Goal: Information Seeking & Learning: Learn about a topic

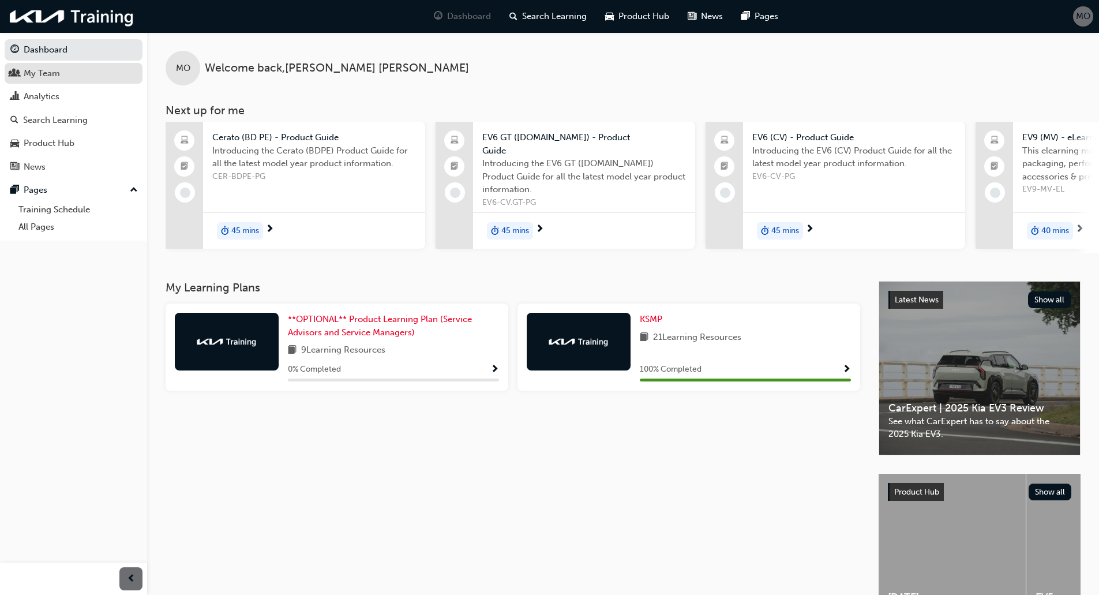
click at [18, 73] on span "people-icon" at bounding box center [14, 74] width 9 height 10
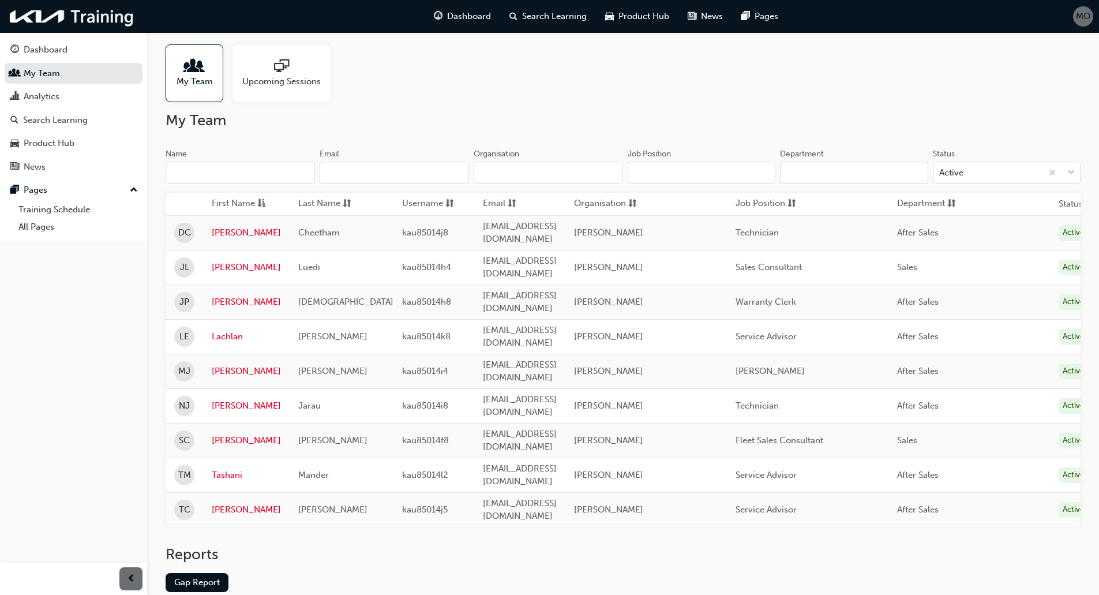
scroll to position [26, 0]
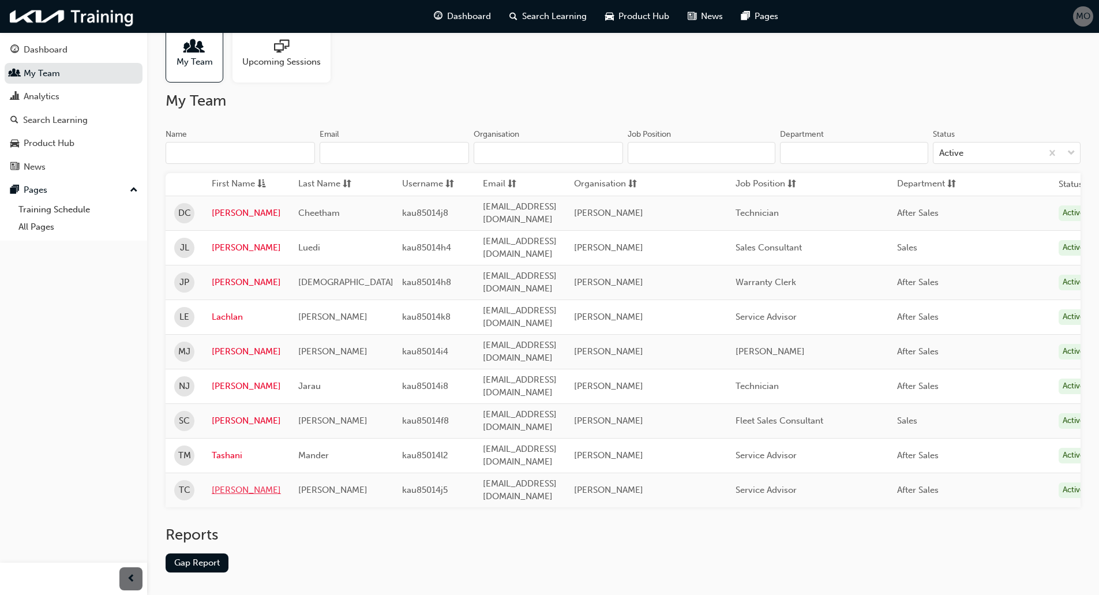
click at [223, 484] on link "Todd" at bounding box center [246, 490] width 69 height 13
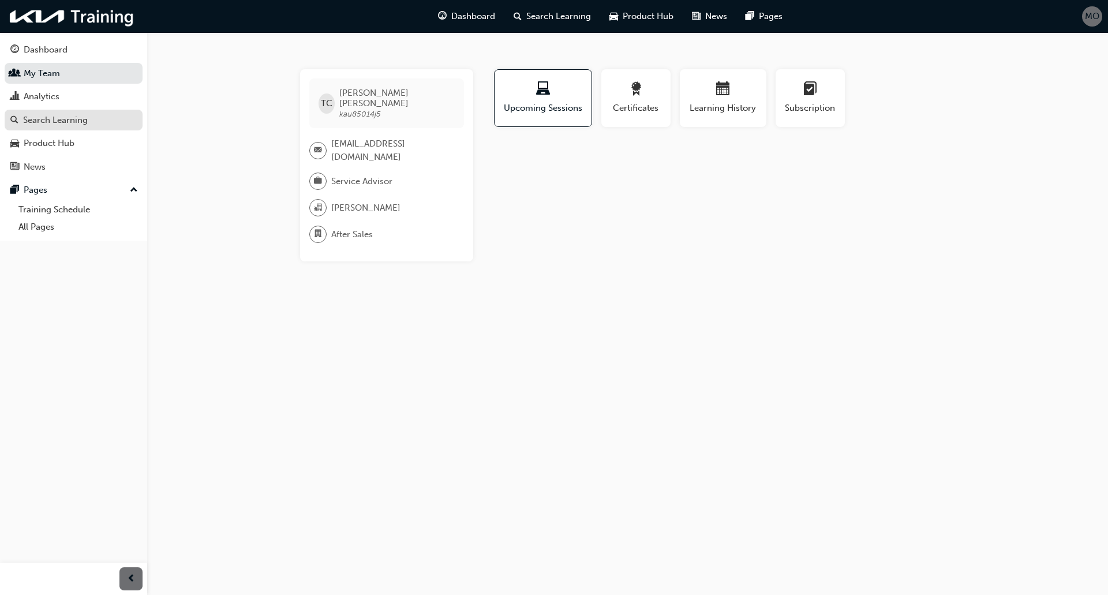
click at [67, 126] on div "Search Learning" at bounding box center [55, 120] width 65 height 13
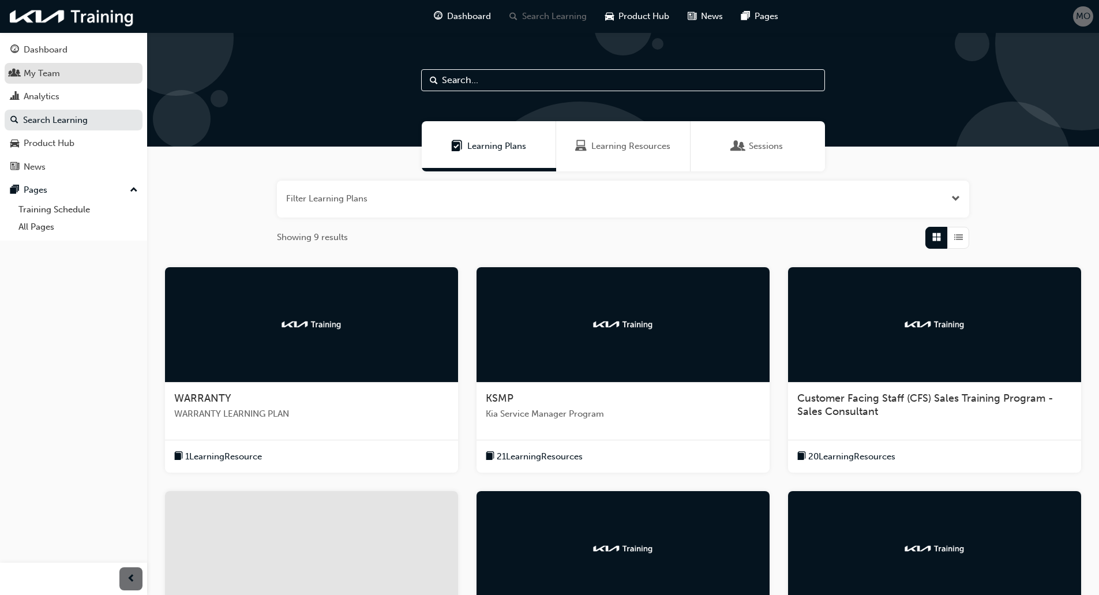
click at [57, 76] on div "My Team" at bounding box center [42, 73] width 36 height 13
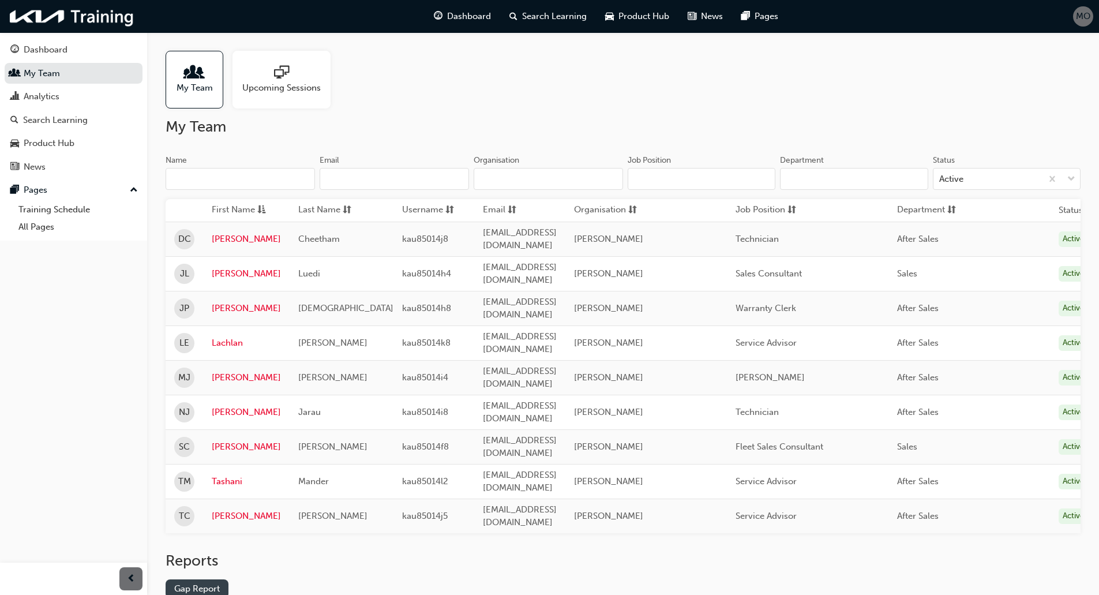
click at [199, 579] on link "Gap Report" at bounding box center [197, 588] width 63 height 19
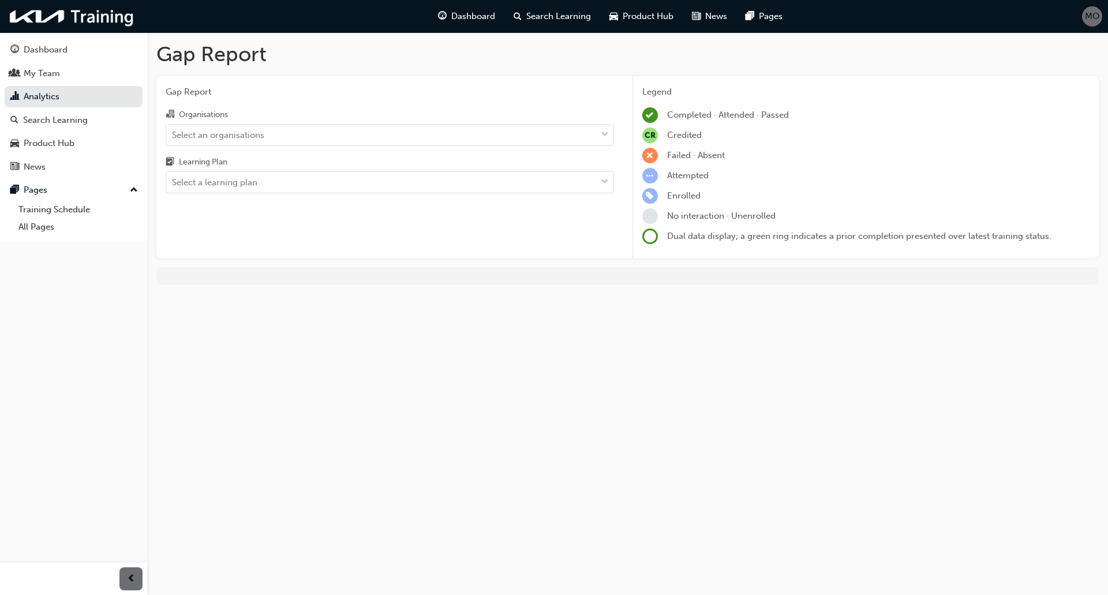
click at [250, 156] on div "Learning Plan" at bounding box center [390, 163] width 448 height 17
click at [173, 177] on input "Learning Plan Select a learning plan" at bounding box center [172, 182] width 1 height 10
click at [246, 141] on div "Select an organisations" at bounding box center [381, 135] width 430 height 20
click at [173, 139] on input "Organisations Select an organisations" at bounding box center [172, 134] width 1 height 10
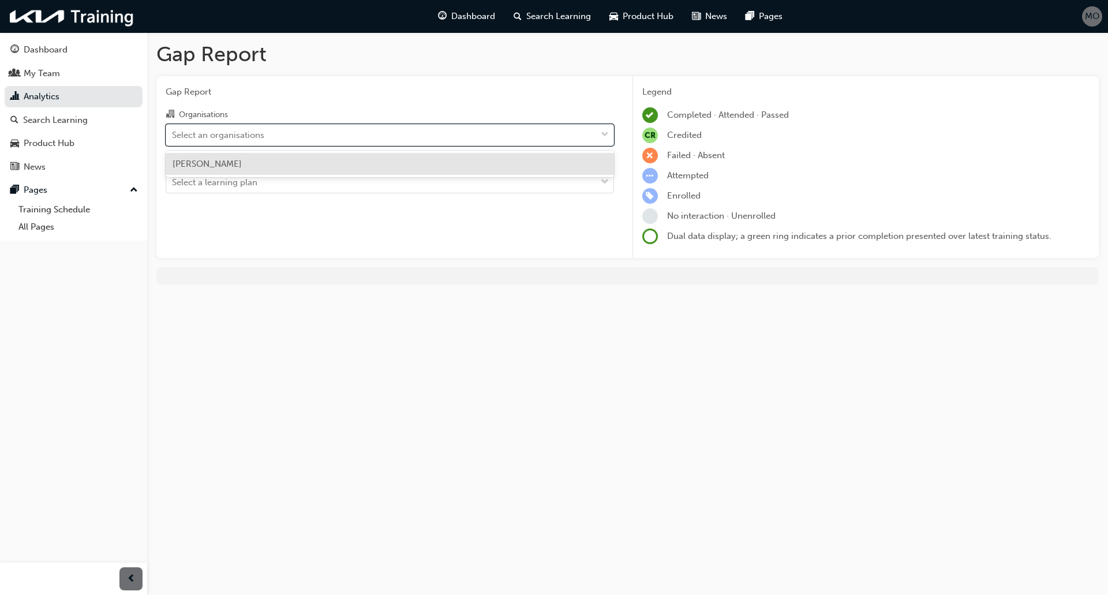
click at [237, 156] on div "[PERSON_NAME]" at bounding box center [390, 164] width 448 height 23
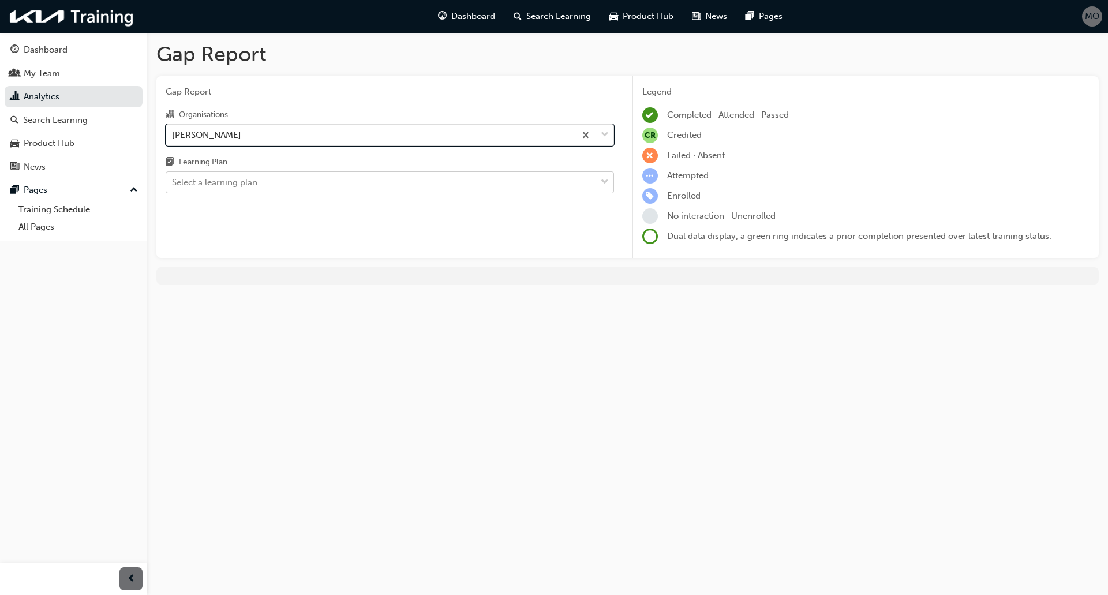
click at [235, 182] on div "Select a learning plan" at bounding box center [214, 182] width 85 height 13
click at [173, 182] on input "Learning Plan Select a learning plan" at bounding box center [172, 182] width 1 height 10
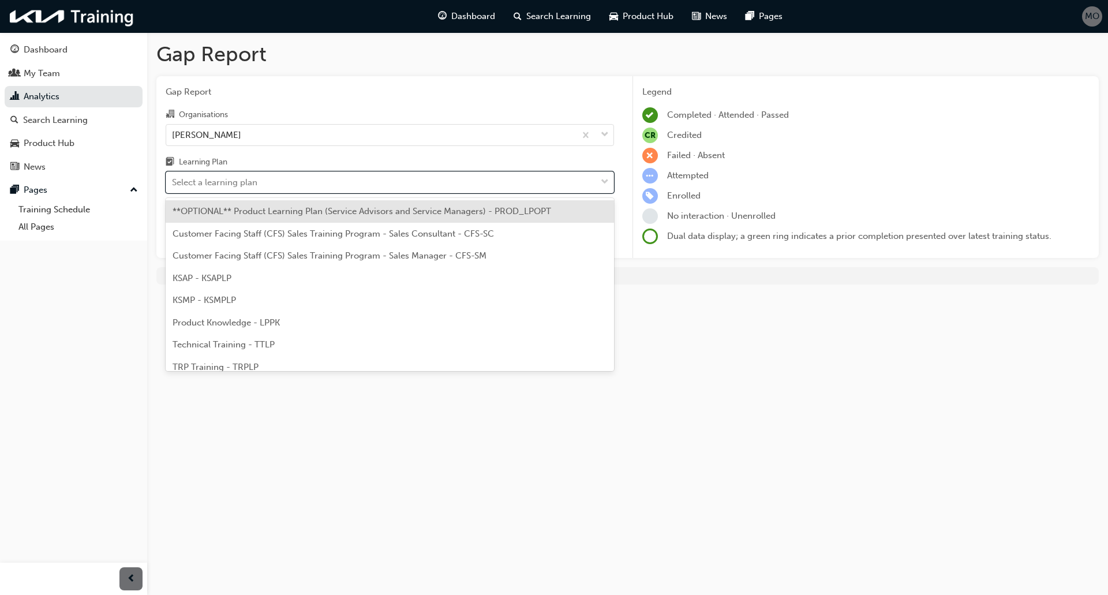
click at [289, 222] on div "**OPTIONAL** Product Learning Plan (Service Advisors and Service Managers) - PR…" at bounding box center [390, 211] width 448 height 23
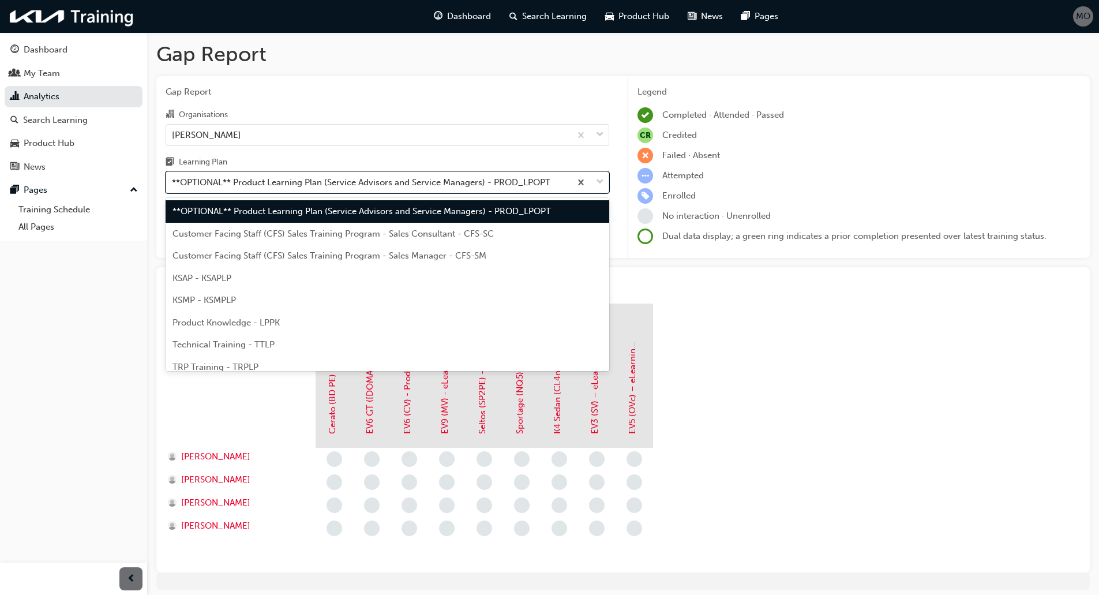
click at [235, 186] on div "**OPTIONAL** Product Learning Plan (Service Advisors and Service Managers) - PR…" at bounding box center [361, 182] width 379 height 13
click at [173, 186] on input "Learning Plan option **OPTIONAL** Product Learning Plan (Service Advisors and S…" at bounding box center [172, 182] width 1 height 10
click at [235, 186] on div "**OPTIONAL** Product Learning Plan (Service Advisors and Service Managers) - PR…" at bounding box center [361, 182] width 379 height 13
click at [173, 186] on input "Learning Plan option **OPTIONAL** Product Learning Plan (Service Advisors and S…" at bounding box center [172, 182] width 1 height 10
click at [235, 186] on div "**OPTIONAL** Product Learning Plan (Service Advisors and Service Managers) - PR…" at bounding box center [361, 182] width 379 height 13
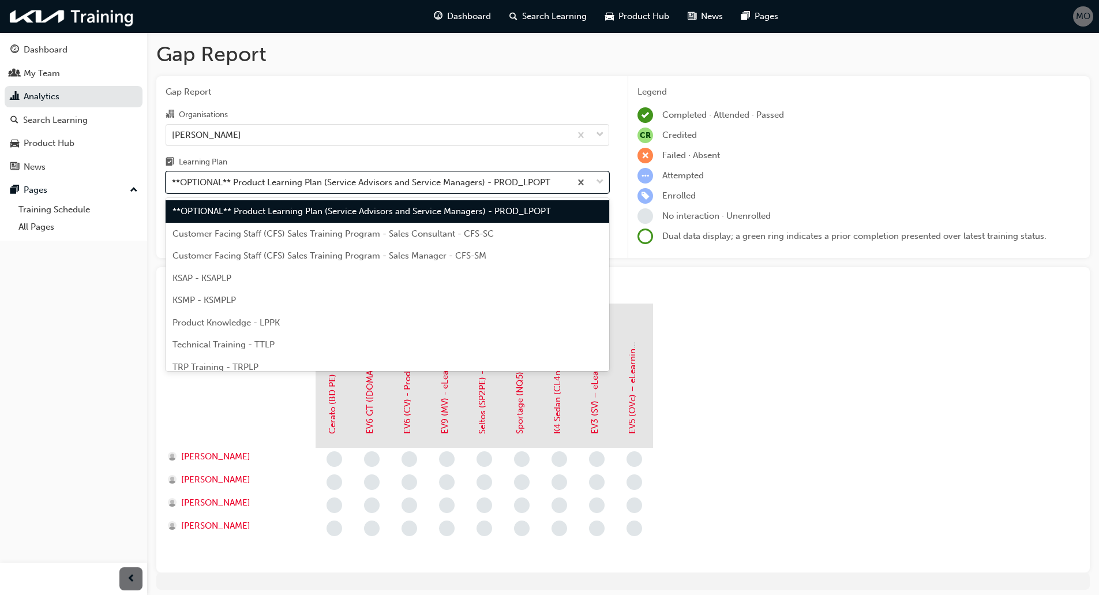
click at [173, 186] on input "Learning Plan option **OPTIONAL** Product Learning Plan (Service Advisors and S…" at bounding box center [172, 182] width 1 height 10
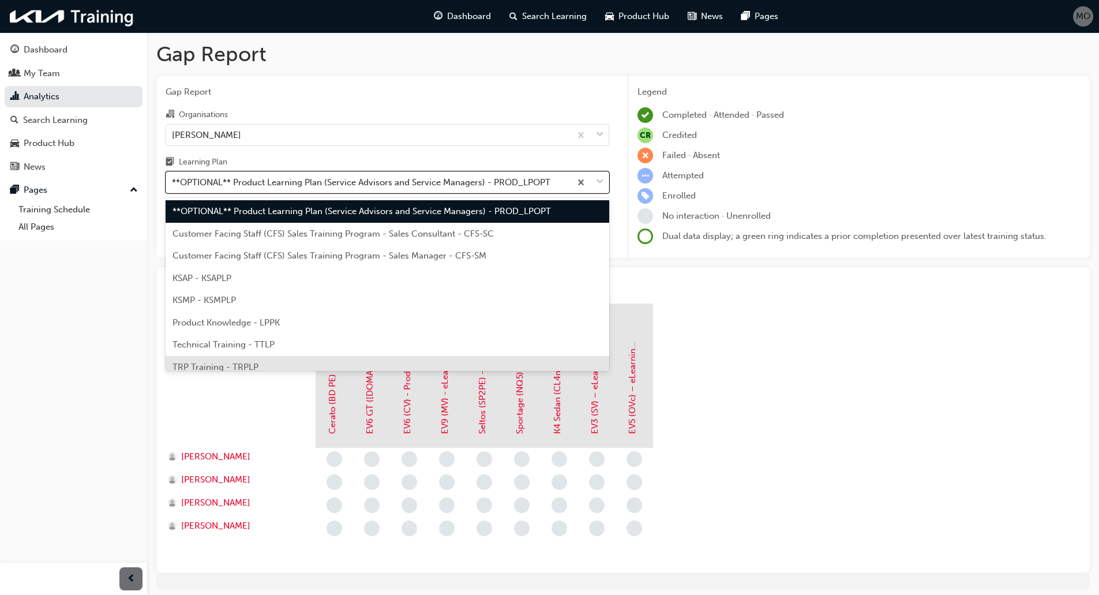
scroll to position [32, 0]
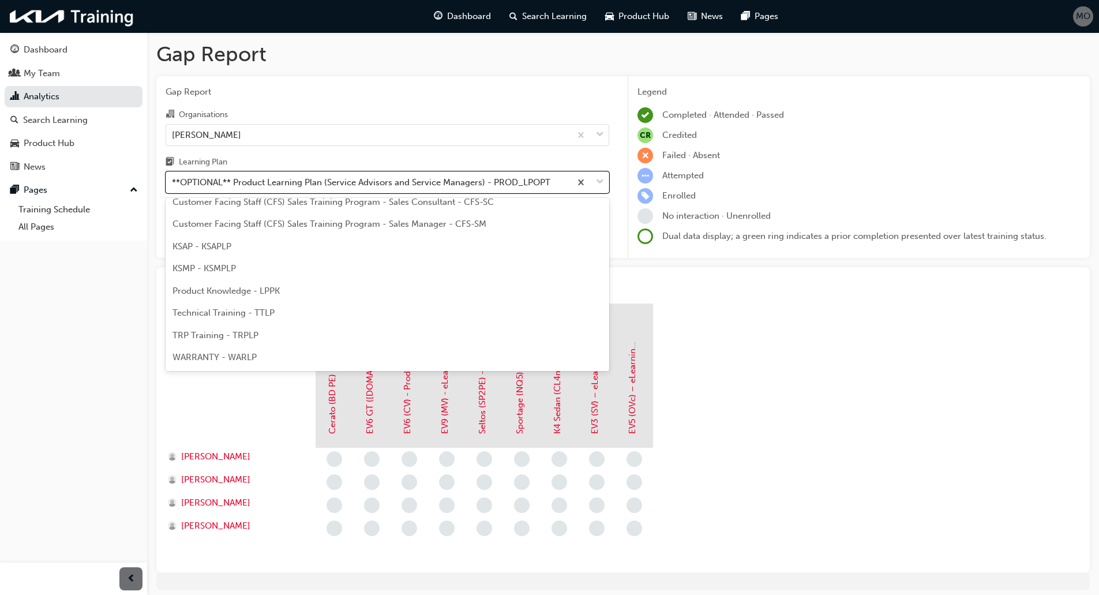
click at [241, 334] on span "TRP Training - TRPLP" at bounding box center [216, 335] width 86 height 10
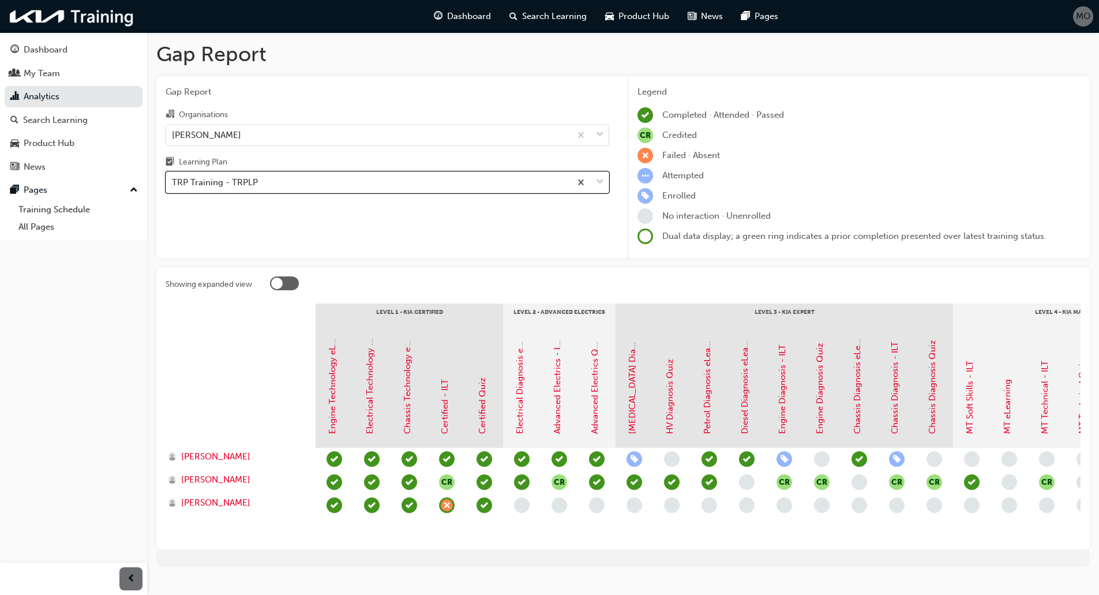
click at [238, 185] on div "TRP Training - TRPLP" at bounding box center [215, 182] width 86 height 13
click at [173, 185] on input "Learning Plan option TRP Training - TRPLP, selected. 0 results available. Selec…" at bounding box center [172, 182] width 1 height 10
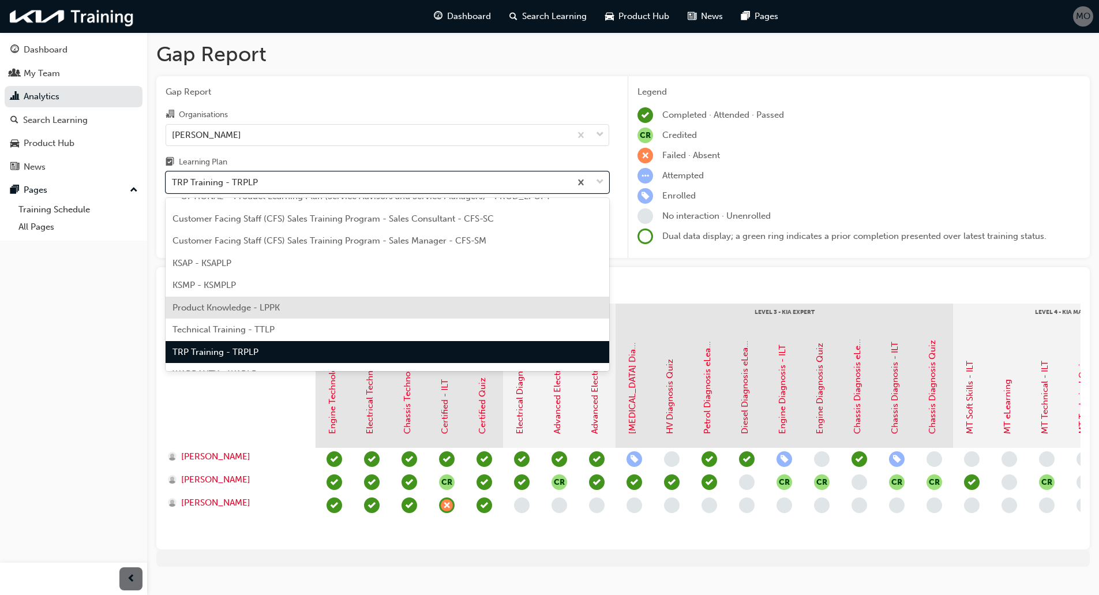
scroll to position [32, 0]
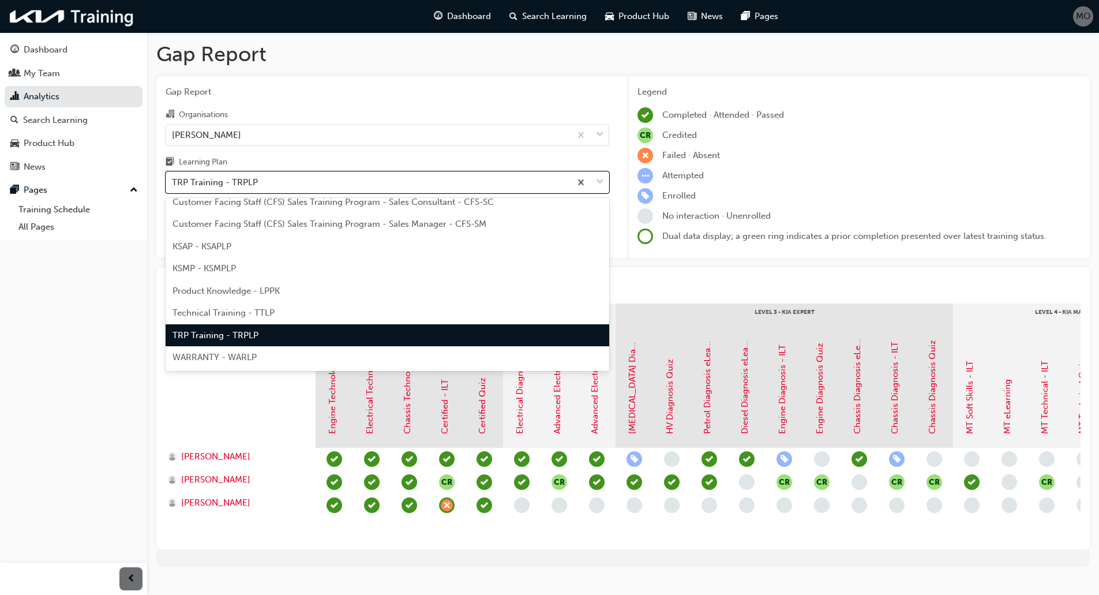
click at [242, 313] on span "Technical Training - TTLP" at bounding box center [224, 313] width 102 height 10
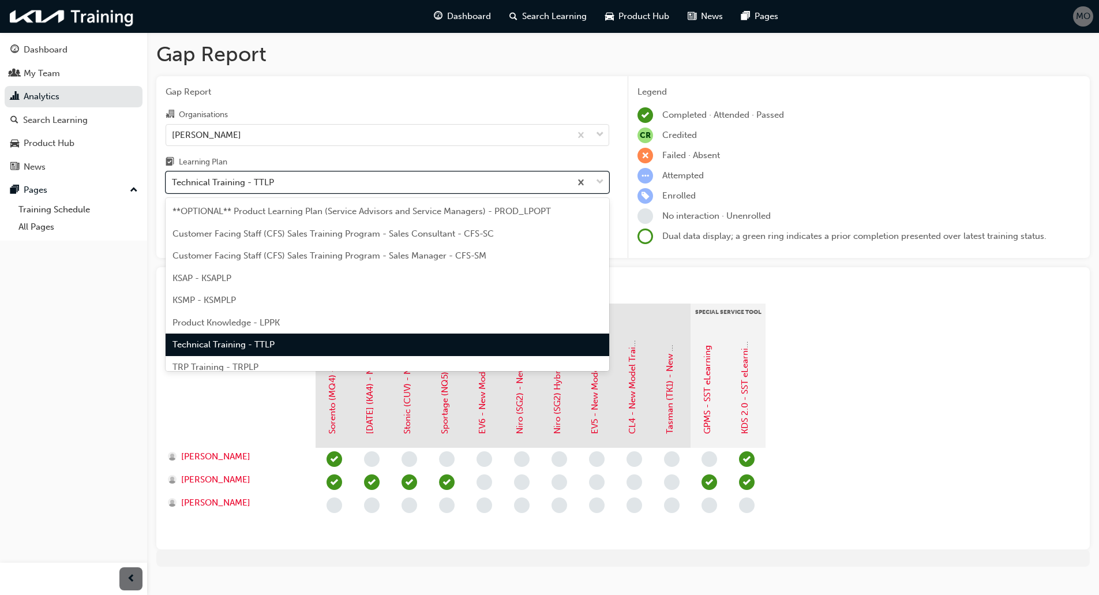
click at [241, 189] on div "Technical Training - TTLP" at bounding box center [223, 182] width 102 height 13
click at [173, 187] on input "Learning Plan option Technical Training - TTLP, selected. option Technical Trai…" at bounding box center [172, 182] width 1 height 10
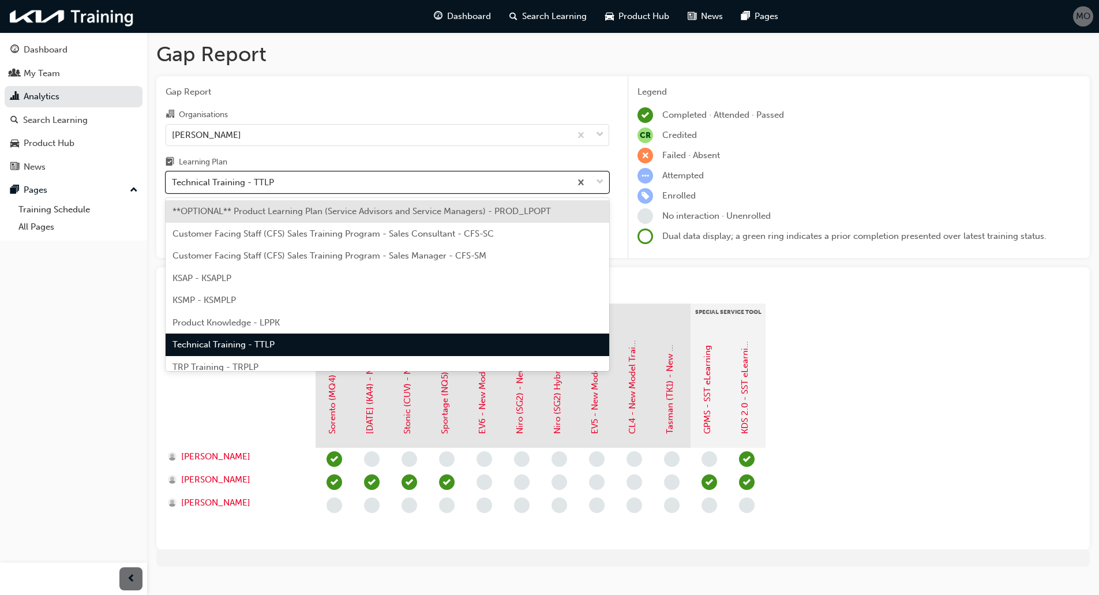
click at [234, 324] on span "Product Knowledge - LPPK" at bounding box center [226, 322] width 107 height 10
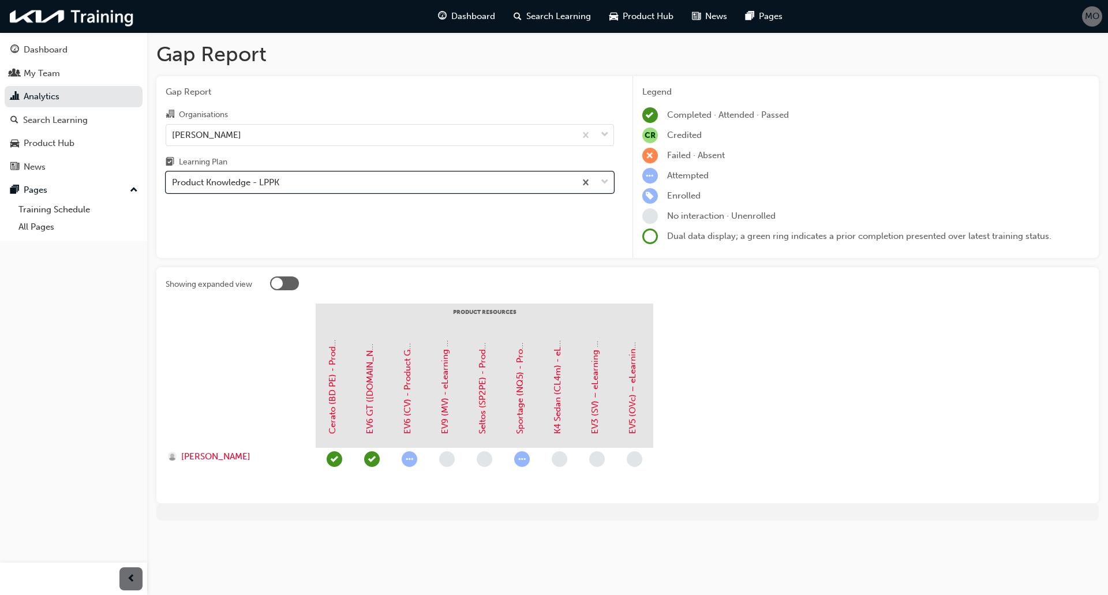
click at [277, 184] on div "Product Knowledge - LPPK" at bounding box center [225, 182] width 107 height 13
click at [173, 184] on input "Learning Plan option Product Knowledge - LPPK, selected. 0 results available. S…" at bounding box center [172, 182] width 1 height 10
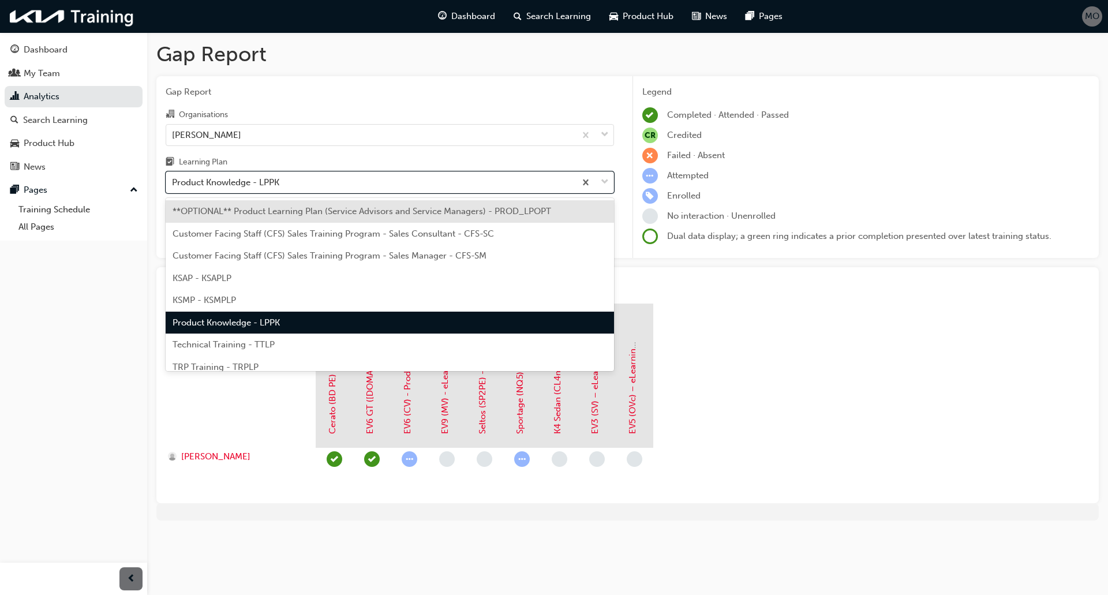
click at [239, 283] on div "KSAP - KSAPLP" at bounding box center [390, 278] width 448 height 23
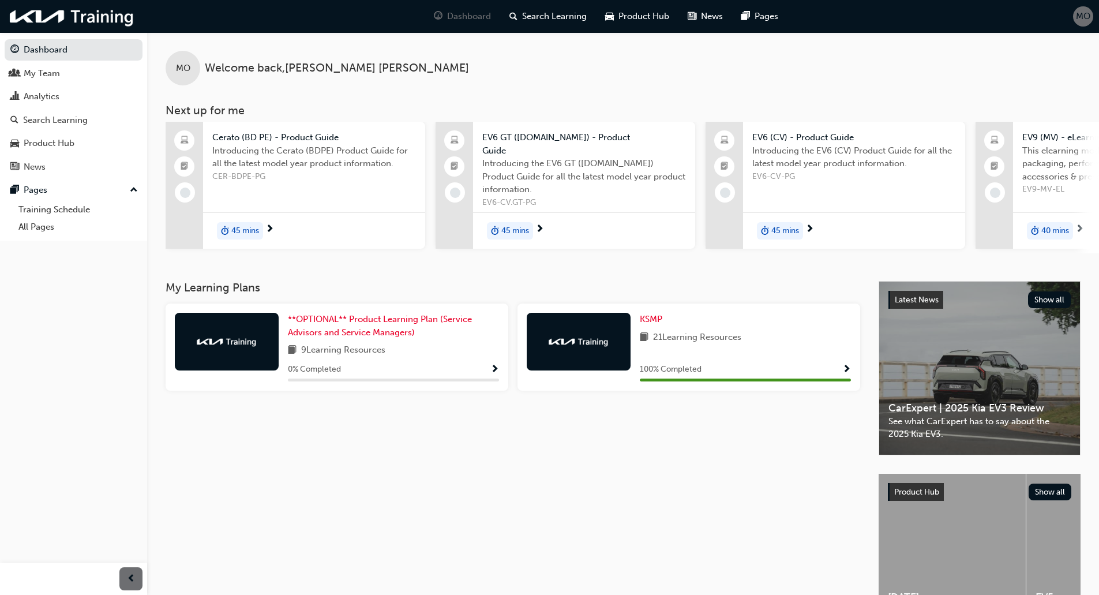
click at [848, 365] on span "Show Progress" at bounding box center [847, 370] width 9 height 10
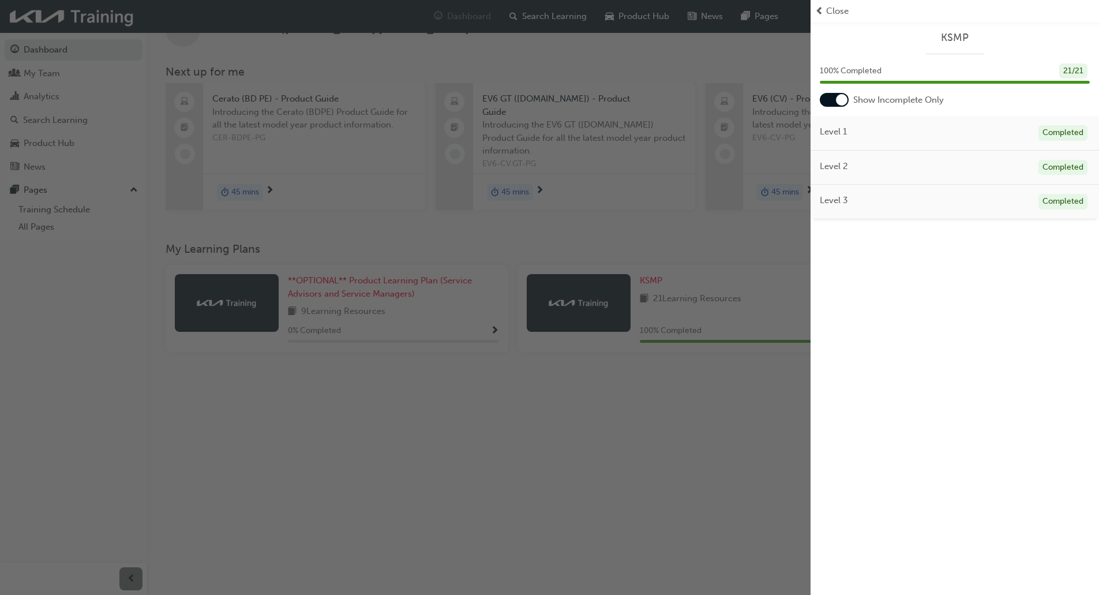
scroll to position [72, 0]
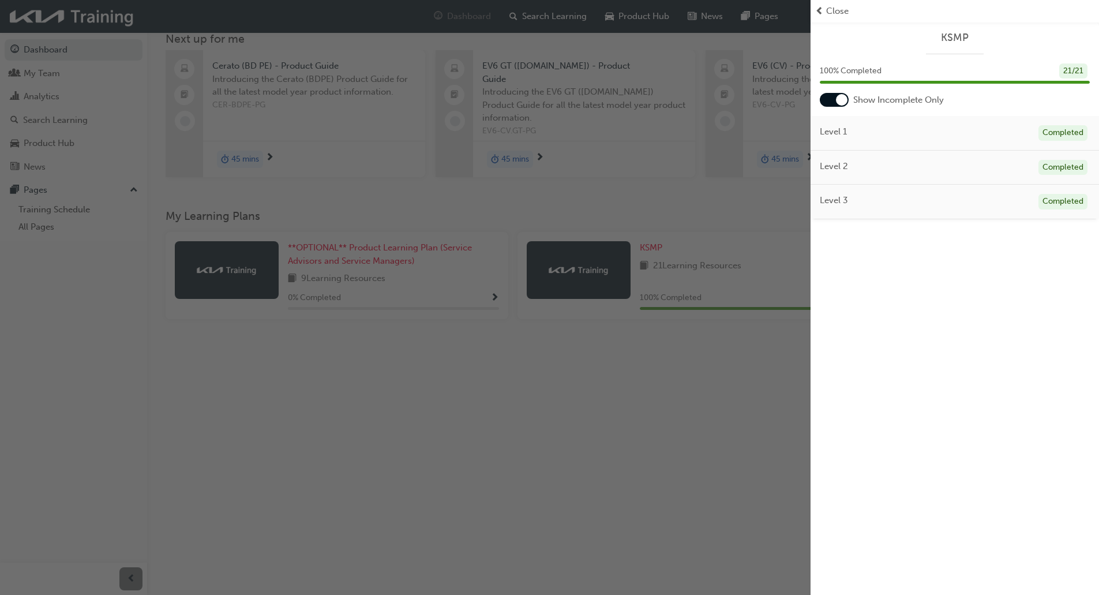
click at [418, 387] on div "button" at bounding box center [405, 297] width 811 height 595
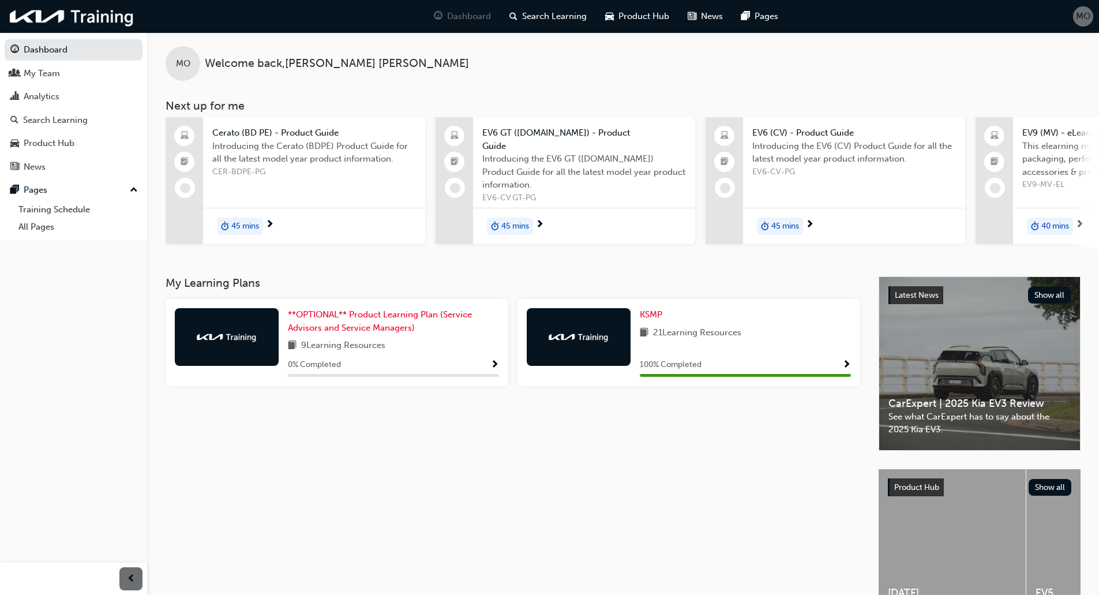
scroll to position [0, 0]
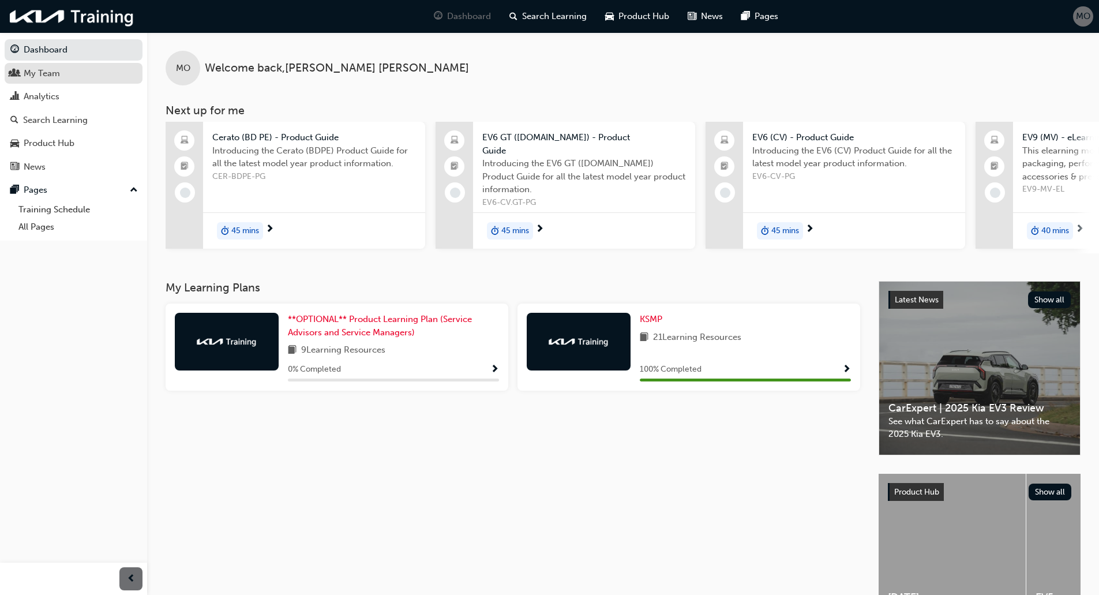
click at [47, 76] on div "My Team" at bounding box center [42, 73] width 36 height 13
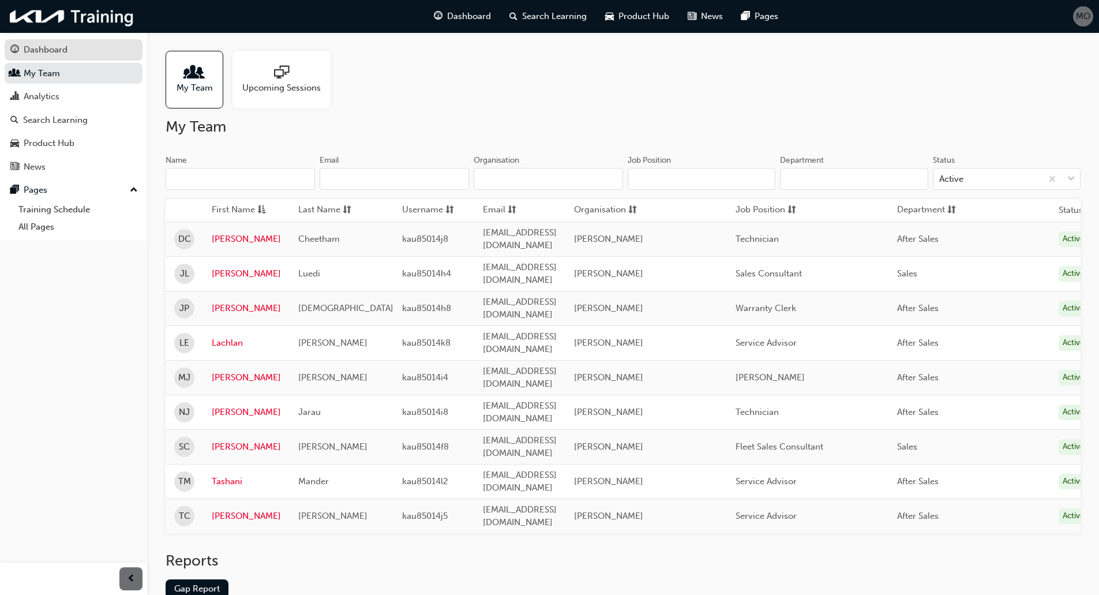
click at [73, 54] on div "Dashboard" at bounding box center [73, 50] width 126 height 14
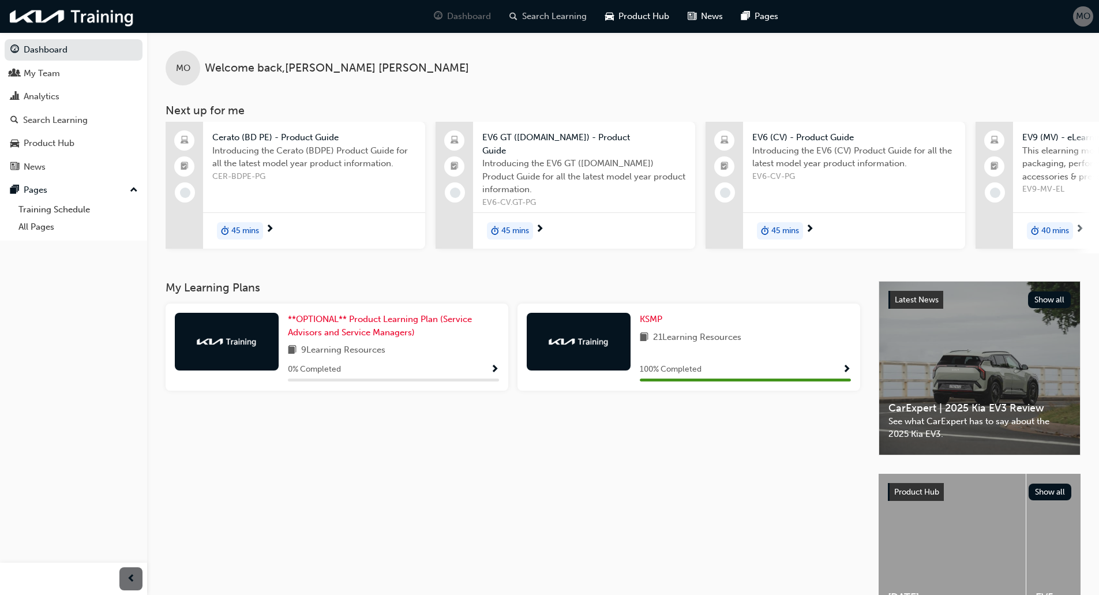
click at [531, 13] on span "Search Learning" at bounding box center [554, 16] width 65 height 13
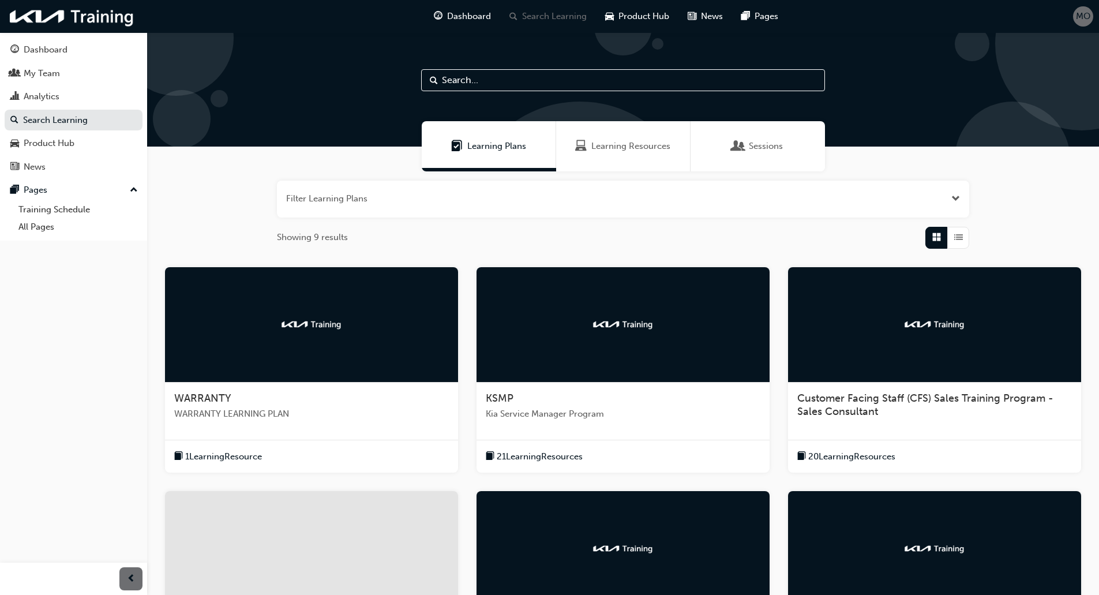
click at [456, 81] on input "text" at bounding box center [623, 80] width 404 height 22
type input "ksap"
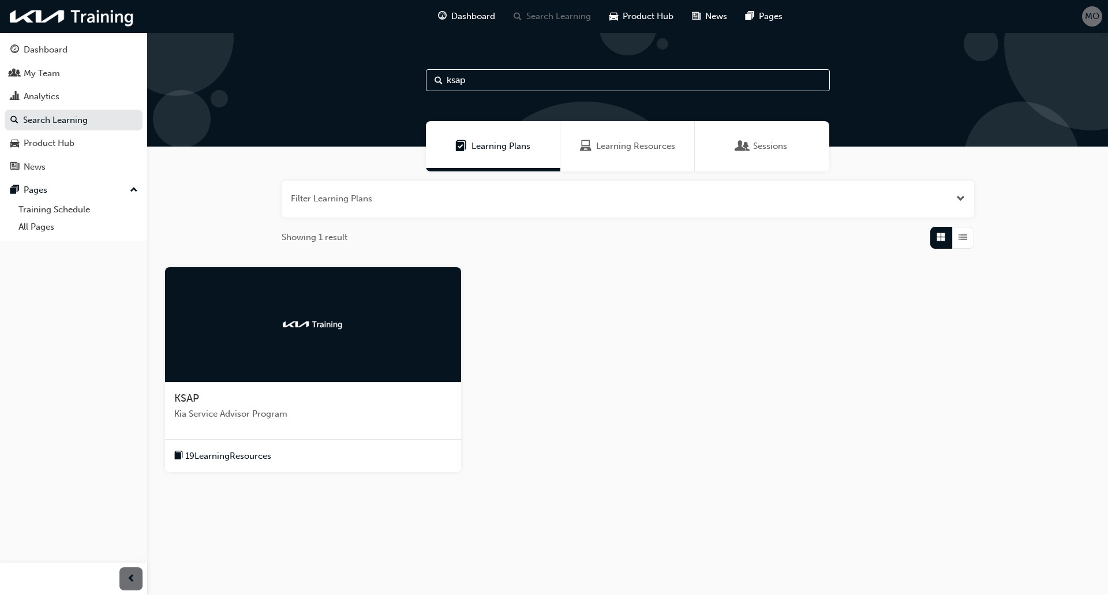
click at [250, 415] on span "Kia Service Advisor Program" at bounding box center [313, 413] width 278 height 13
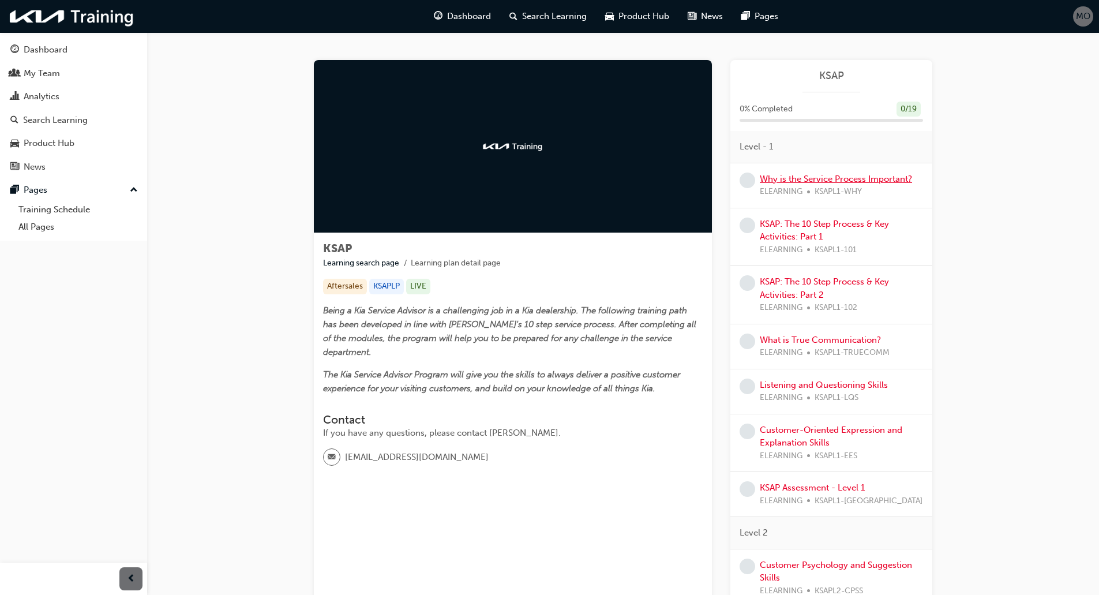
click at [782, 177] on link "Why is the Service Process Important?" at bounding box center [836, 179] width 152 height 10
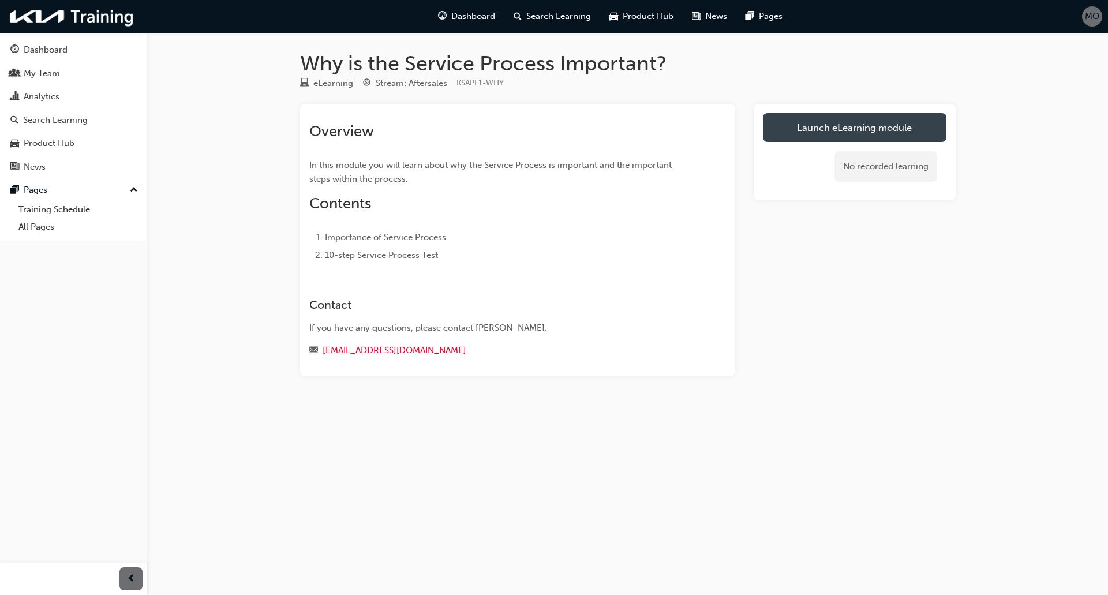
click at [801, 127] on link "Launch eLearning module" at bounding box center [855, 127] width 184 height 29
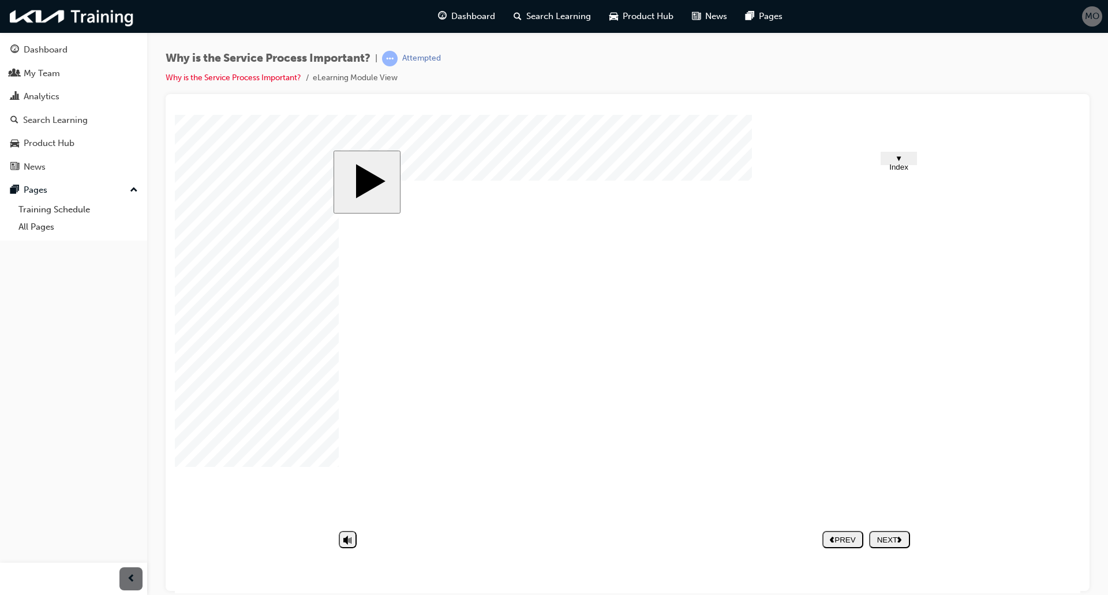
click at [877, 538] on div "NEXT" at bounding box center [890, 539] width 32 height 9
drag, startPoint x: 587, startPoint y: 397, endPoint x: 598, endPoint y: 398, distance: 11.0
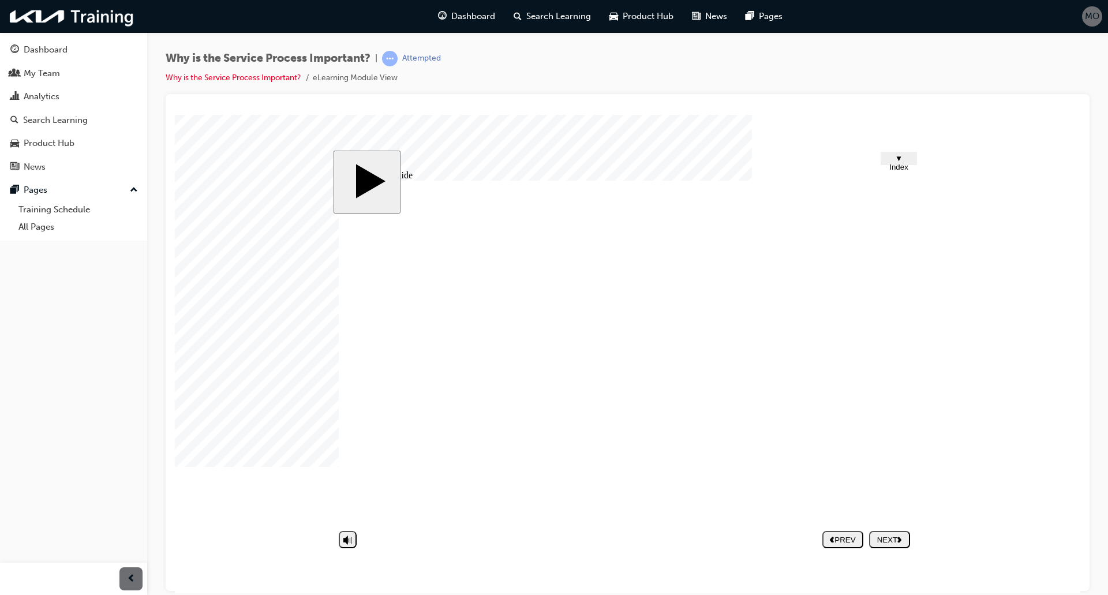
click at [888, 540] on div "NEXT" at bounding box center [890, 539] width 32 height 9
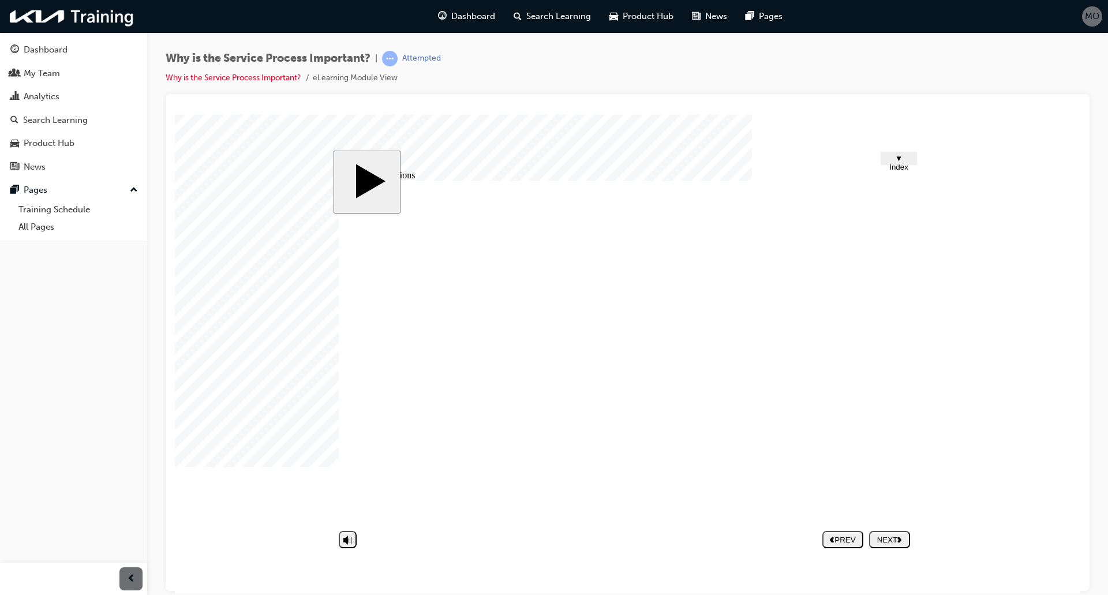
click at [902, 541] on icon "next" at bounding box center [899, 539] width 5 height 6
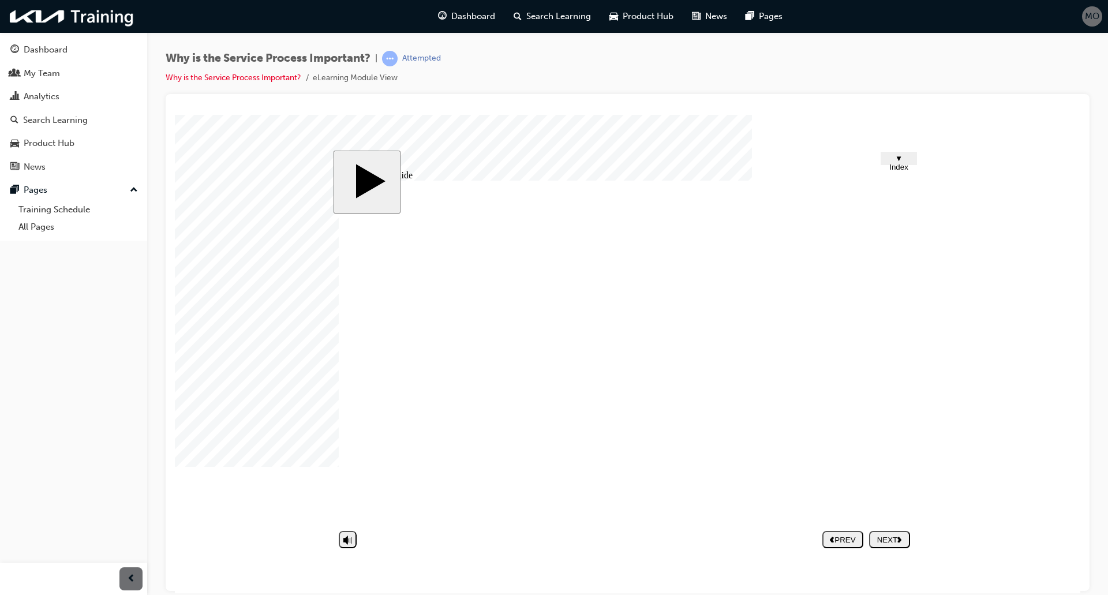
drag, startPoint x: 894, startPoint y: 542, endPoint x: 860, endPoint y: 508, distance: 47.7
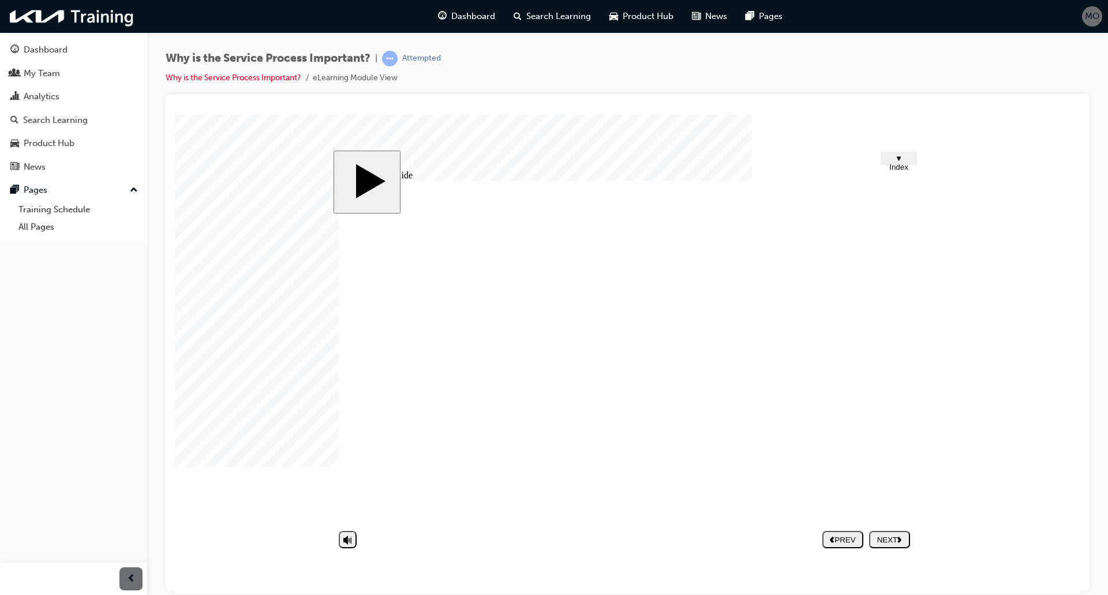
drag, startPoint x: 821, startPoint y: 361, endPoint x: 822, endPoint y: 375, distance: 14.5
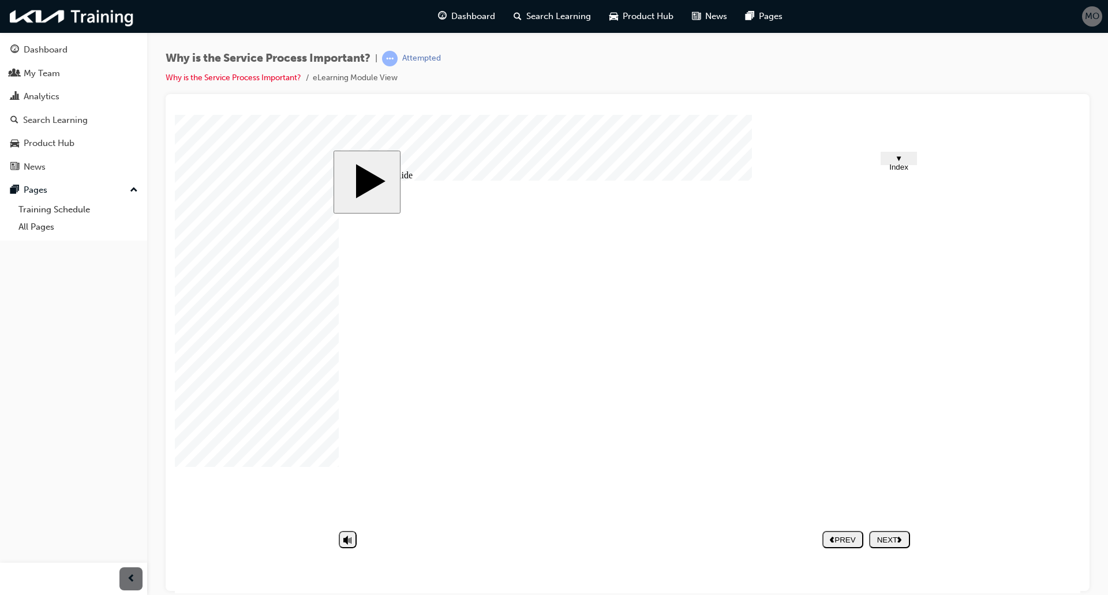
click at [886, 535] on div "NEXT" at bounding box center [890, 539] width 32 height 9
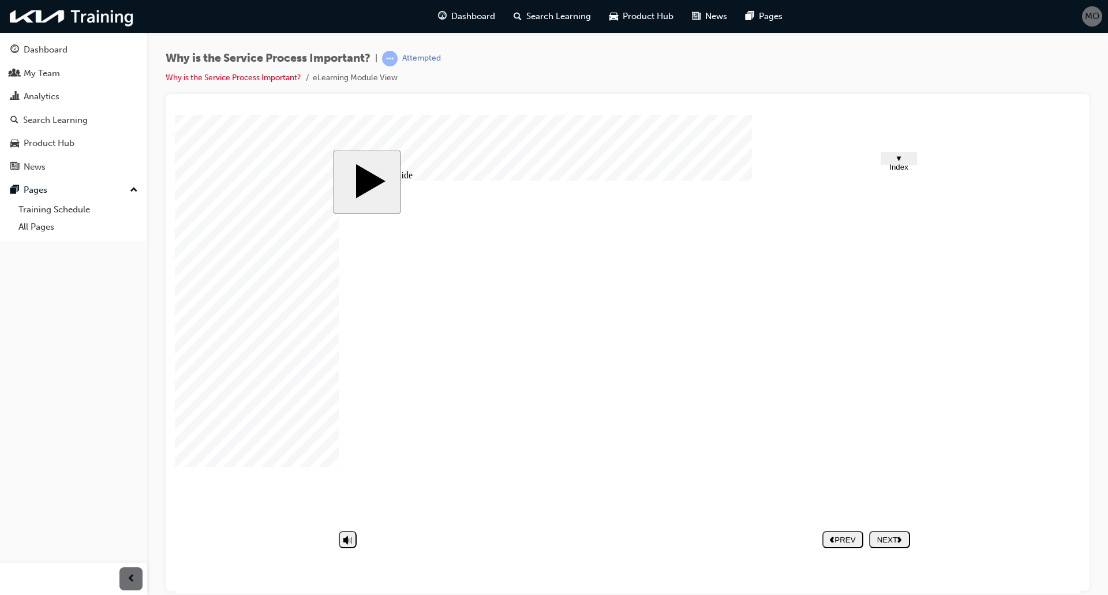
click at [894, 535] on div "NEXT" at bounding box center [890, 539] width 32 height 9
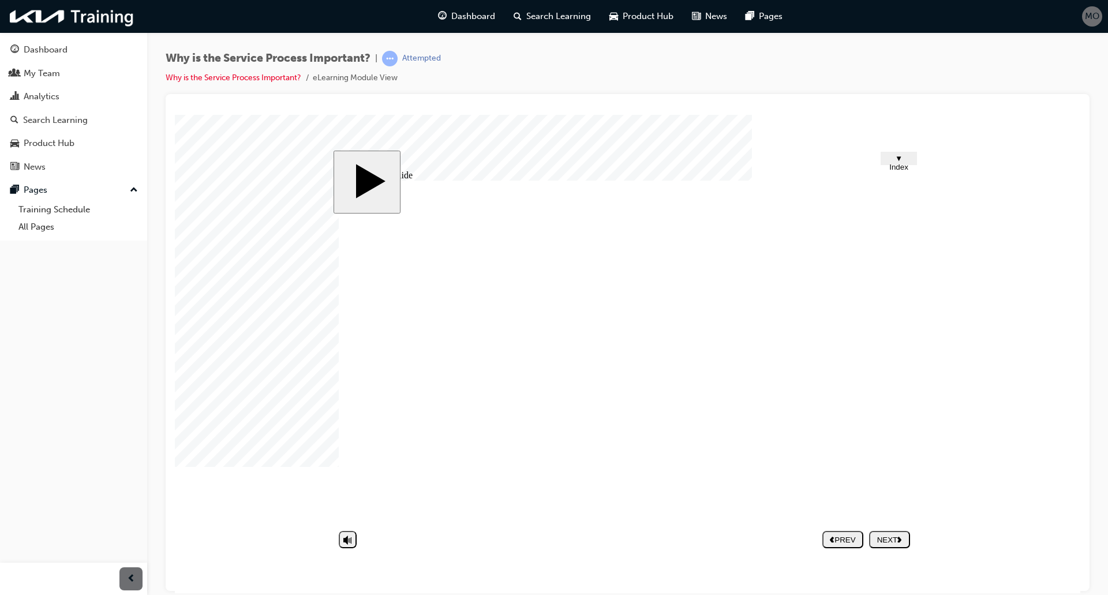
click at [885, 537] on div "NEXT" at bounding box center [890, 539] width 32 height 9
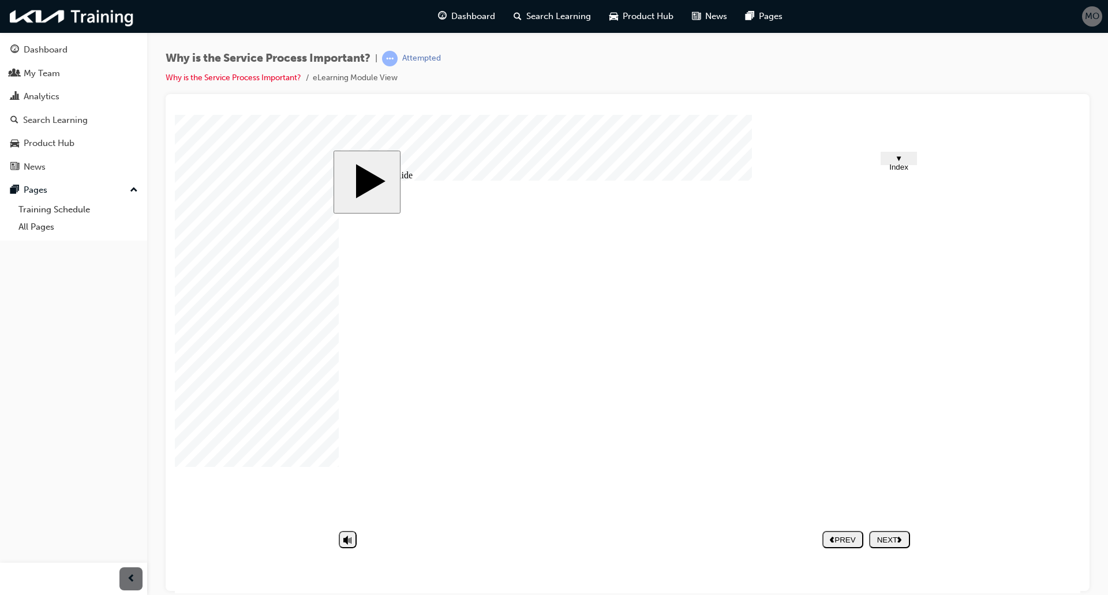
click at [889, 540] on div "NEXT" at bounding box center [890, 539] width 32 height 9
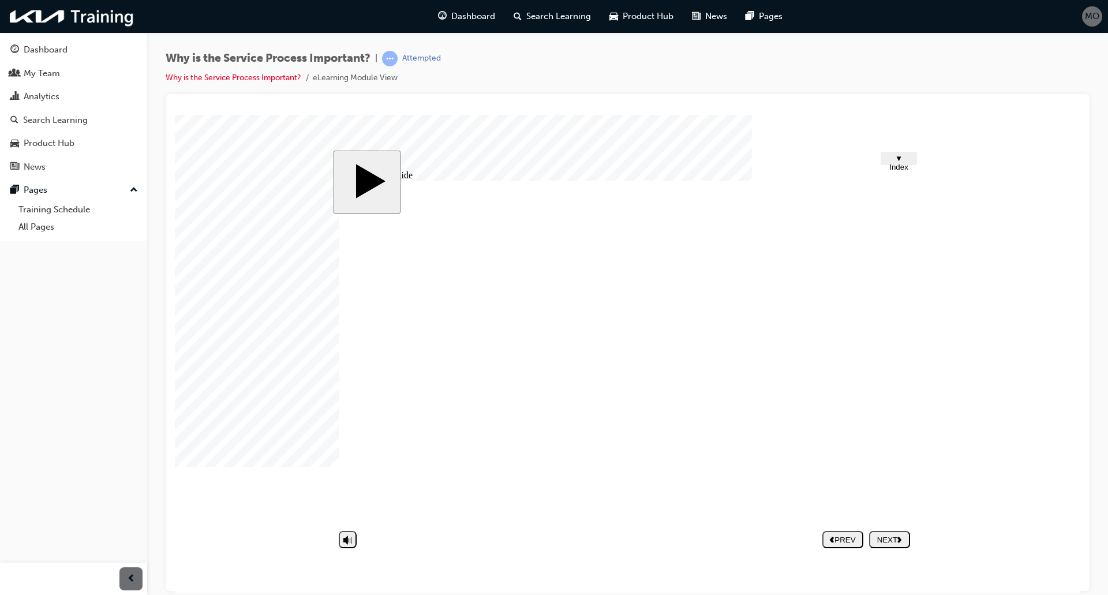
click at [881, 549] on nav "PREV NEXT SUBMIT" at bounding box center [866, 539] width 88 height 27
click at [891, 541] on div "NEXT" at bounding box center [890, 539] width 32 height 9
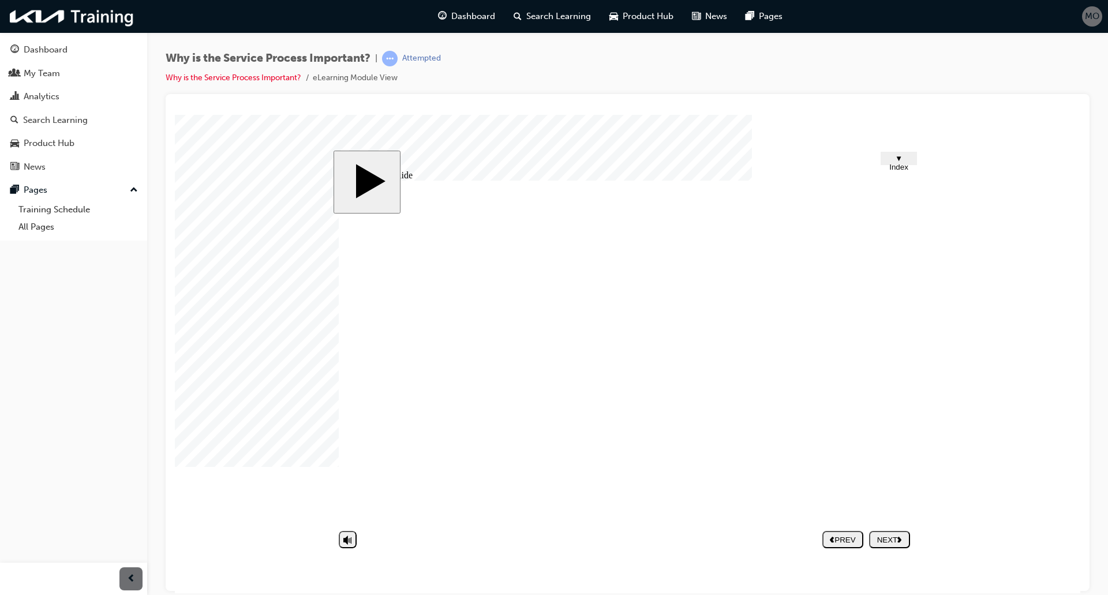
click at [175, 114] on image at bounding box center [175, 114] width 0 height 0
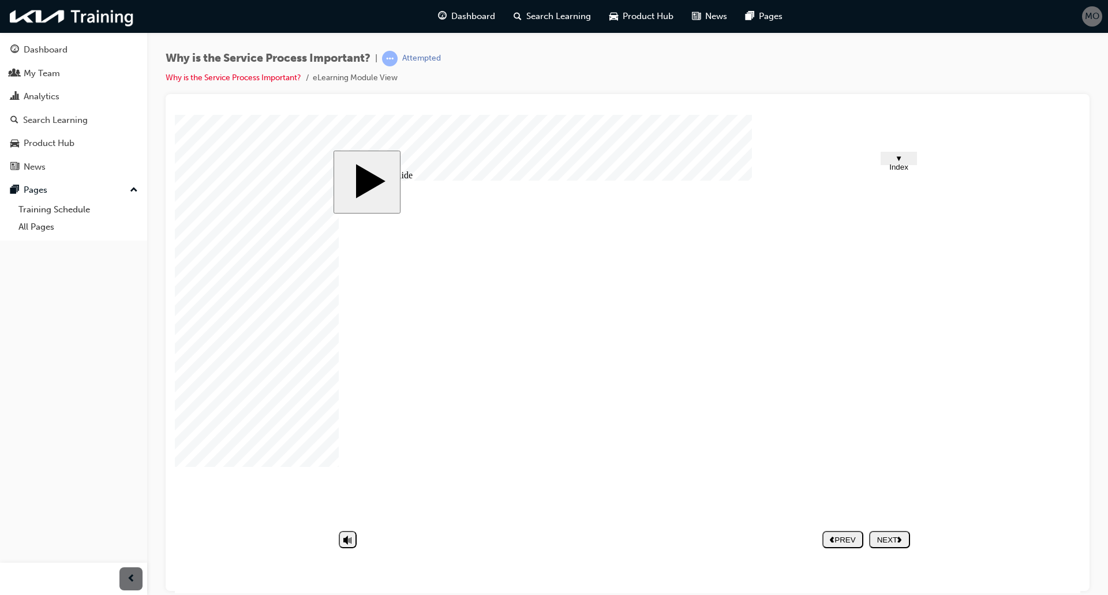
drag, startPoint x: 556, startPoint y: 380, endPoint x: 549, endPoint y: 385, distance: 8.6
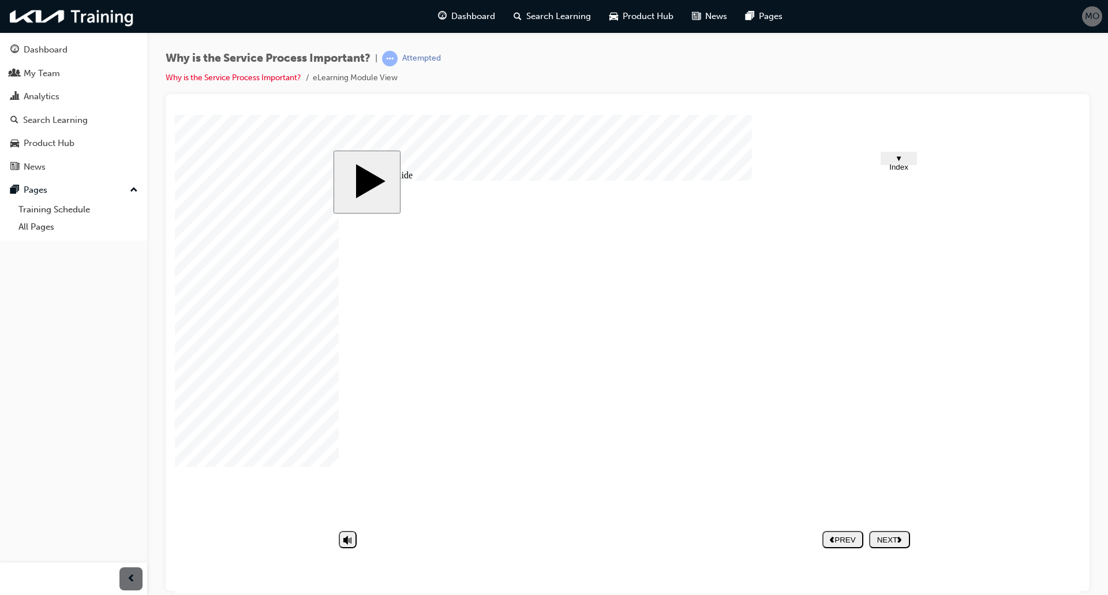
click at [886, 535] on div "NEXT" at bounding box center [890, 539] width 32 height 9
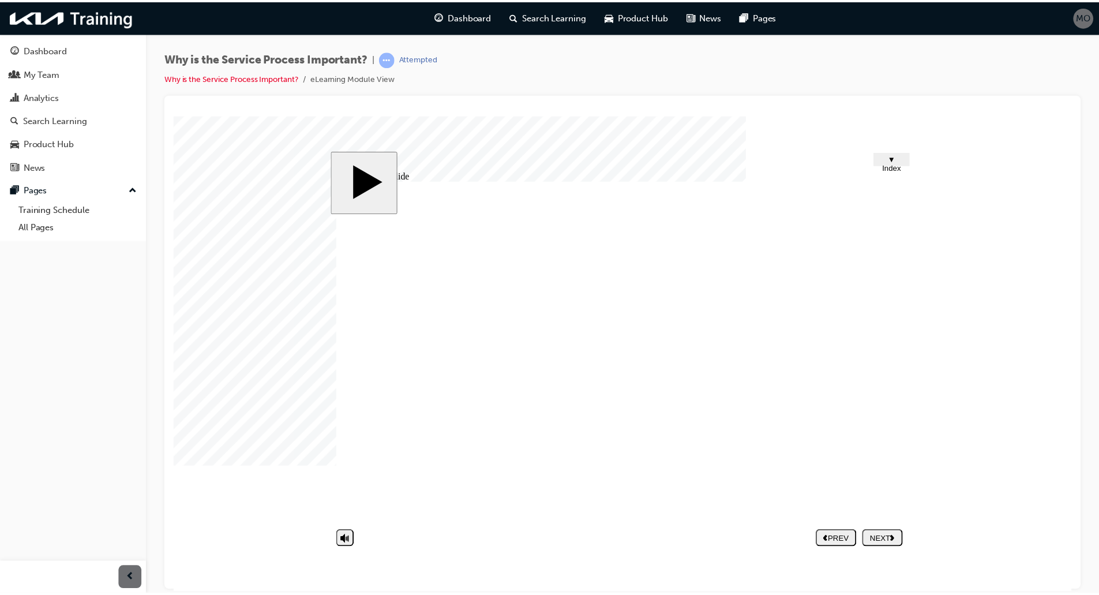
scroll to position [48, 0]
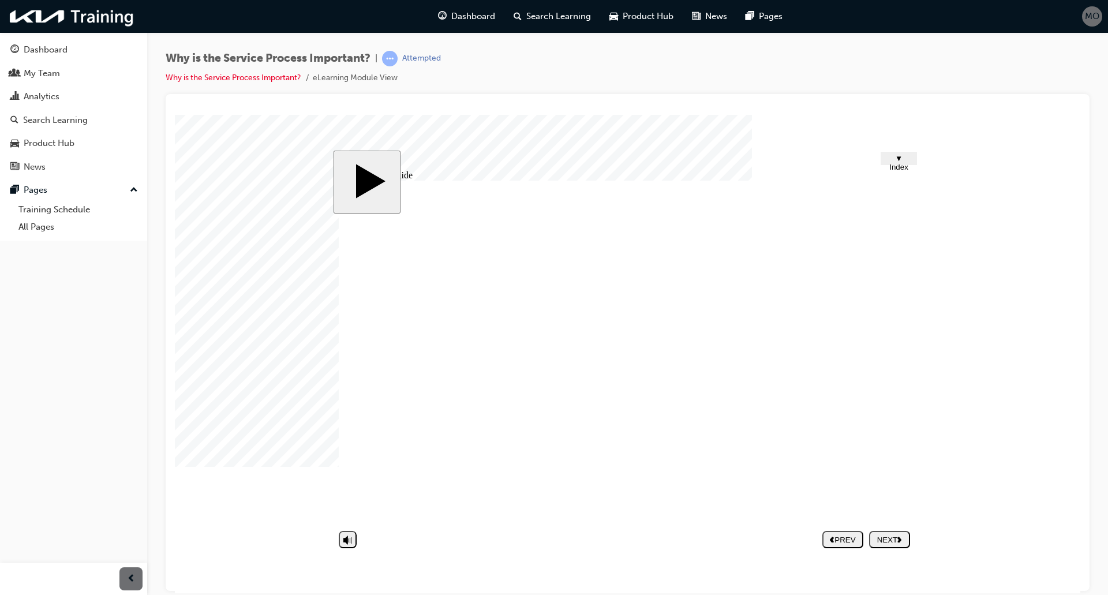
click at [892, 537] on div "NEXT" at bounding box center [890, 539] width 32 height 9
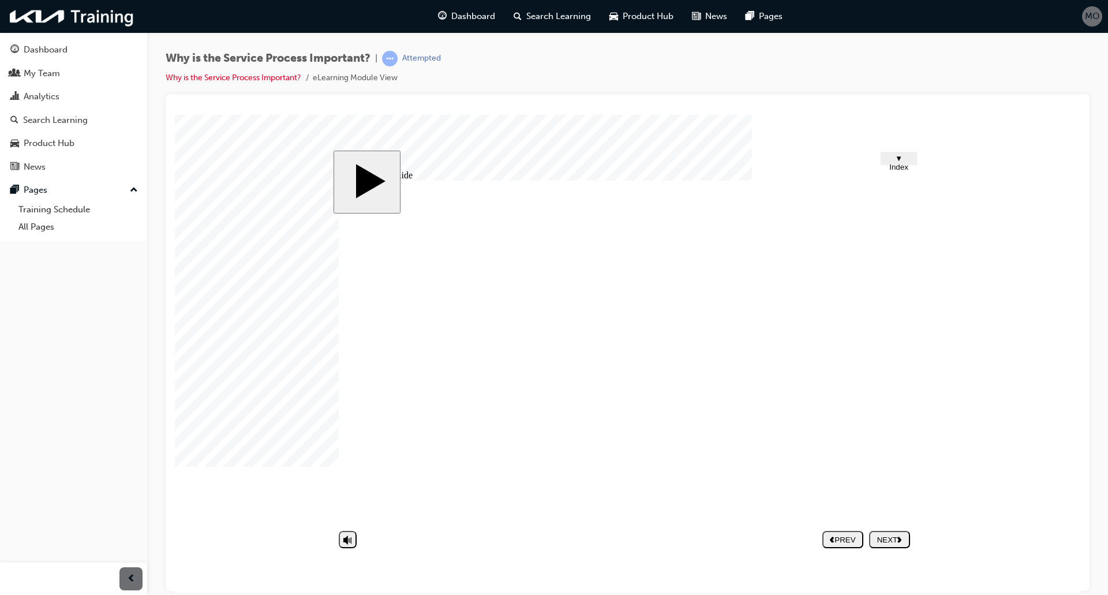
click at [882, 539] on div "NEXT" at bounding box center [890, 539] width 32 height 9
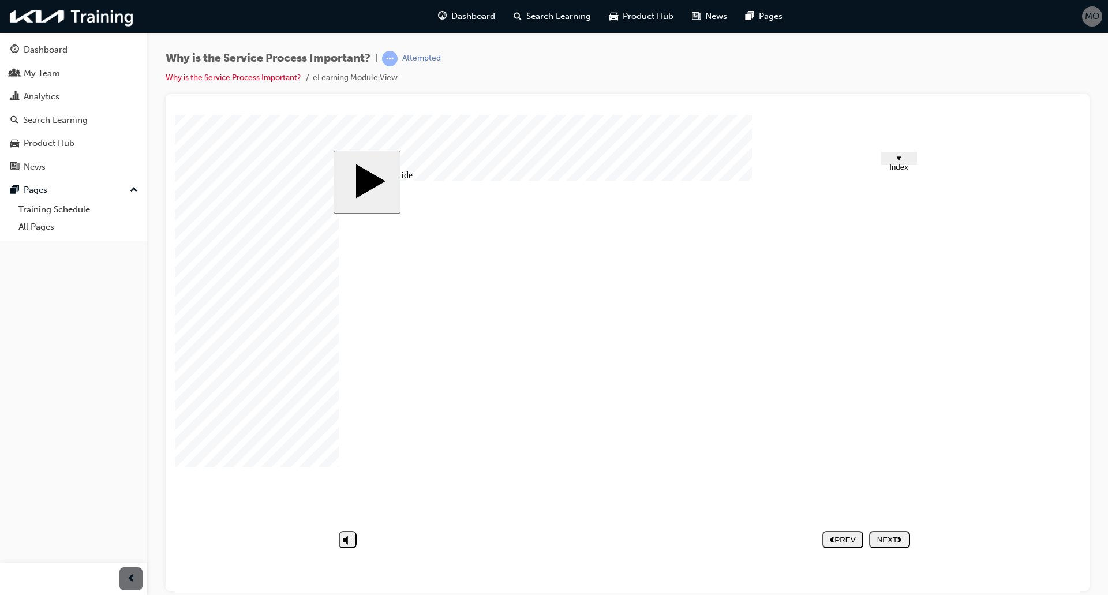
click at [897, 542] on div "NEXT" at bounding box center [890, 539] width 32 height 9
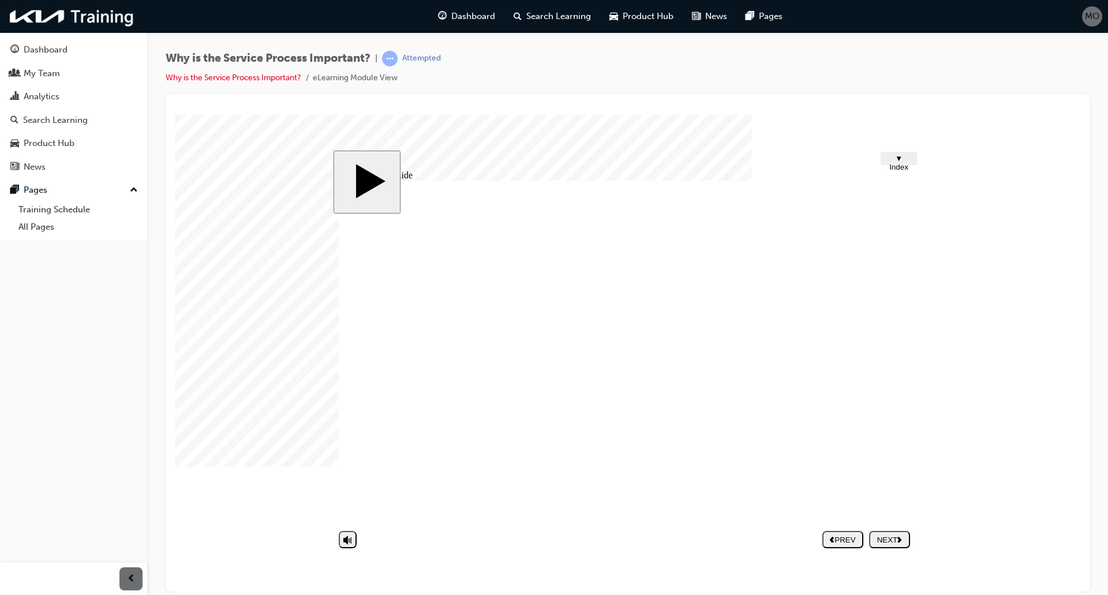
click at [905, 542] on div "NEXT" at bounding box center [890, 539] width 32 height 9
click at [206, 83] on li "Why is the Service Process Important?" at bounding box center [239, 78] width 147 height 13
click at [205, 77] on link "Why is the Service Process Important?" at bounding box center [234, 78] width 136 height 10
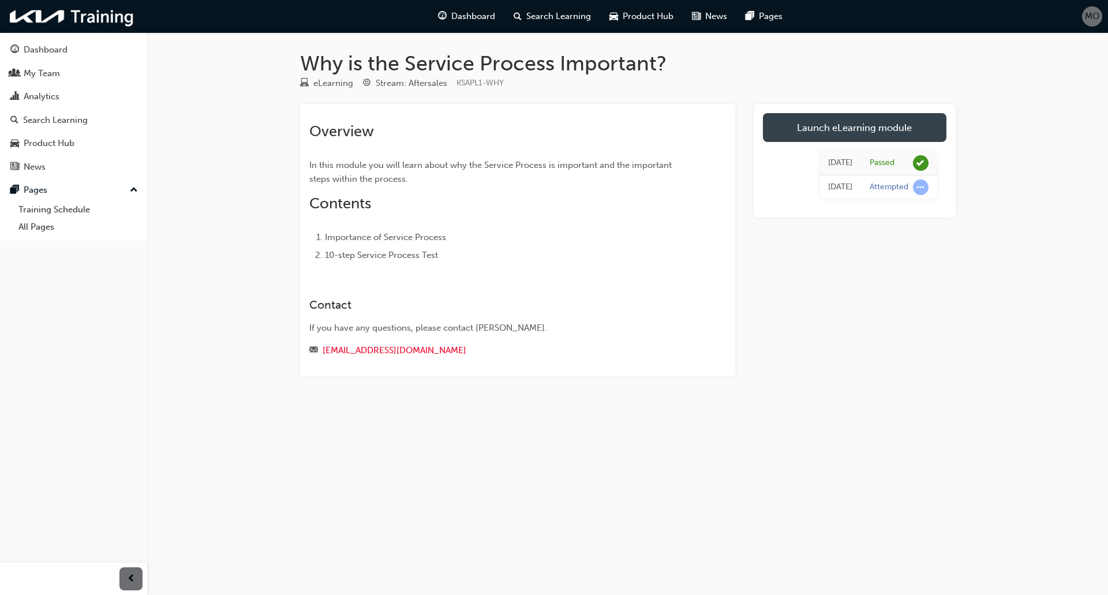
click at [802, 124] on link "Launch eLearning module" at bounding box center [855, 127] width 184 height 29
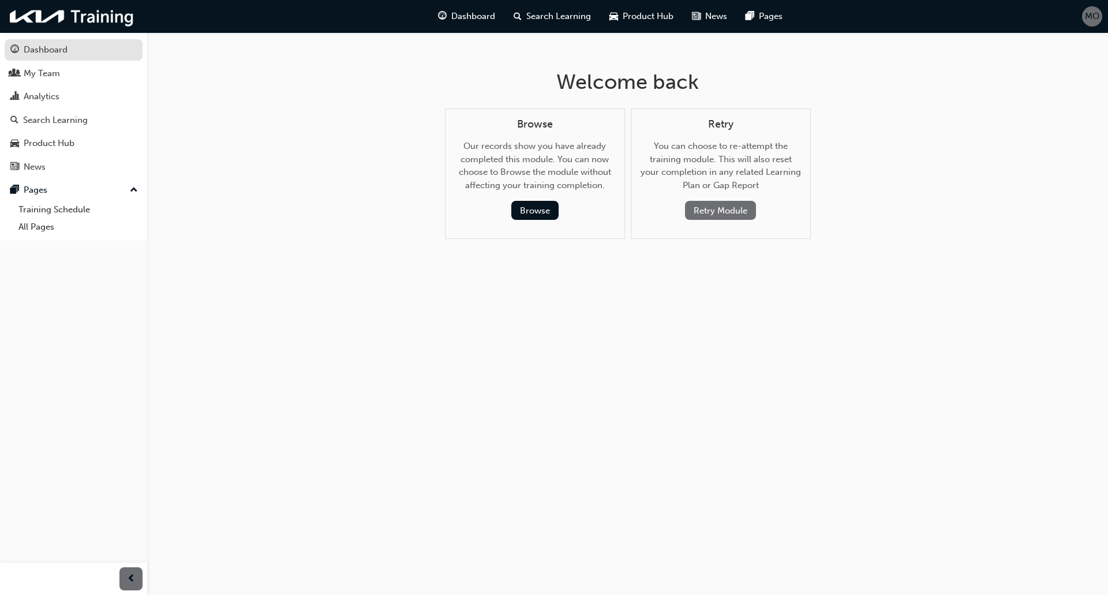
click at [53, 48] on div "Dashboard" at bounding box center [46, 49] width 44 height 13
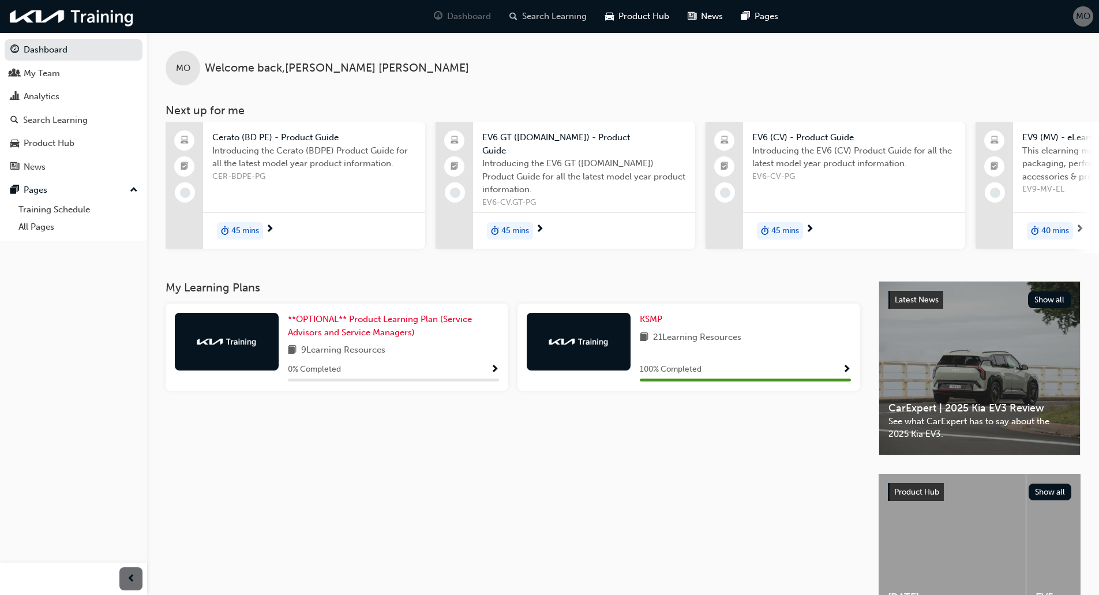
click at [529, 16] on span "Search Learning" at bounding box center [554, 16] width 65 height 13
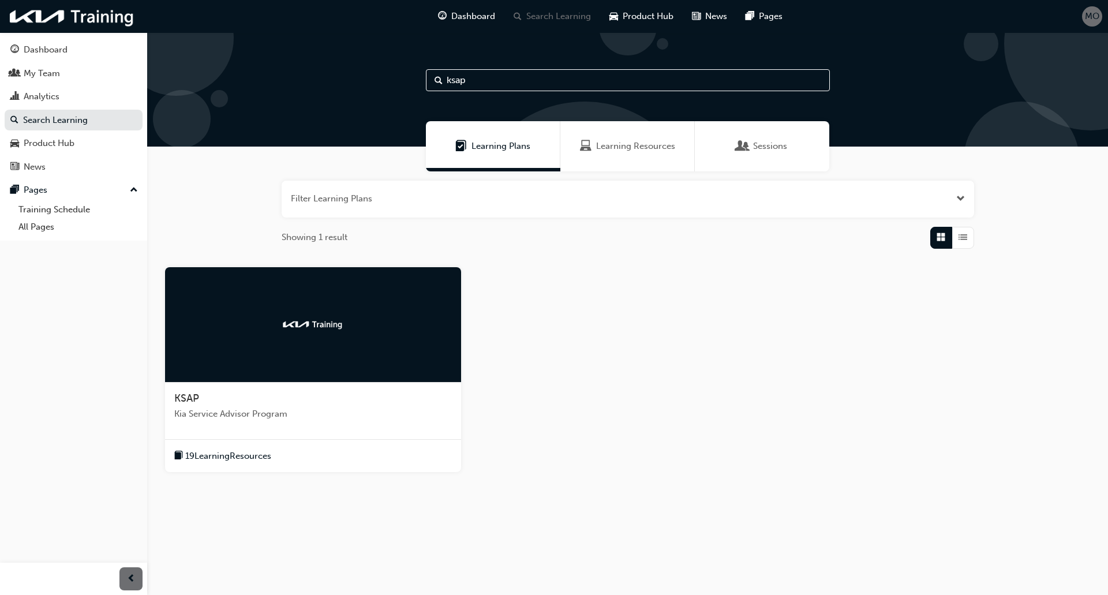
click at [260, 445] on div "19 Learning Resources" at bounding box center [313, 455] width 296 height 33
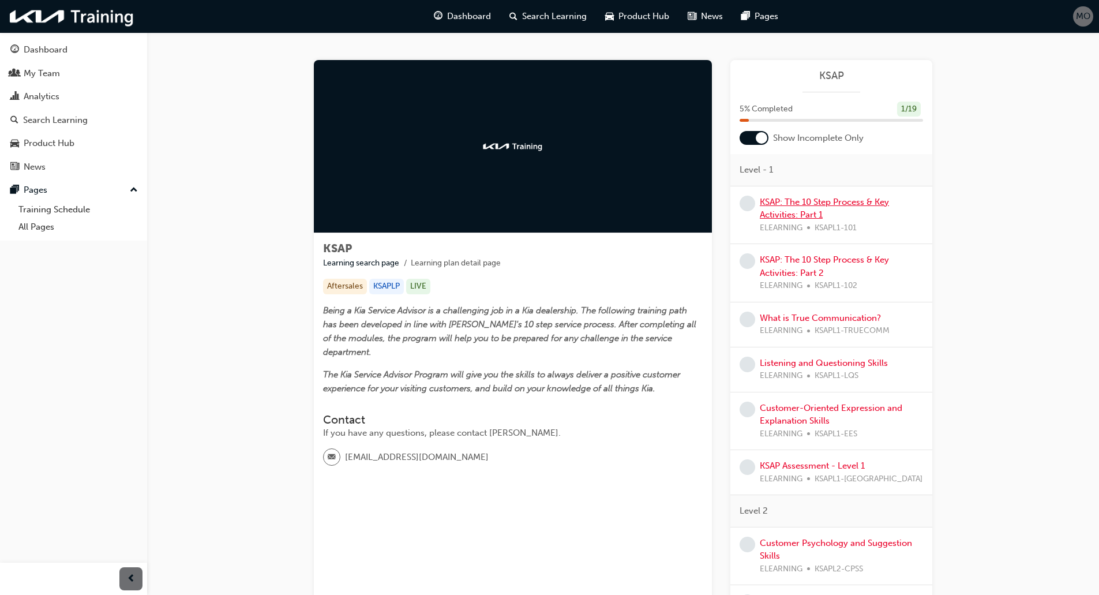
click at [780, 216] on link "KSAP: The 10 Step Process & Key Activities: Part 1" at bounding box center [824, 209] width 129 height 24
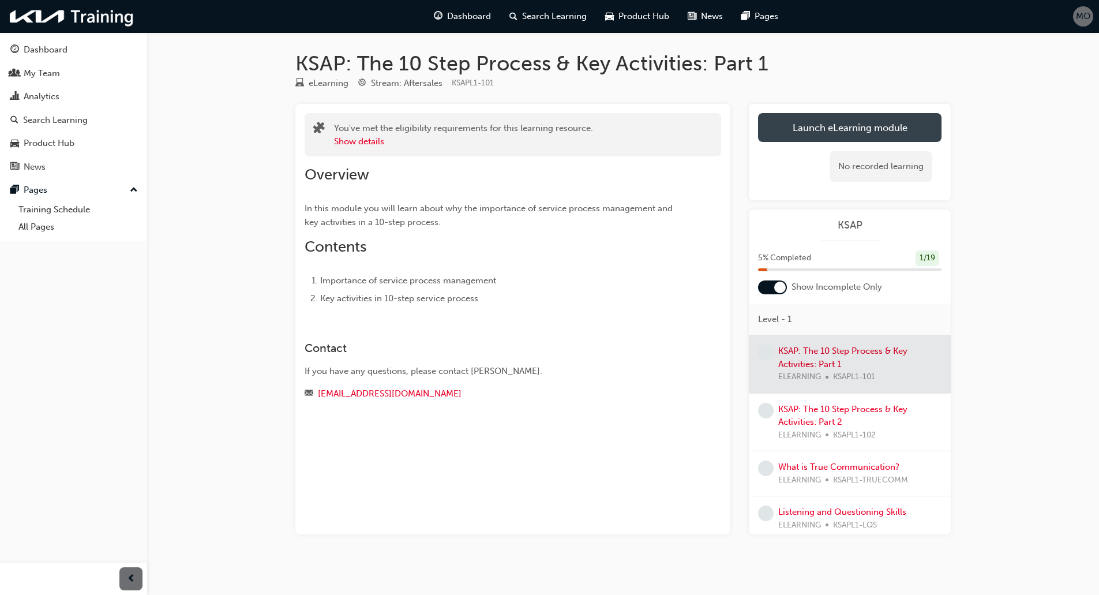
click at [834, 129] on link "Launch eLearning module" at bounding box center [850, 127] width 184 height 29
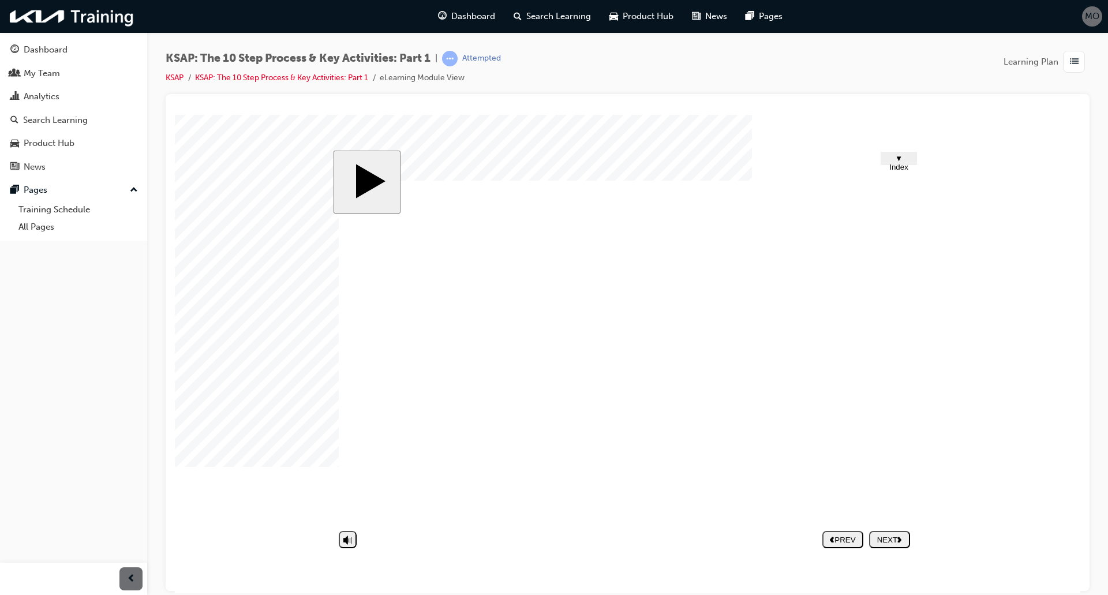
click at [904, 535] on div "NEXT" at bounding box center [890, 539] width 32 height 9
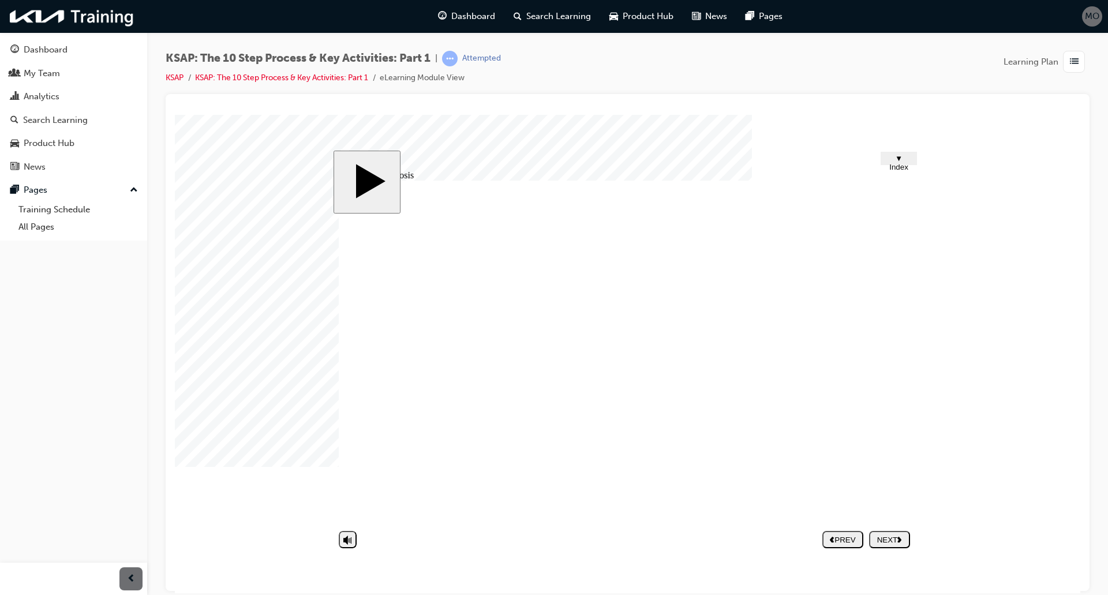
click at [235, 81] on link "KSAP: The 10 Step Process & Key Activities: Part 1" at bounding box center [281, 78] width 173 height 10
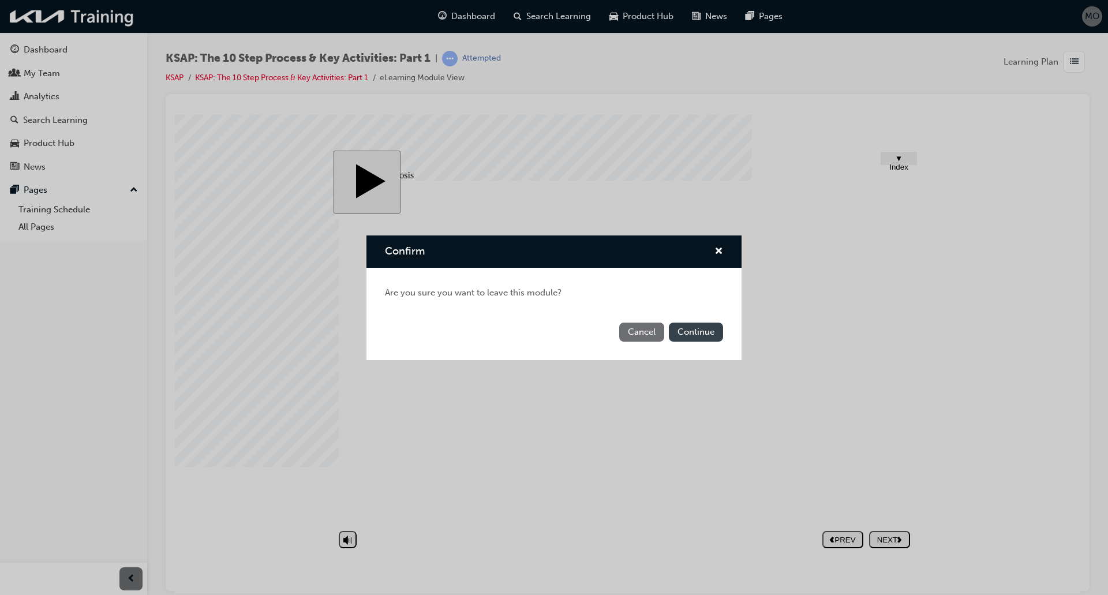
click at [691, 326] on button "Continue" at bounding box center [696, 332] width 54 height 19
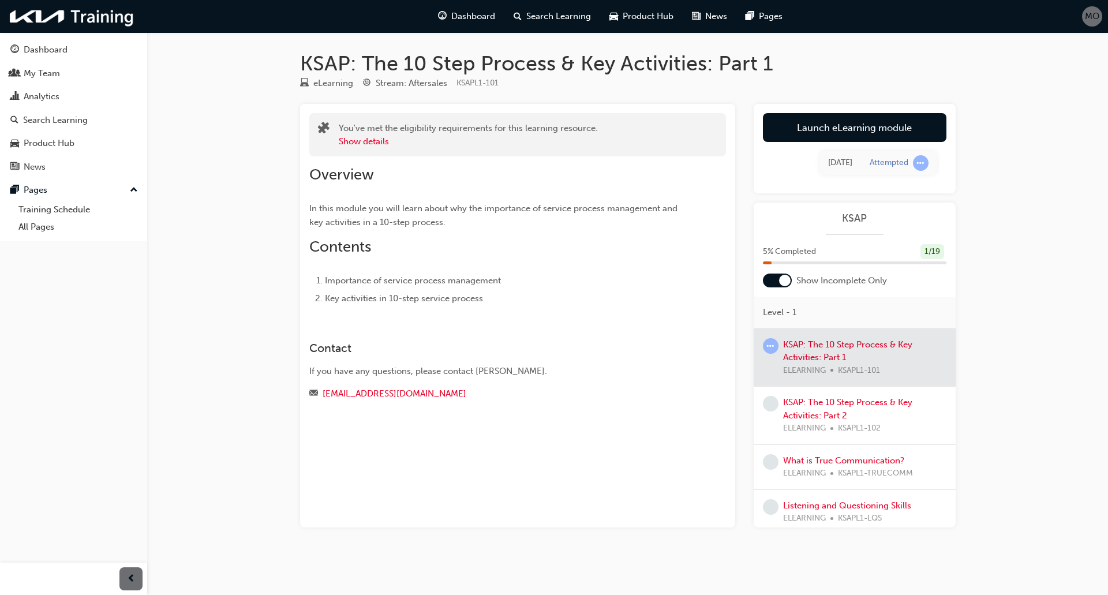
click at [777, 279] on div at bounding box center [777, 281] width 29 height 14
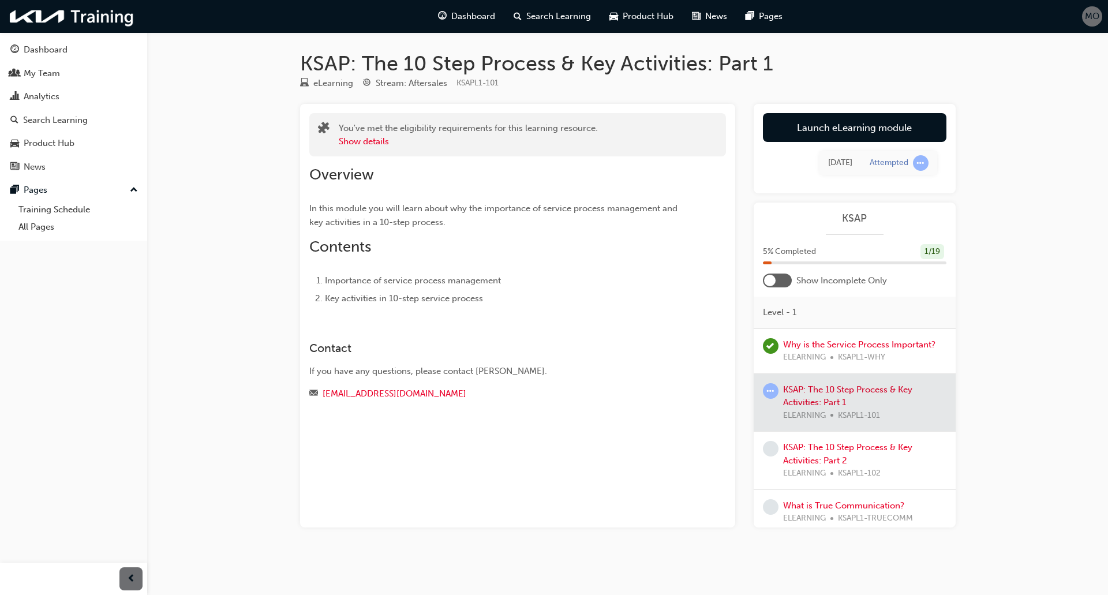
click at [825, 384] on div at bounding box center [855, 403] width 202 height 58
click at [830, 125] on link "Launch eLearning module" at bounding box center [855, 127] width 184 height 29
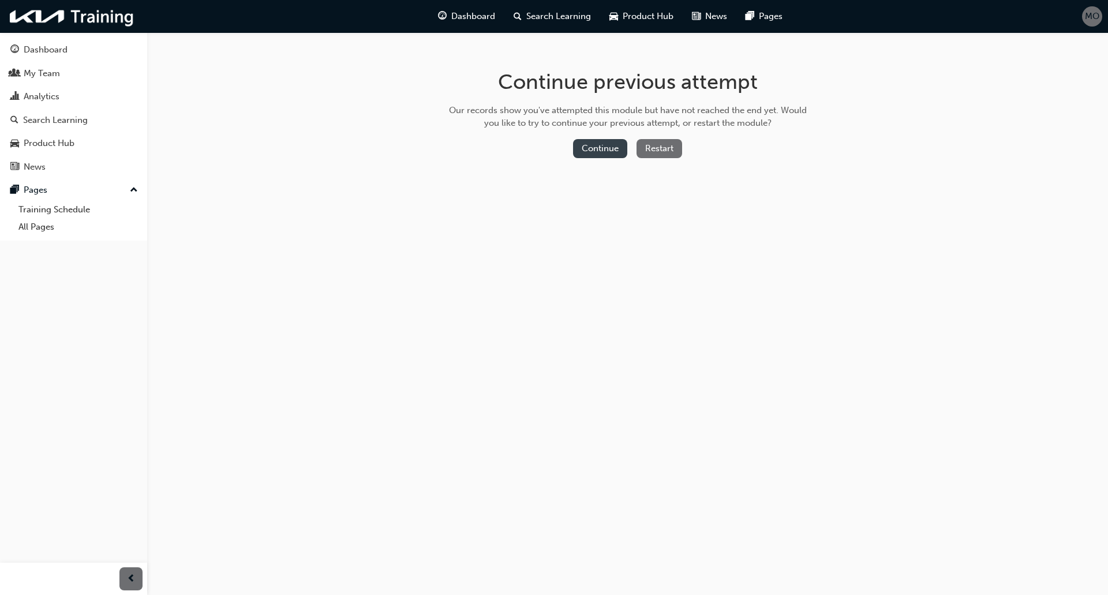
click at [601, 155] on button "Continue" at bounding box center [600, 148] width 54 height 19
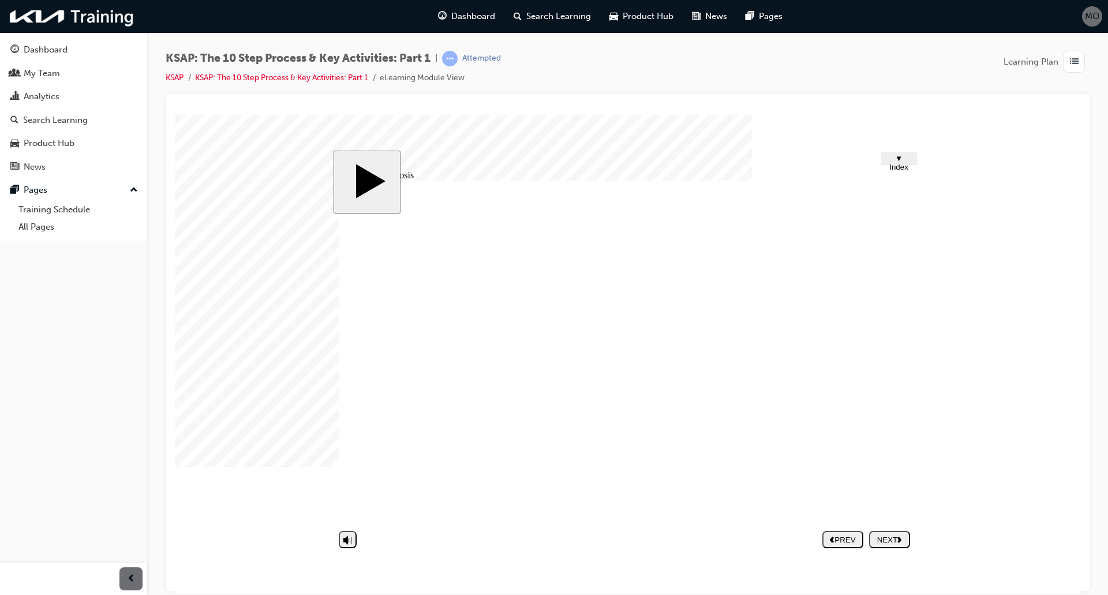
click at [175, 114] on image at bounding box center [175, 114] width 0 height 0
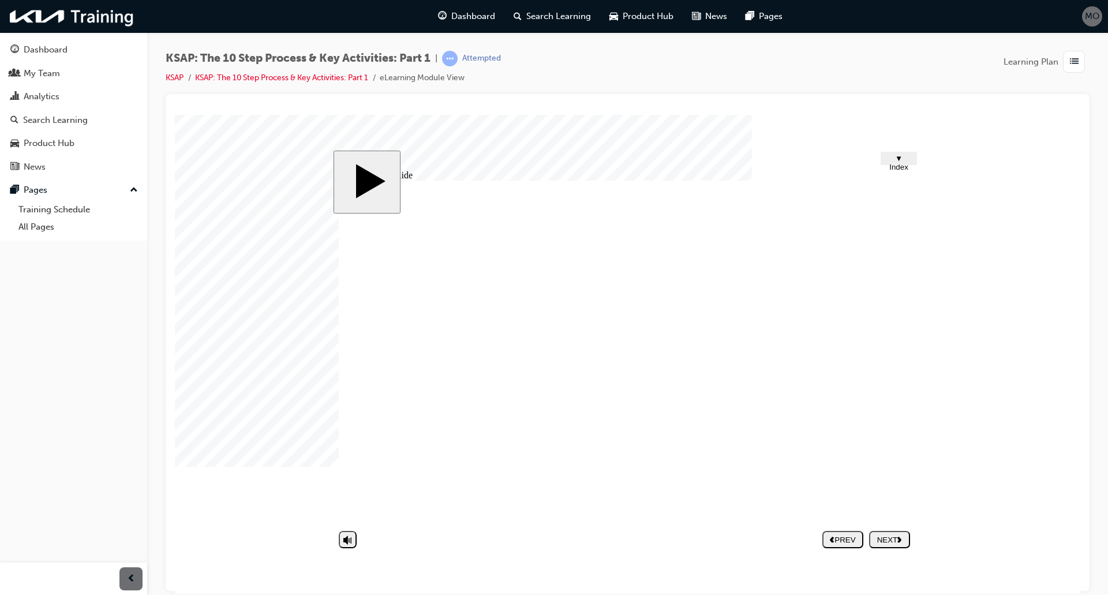
click at [890, 539] on div "NEXT" at bounding box center [890, 539] width 32 height 9
click at [898, 540] on div "NEXT" at bounding box center [890, 539] width 32 height 9
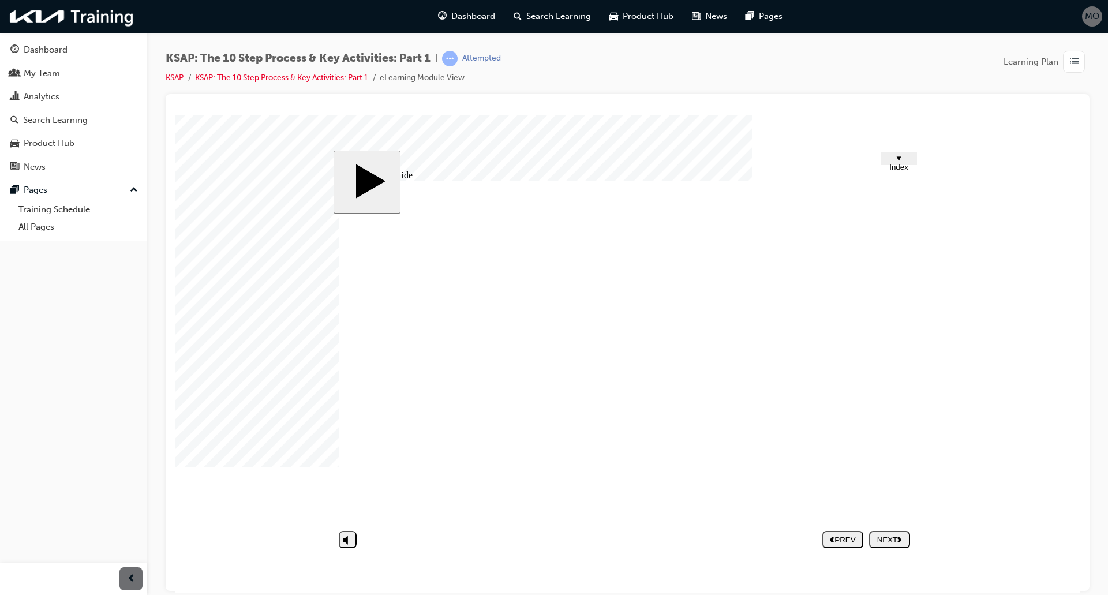
drag, startPoint x: 818, startPoint y: 467, endPoint x: 820, endPoint y: 488, distance: 20.3
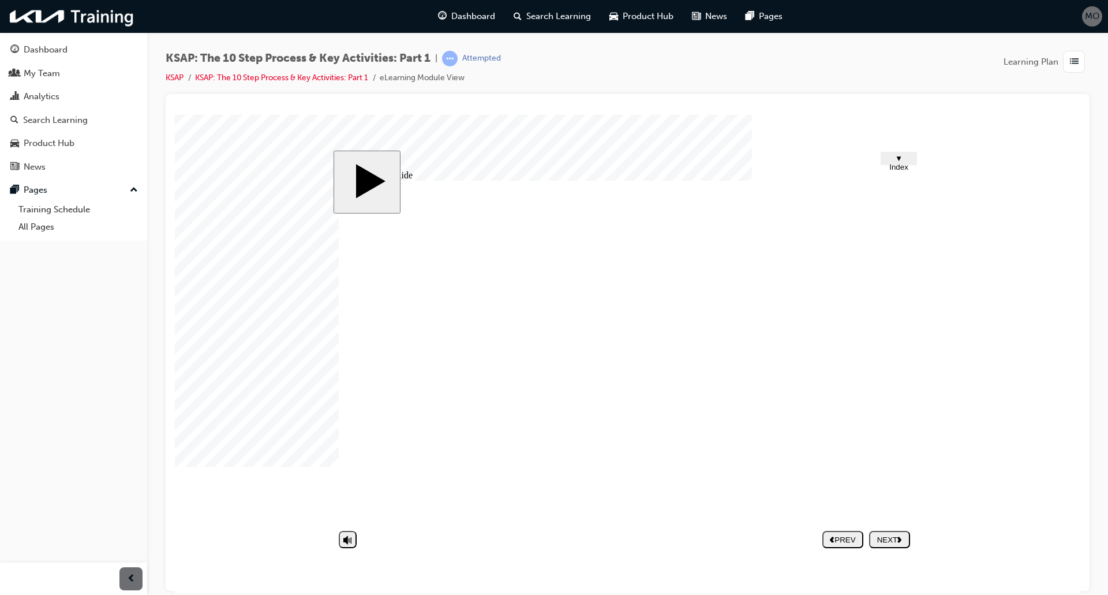
drag, startPoint x: 770, startPoint y: 387, endPoint x: 770, endPoint y: 402, distance: 14.4
click at [894, 535] on div "NEXT" at bounding box center [890, 539] width 32 height 9
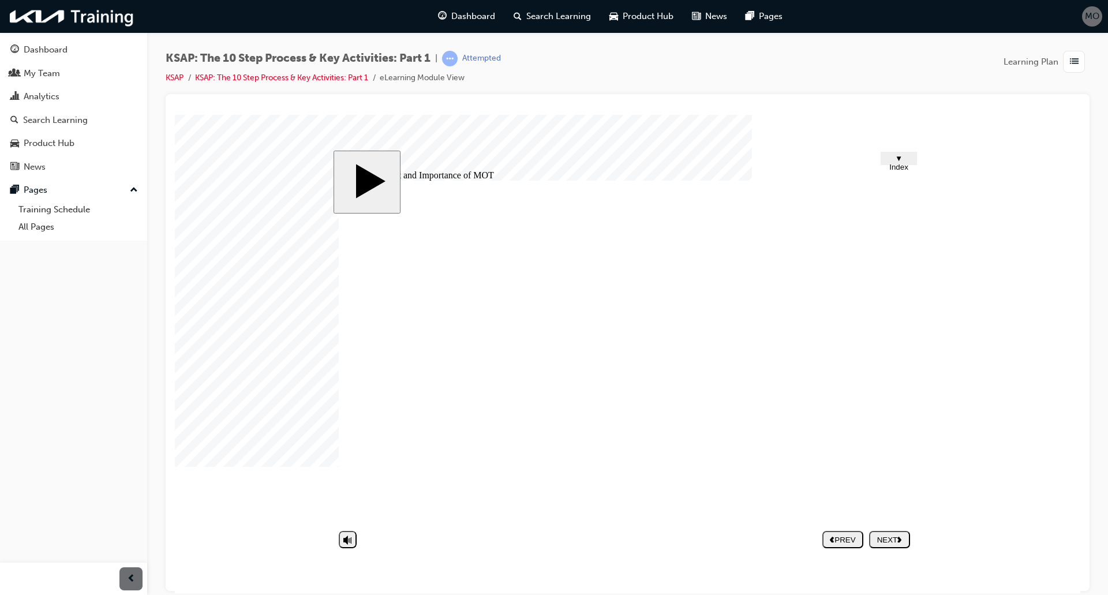
drag, startPoint x: 896, startPoint y: 387, endPoint x: 862, endPoint y: 385, distance: 34.6
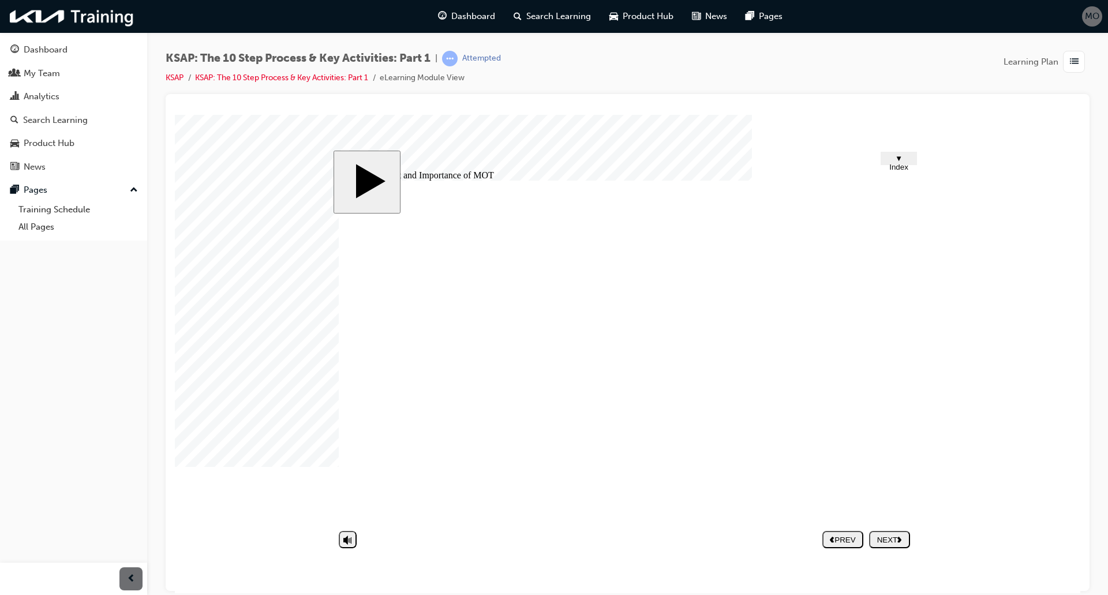
click at [893, 530] on button "NEXT" at bounding box center [889, 538] width 41 height 17
click at [893, 538] on nav "PREV NEXT SUBMIT" at bounding box center [866, 539] width 88 height 27
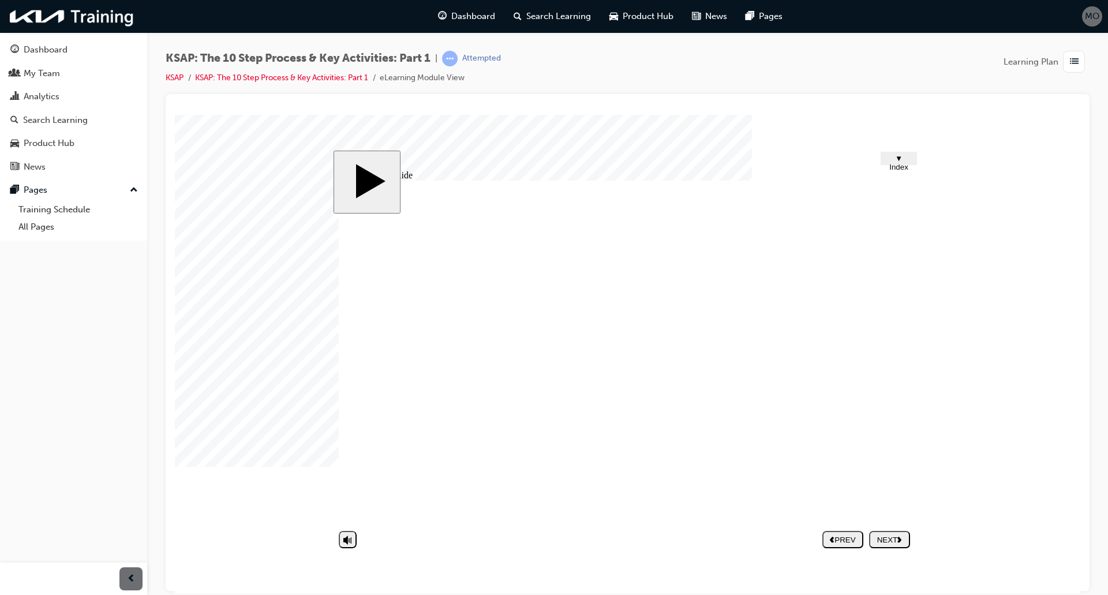
click at [890, 535] on div "NEXT" at bounding box center [890, 539] width 32 height 9
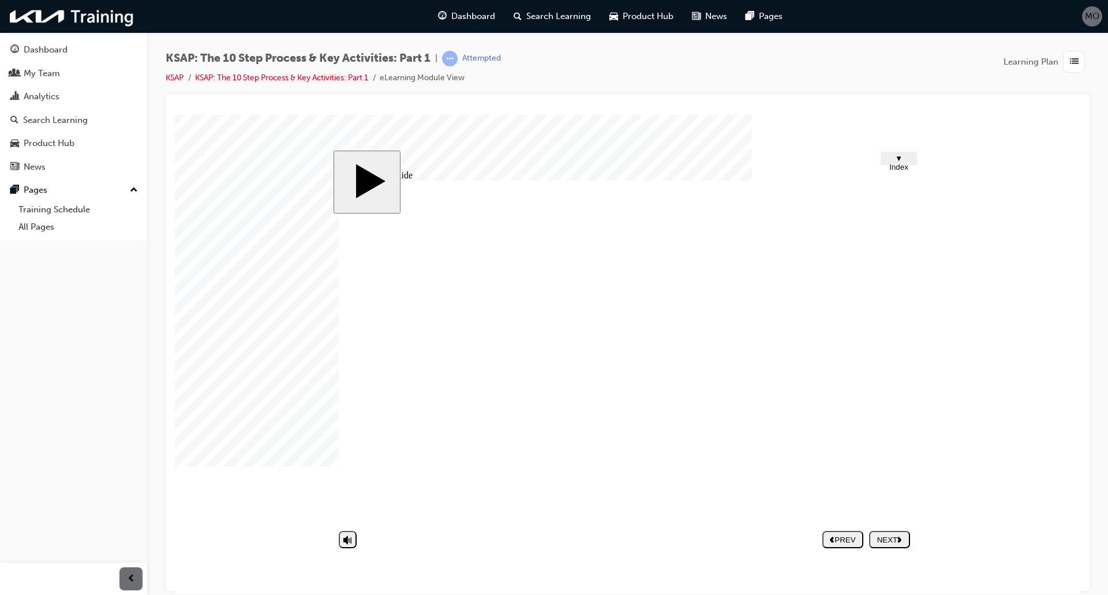
click at [902, 382] on div "Group 1 Round Same Side Corner 2 Round Same Side Corner 1 9 Update Customer’s I…" at bounding box center [627, 356] width 577 height 352
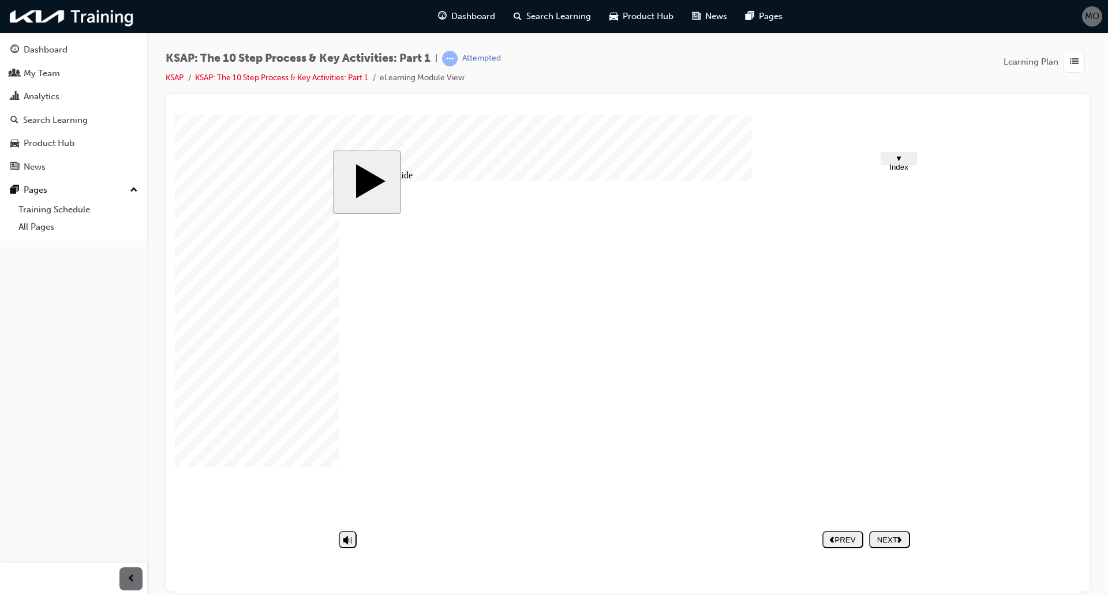
click at [890, 535] on div "NEXT" at bounding box center [890, 539] width 32 height 9
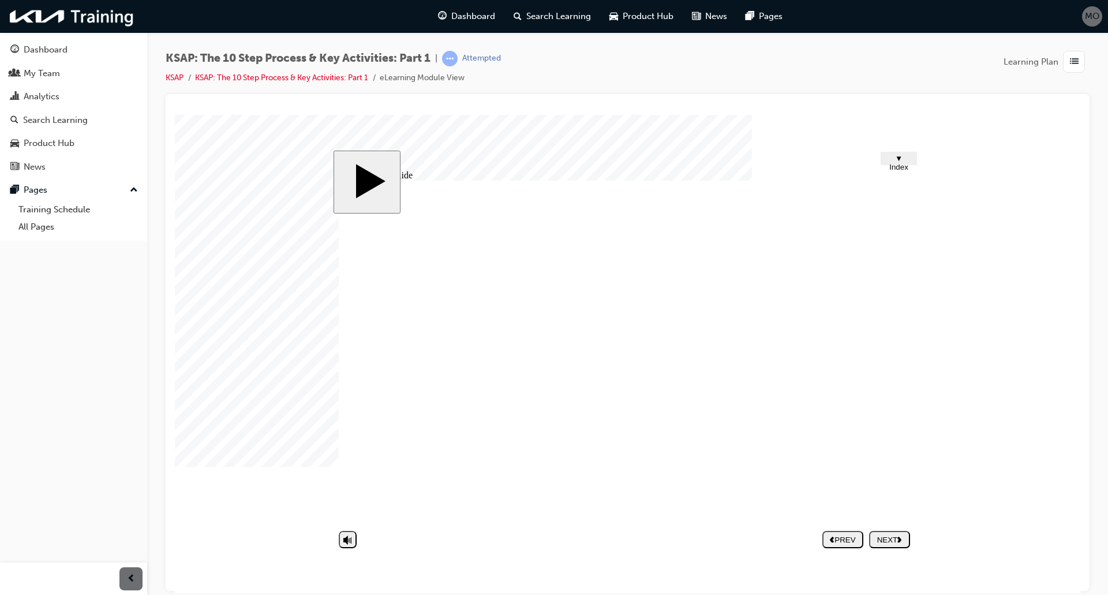
click at [888, 533] on button "NEXT" at bounding box center [889, 538] width 41 height 17
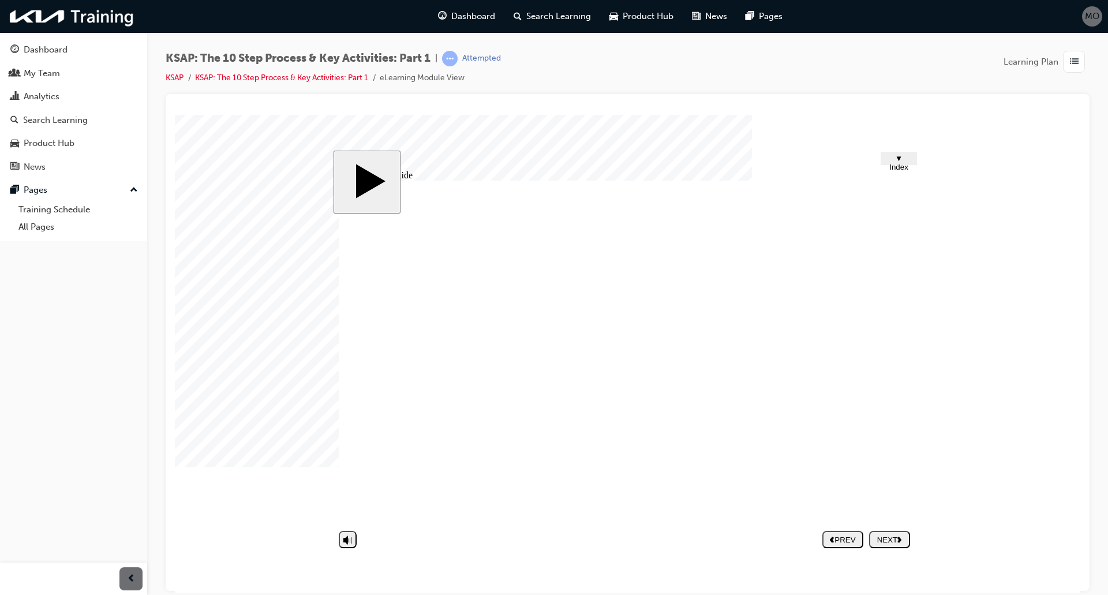
click at [896, 530] on button "NEXT" at bounding box center [889, 538] width 41 height 17
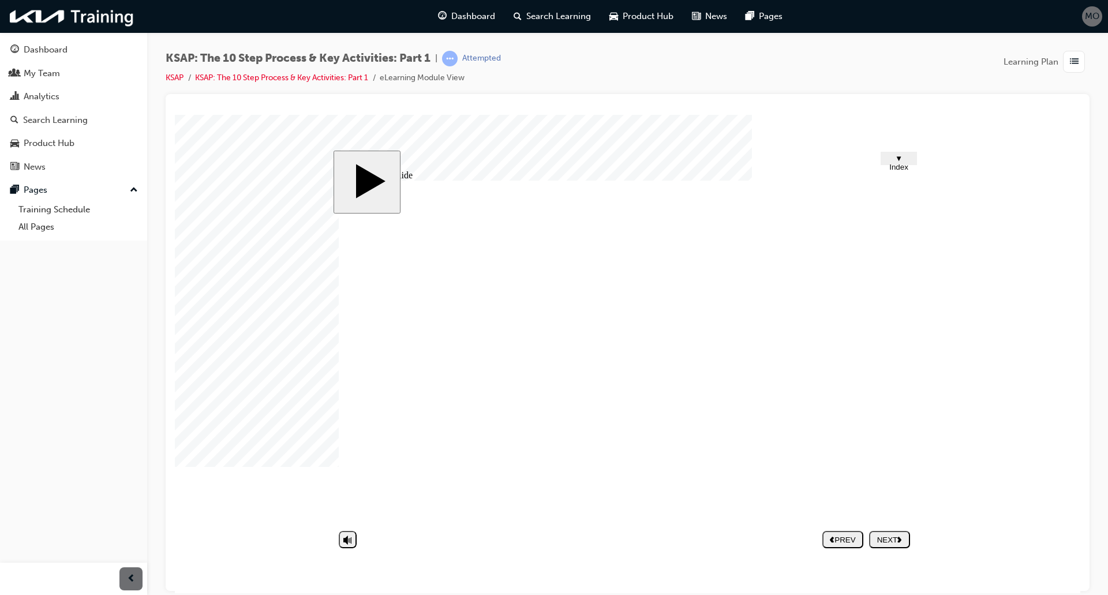
click at [879, 530] on button "NEXT" at bounding box center [889, 538] width 41 height 17
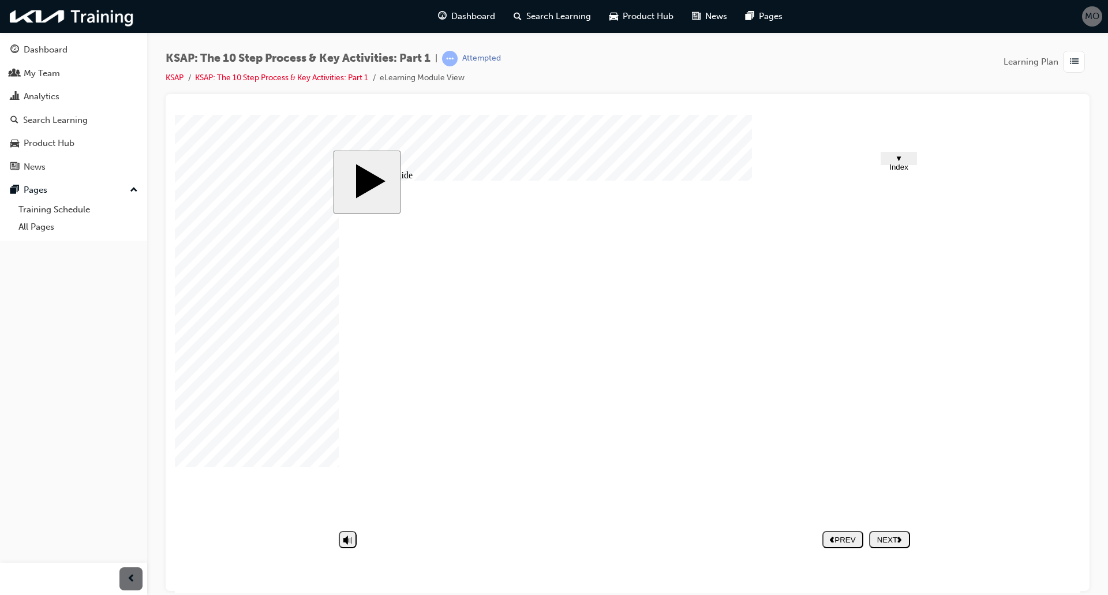
click at [897, 537] on div "NEXT" at bounding box center [890, 539] width 32 height 9
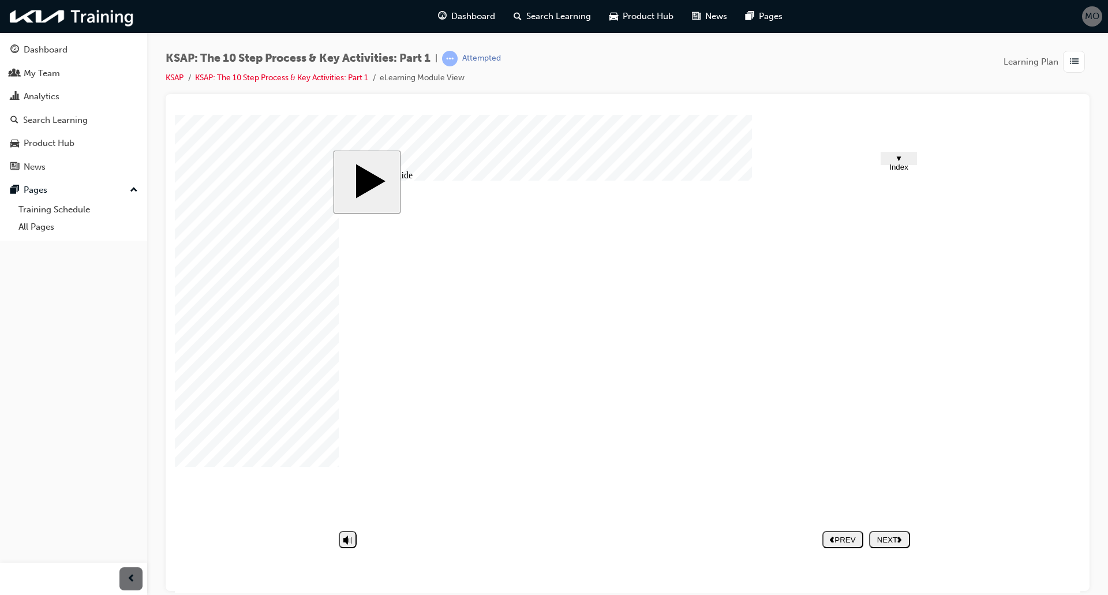
scroll to position [306, 0]
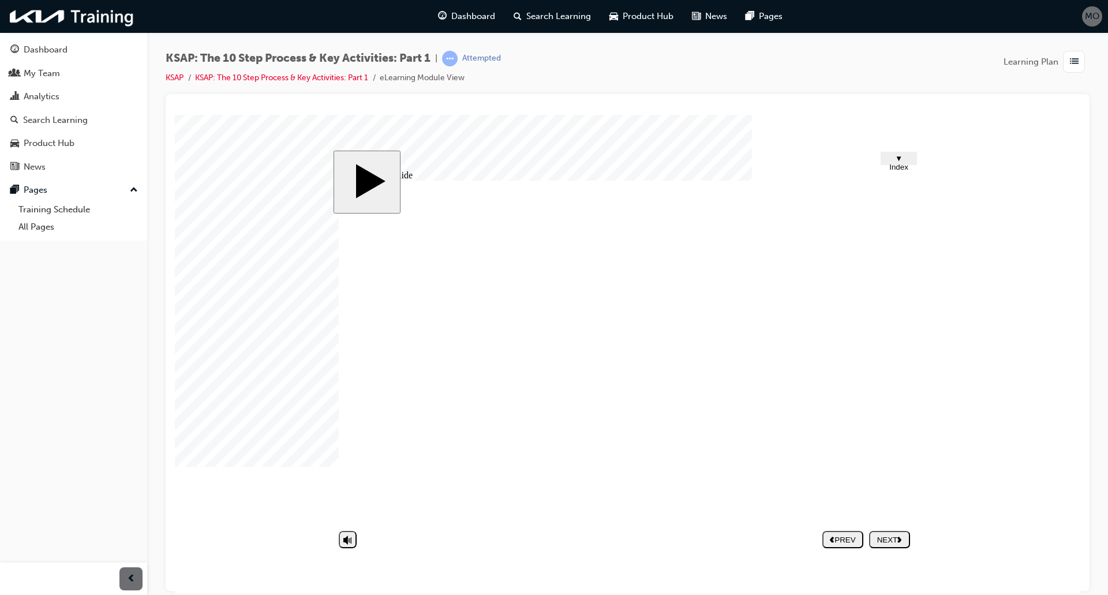
click at [896, 535] on div "NEXT" at bounding box center [890, 539] width 32 height 9
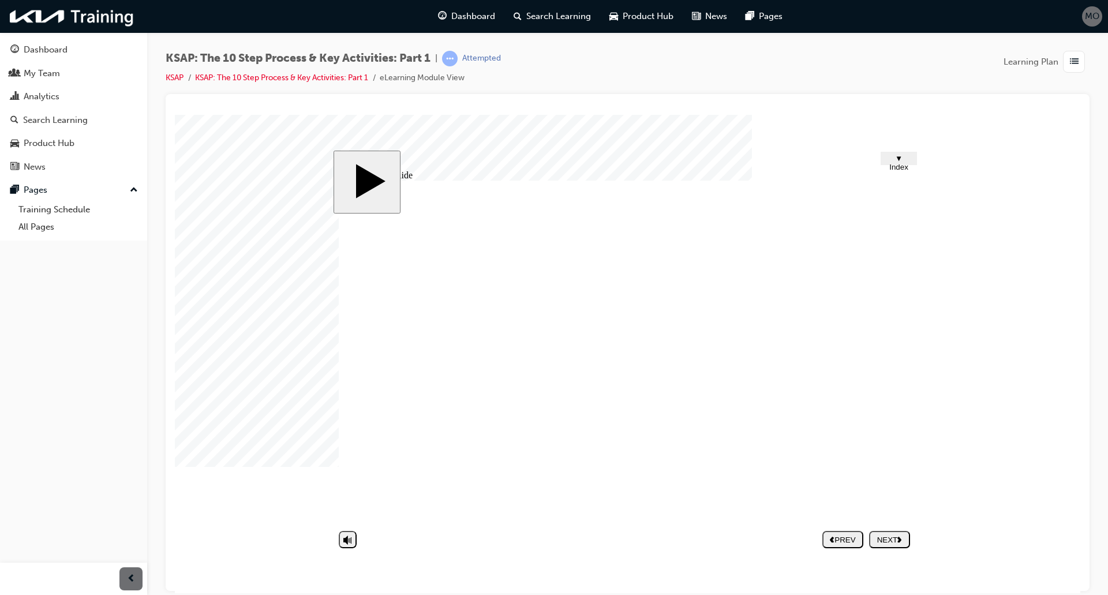
click at [892, 535] on div "NEXT" at bounding box center [890, 539] width 32 height 9
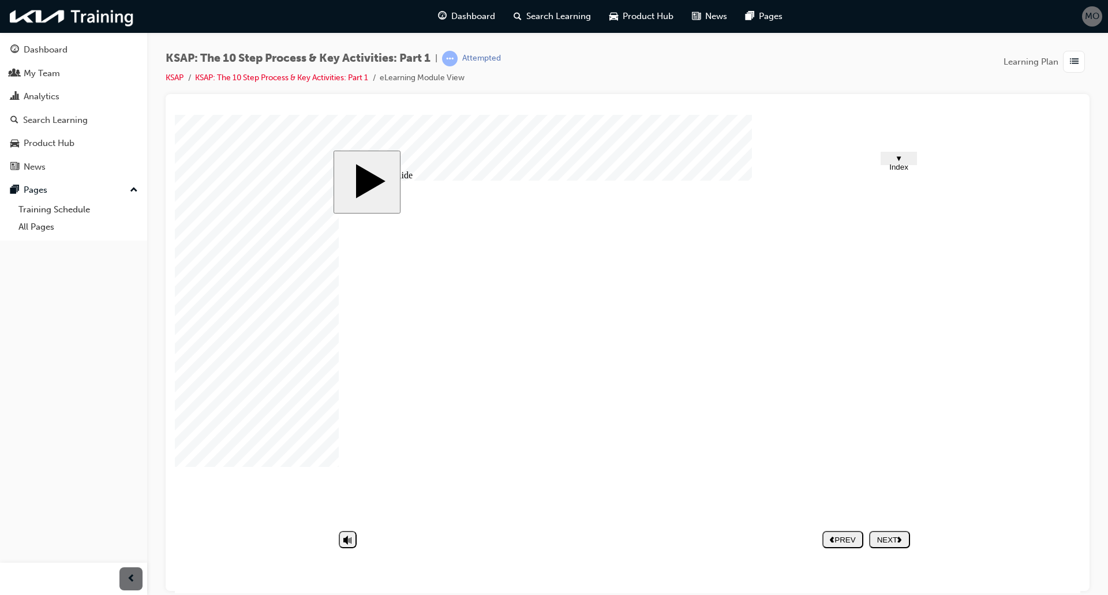
click at [897, 538] on div "NEXT" at bounding box center [890, 539] width 32 height 9
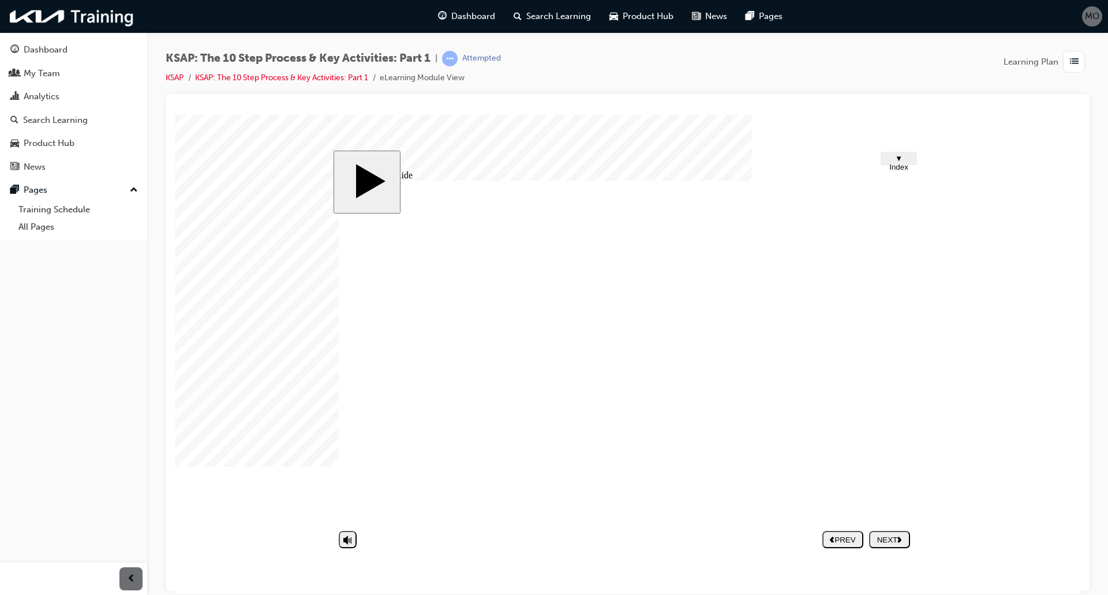
click at [890, 553] on div "slide: Untitled Slide CLICK! Group 1 Round Same Side Corner 2 Round Same Side C…" at bounding box center [628, 353] width 589 height 407
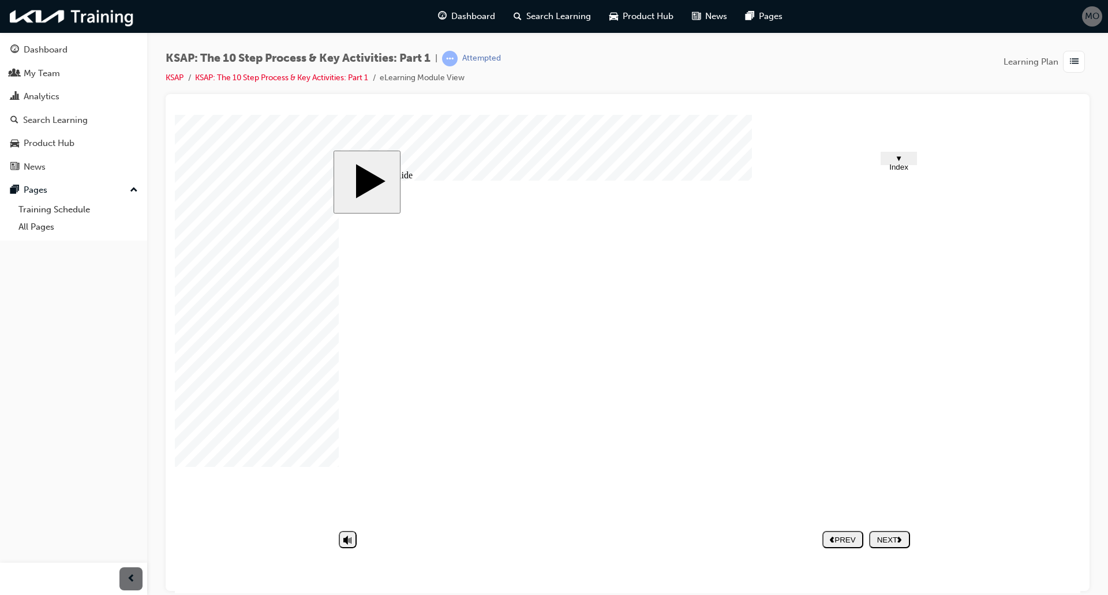
click at [893, 542] on div "NEXT" at bounding box center [890, 539] width 32 height 9
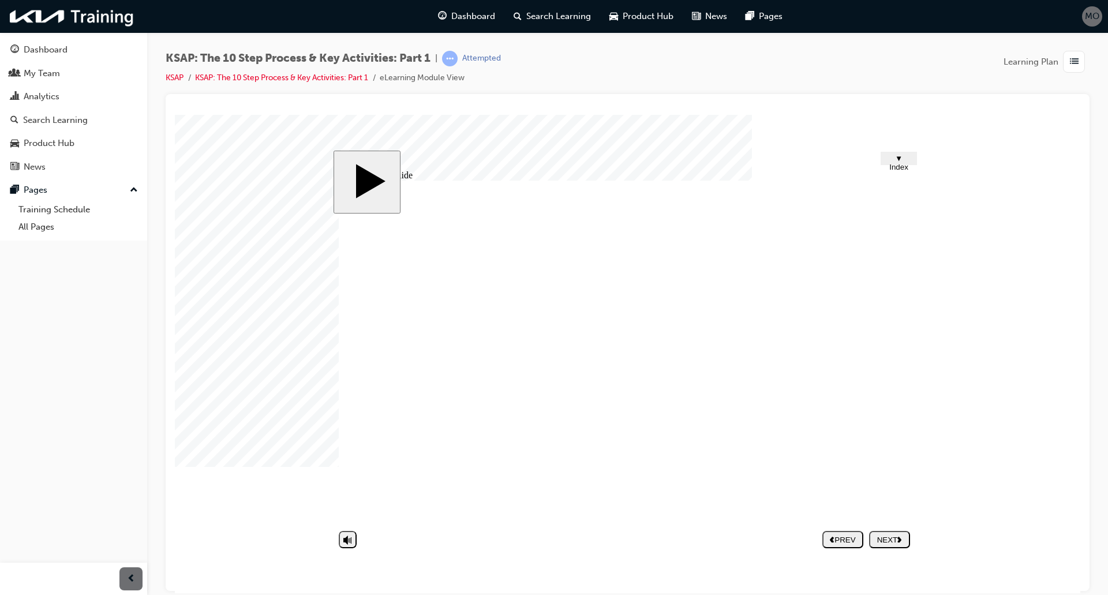
click at [905, 539] on div "NEXT" at bounding box center [890, 539] width 32 height 9
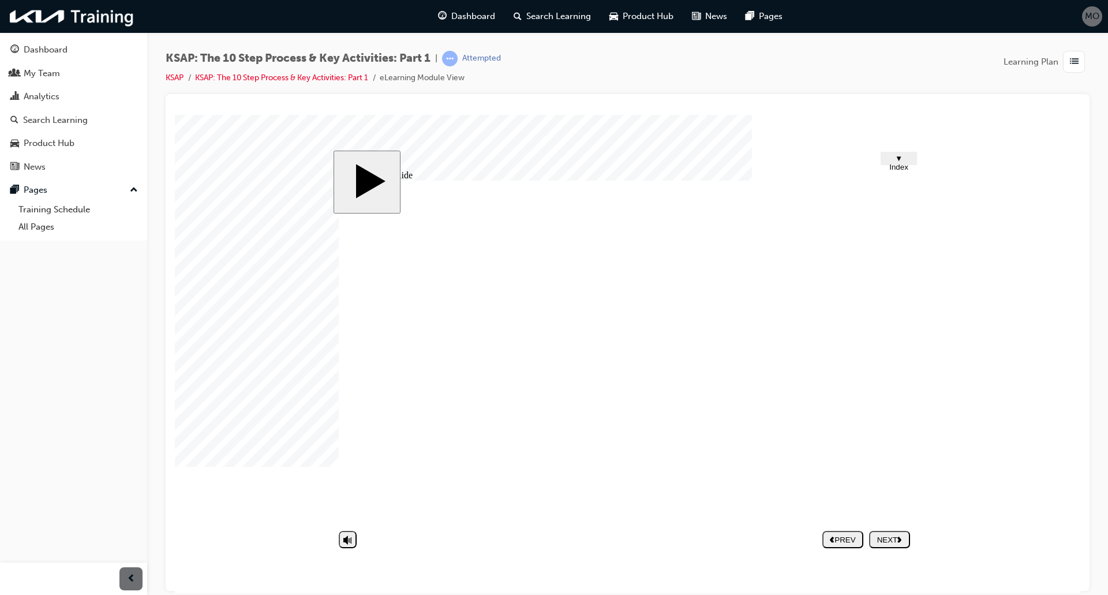
click at [883, 548] on button "NEXT" at bounding box center [889, 538] width 41 height 17
click at [179, 74] on link "KSAP" at bounding box center [175, 78] width 18 height 10
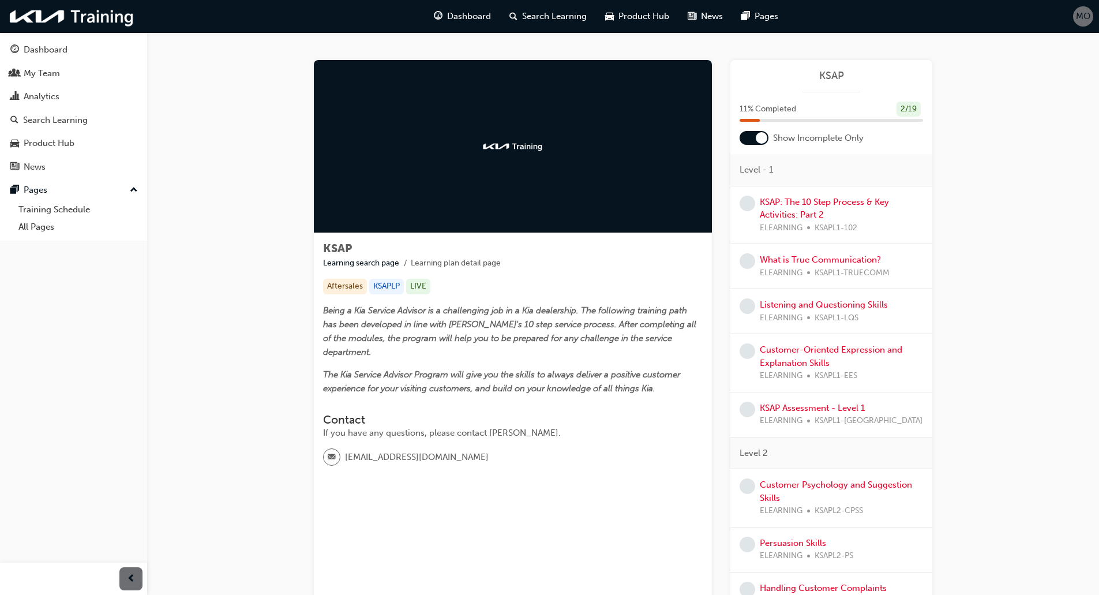
click at [755, 132] on div at bounding box center [754, 138] width 29 height 14
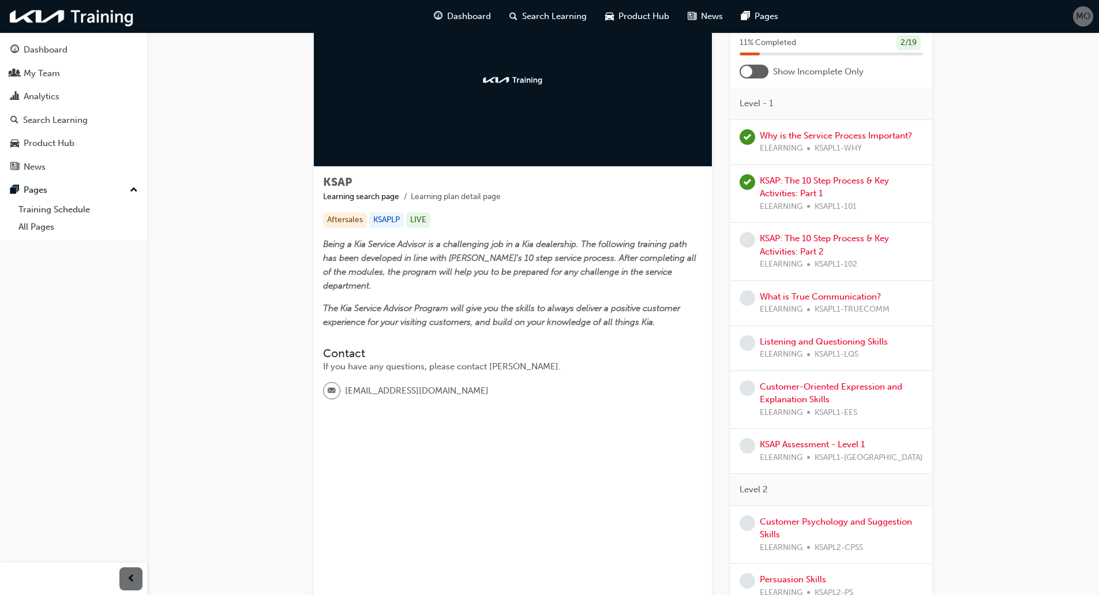
scroll to position [58, 0]
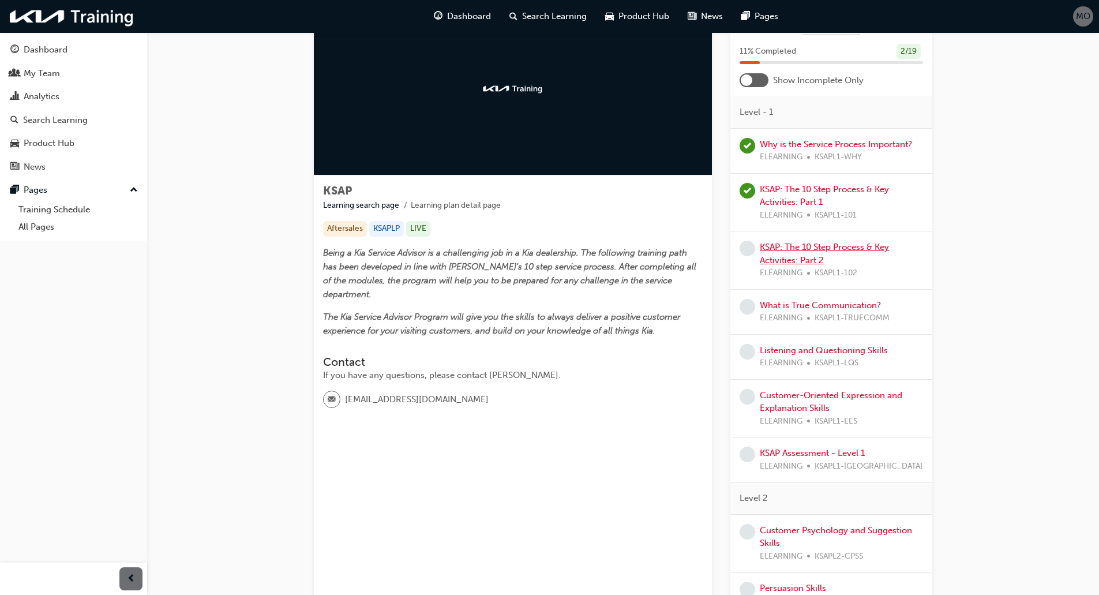
click at [770, 259] on link "KSAP: The 10 Step Process & Key Activities: Part 2" at bounding box center [824, 254] width 129 height 24
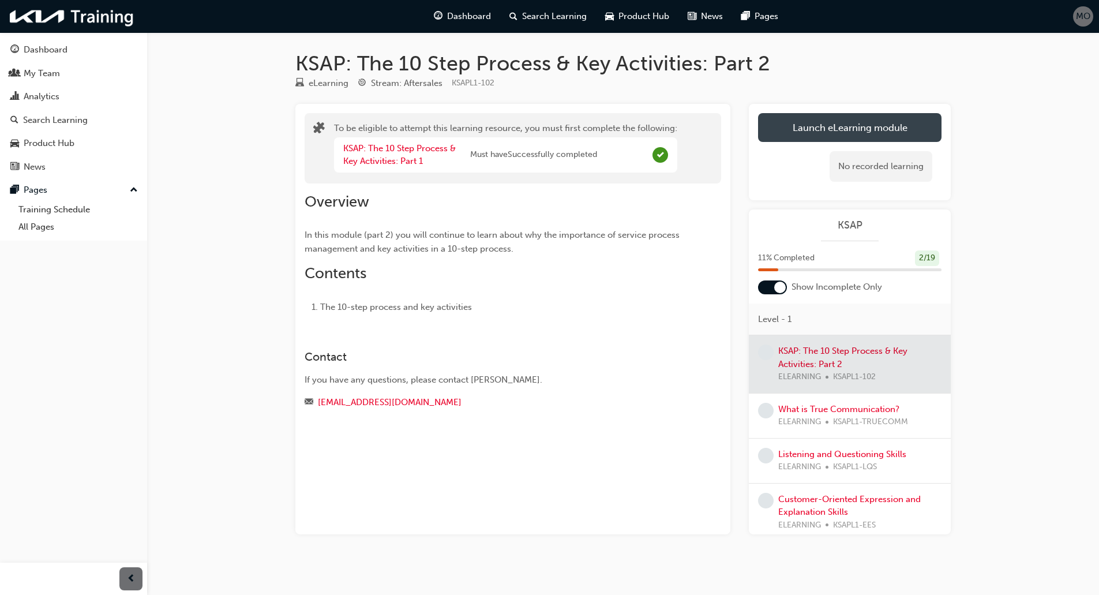
click at [814, 120] on button "Launch eLearning module" at bounding box center [850, 127] width 184 height 29
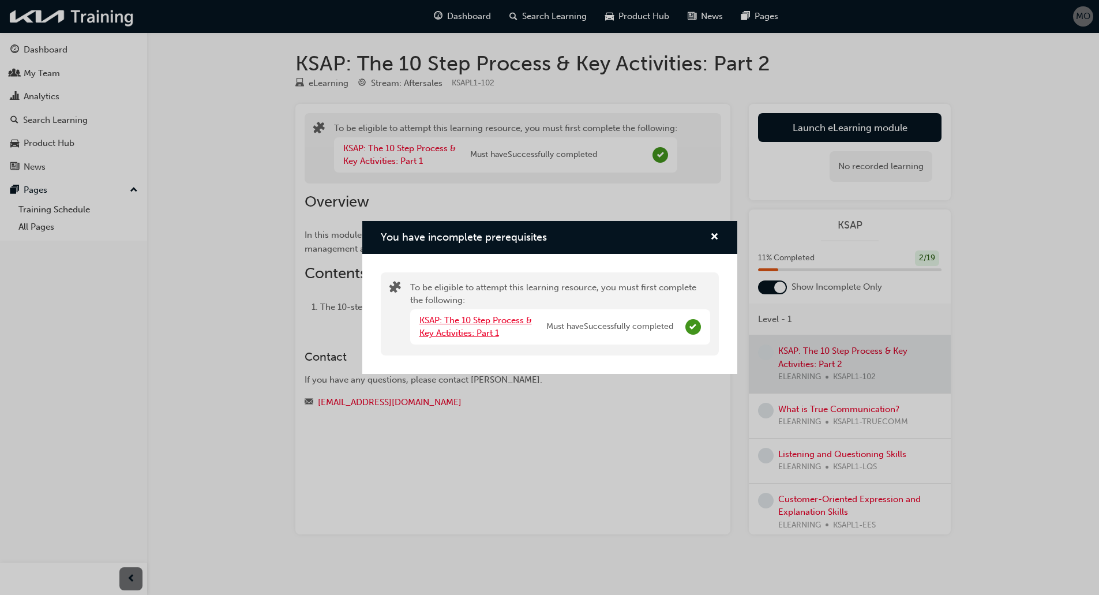
click at [447, 330] on link "KSAP: The 10 Step Process & Key Activities: Part 1" at bounding box center [476, 327] width 113 height 24
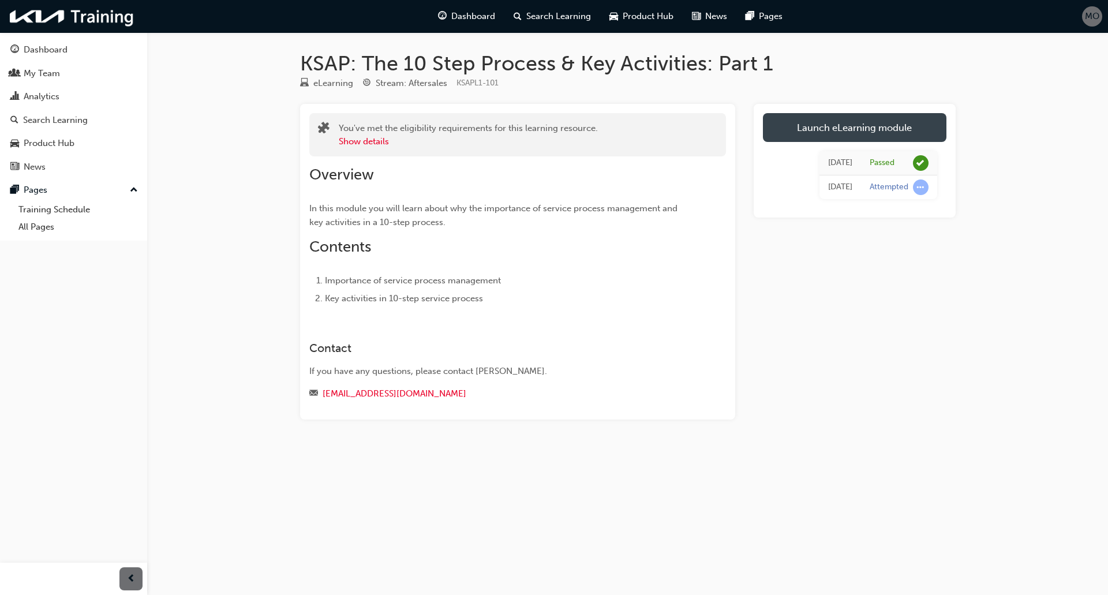
click at [804, 136] on link "Launch eLearning module" at bounding box center [855, 127] width 184 height 29
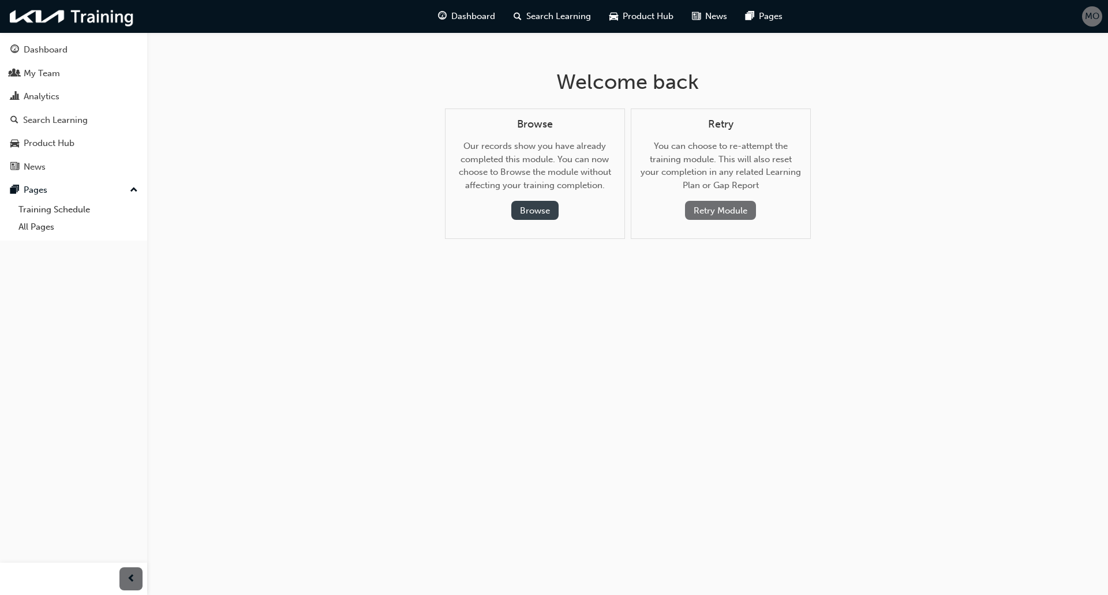
click at [538, 212] on button "Browse" at bounding box center [534, 210] width 47 height 19
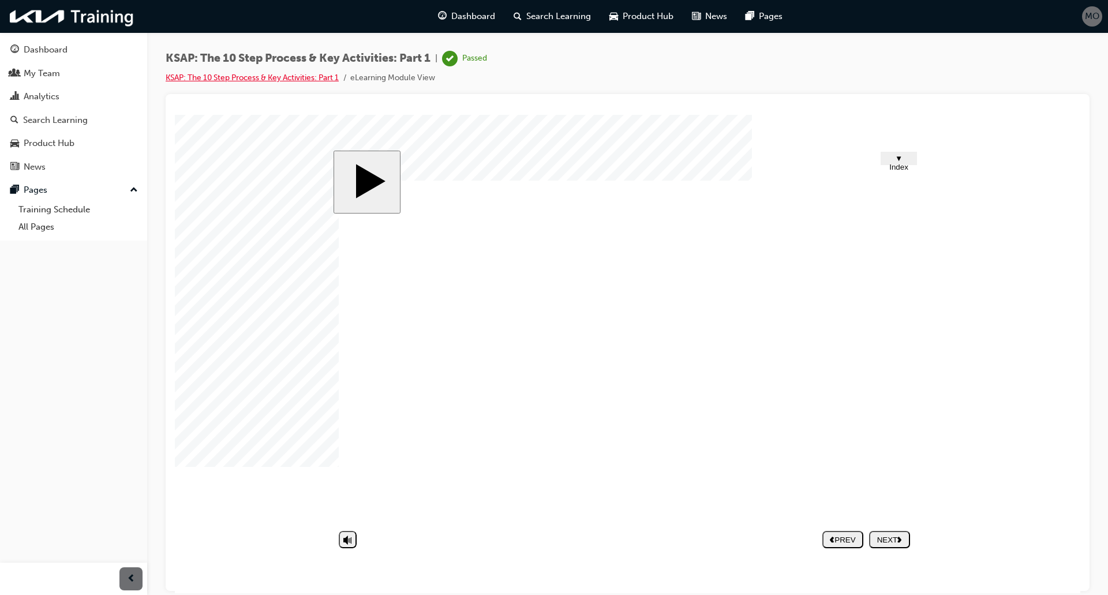
click at [207, 80] on link "KSAP: The 10 Step Process & Key Activities: Part 1" at bounding box center [252, 78] width 173 height 10
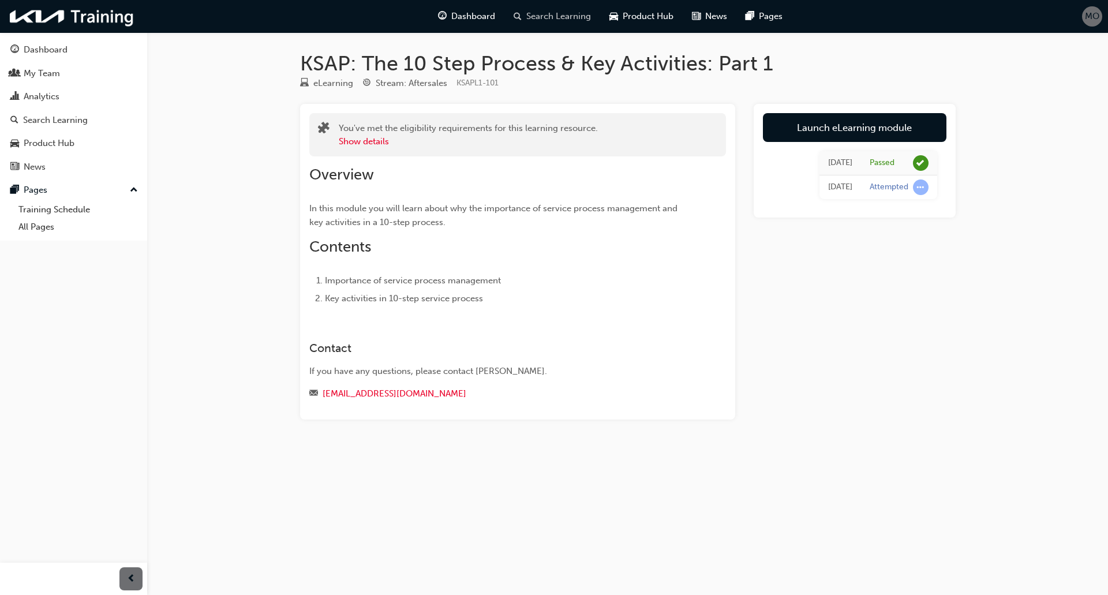
click at [539, 16] on span "Search Learning" at bounding box center [558, 16] width 65 height 13
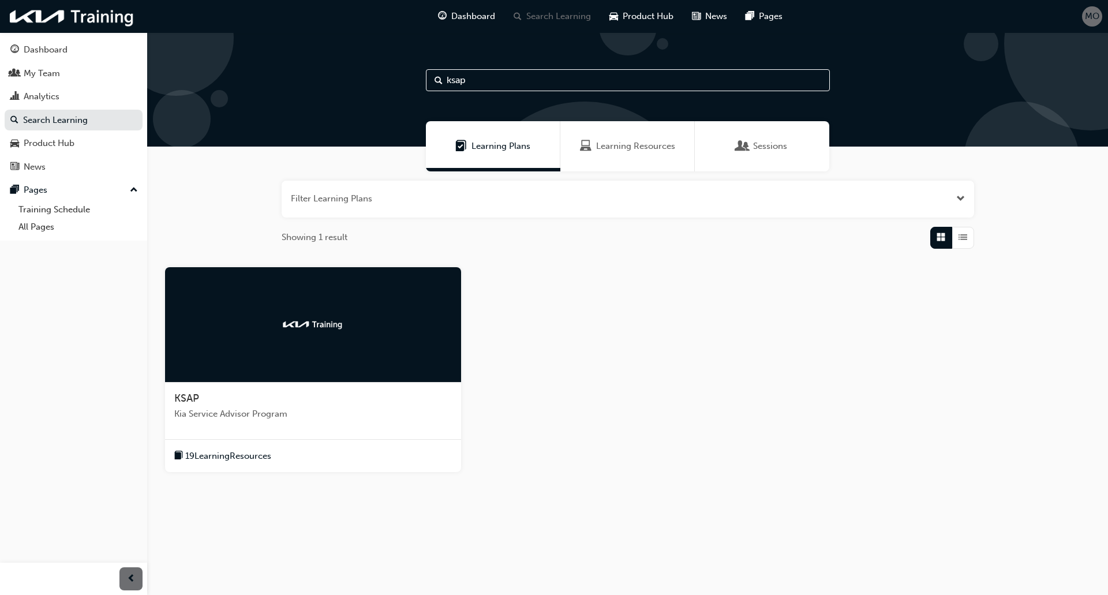
click at [523, 87] on input "ksap" at bounding box center [628, 80] width 404 height 22
click at [310, 345] on div at bounding box center [313, 324] width 296 height 115
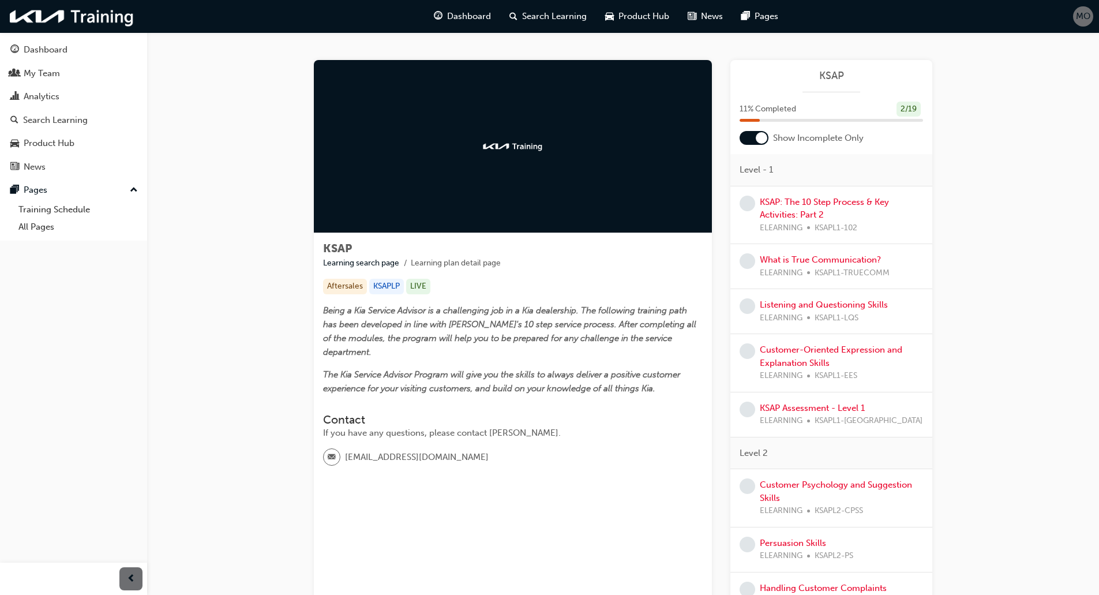
click at [758, 140] on div at bounding box center [762, 138] width 12 height 12
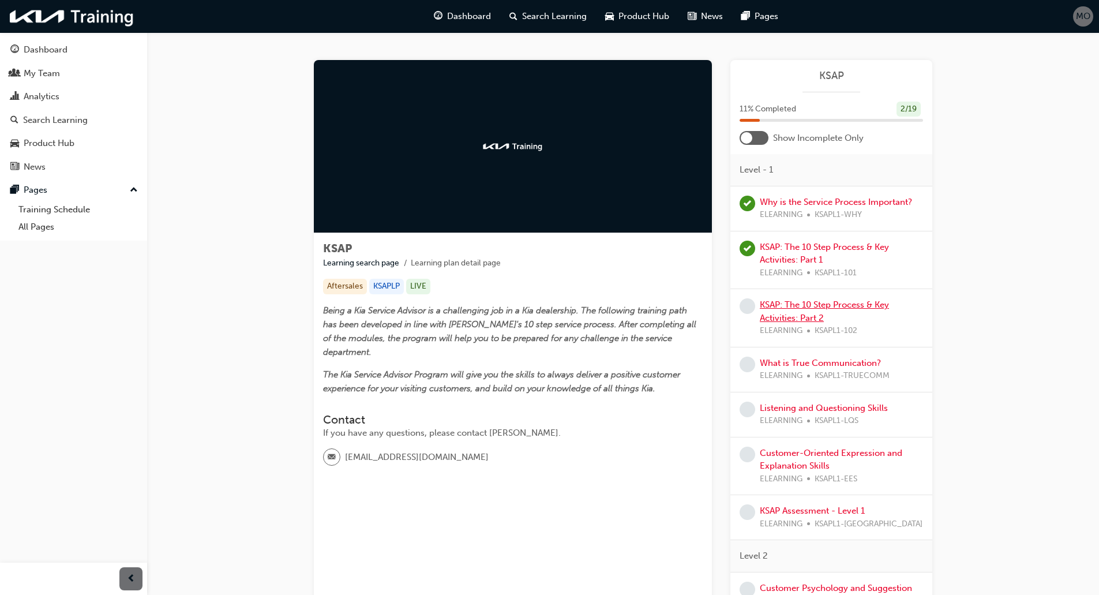
click at [786, 301] on link "KSAP: The 10 Step Process & Key Activities: Part 2" at bounding box center [824, 311] width 129 height 24
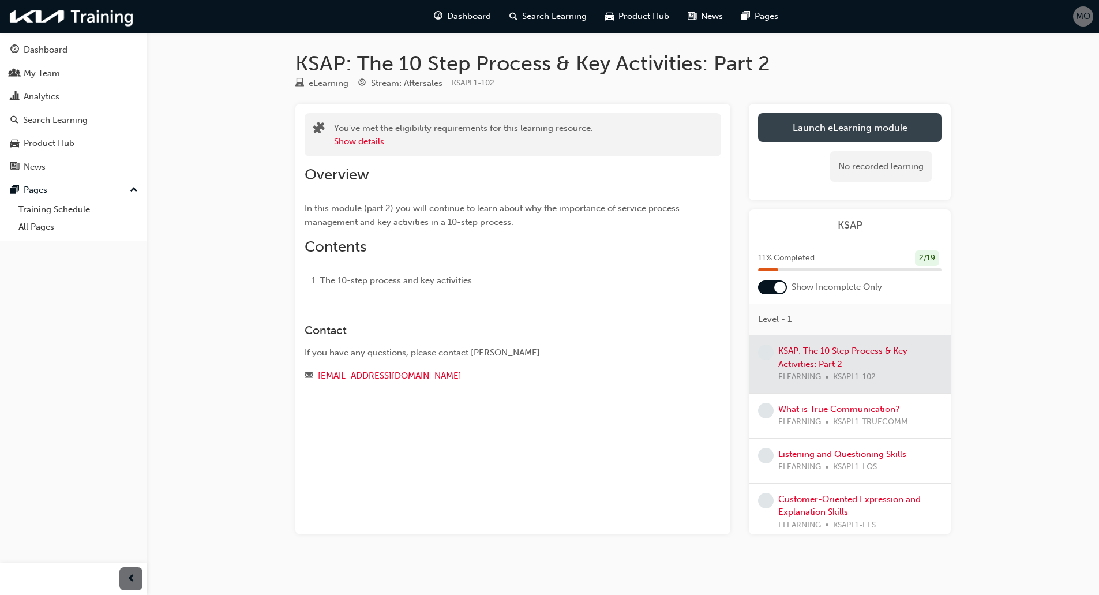
click at [847, 131] on link "Launch eLearning module" at bounding box center [850, 127] width 184 height 29
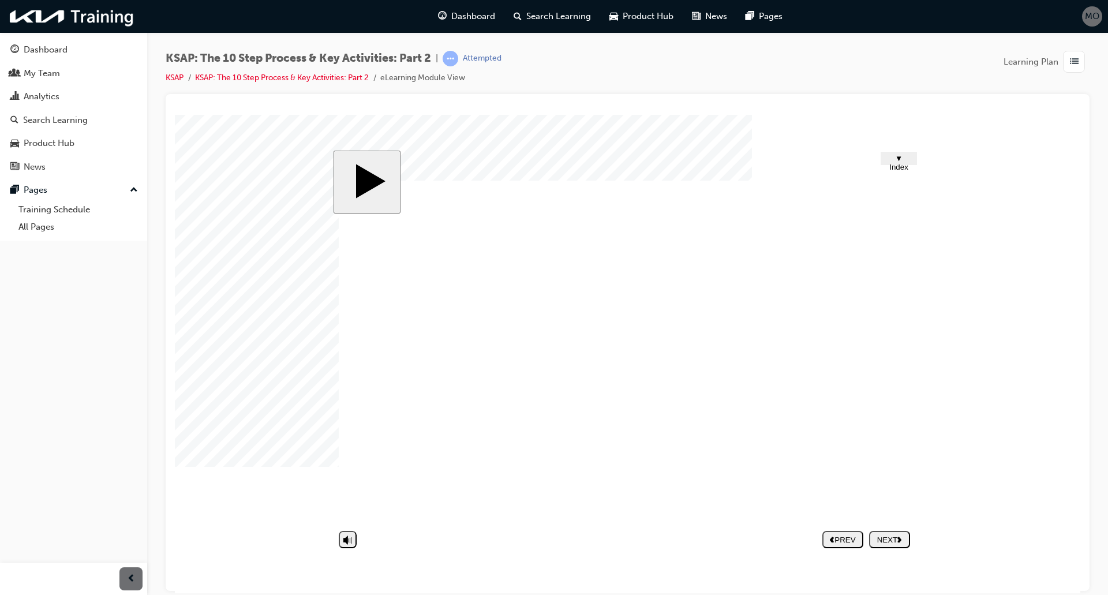
click at [889, 538] on div "NEXT" at bounding box center [890, 539] width 32 height 9
click at [175, 114] on image at bounding box center [175, 114] width 0 height 0
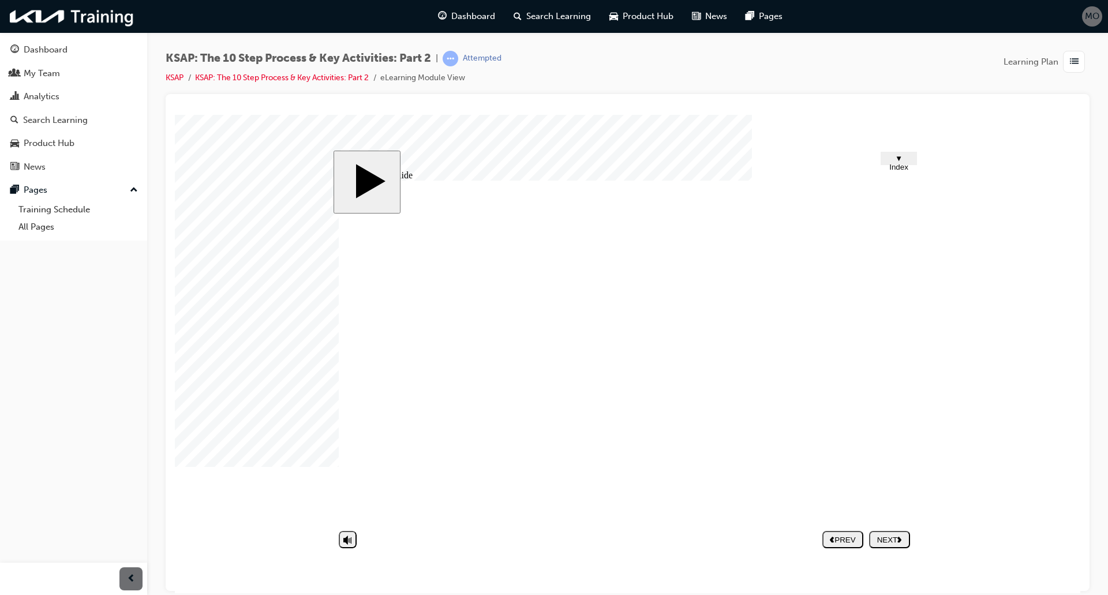
click at [905, 542] on div "NEXT" at bounding box center [890, 539] width 32 height 9
drag, startPoint x: 908, startPoint y: 537, endPoint x: 788, endPoint y: 424, distance: 164.9
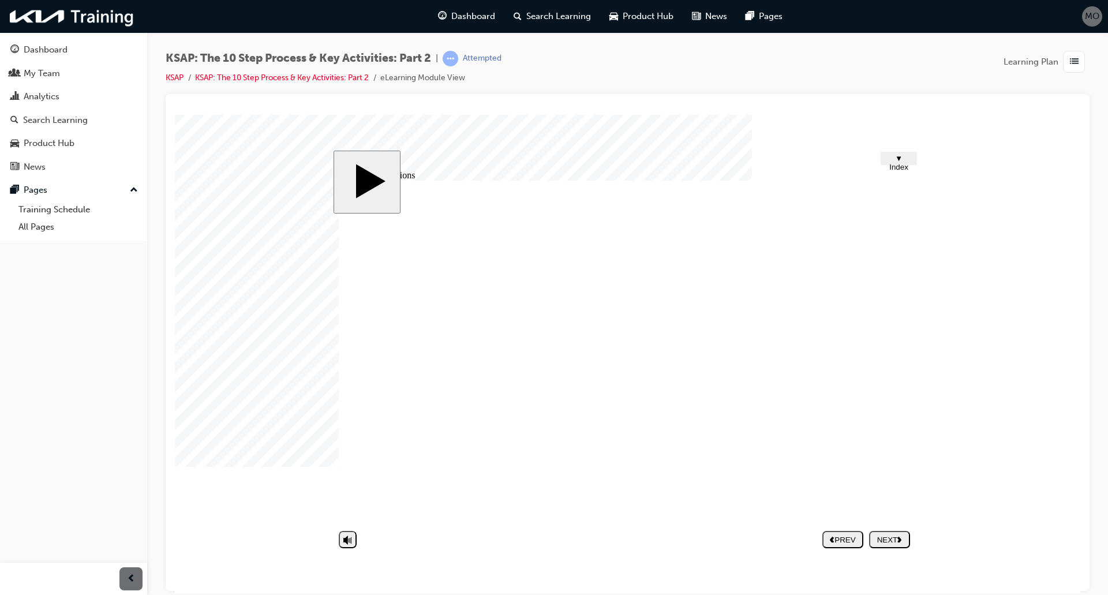
click at [897, 545] on button "NEXT" at bounding box center [889, 538] width 41 height 17
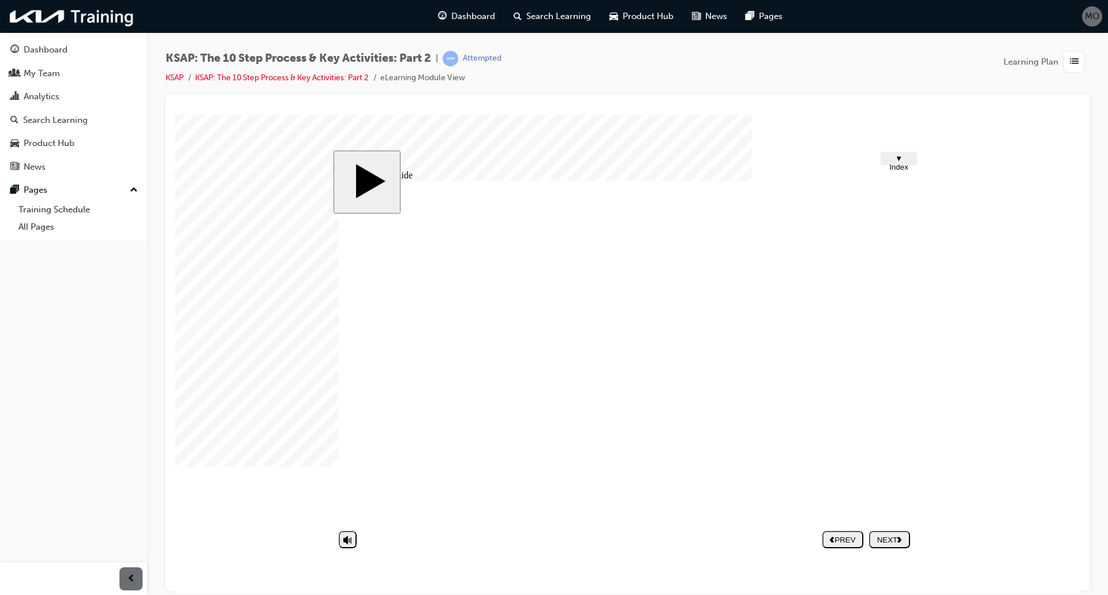
click at [884, 546] on button "NEXT" at bounding box center [889, 538] width 41 height 17
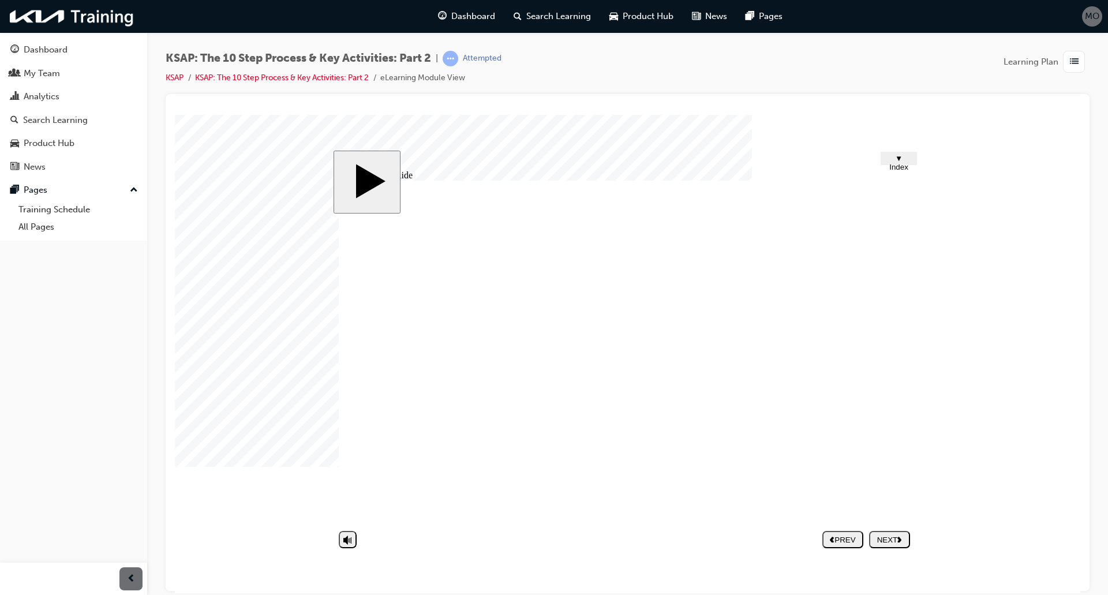
click at [878, 529] on nav "PREV NEXT SUBMIT" at bounding box center [866, 539] width 88 height 27
click at [881, 540] on div "NEXT" at bounding box center [890, 539] width 32 height 9
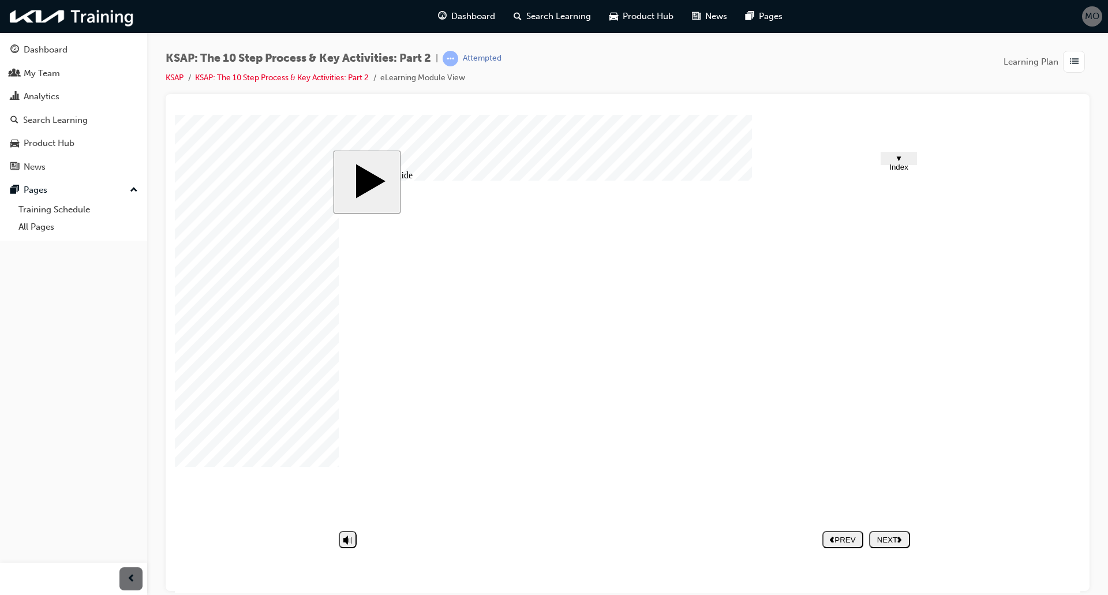
click at [887, 526] on nav "PREV NEXT SUBMIT" at bounding box center [866, 539] width 88 height 27
click at [885, 533] on button "NEXT" at bounding box center [889, 538] width 41 height 17
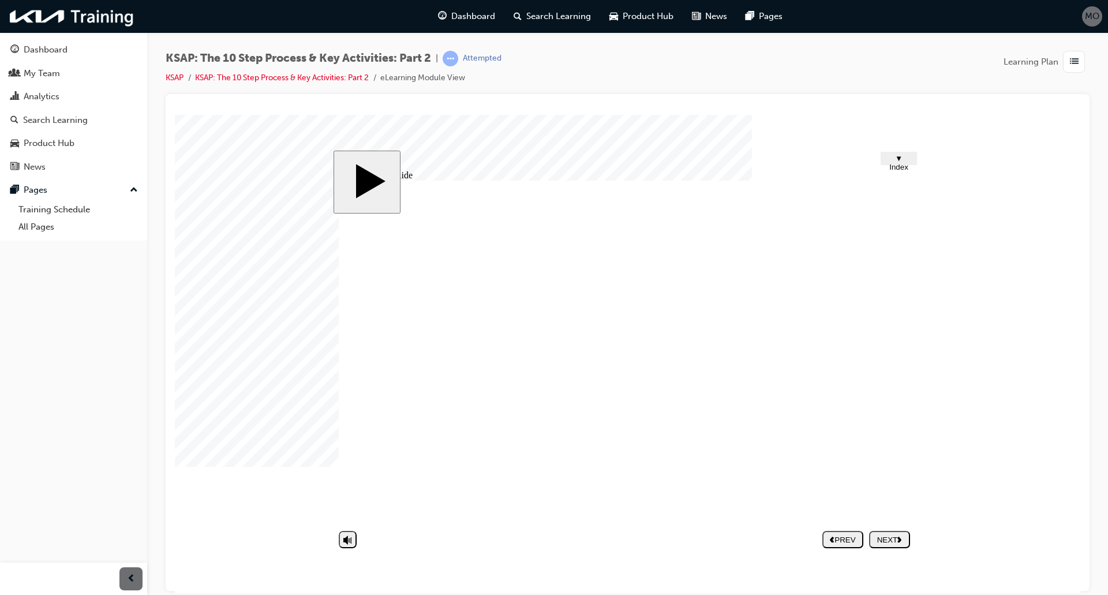
click at [891, 527] on nav "PREV NEXT SUBMIT" at bounding box center [866, 539] width 88 height 27
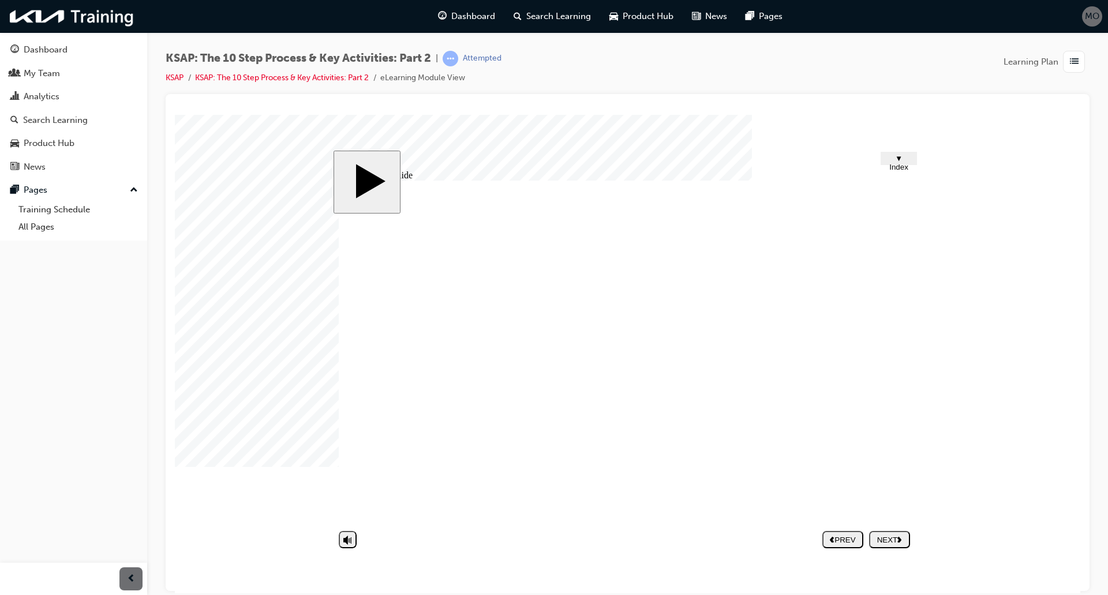
click at [894, 542] on div "NEXT" at bounding box center [890, 539] width 32 height 9
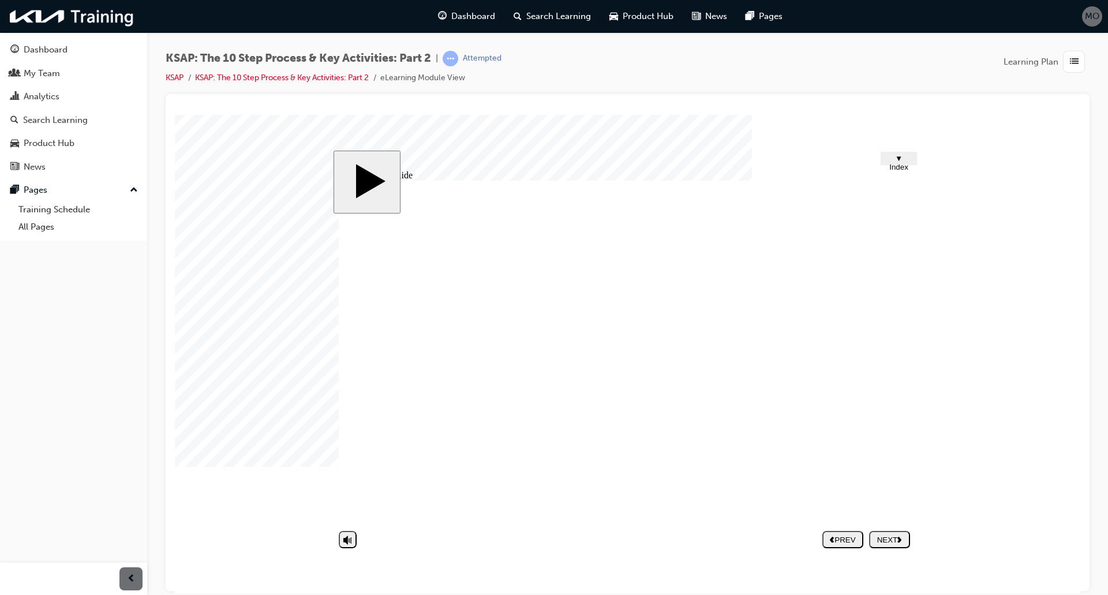
click at [887, 540] on div "NEXT" at bounding box center [890, 539] width 32 height 9
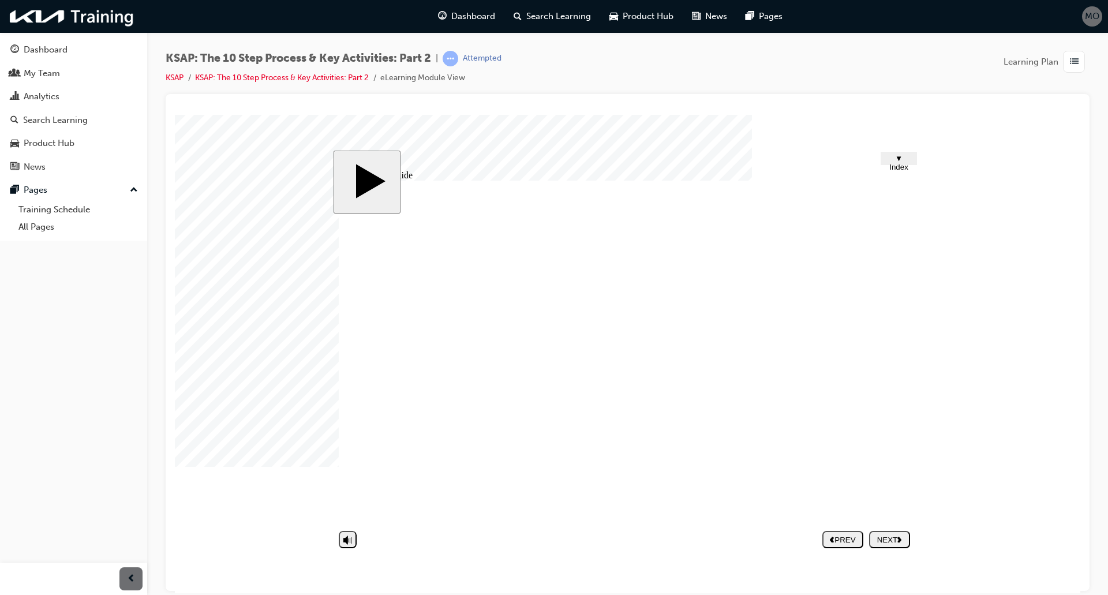
click at [910, 544] on button "NEXT" at bounding box center [889, 538] width 41 height 17
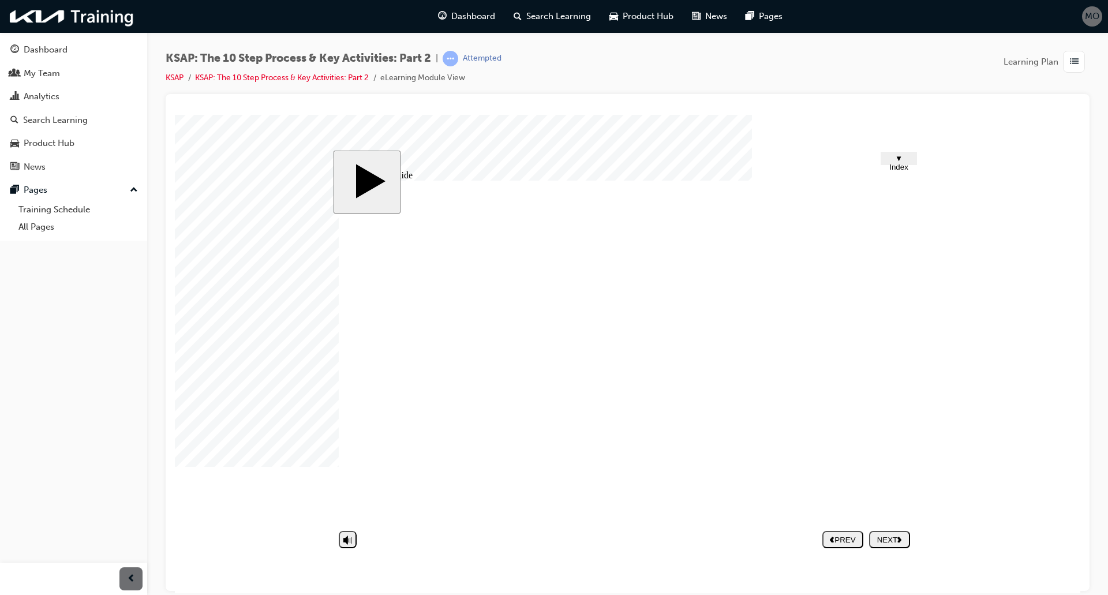
click at [879, 531] on button "NEXT" at bounding box center [889, 538] width 41 height 17
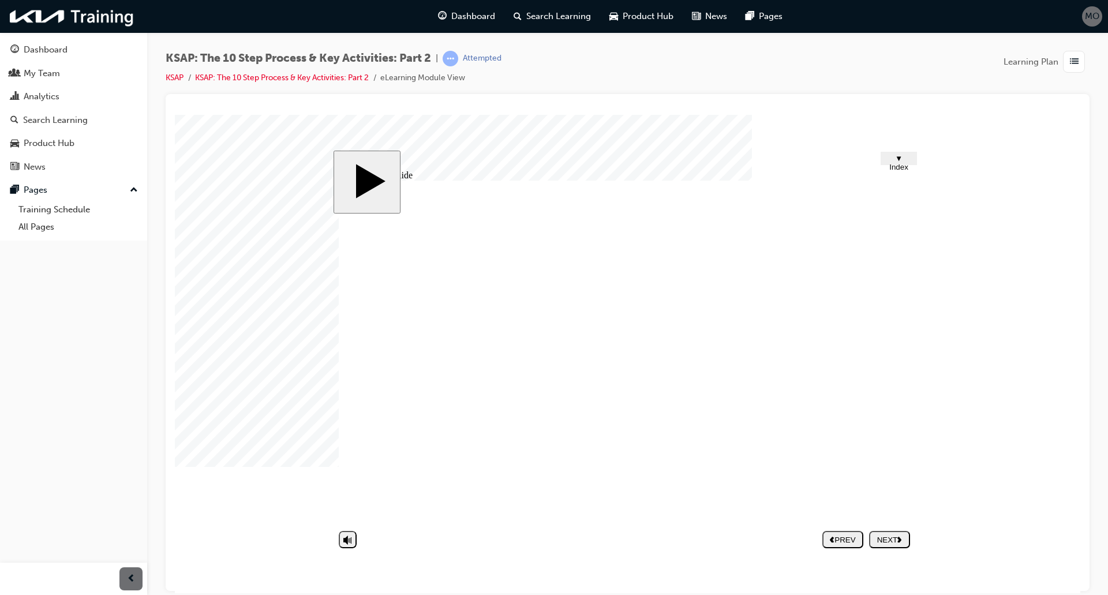
drag, startPoint x: 896, startPoint y: 351, endPoint x: 896, endPoint y: 360, distance: 8.1
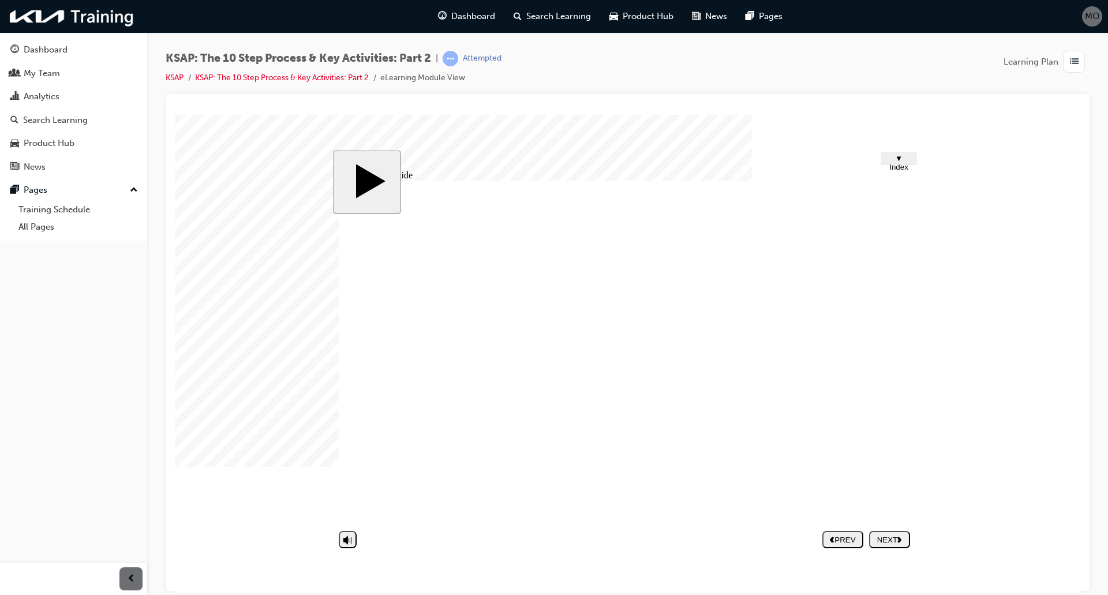
click at [892, 536] on div "NEXT" at bounding box center [890, 539] width 32 height 9
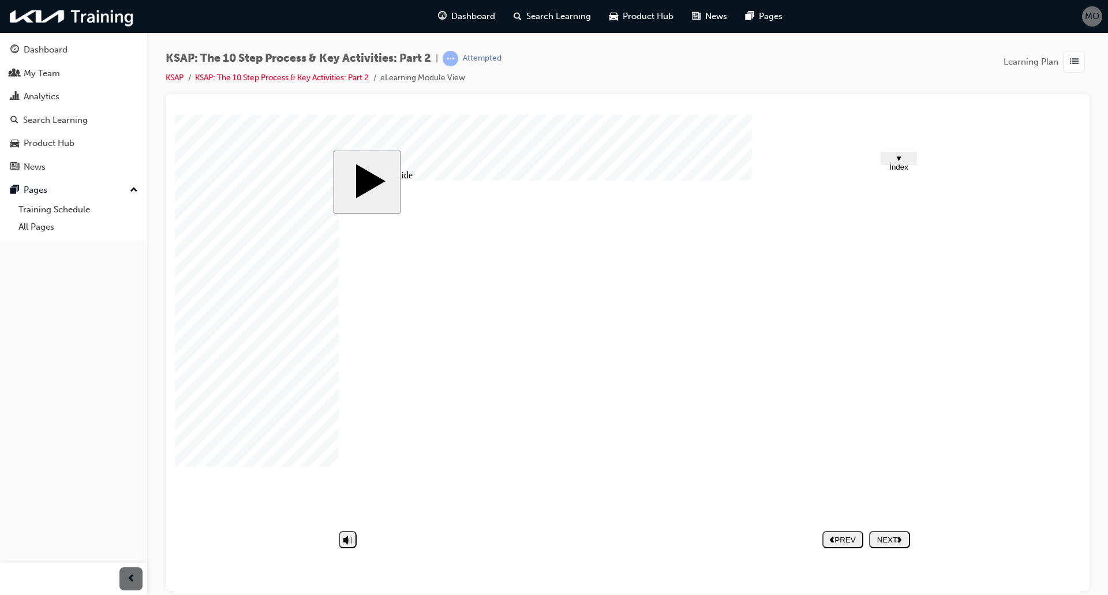
click at [888, 538] on div "NEXT" at bounding box center [890, 539] width 32 height 9
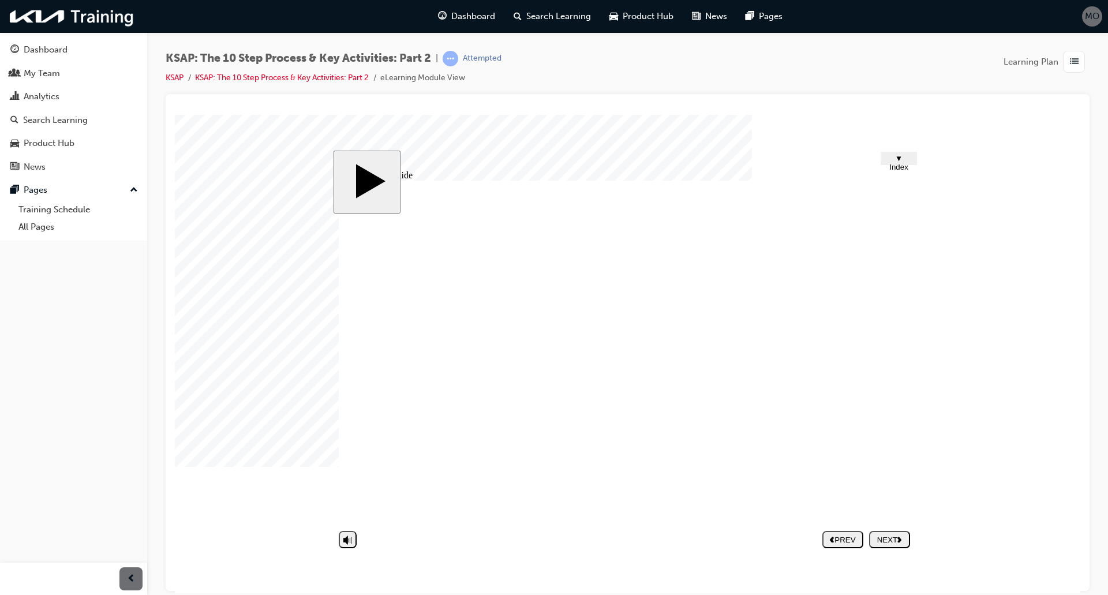
click at [889, 530] on nav "PREV NEXT SUBMIT" at bounding box center [866, 539] width 88 height 27
click at [889, 536] on div "NEXT" at bounding box center [890, 539] width 32 height 9
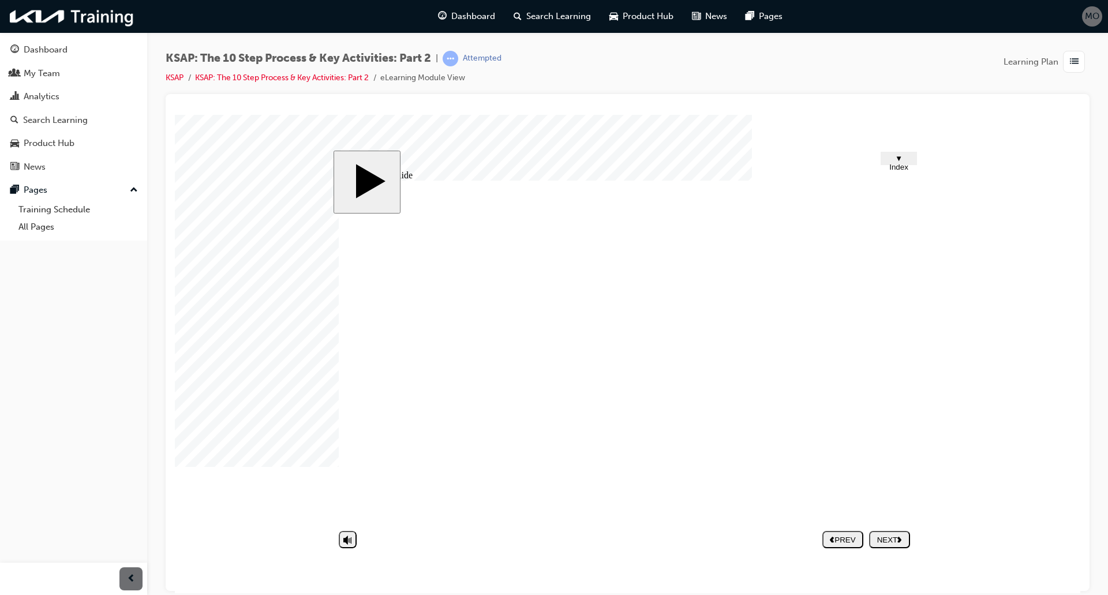
click at [895, 535] on div "NEXT" at bounding box center [890, 539] width 32 height 9
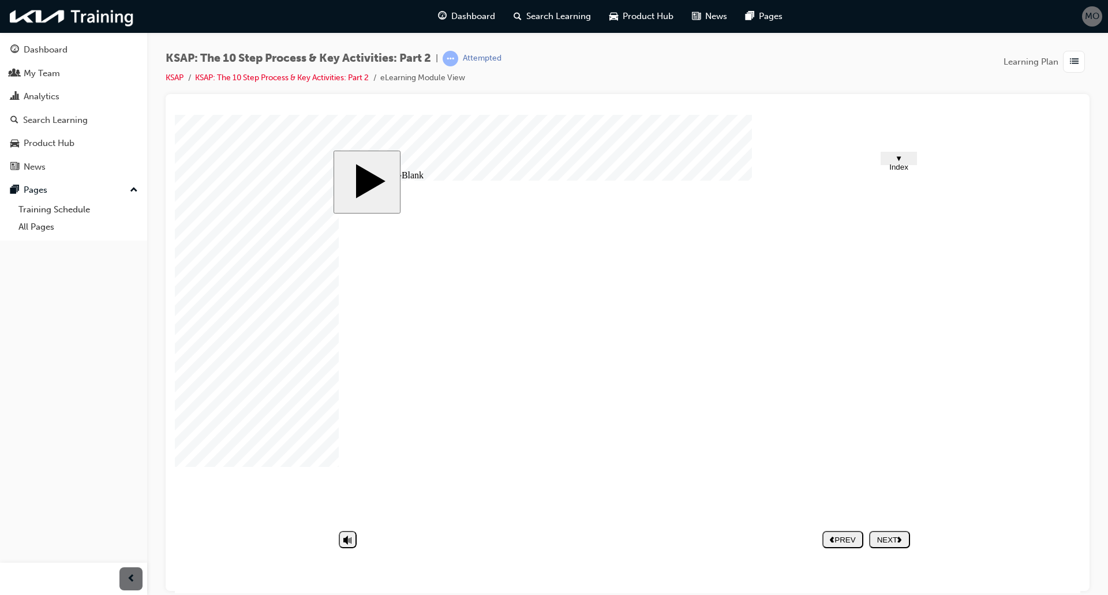
click at [620, 466] on div at bounding box center [627, 466] width 242 height 0
type textarea "j"
type textarea "jk"
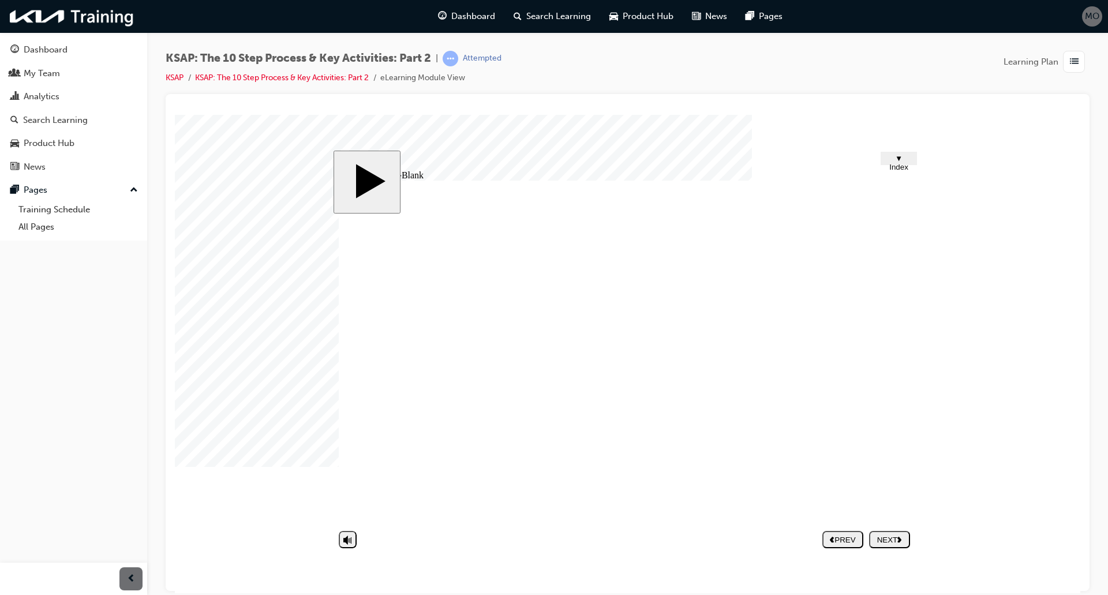
type textarea "jk"
type textarea "jkb"
type textarea "jkbl"
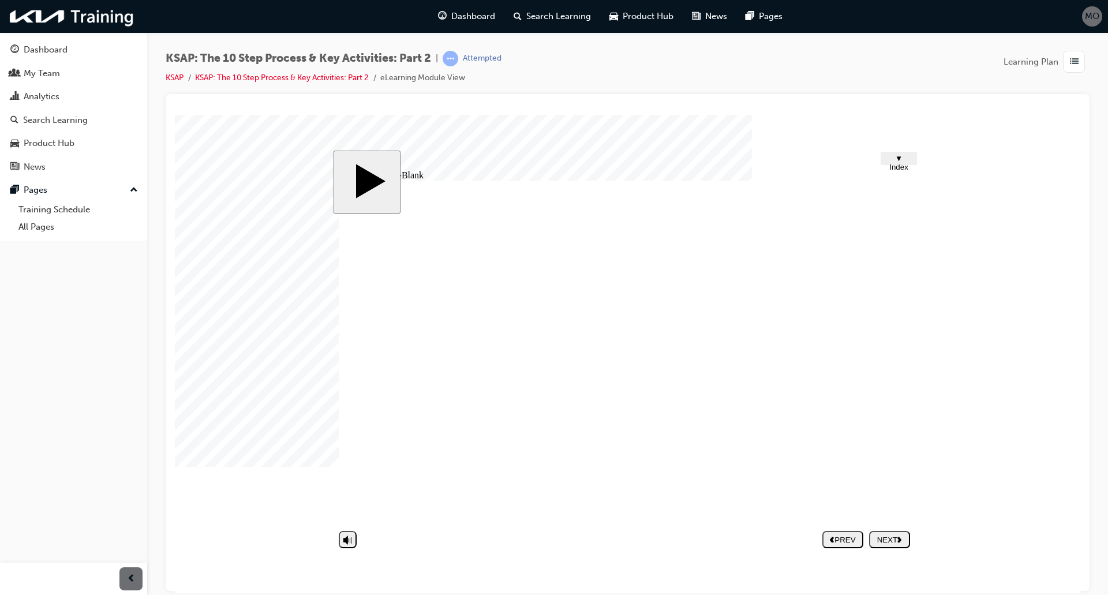
type textarea "jkblb"
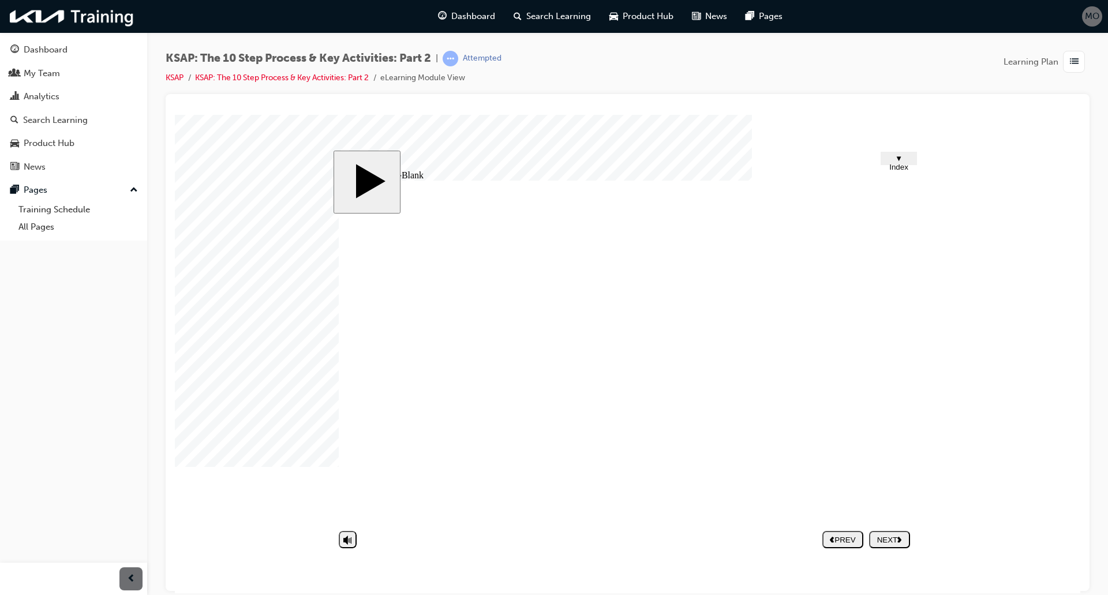
type textarea "jkblb"
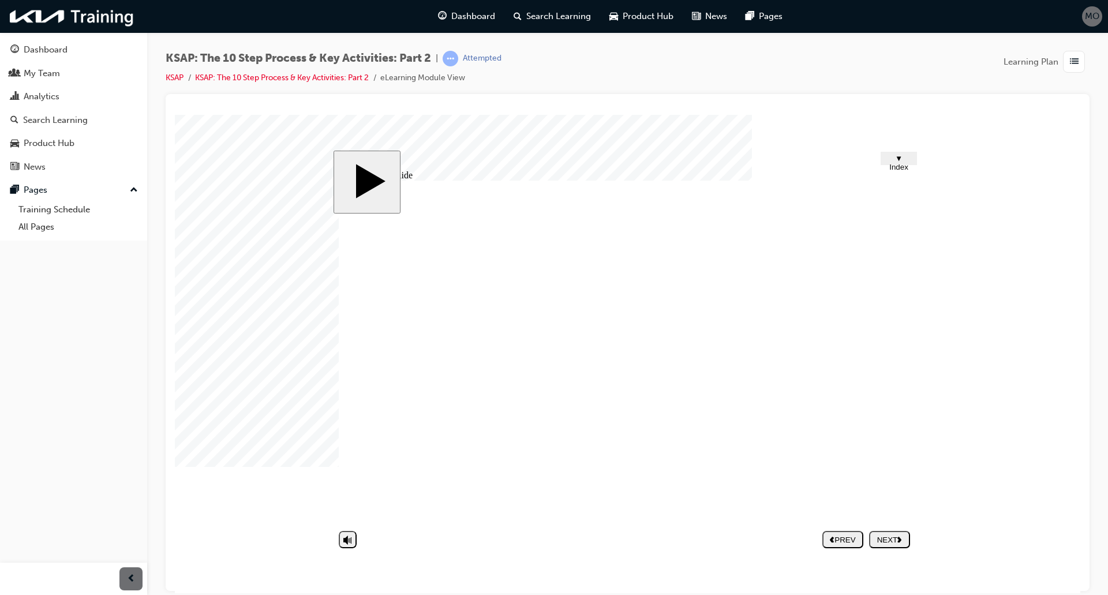
click at [901, 544] on button "NEXT" at bounding box center [889, 538] width 41 height 17
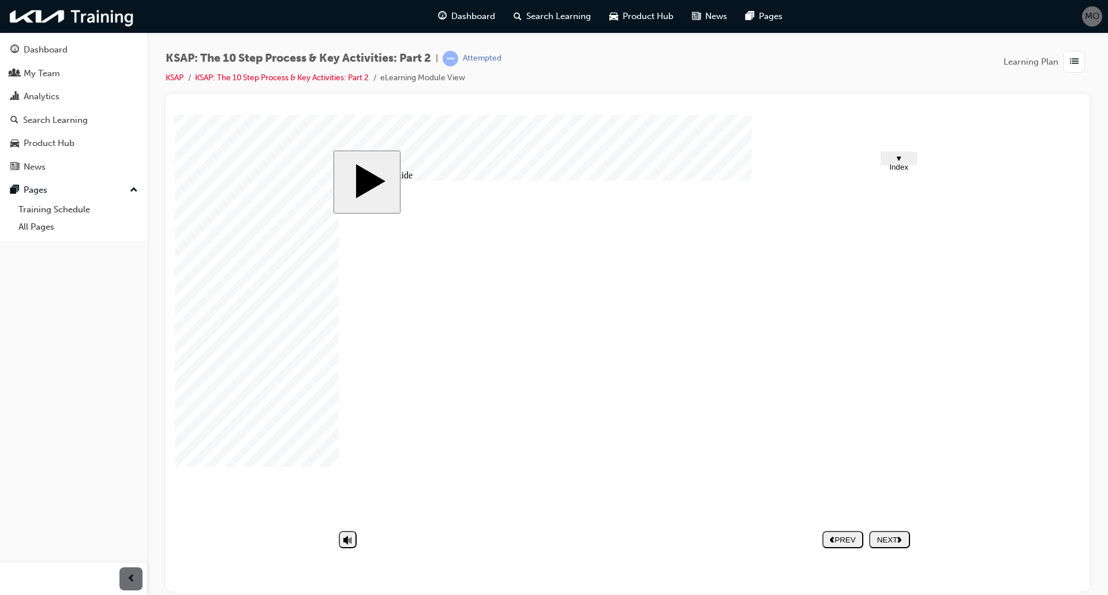
click at [918, 385] on div "slide: Untitled Slide Group 41 2 The 10-step Service Process & Key Activities(1…" at bounding box center [628, 353] width 589 height 407
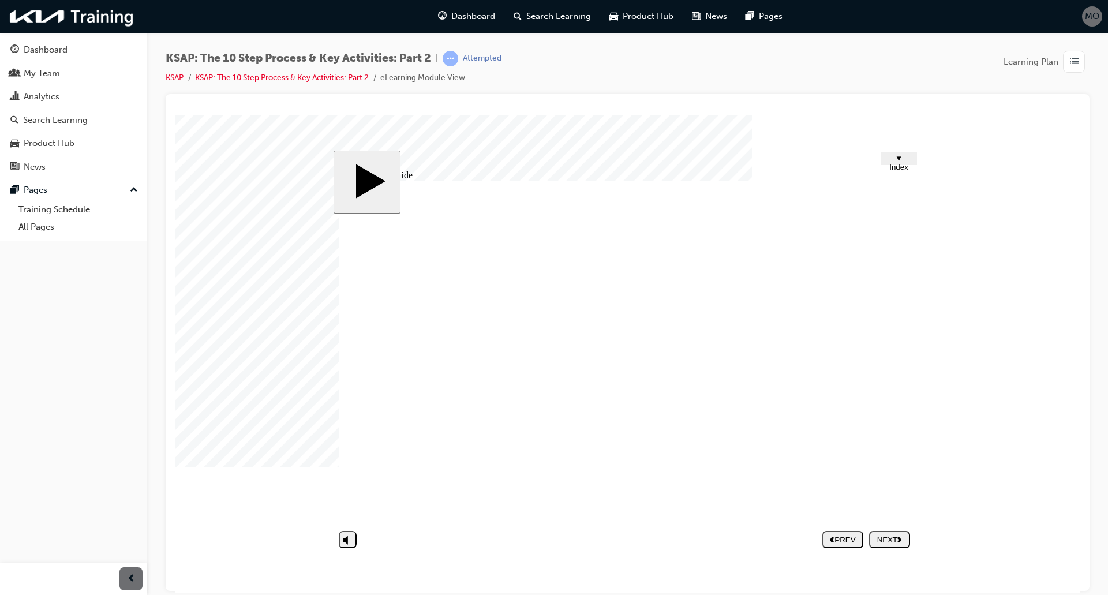
click at [883, 546] on button "NEXT" at bounding box center [889, 538] width 41 height 17
click at [899, 521] on div "slide: Quiz! Quiz! Rectangle 1 Give them a cost estimate right away. Half Frame…" at bounding box center [628, 353] width 589 height 407
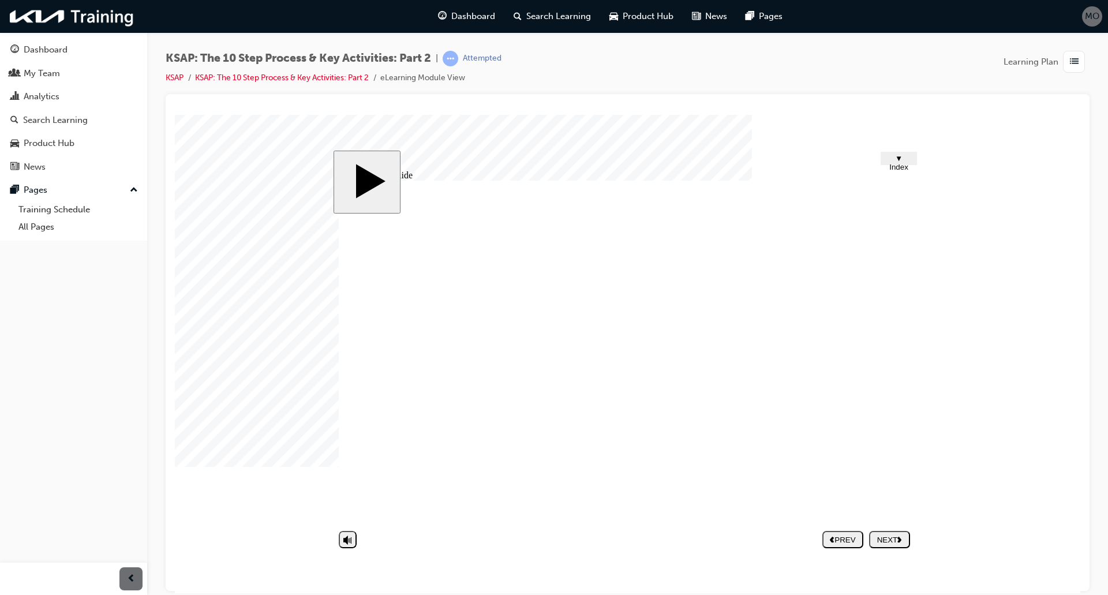
click at [898, 541] on div "NEXT" at bounding box center [890, 539] width 32 height 9
click at [172, 78] on link "KSAP" at bounding box center [175, 78] width 18 height 10
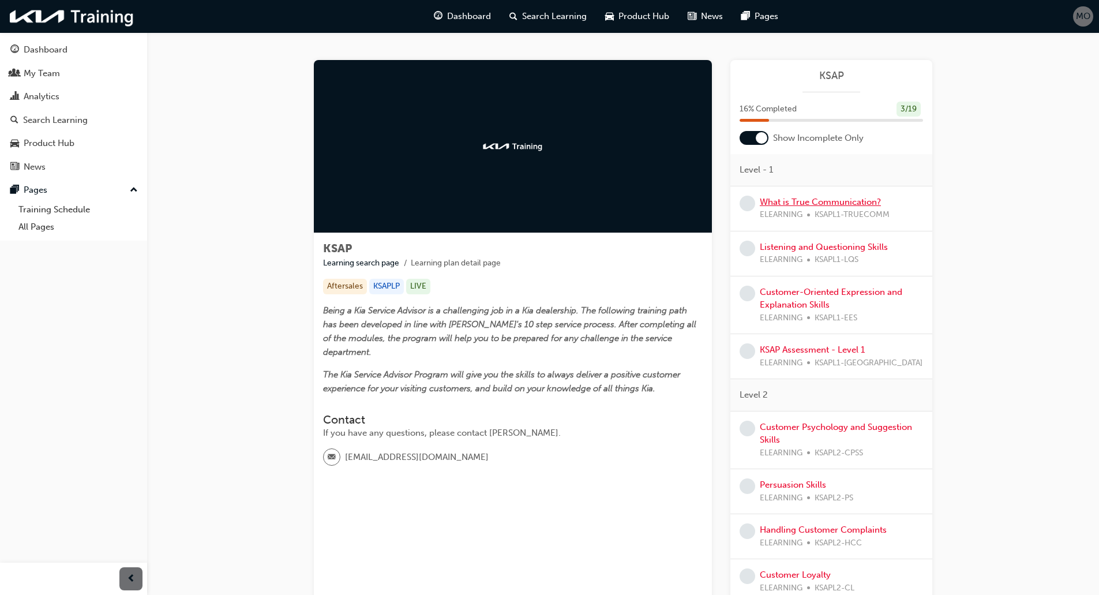
click at [780, 203] on link "What is True Communication?" at bounding box center [820, 202] width 121 height 10
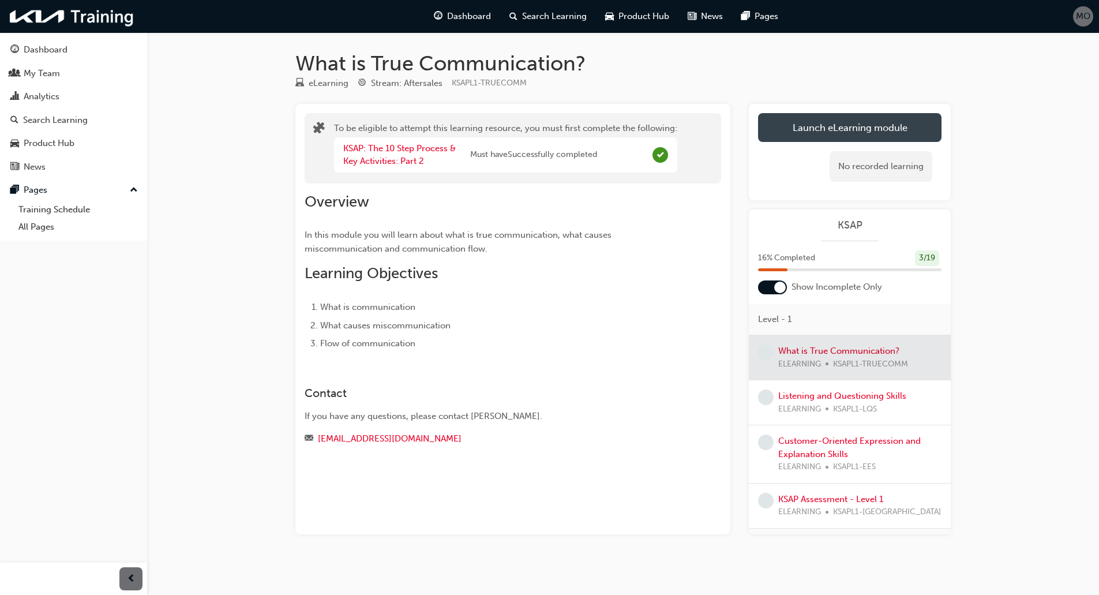
click at [852, 134] on button "Launch eLearning module" at bounding box center [850, 127] width 184 height 29
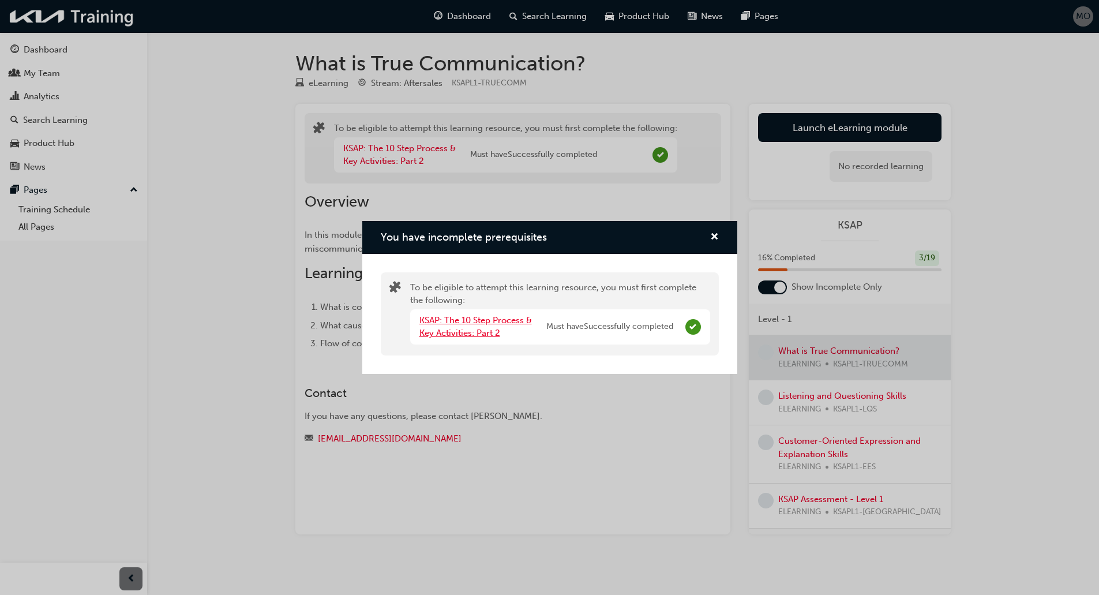
click at [467, 334] on link "KSAP: The 10 Step Process & Key Activities: Part 2" at bounding box center [476, 327] width 113 height 24
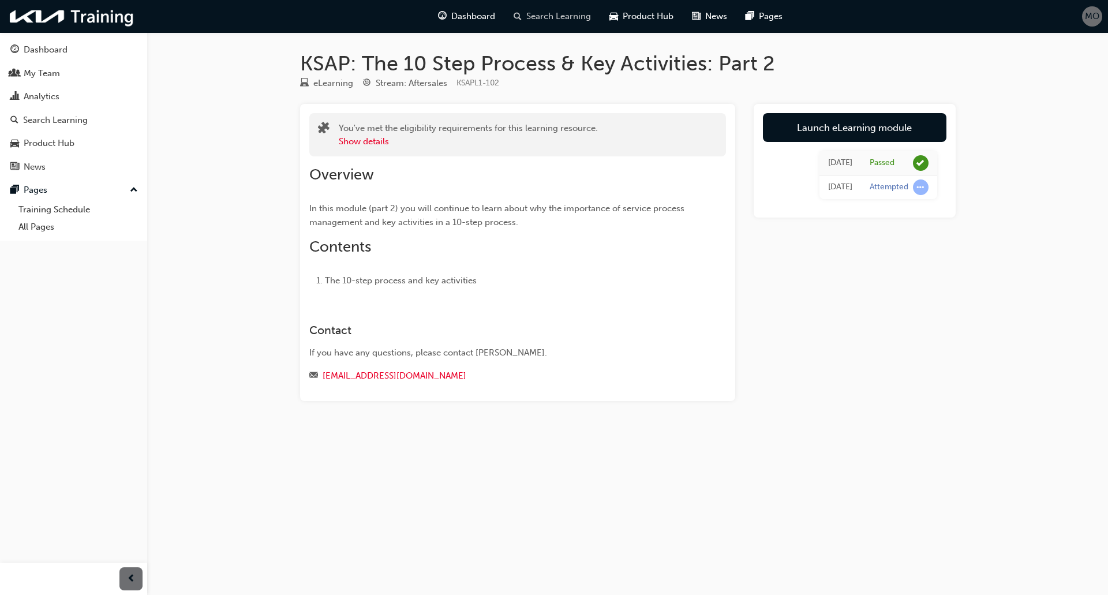
click at [527, 18] on span "Search Learning" at bounding box center [558, 16] width 65 height 13
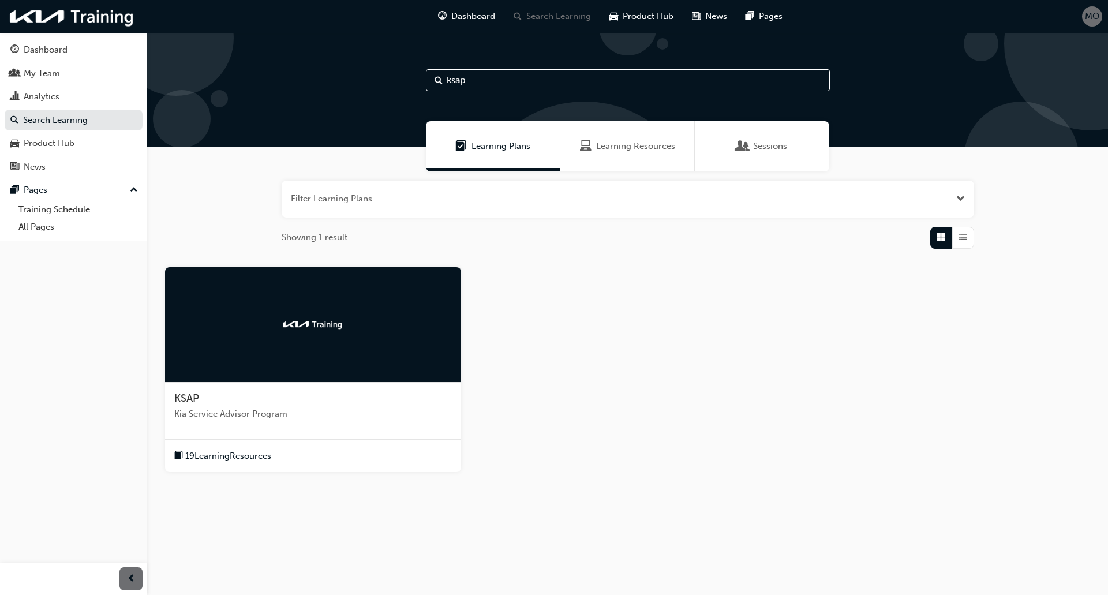
click at [253, 394] on div "KSAP" at bounding box center [313, 399] width 278 height 14
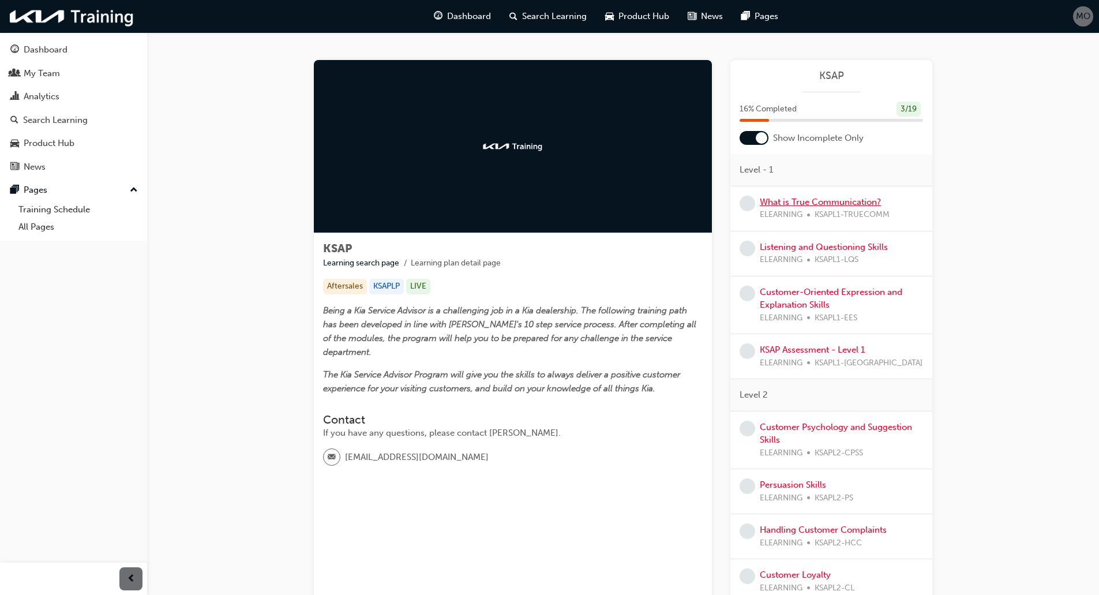
click at [826, 203] on link "What is True Communication?" at bounding box center [820, 202] width 121 height 10
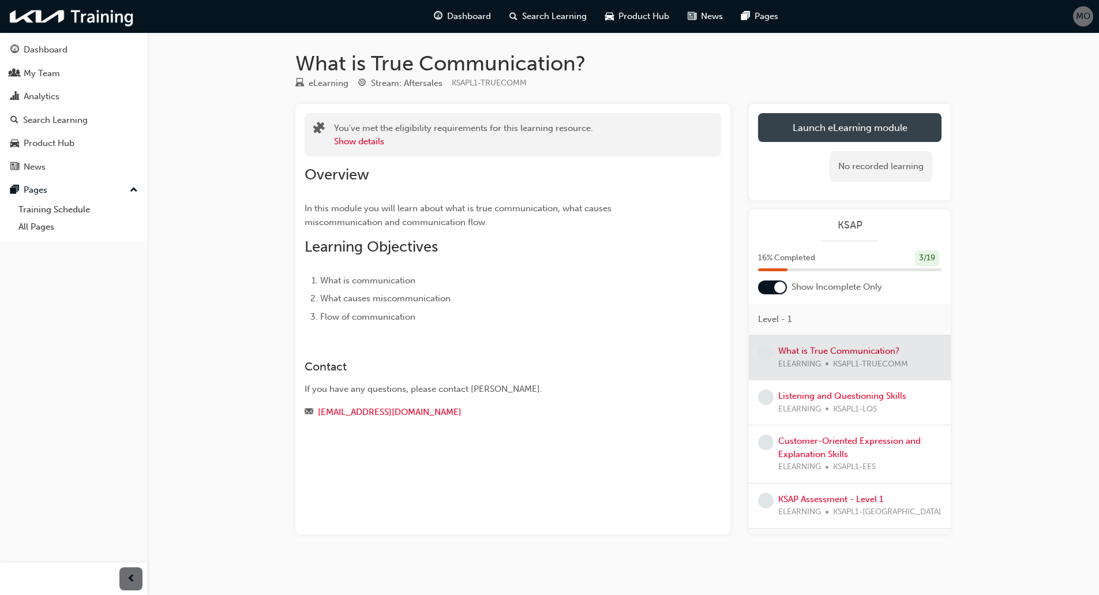
click at [843, 132] on button "Launch eLearning module" at bounding box center [850, 127] width 184 height 29
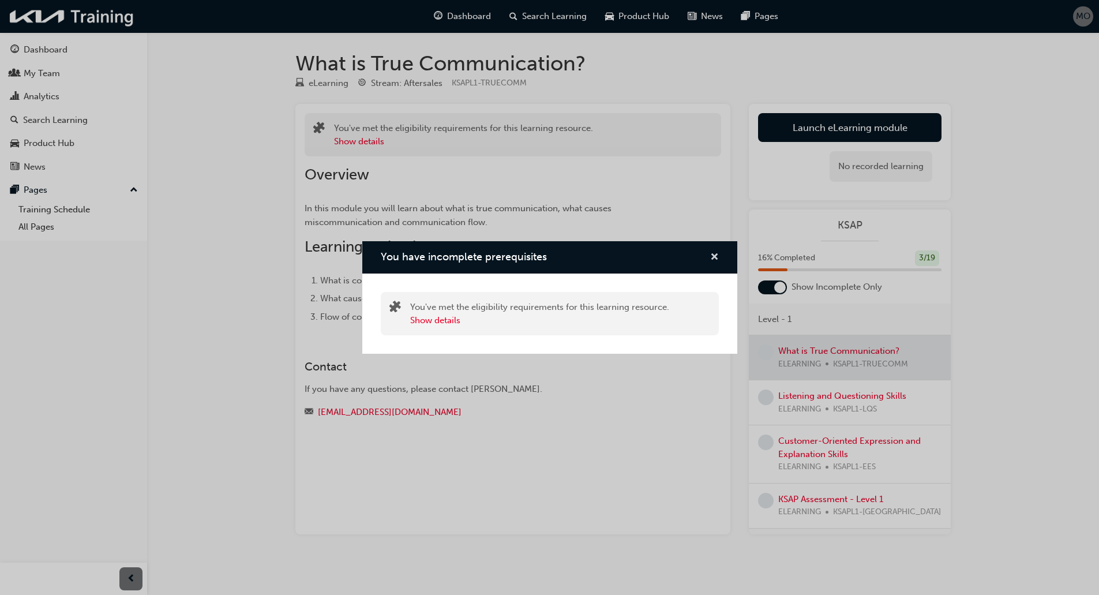
click at [713, 257] on span "cross-icon" at bounding box center [714, 258] width 9 height 10
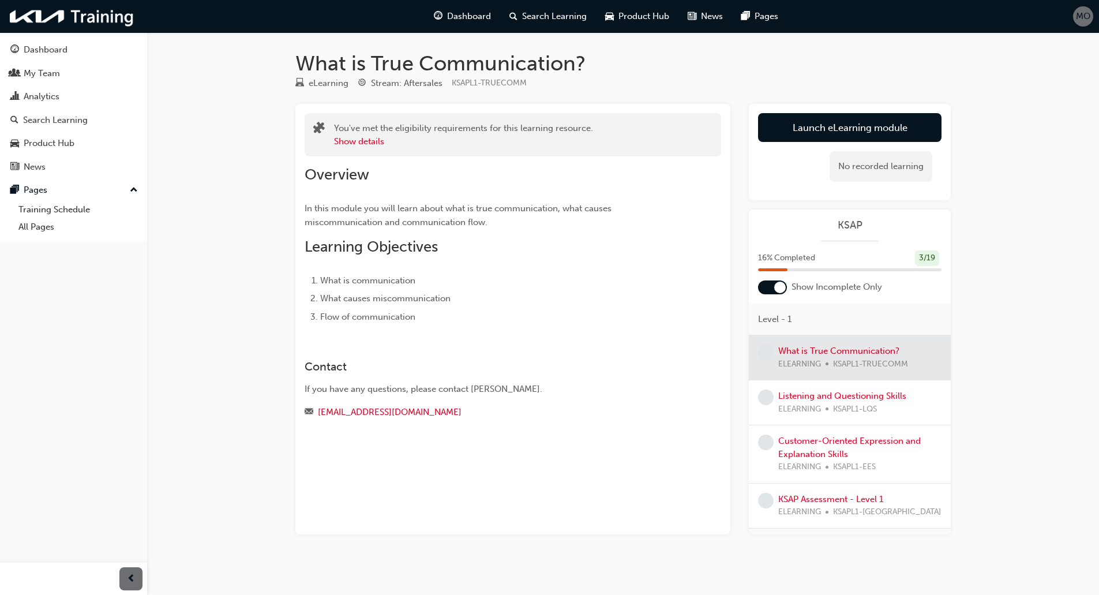
click at [784, 289] on div at bounding box center [780, 288] width 12 height 12
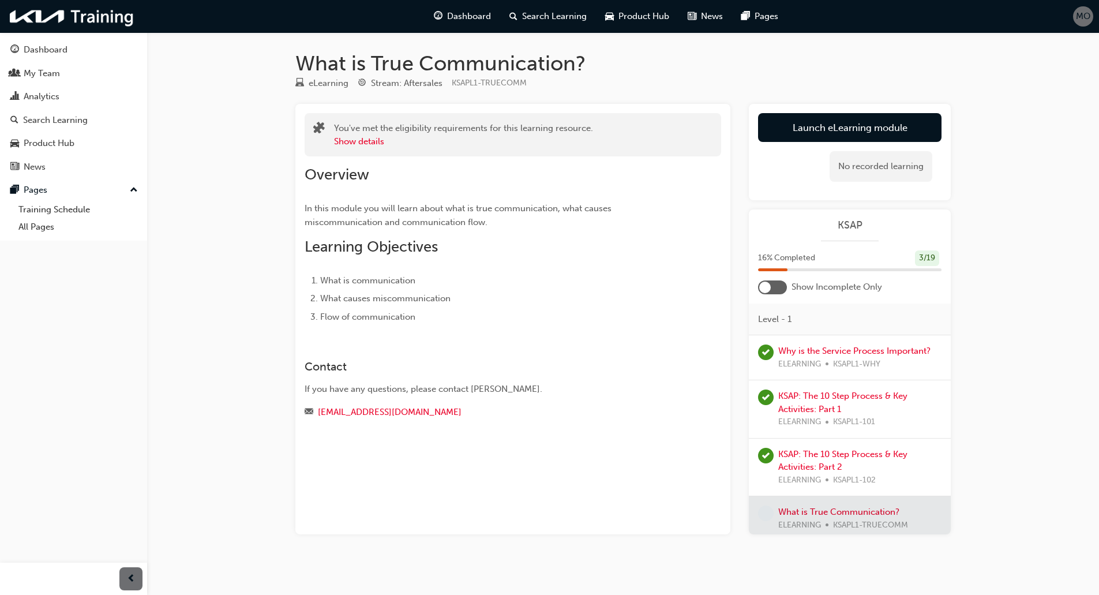
click at [784, 289] on div at bounding box center [772, 287] width 29 height 14
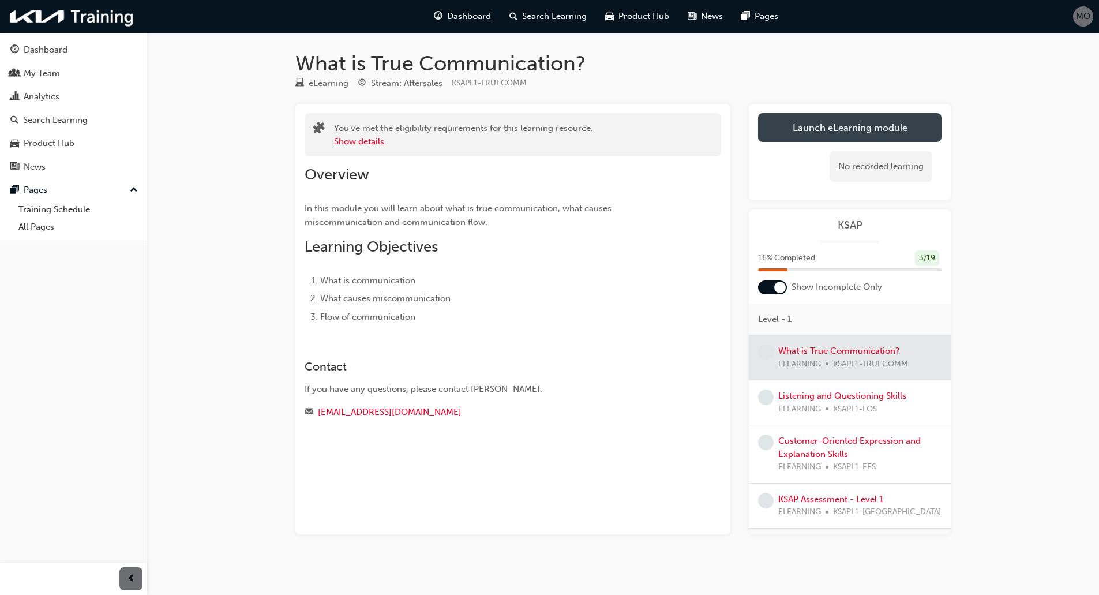
click at [795, 129] on button "Launch eLearning module" at bounding box center [850, 127] width 184 height 29
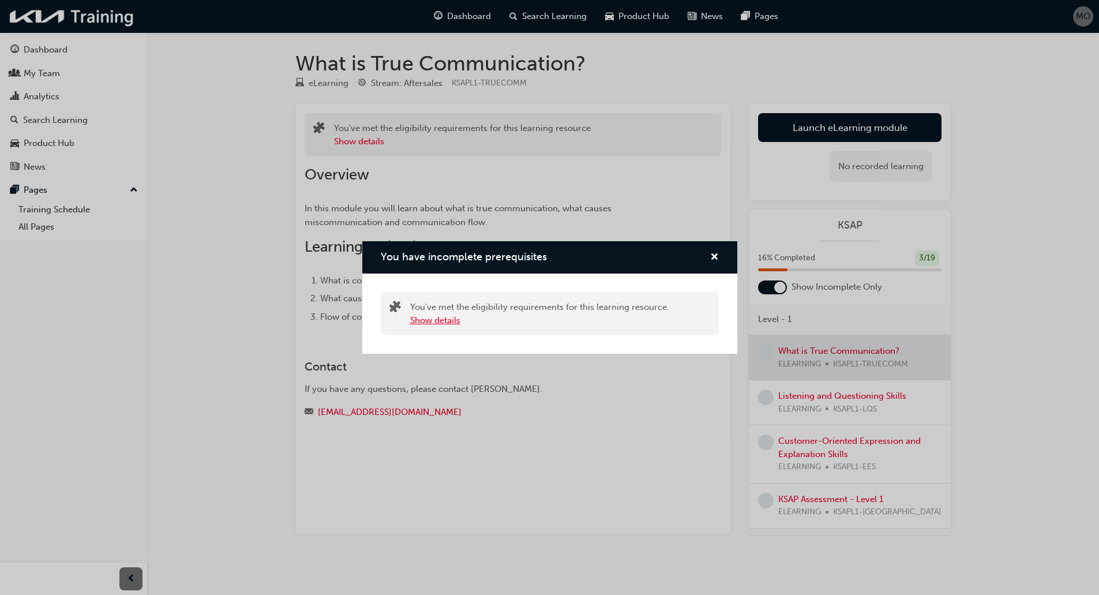
click at [428, 320] on button "Show details" at bounding box center [435, 320] width 50 height 13
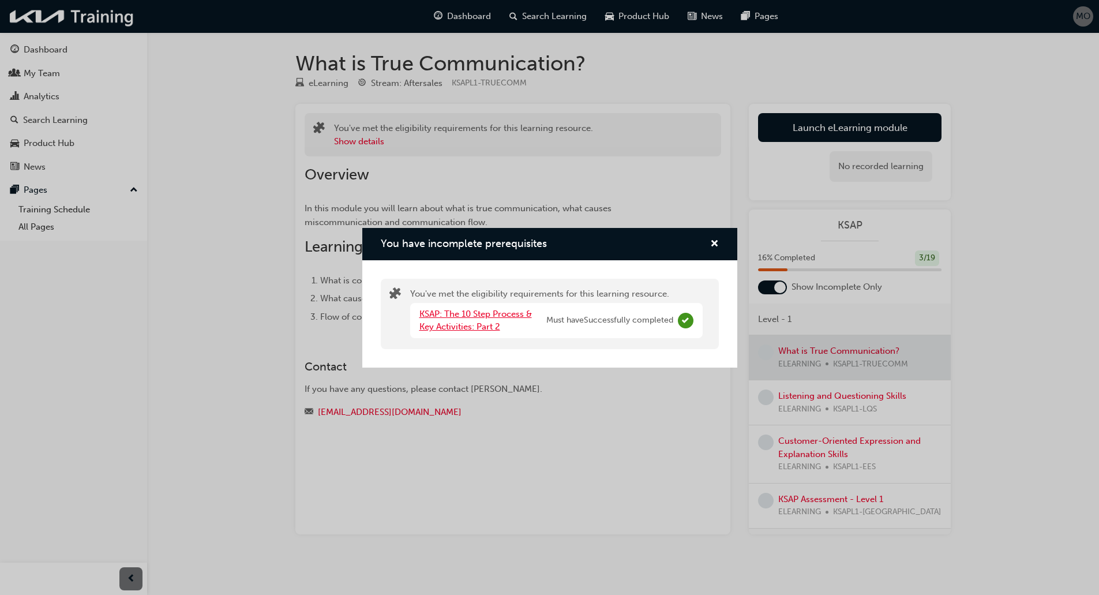
click at [467, 321] on link "KSAP: The 10 Step Process & Key Activities: Part 2" at bounding box center [476, 321] width 113 height 24
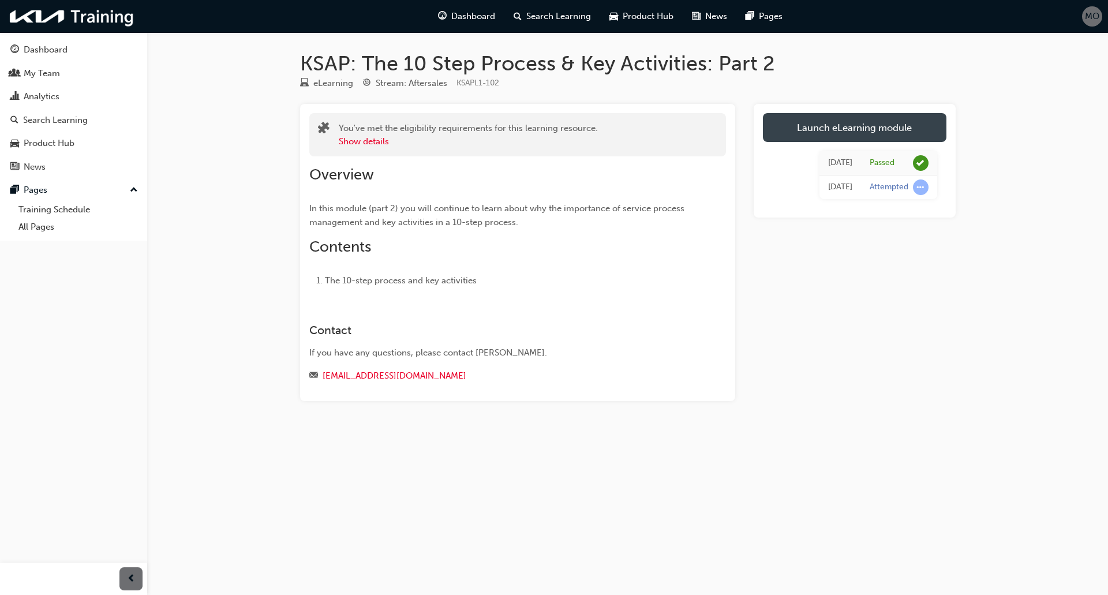
click at [809, 120] on link "Launch eLearning module" at bounding box center [855, 127] width 184 height 29
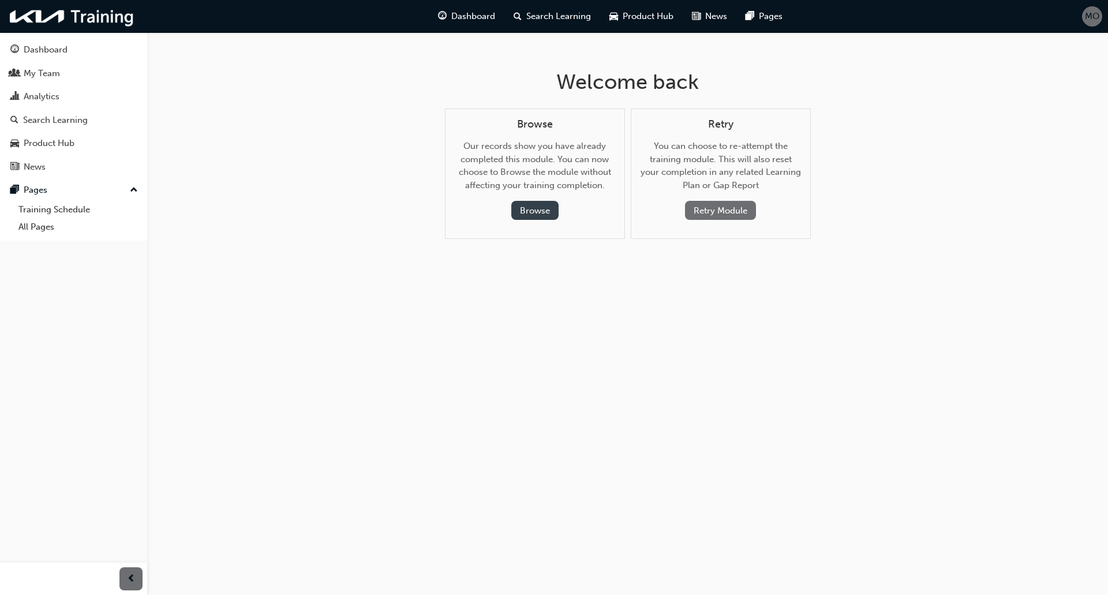
click at [513, 207] on button "Browse" at bounding box center [534, 210] width 47 height 19
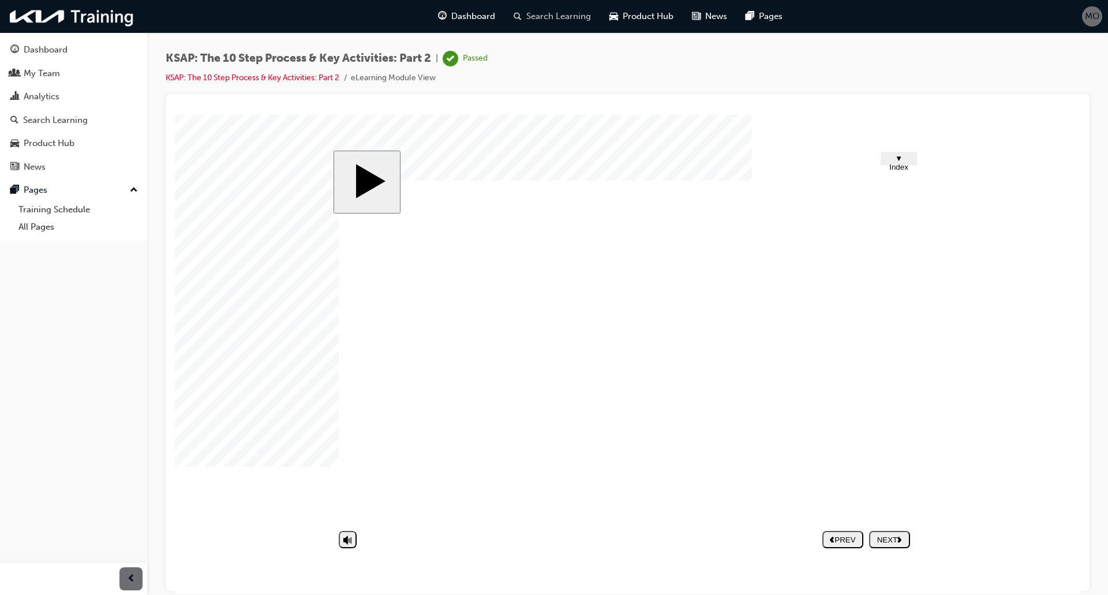
click at [552, 19] on span "Search Learning" at bounding box center [558, 16] width 65 height 13
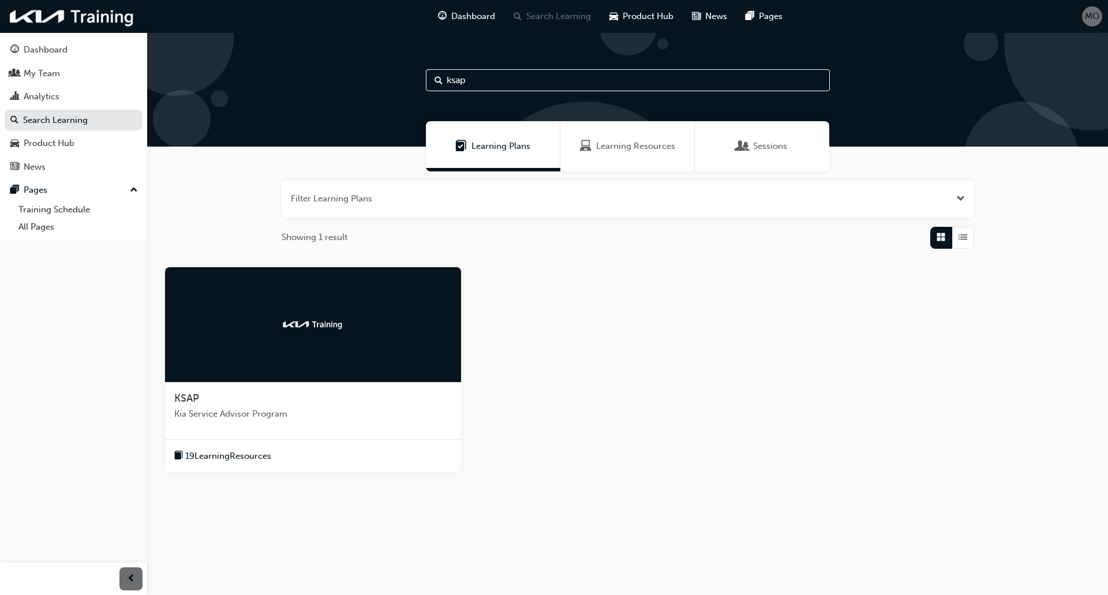
click at [353, 327] on div at bounding box center [313, 324] width 296 height 115
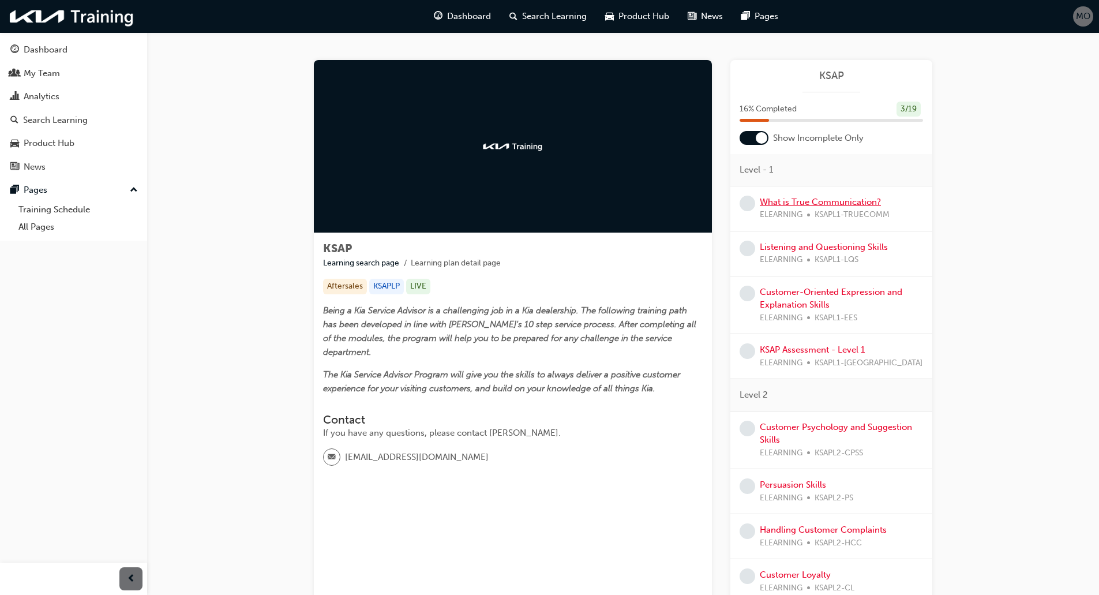
click at [820, 197] on link "What is True Communication?" at bounding box center [820, 202] width 121 height 10
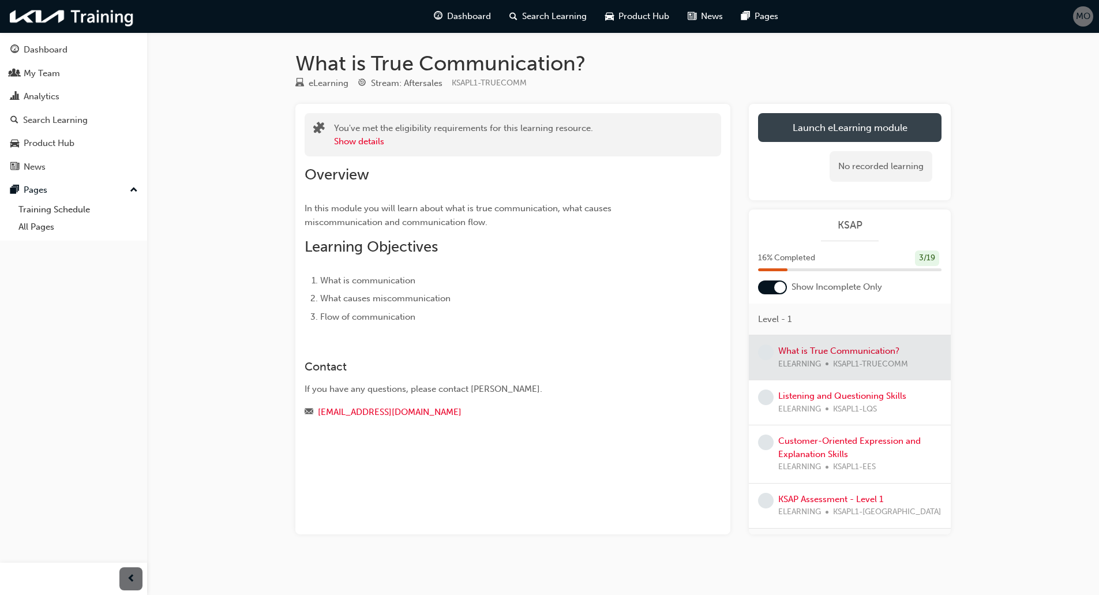
click at [840, 132] on link "Launch eLearning module" at bounding box center [850, 127] width 184 height 29
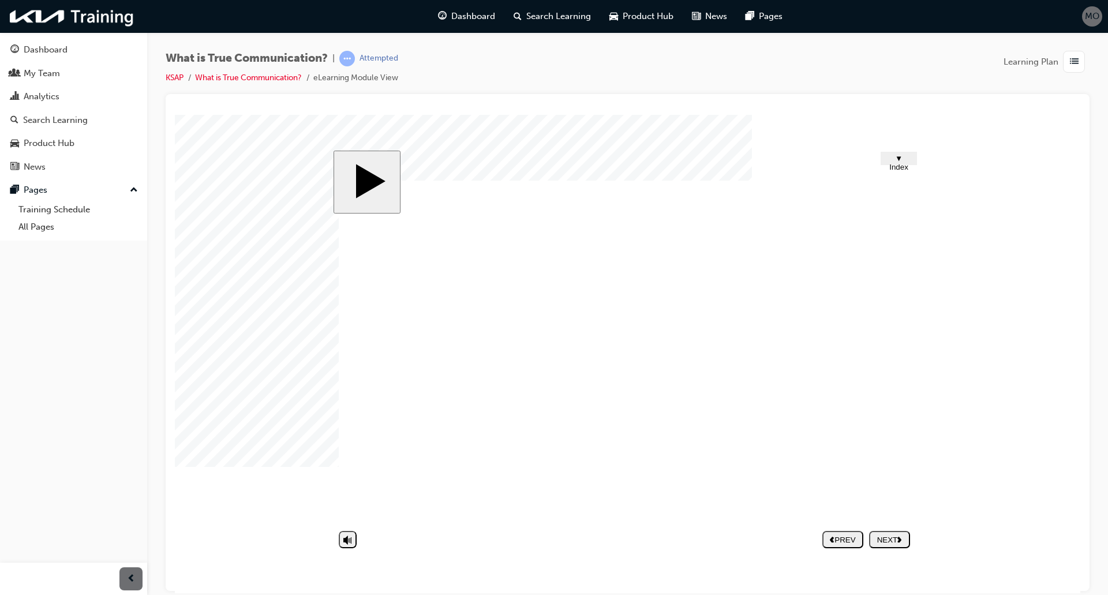
click at [911, 536] on section "PREV NEXT SUBMIT" at bounding box center [624, 539] width 583 height 27
click at [905, 537] on div "NEXT" at bounding box center [890, 539] width 32 height 9
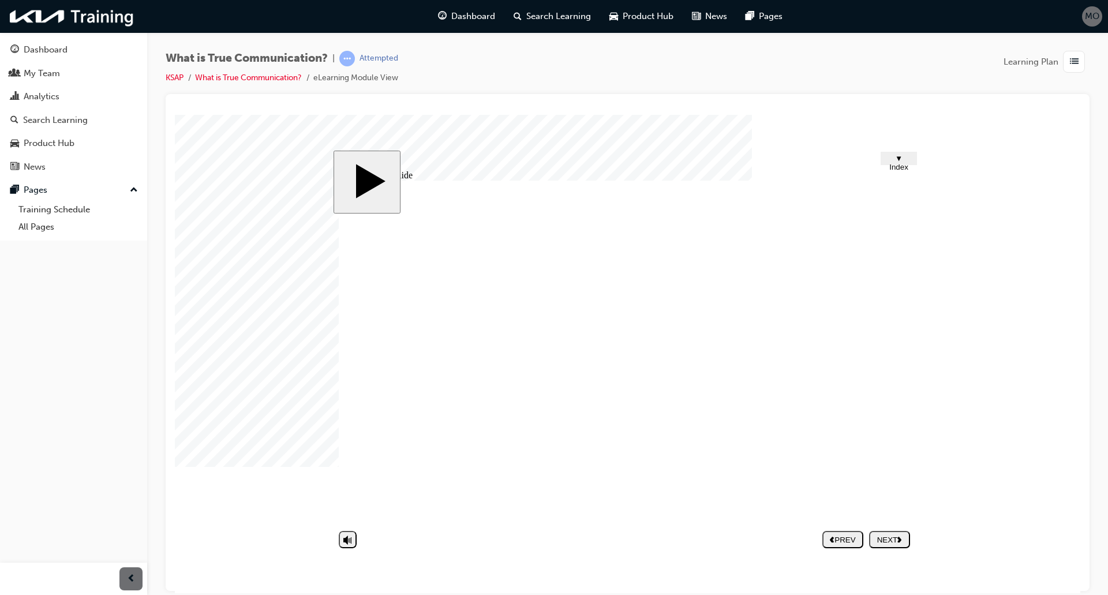
click at [886, 537] on div "NEXT" at bounding box center [890, 539] width 32 height 9
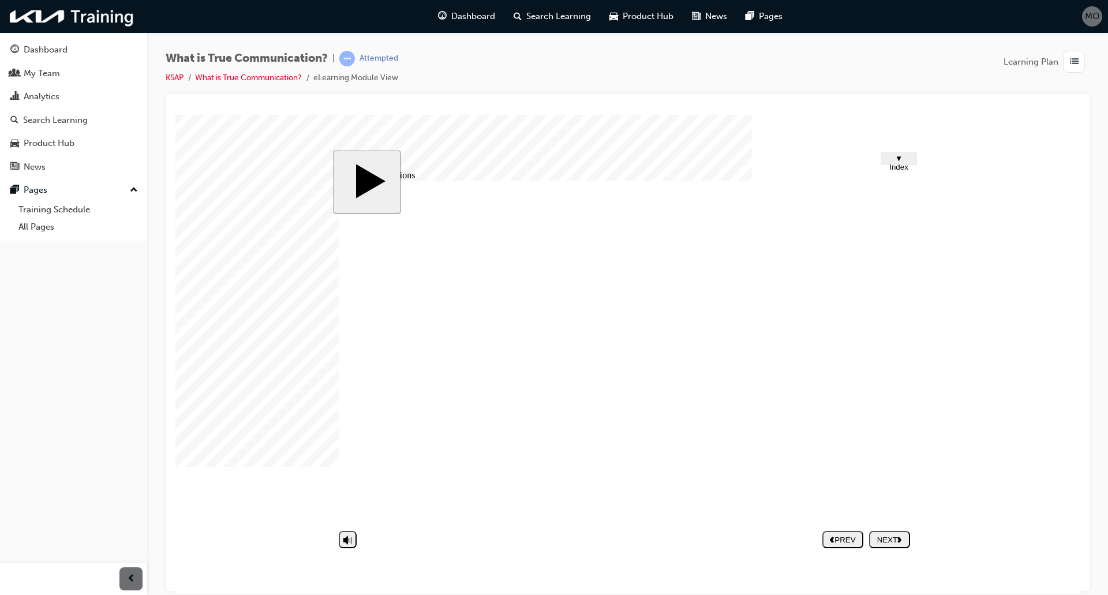
click at [905, 540] on div "NEXT" at bounding box center [890, 539] width 32 height 9
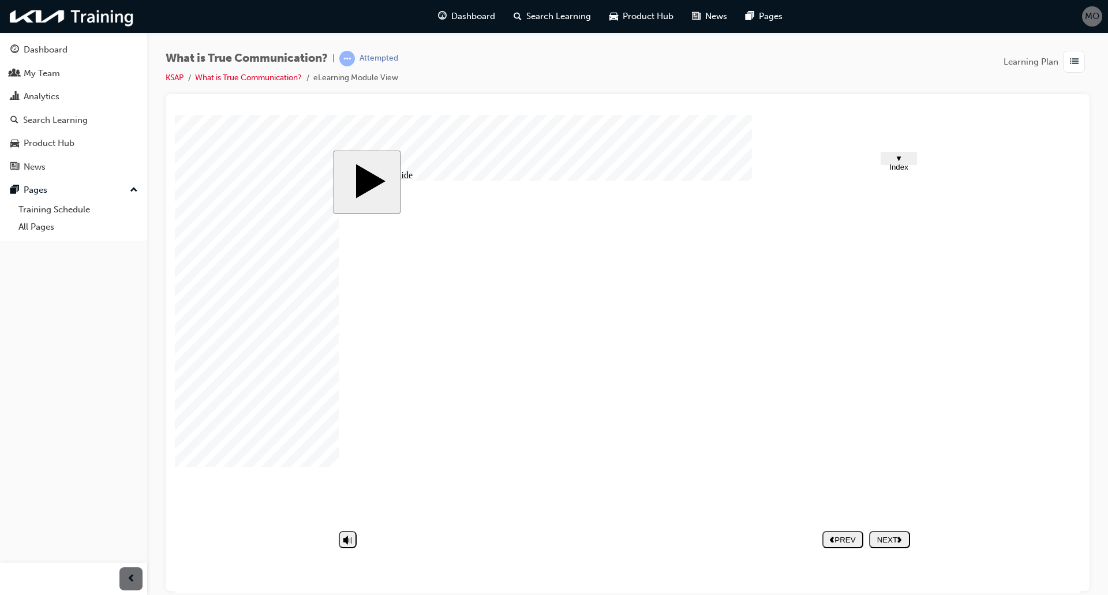
click at [884, 550] on nav "PREV NEXT SUBMIT" at bounding box center [866, 539] width 88 height 27
click at [888, 546] on button "NEXT" at bounding box center [889, 538] width 41 height 17
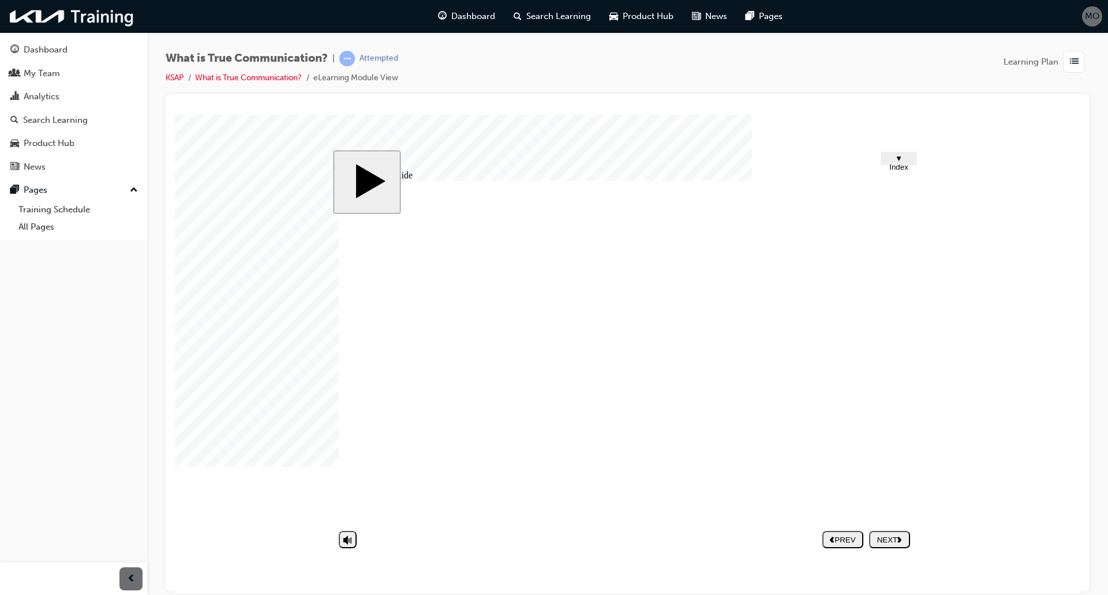
click at [175, 114] on image at bounding box center [175, 114] width 0 height 0
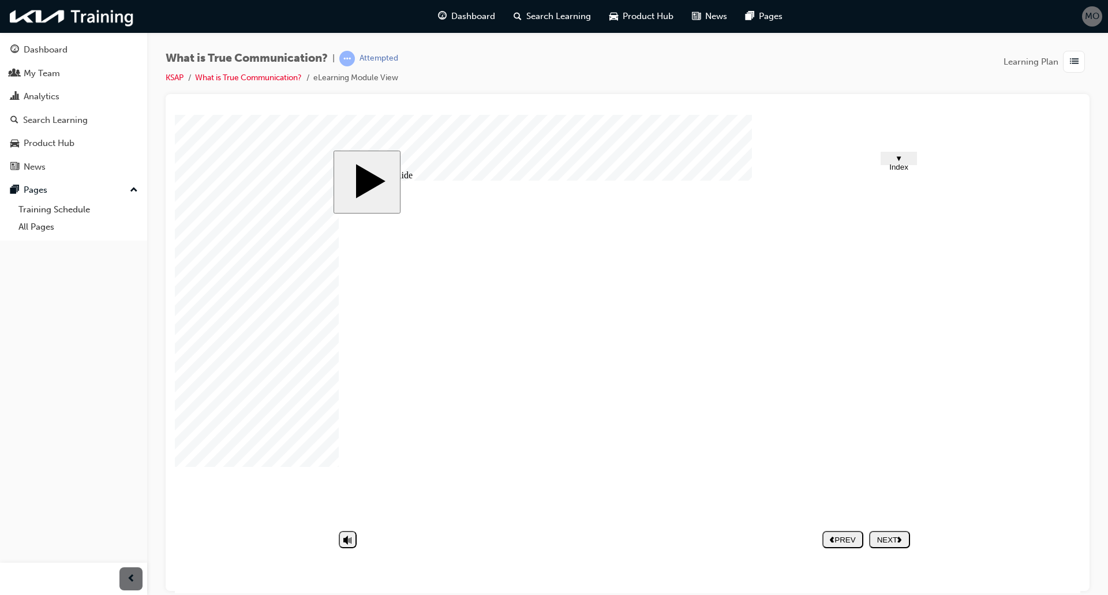
click at [893, 528] on nav "PREV NEXT SUBMIT" at bounding box center [866, 539] width 88 height 27
click at [882, 541] on div "NEXT" at bounding box center [890, 539] width 32 height 9
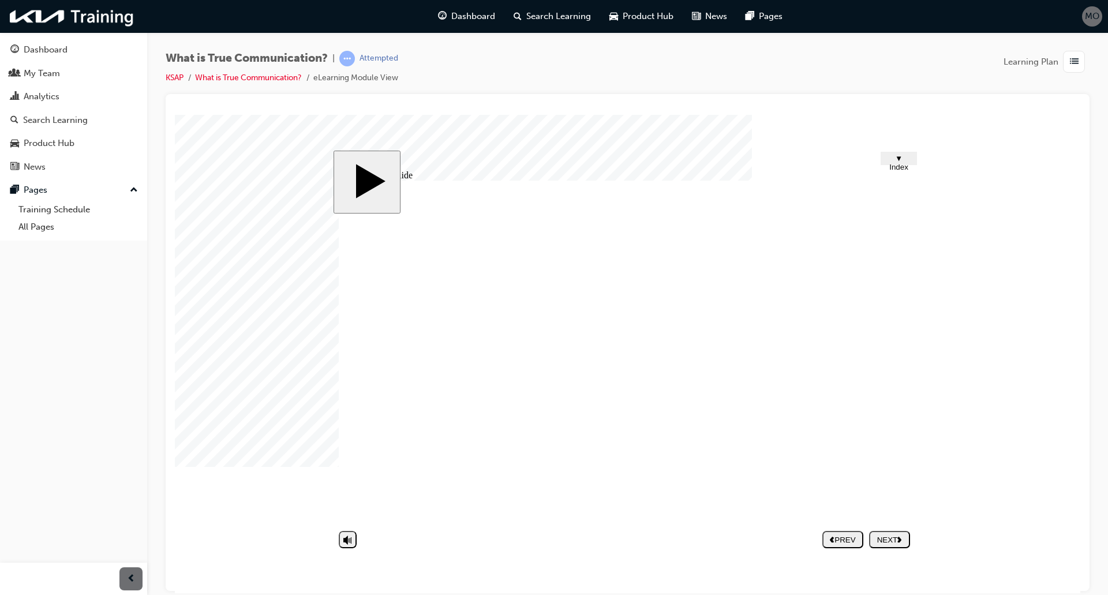
click at [898, 541] on div "NEXT" at bounding box center [890, 539] width 32 height 9
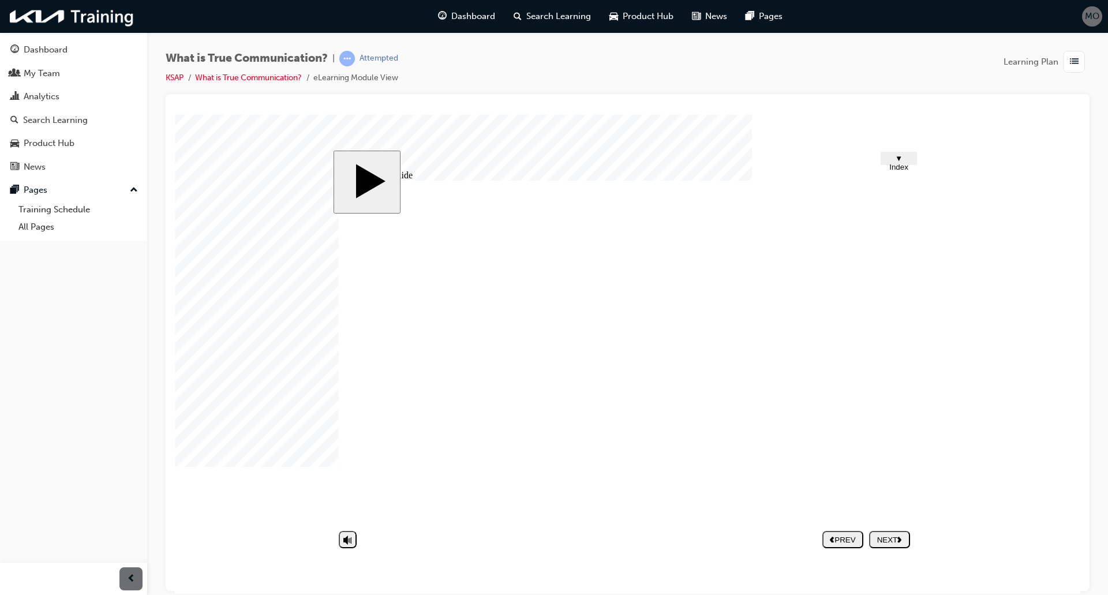
click at [887, 536] on div "NEXT" at bounding box center [890, 539] width 32 height 9
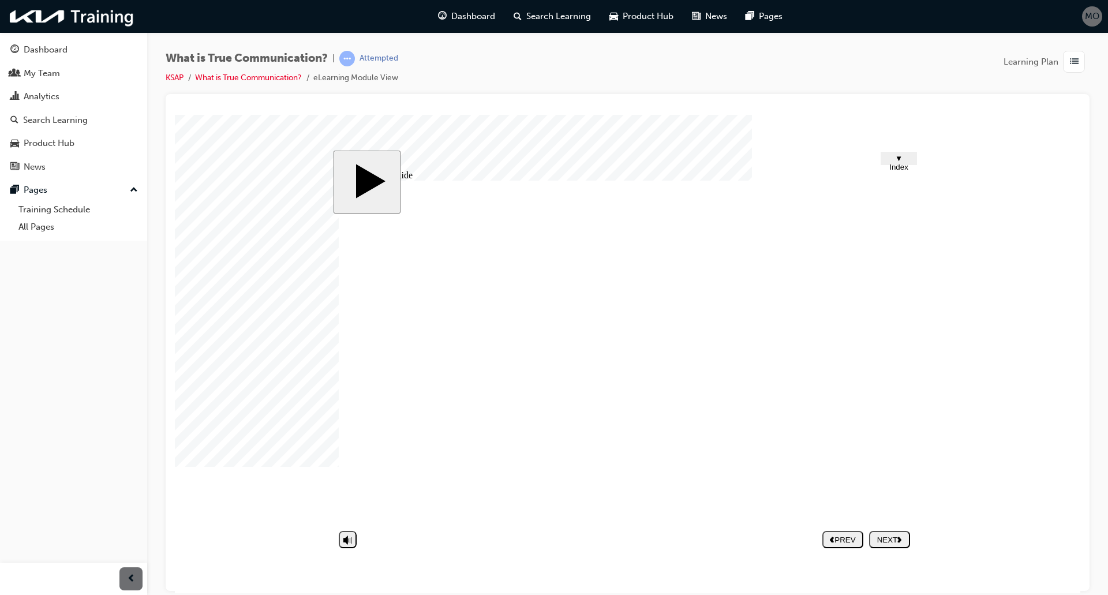
drag, startPoint x: 880, startPoint y: 378, endPoint x: 875, endPoint y: 385, distance: 9.1
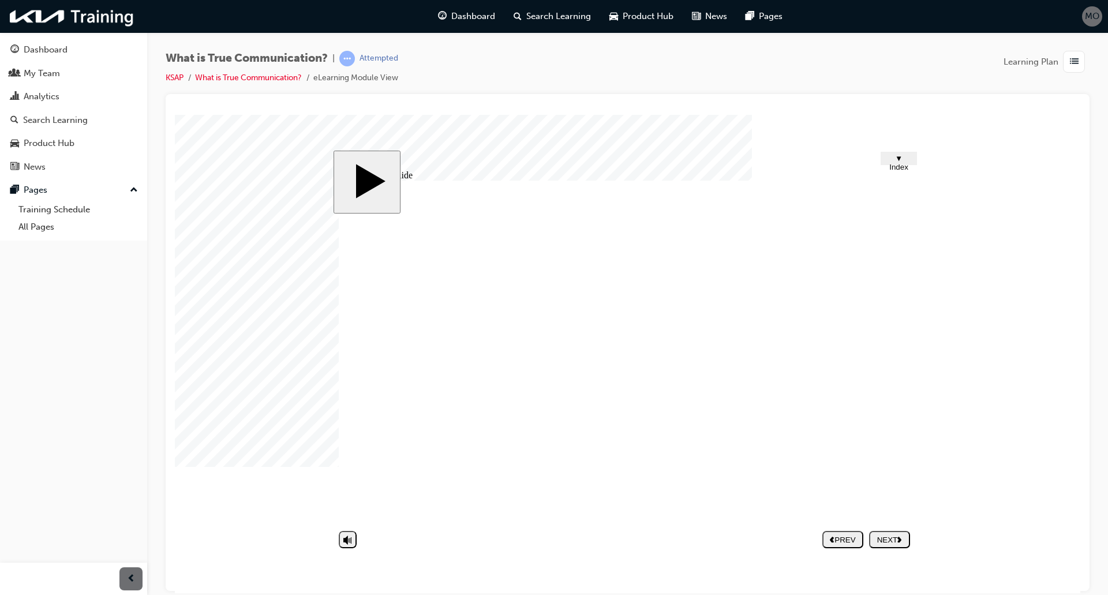
click at [889, 543] on div "NEXT" at bounding box center [890, 539] width 32 height 9
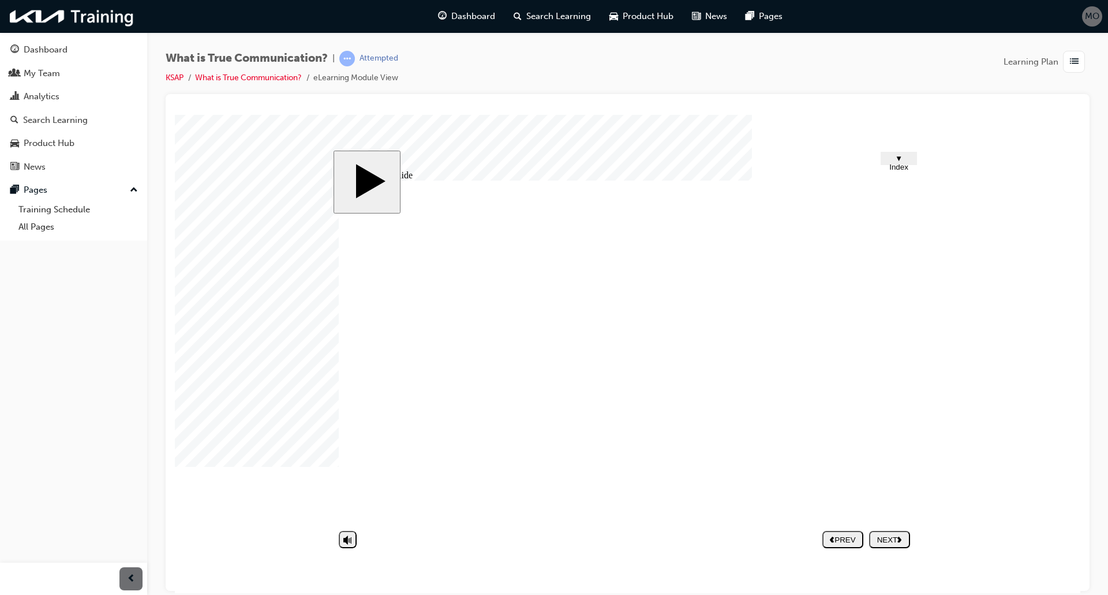
drag, startPoint x: 893, startPoint y: 379, endPoint x: 889, endPoint y: 418, distance: 38.9
click at [891, 532] on button "NEXT" at bounding box center [889, 538] width 41 height 17
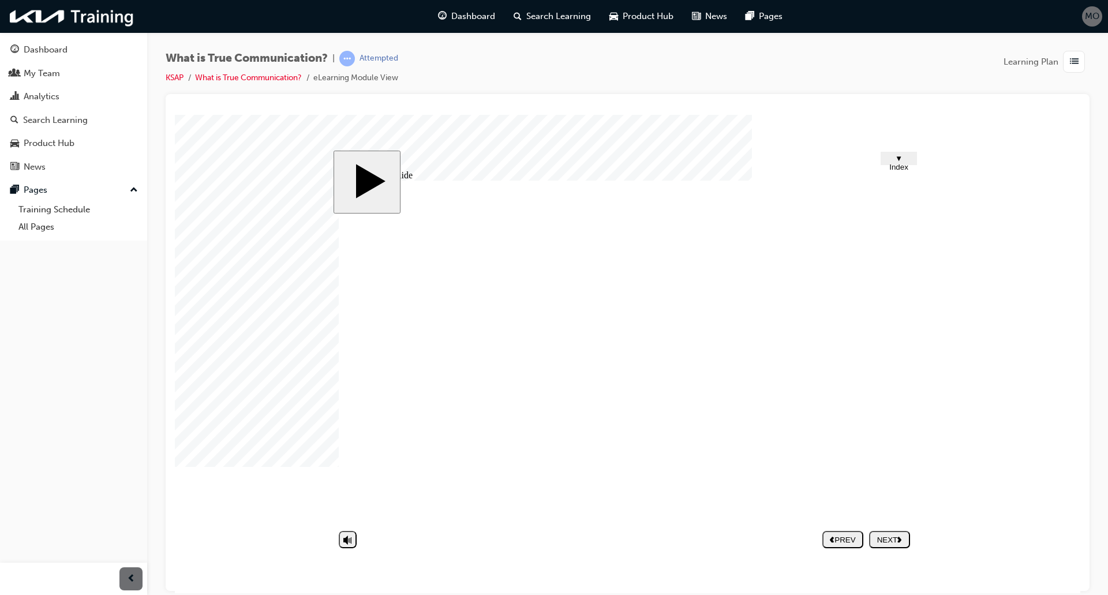
click at [880, 545] on button "NEXT" at bounding box center [889, 538] width 41 height 17
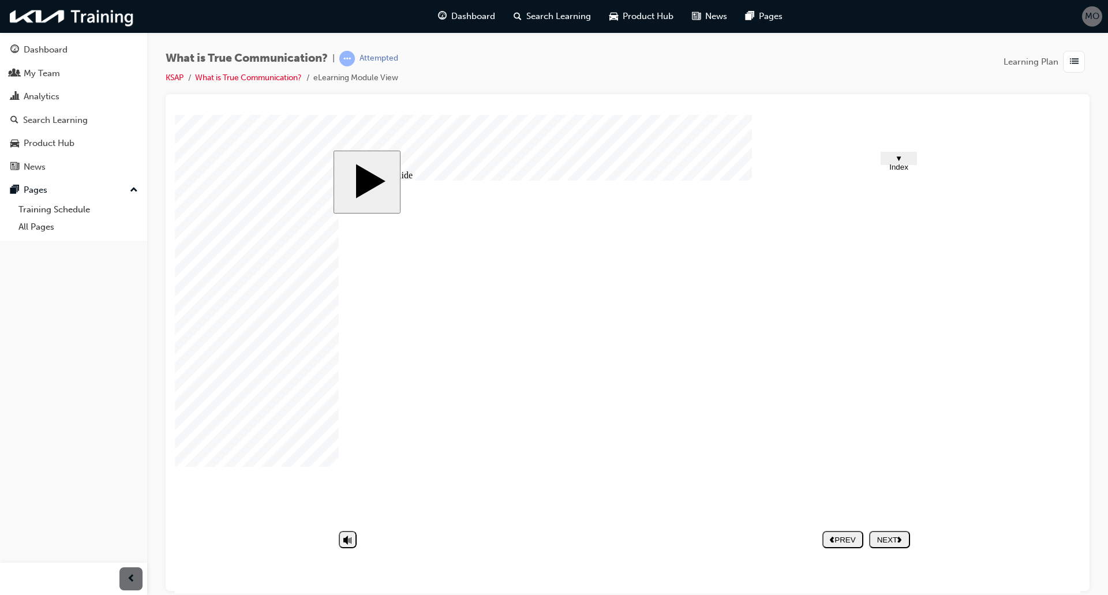
click at [892, 544] on button "NEXT" at bounding box center [889, 538] width 41 height 17
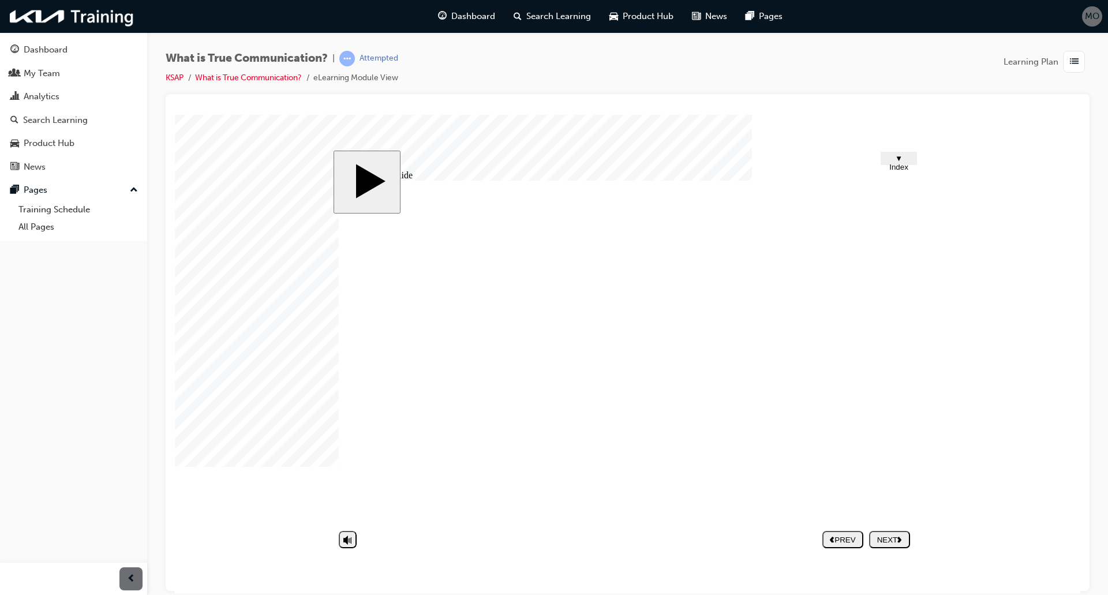
click at [175, 114] on image at bounding box center [175, 114] width 0 height 0
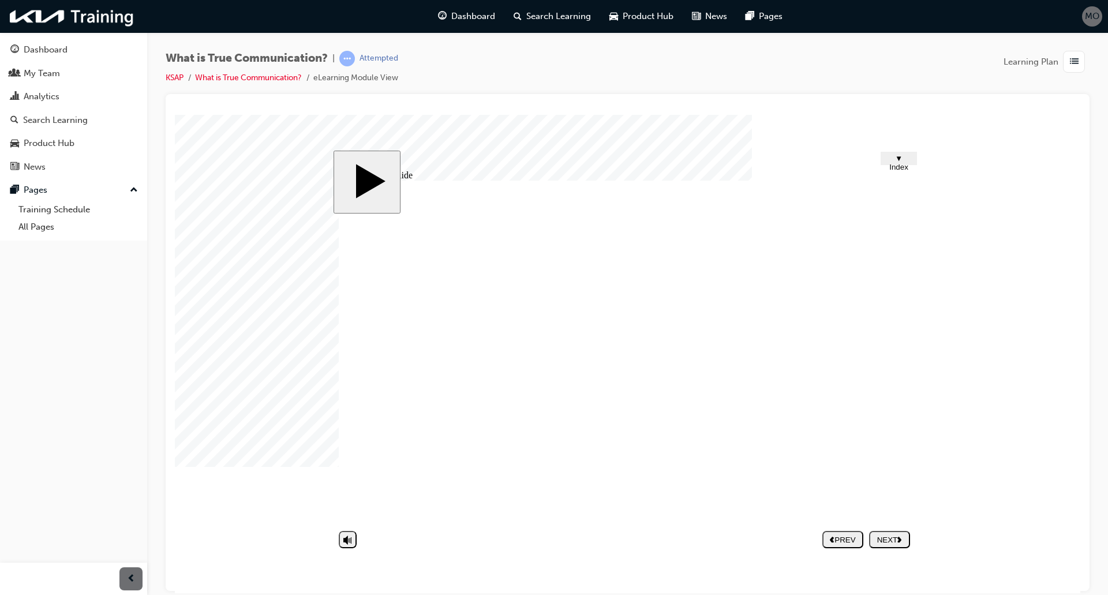
click at [880, 532] on button "NEXT" at bounding box center [889, 538] width 41 height 17
click at [894, 544] on button "NEXT" at bounding box center [889, 538] width 41 height 17
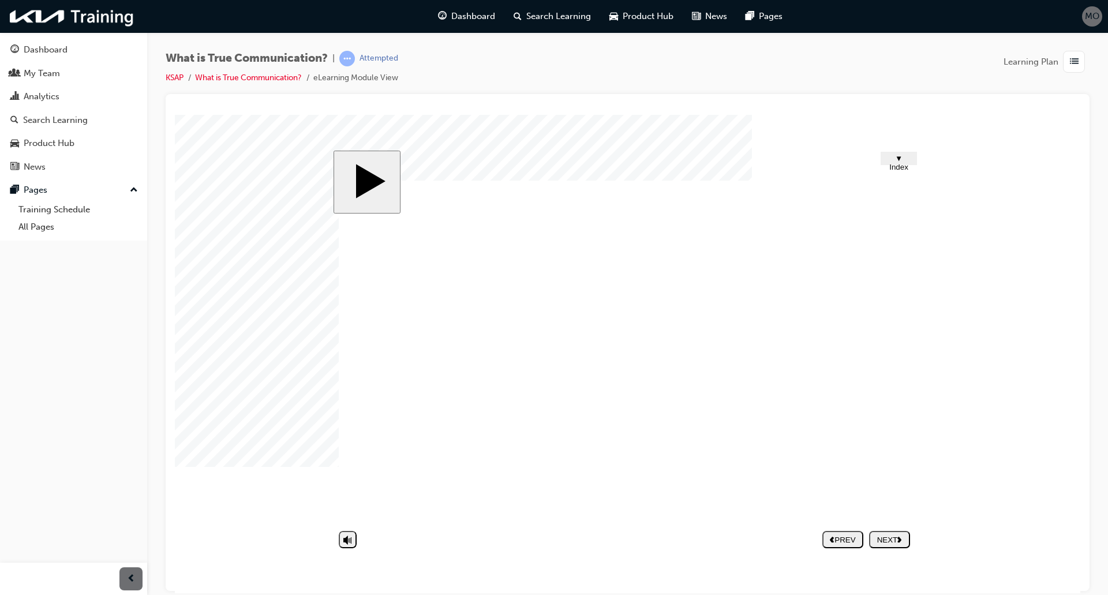
click at [892, 545] on button "NEXT" at bounding box center [889, 538] width 41 height 17
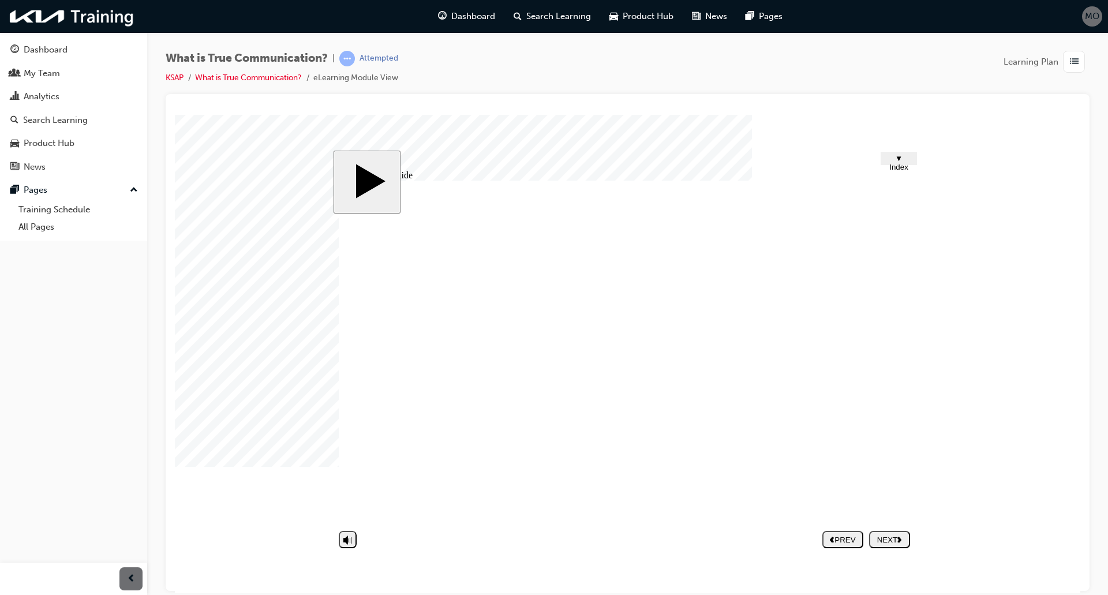
drag, startPoint x: 949, startPoint y: 403, endPoint x: 816, endPoint y: 415, distance: 133.8
click at [874, 540] on div "NEXT" at bounding box center [890, 539] width 32 height 9
click at [173, 74] on link "KSAP" at bounding box center [175, 78] width 18 height 10
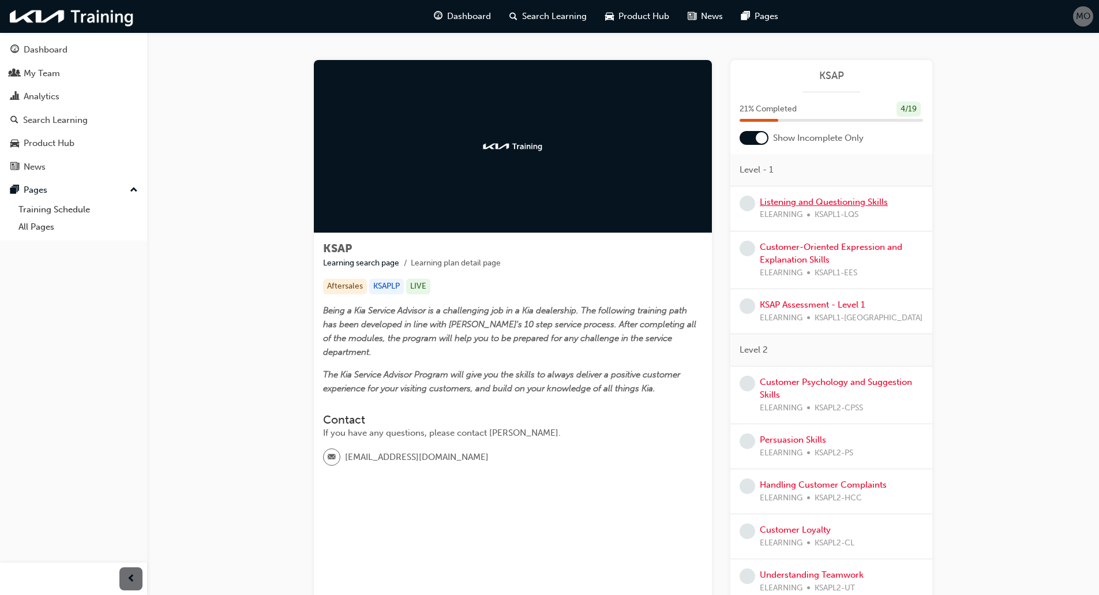
click at [776, 205] on link "Listening and Questioning Skills" at bounding box center [824, 202] width 128 height 10
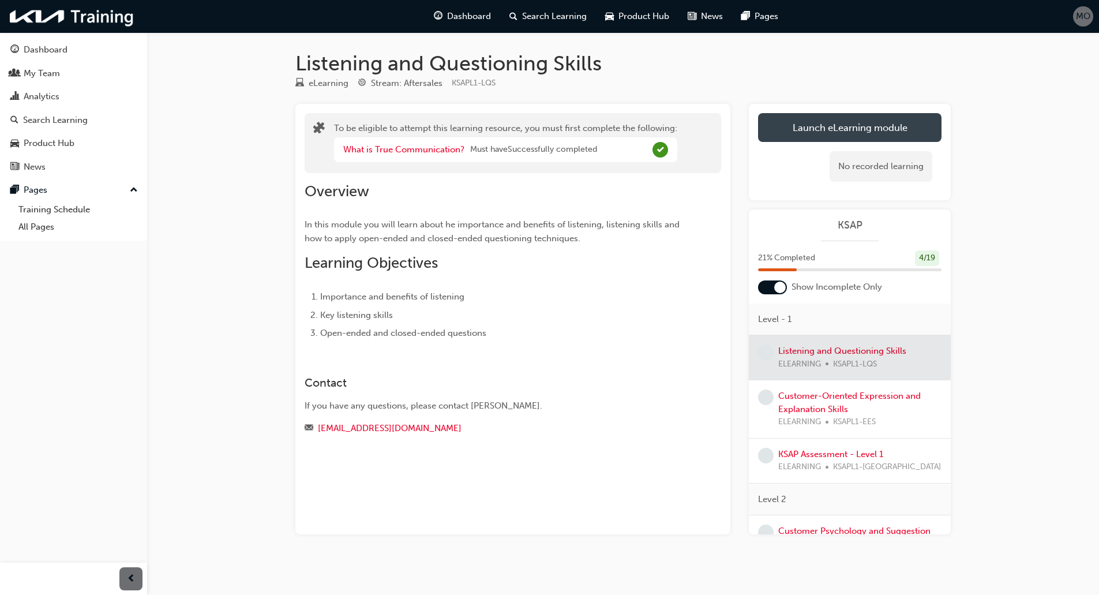
click at [821, 132] on button "Launch eLearning module" at bounding box center [850, 127] width 184 height 29
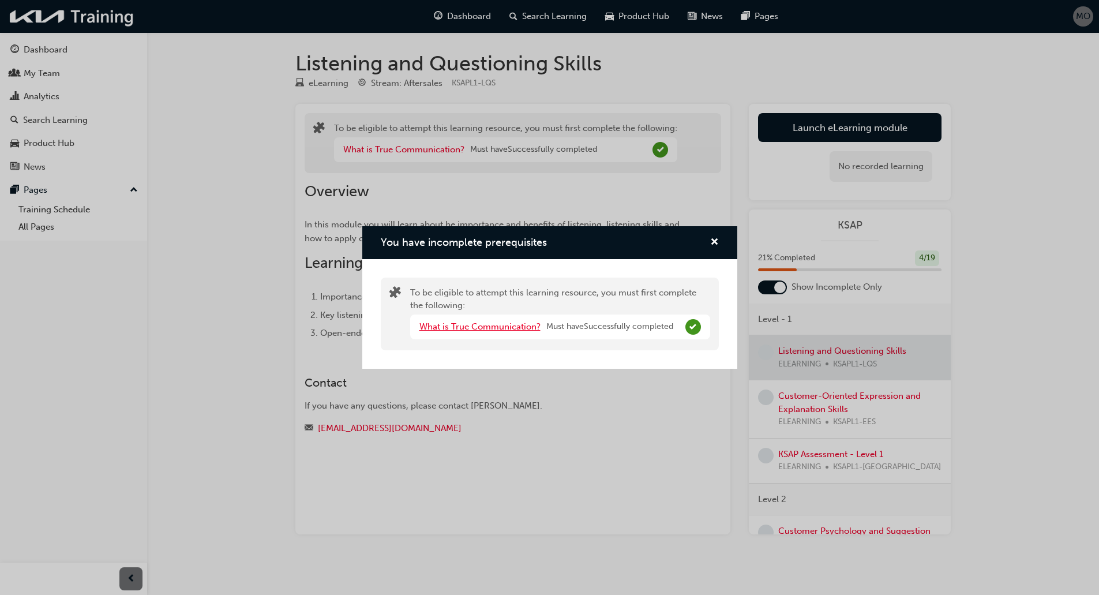
click at [498, 326] on link "What is True Communication?" at bounding box center [480, 326] width 121 height 10
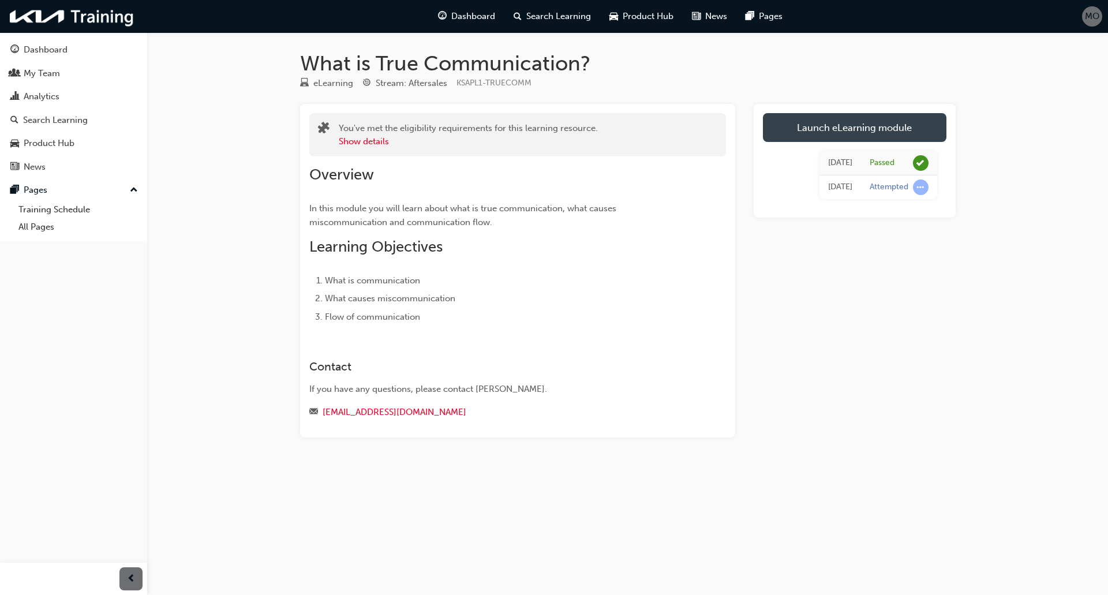
click at [825, 131] on link "Launch eLearning module" at bounding box center [855, 127] width 184 height 29
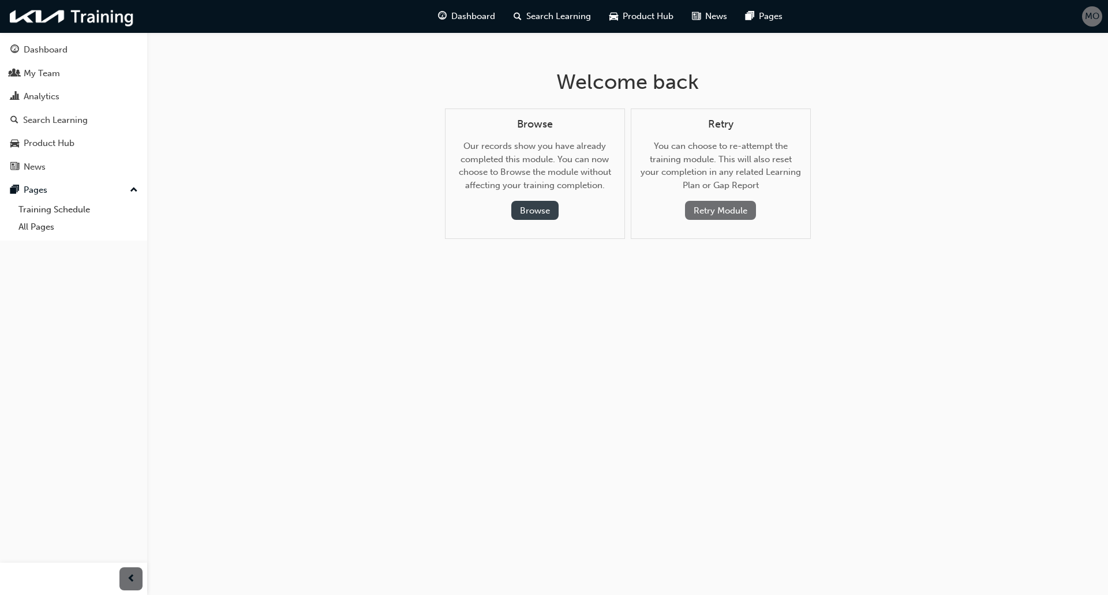
click at [530, 212] on button "Browse" at bounding box center [534, 210] width 47 height 19
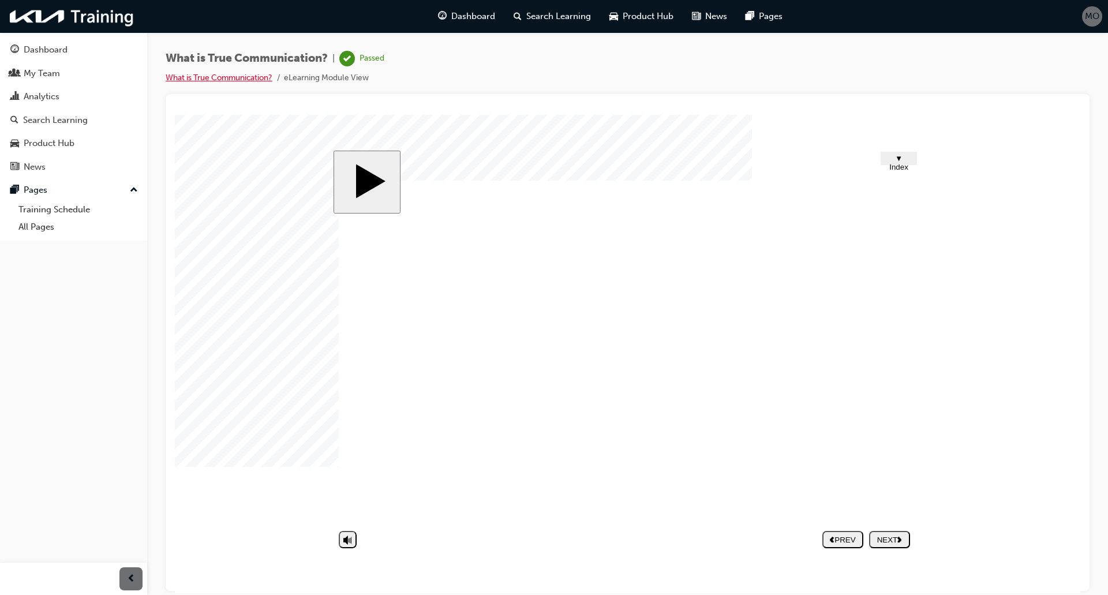
click at [198, 81] on link "What is True Communication?" at bounding box center [219, 78] width 107 height 10
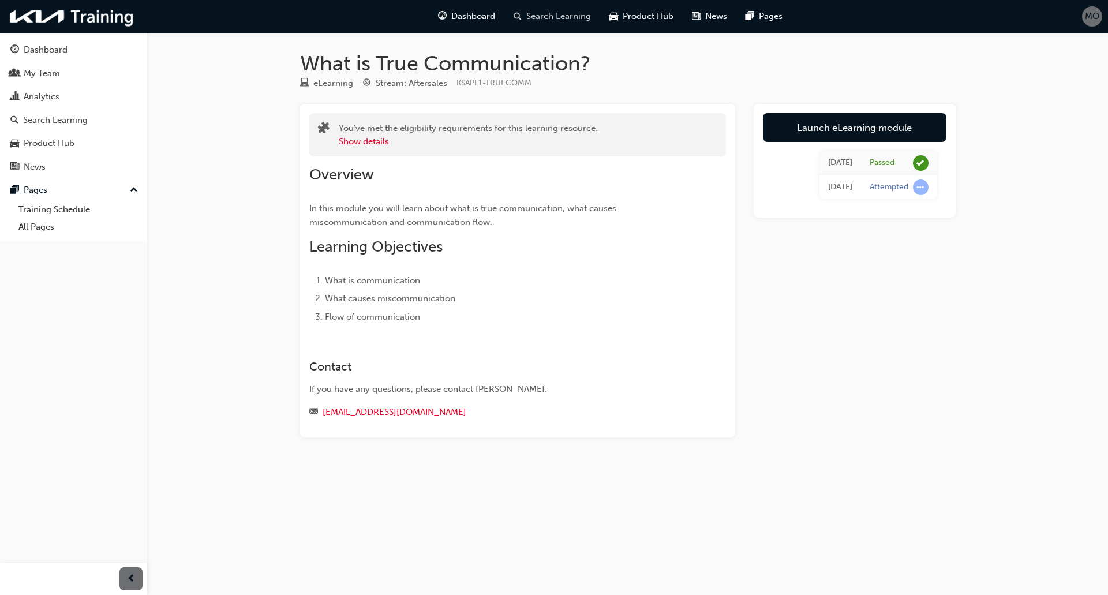
click at [538, 17] on span "Search Learning" at bounding box center [558, 16] width 65 height 13
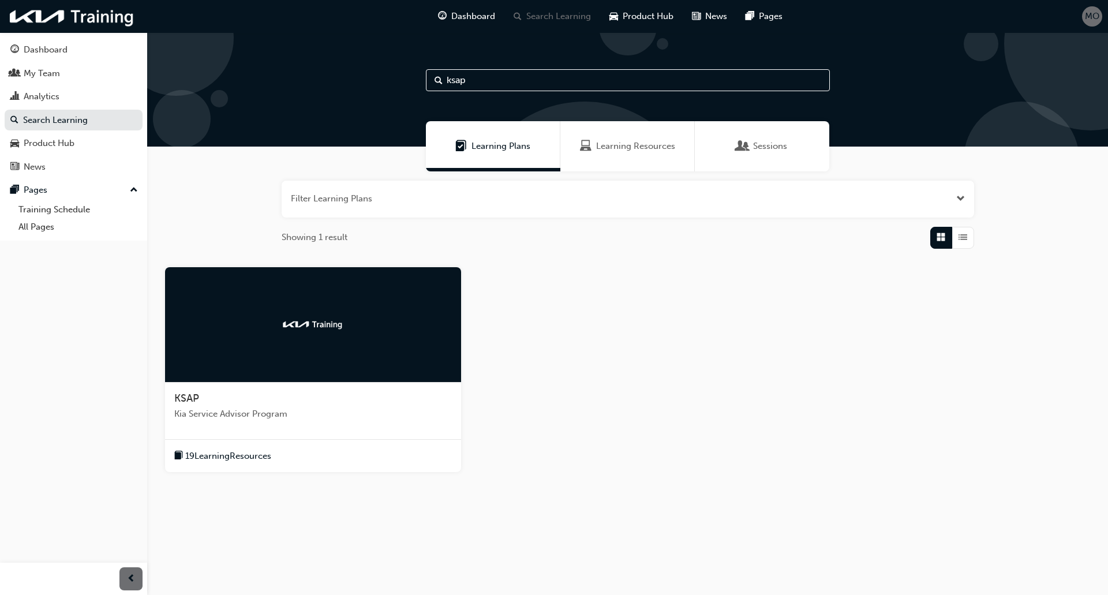
click at [338, 307] on div at bounding box center [313, 324] width 296 height 115
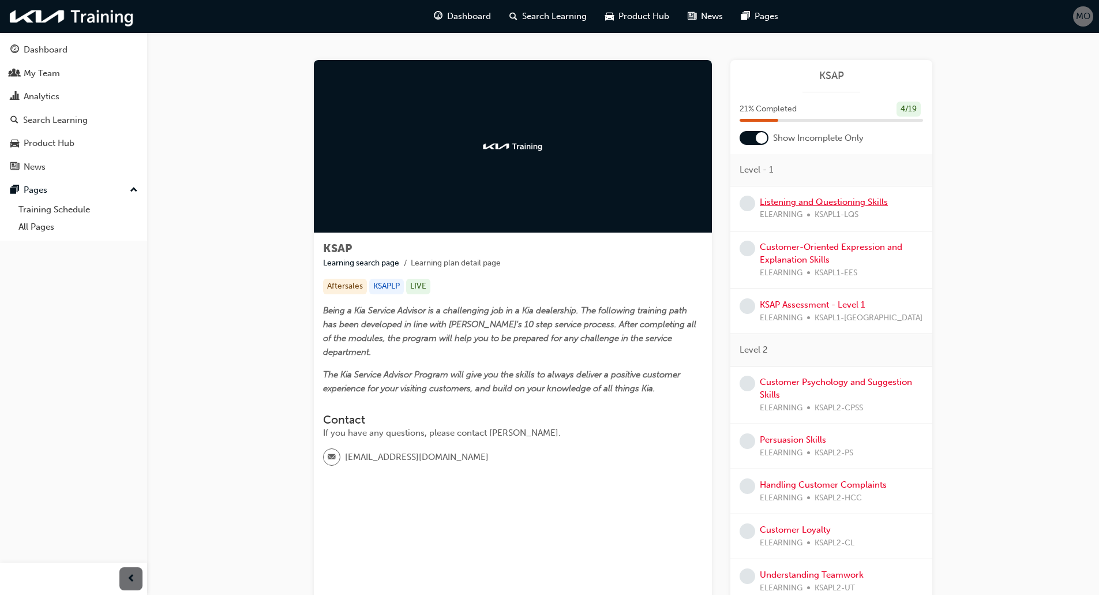
click at [788, 203] on link "Listening and Questioning Skills" at bounding box center [824, 202] width 128 height 10
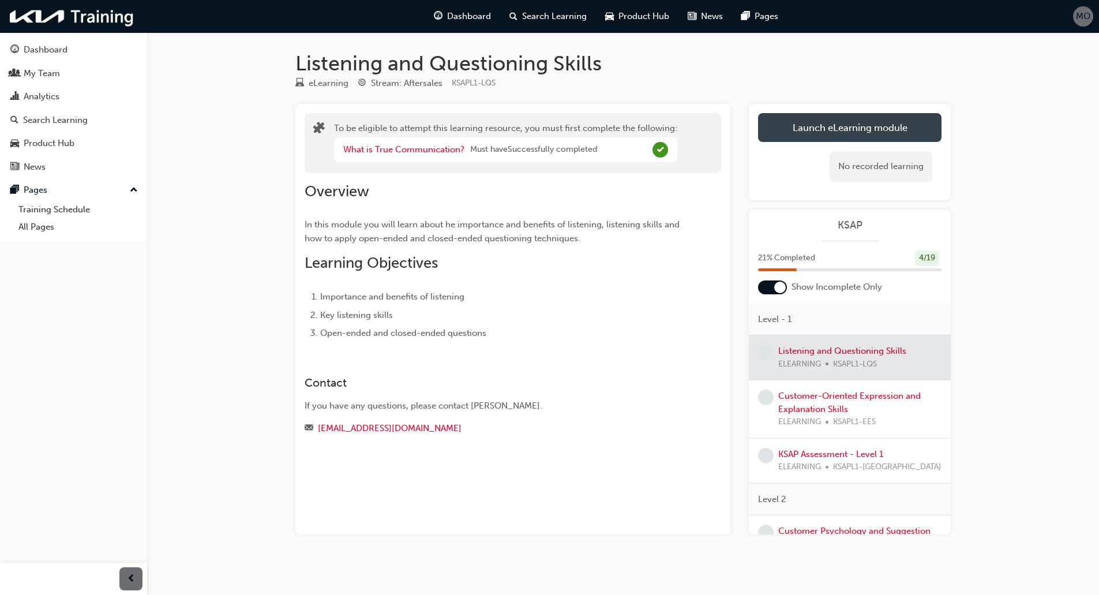
click at [833, 128] on button "Launch eLearning module" at bounding box center [850, 127] width 184 height 29
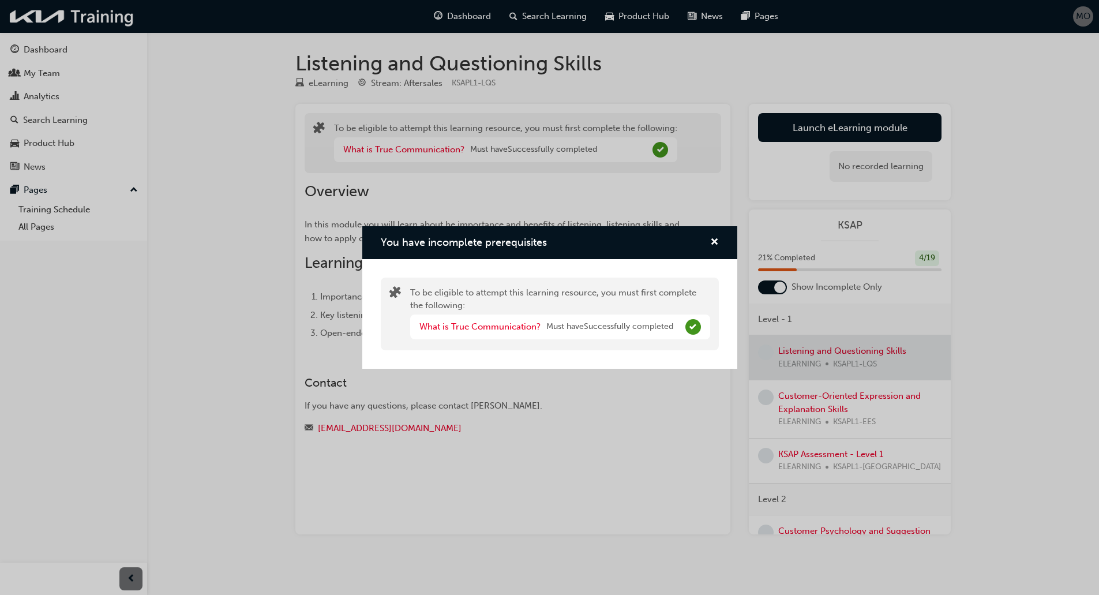
click at [705, 244] on div "You have incomplete prerequisites" at bounding box center [710, 242] width 18 height 14
click at [710, 239] on span "cross-icon" at bounding box center [714, 243] width 9 height 10
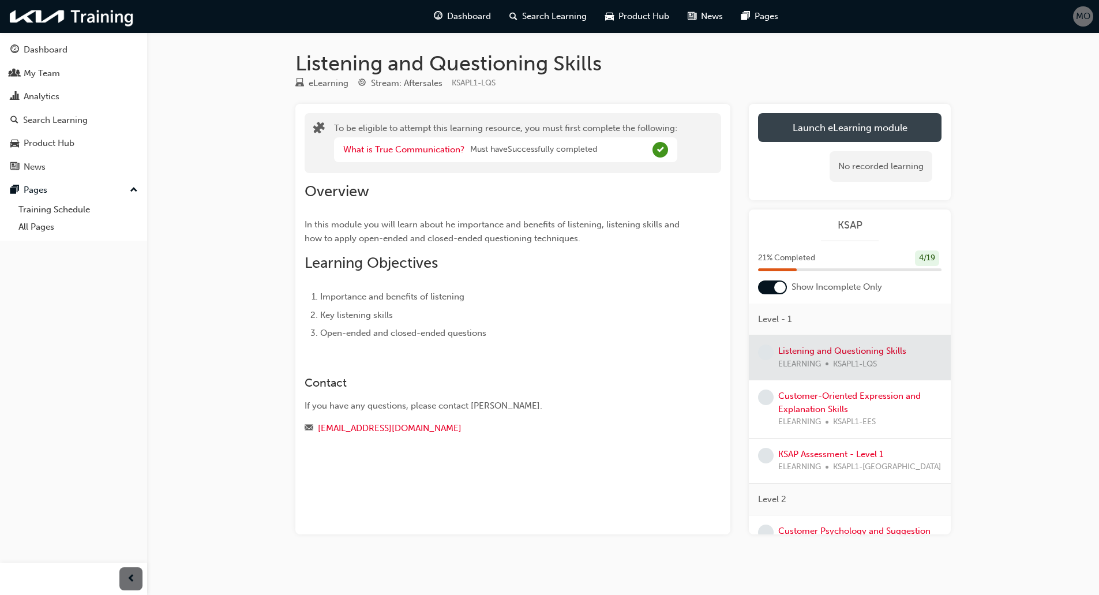
click at [800, 135] on button "Launch eLearning module" at bounding box center [850, 127] width 184 height 29
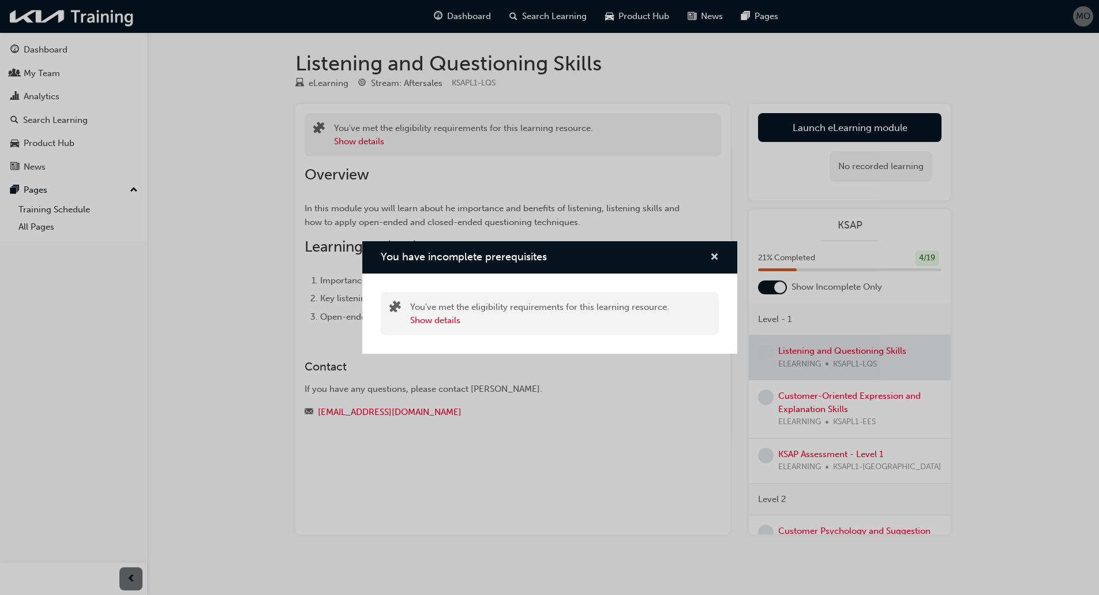
click at [711, 253] on span "cross-icon" at bounding box center [714, 258] width 9 height 10
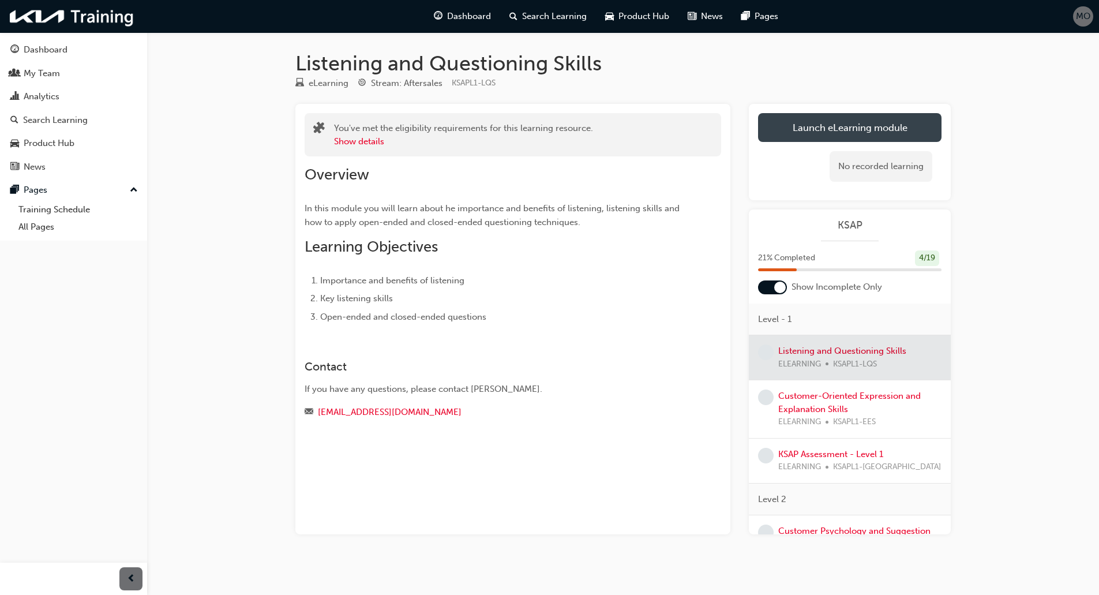
click at [791, 121] on button "Launch eLearning module" at bounding box center [850, 127] width 184 height 29
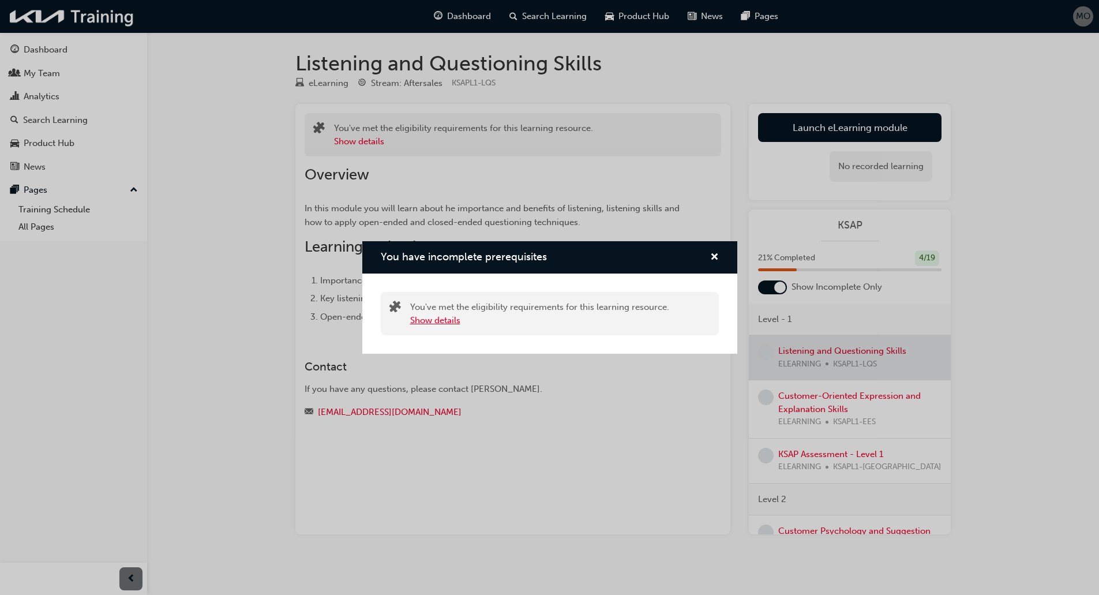
click at [424, 317] on button "Show details" at bounding box center [435, 320] width 50 height 13
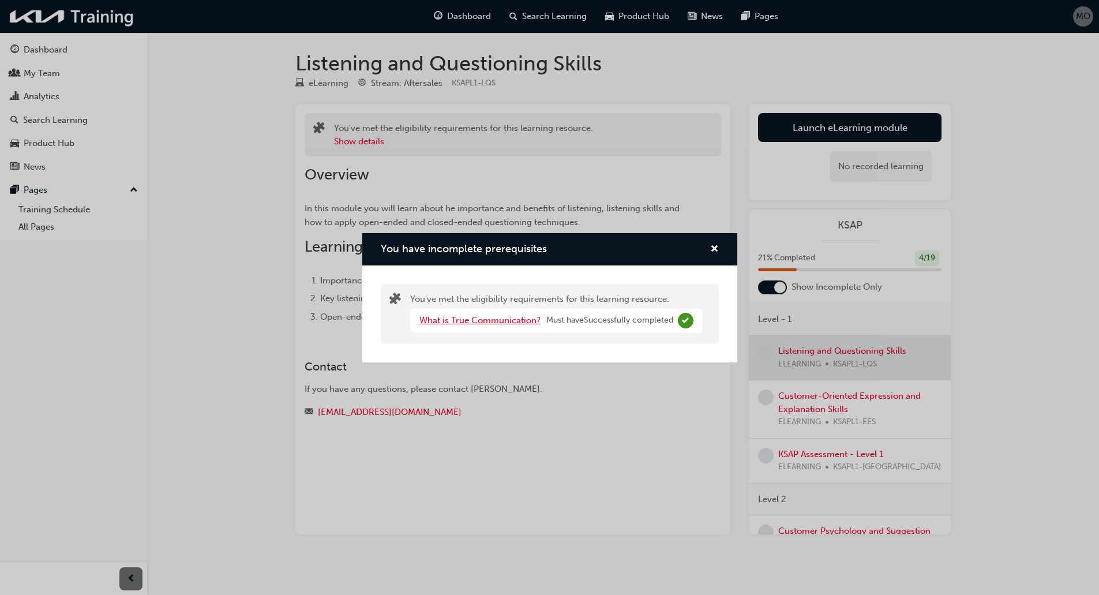
click at [426, 317] on link "What is True Communication?" at bounding box center [480, 320] width 121 height 10
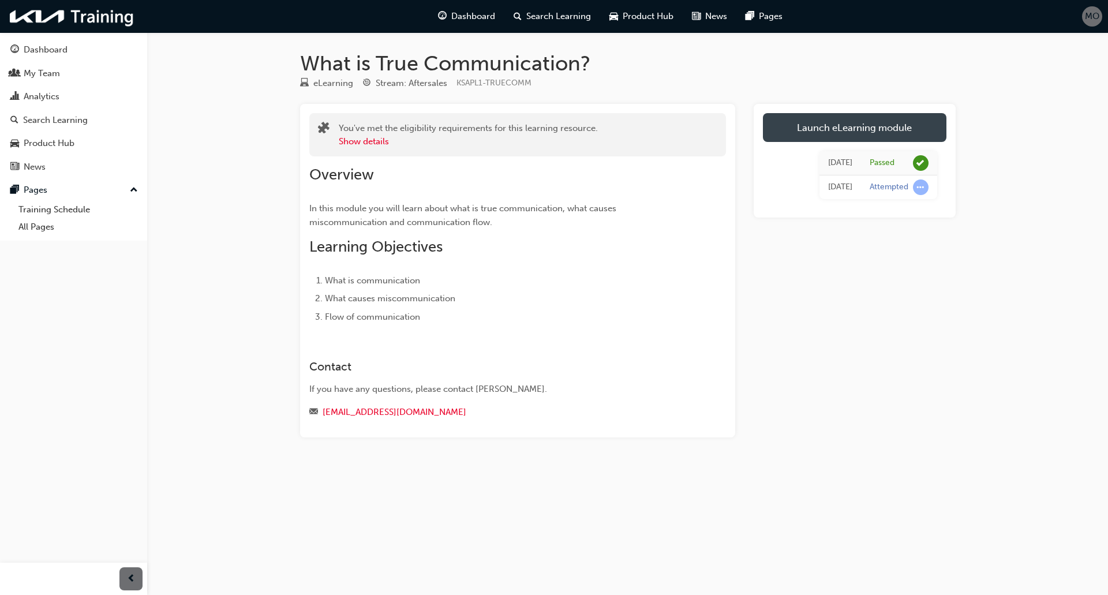
click at [858, 129] on link "Launch eLearning module" at bounding box center [855, 127] width 184 height 29
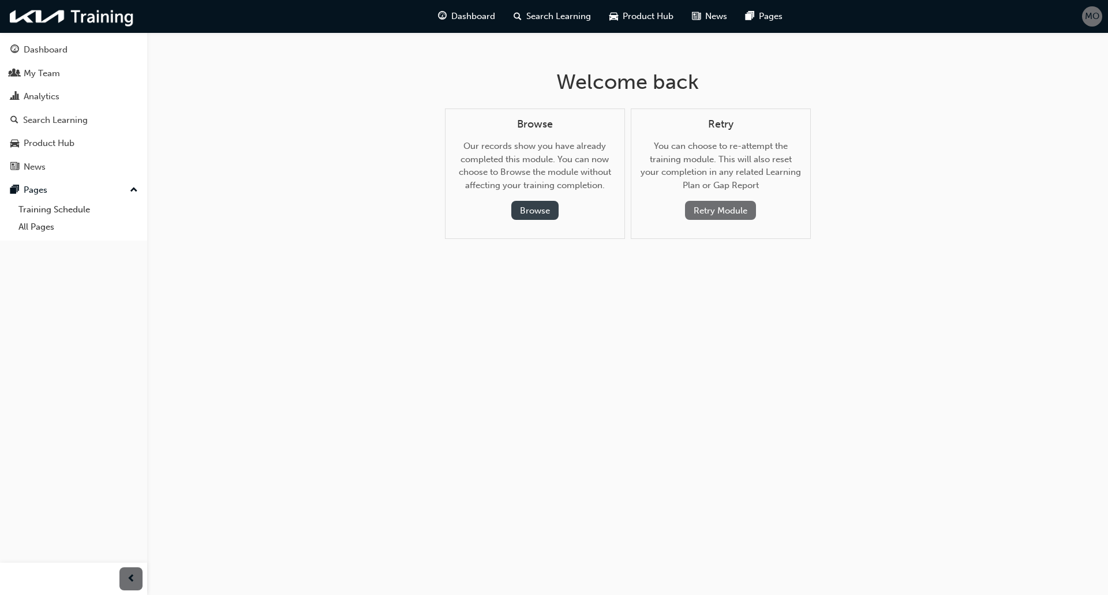
click at [537, 204] on button "Browse" at bounding box center [534, 210] width 47 height 19
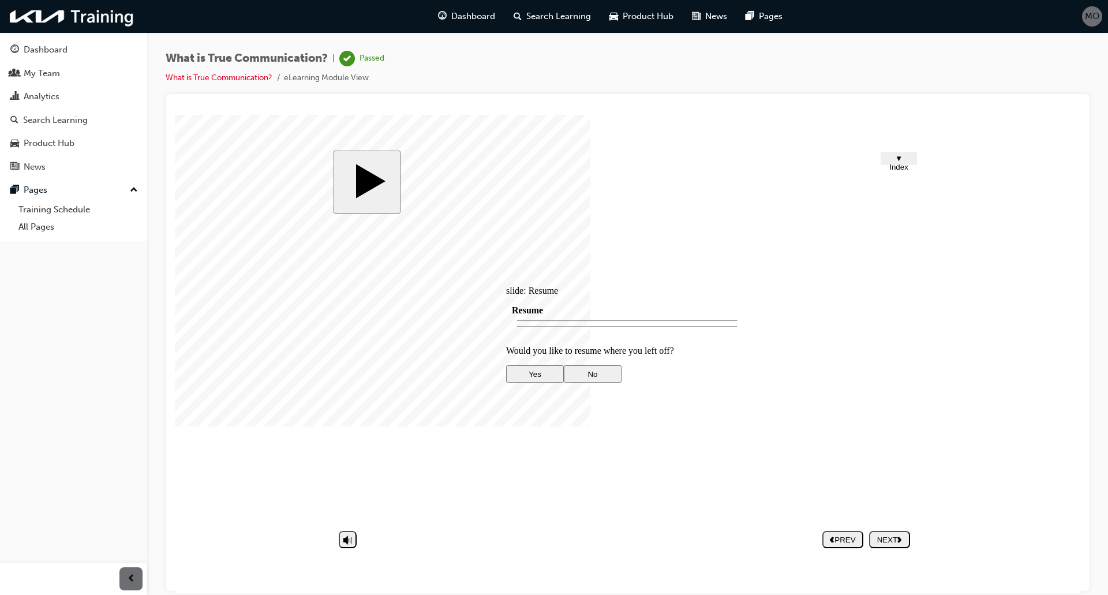
click at [565, 466] on div at bounding box center [627, 466] width 242 height 0
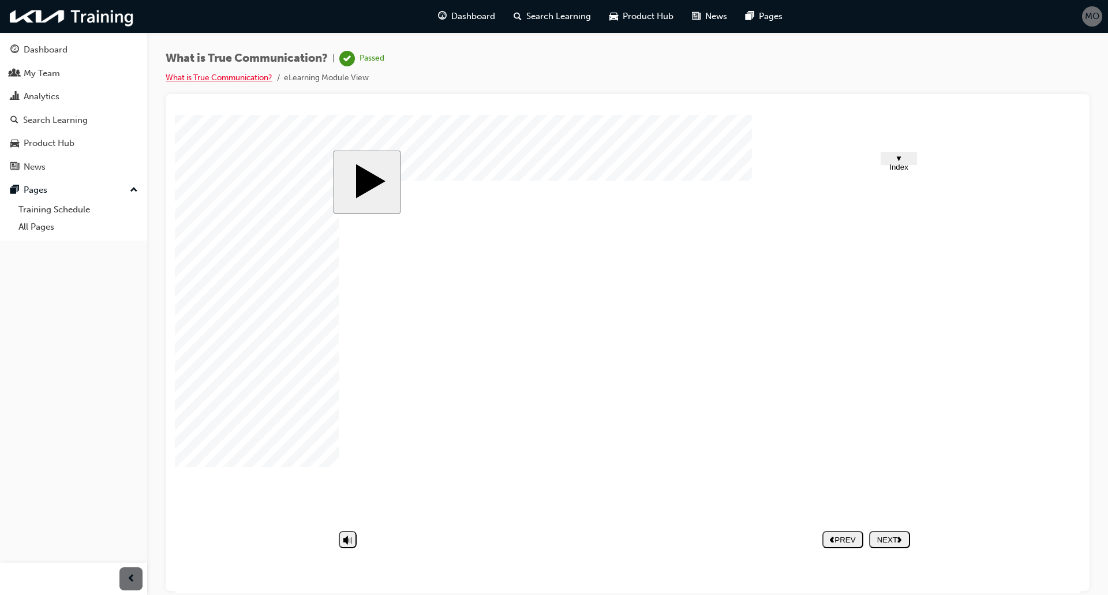
click at [215, 74] on link "What is True Communication?" at bounding box center [219, 78] width 107 height 10
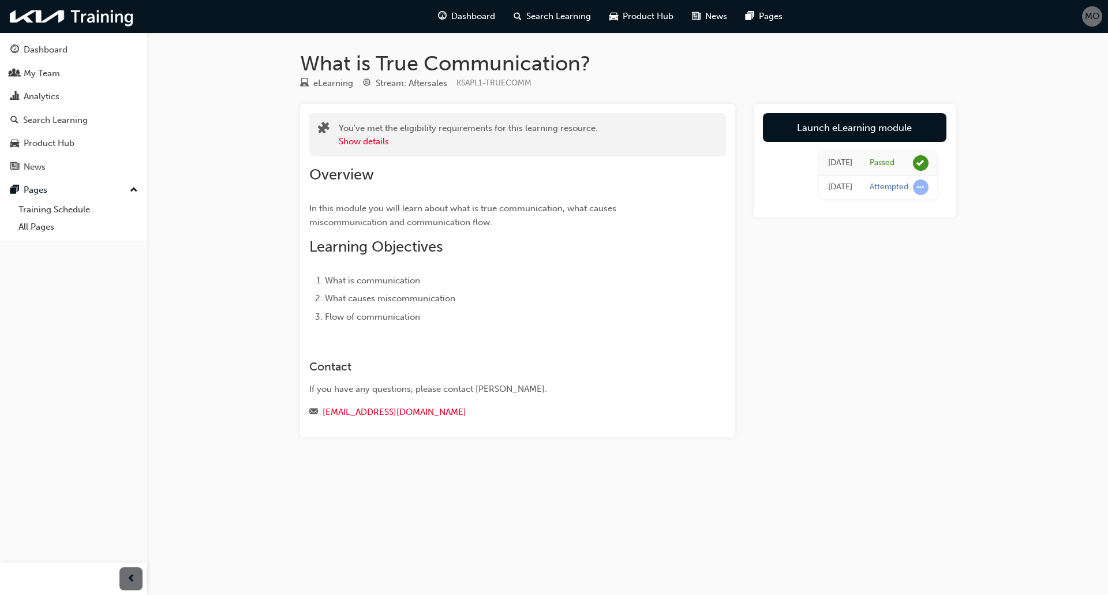
click at [388, 73] on h1 "What is True Communication?" at bounding box center [628, 63] width 656 height 25
click at [395, 85] on div "Stream: Aftersales" at bounding box center [412, 83] width 72 height 13
click at [333, 81] on div "eLearning" at bounding box center [333, 83] width 40 height 13
click at [456, 8] on div "Dashboard" at bounding box center [467, 17] width 76 height 24
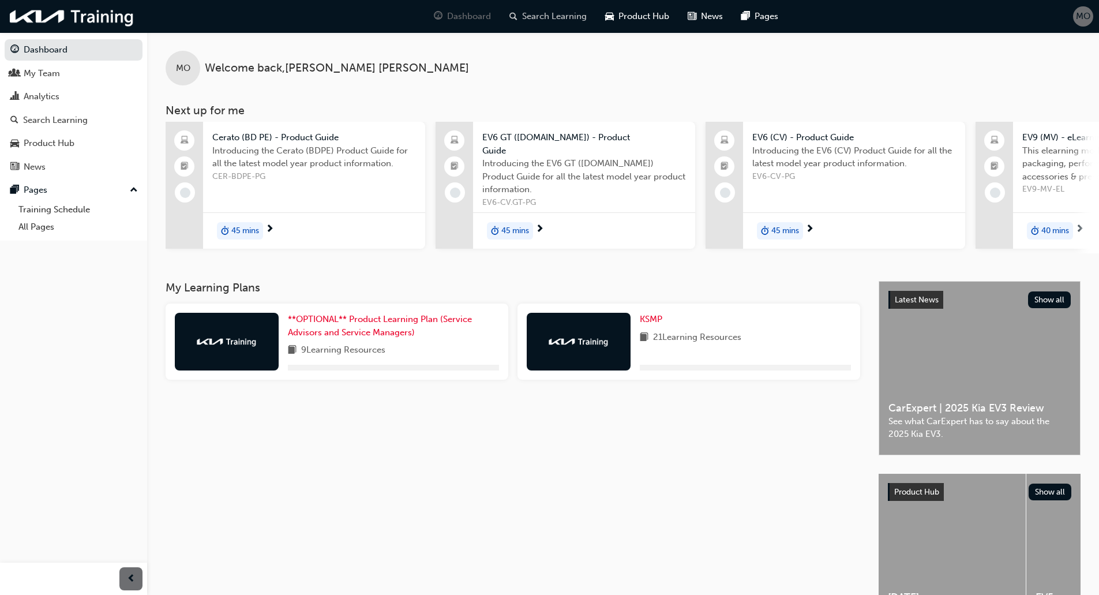
click at [543, 15] on span "Search Learning" at bounding box center [554, 16] width 65 height 13
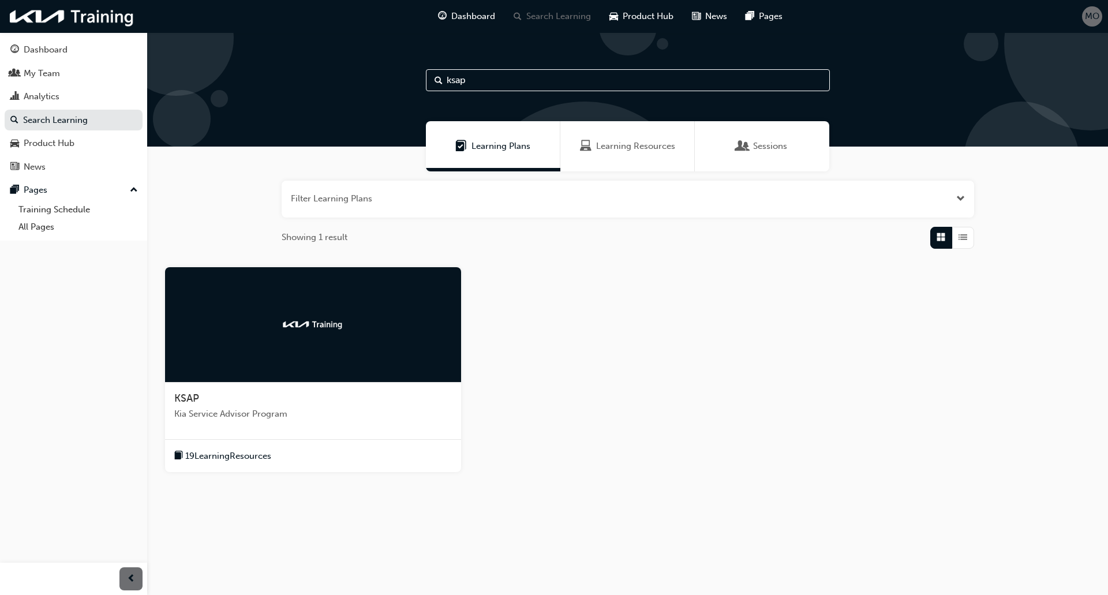
click at [294, 298] on div at bounding box center [313, 324] width 296 height 115
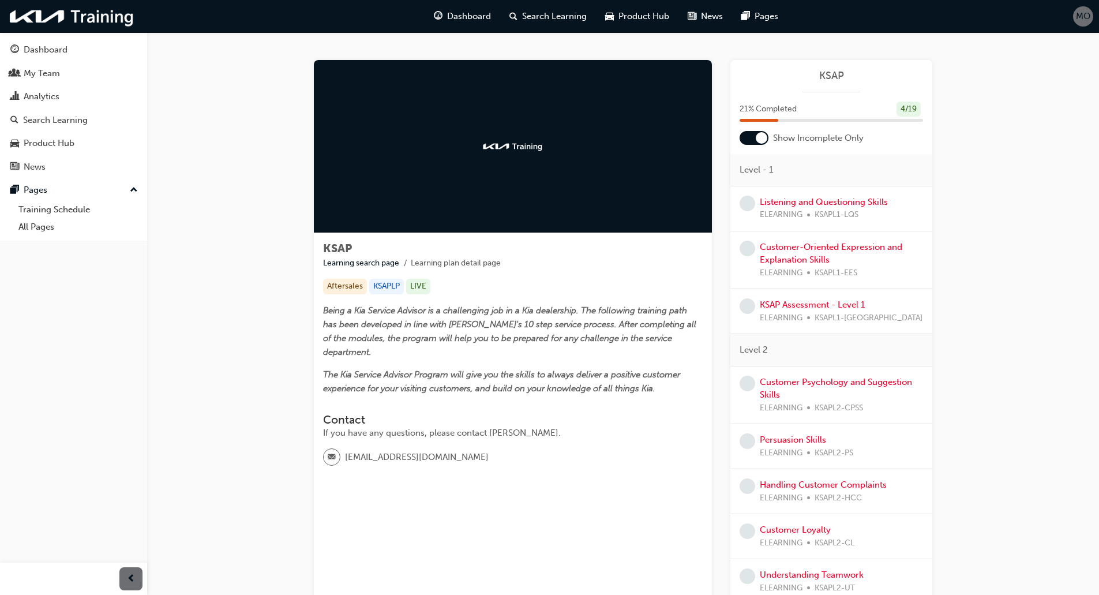
click at [822, 210] on span "KSAPL1-LQS" at bounding box center [837, 214] width 44 height 13
click at [822, 205] on link "Listening and Questioning Skills" at bounding box center [824, 202] width 128 height 10
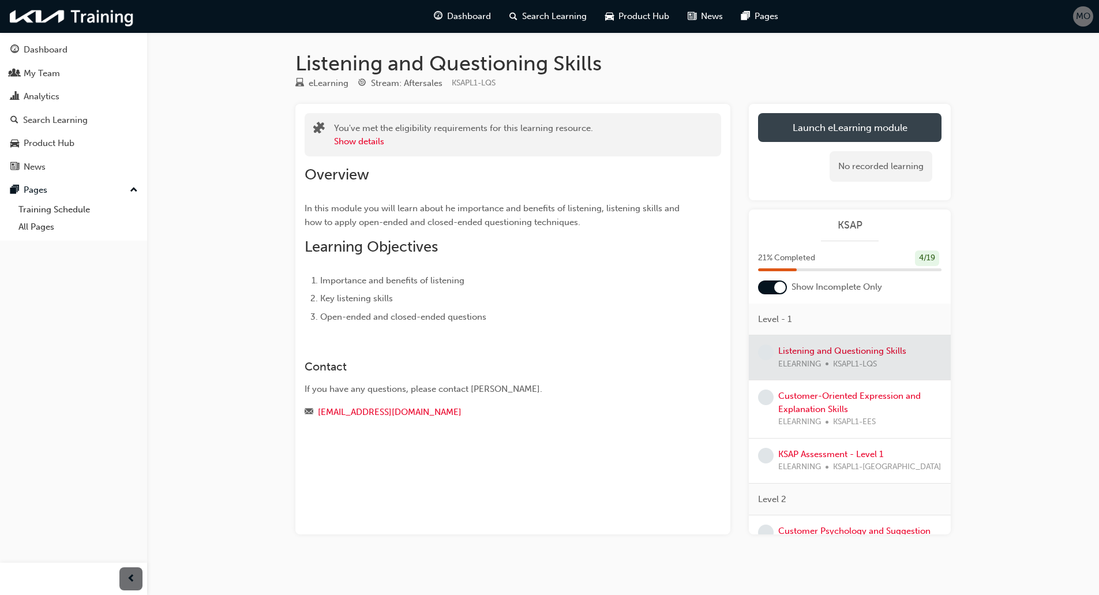
click at [787, 130] on link "Launch eLearning module" at bounding box center [850, 127] width 184 height 29
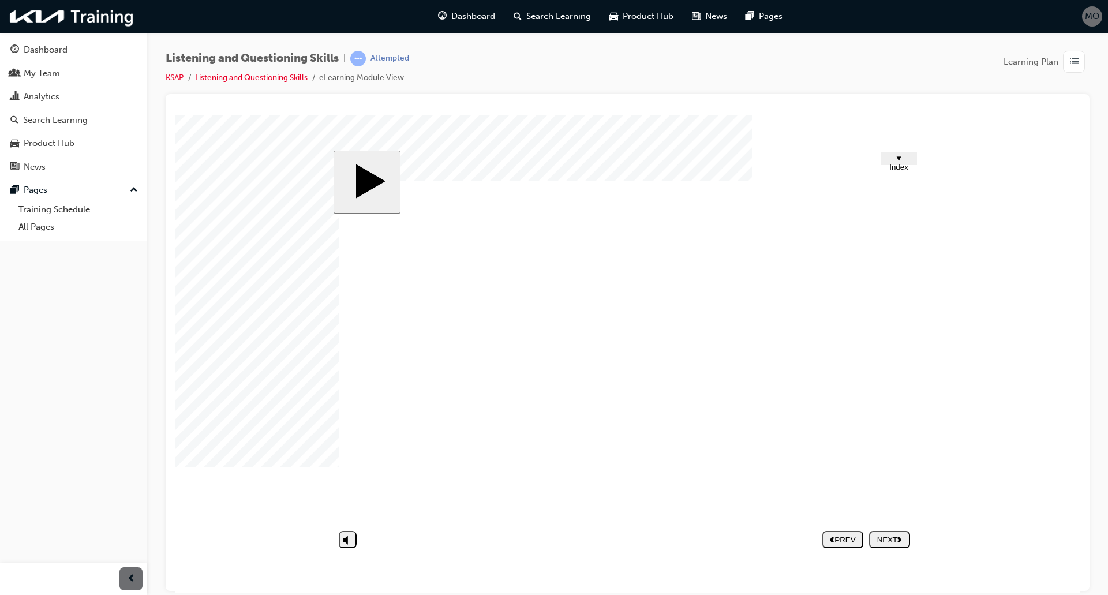
click at [886, 541] on div "NEXT" at bounding box center [890, 539] width 32 height 9
drag, startPoint x: 454, startPoint y: 407, endPoint x: 448, endPoint y: 388, distance: 19.2
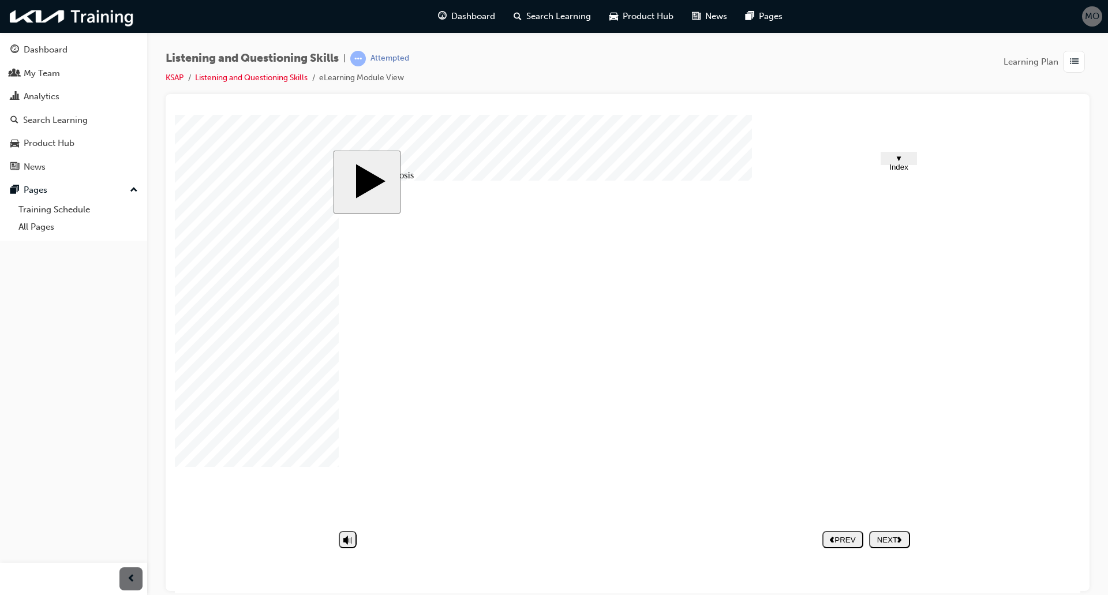
click at [175, 114] on image at bounding box center [175, 114] width 0 height 0
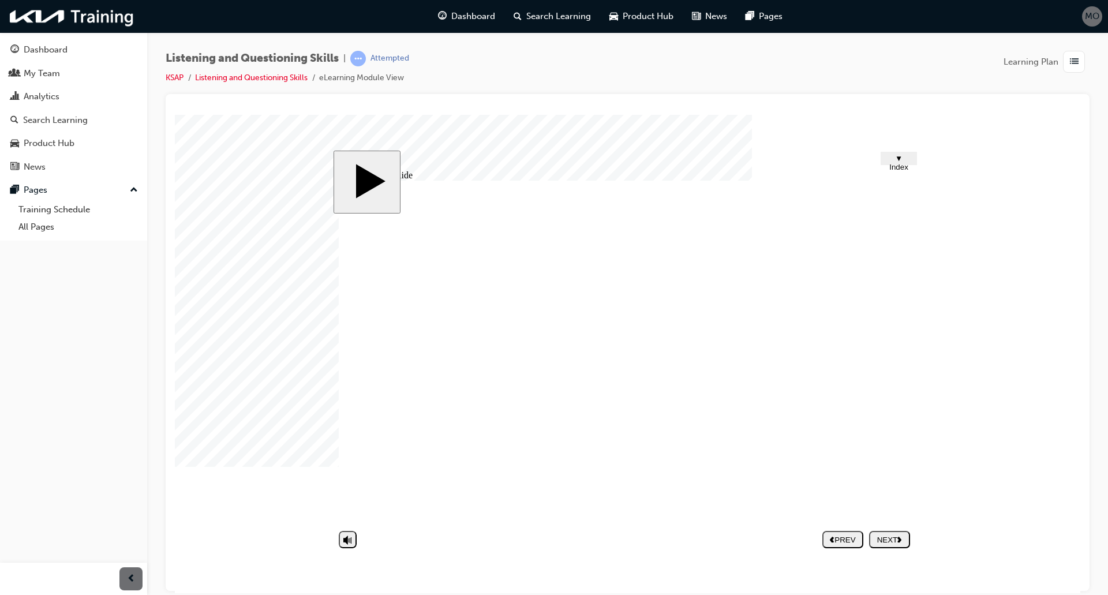
click at [898, 543] on div "NEXT" at bounding box center [890, 539] width 32 height 9
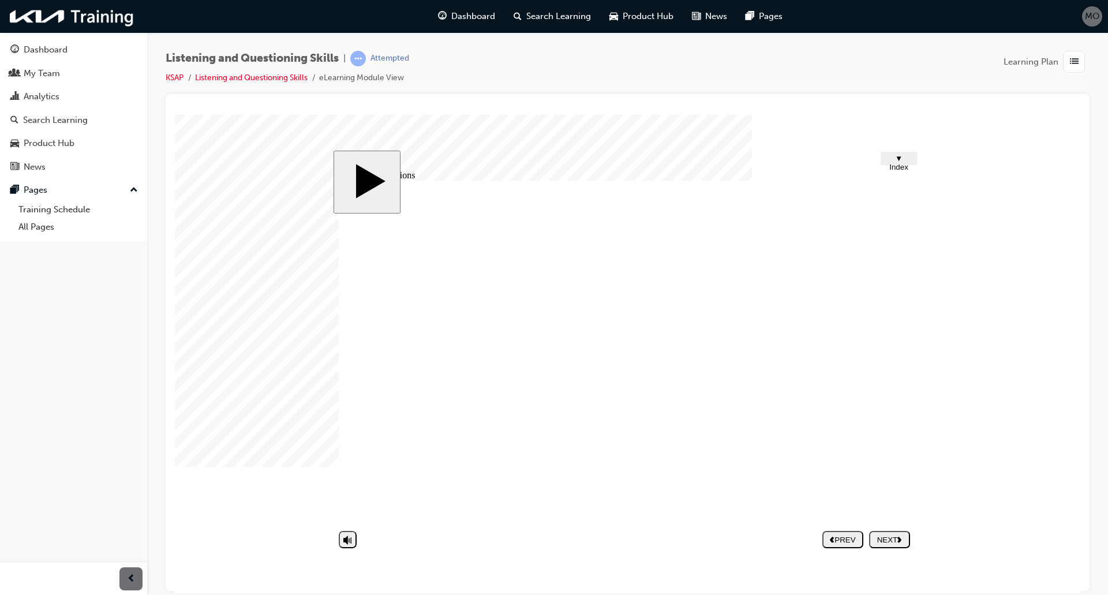
click at [894, 532] on button "NEXT" at bounding box center [889, 538] width 41 height 17
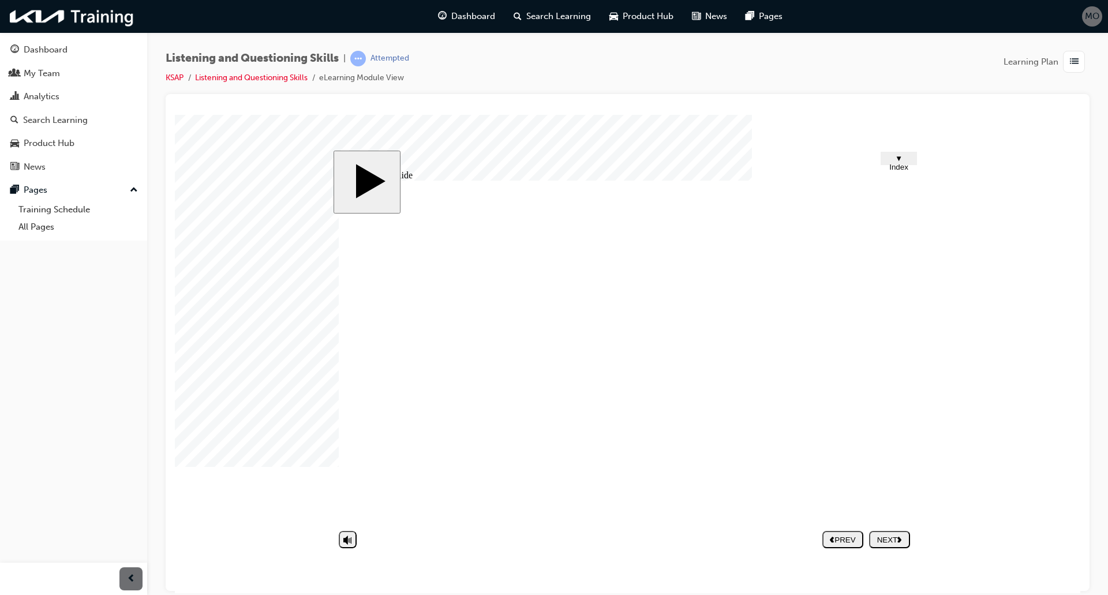
type textarea "y"
type textarea "ye"
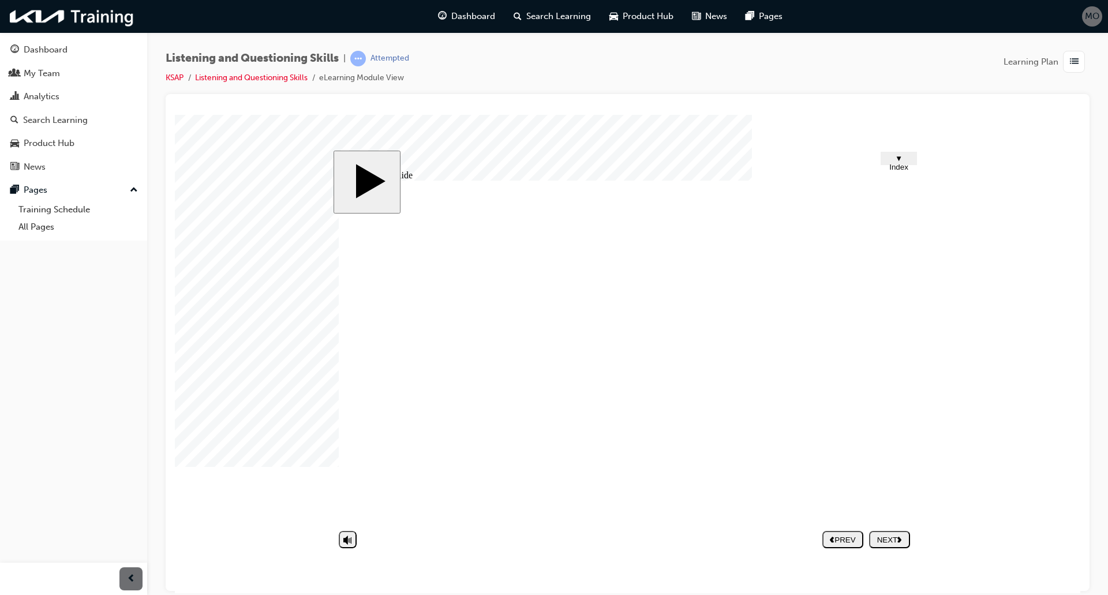
type textarea "yes"
click at [893, 545] on button "NEXT" at bounding box center [889, 538] width 41 height 17
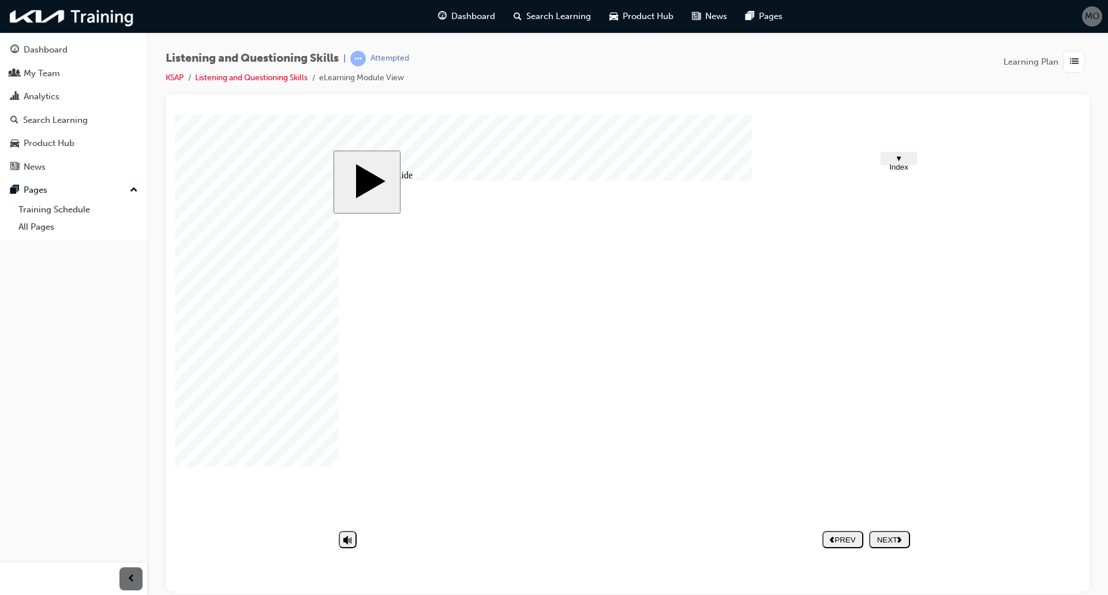
click at [894, 538] on div "NEXT" at bounding box center [890, 539] width 32 height 9
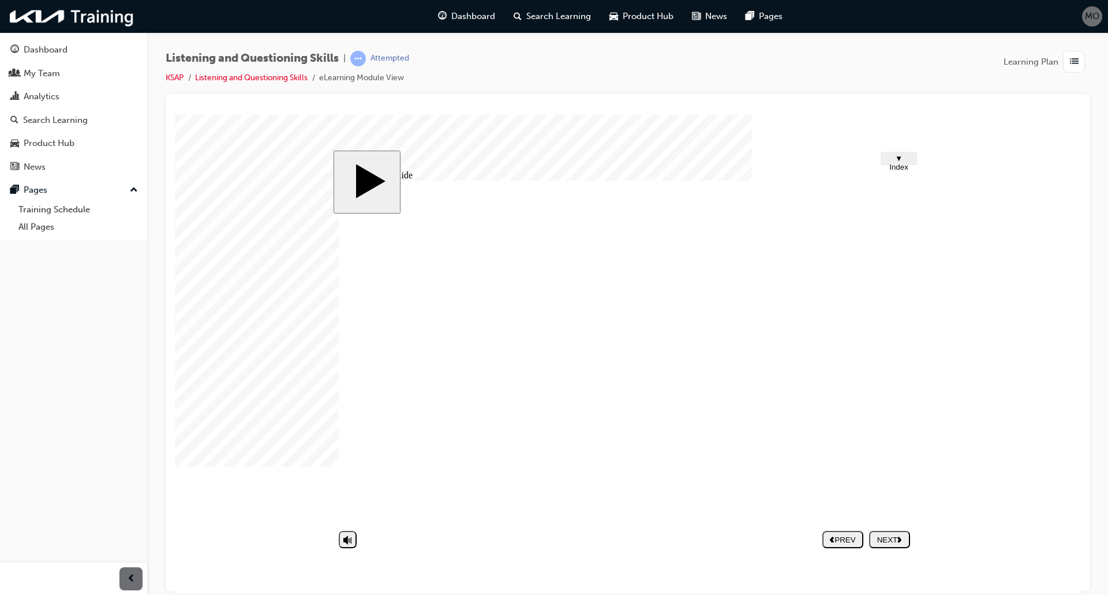
click at [897, 538] on div "NEXT" at bounding box center [890, 539] width 32 height 9
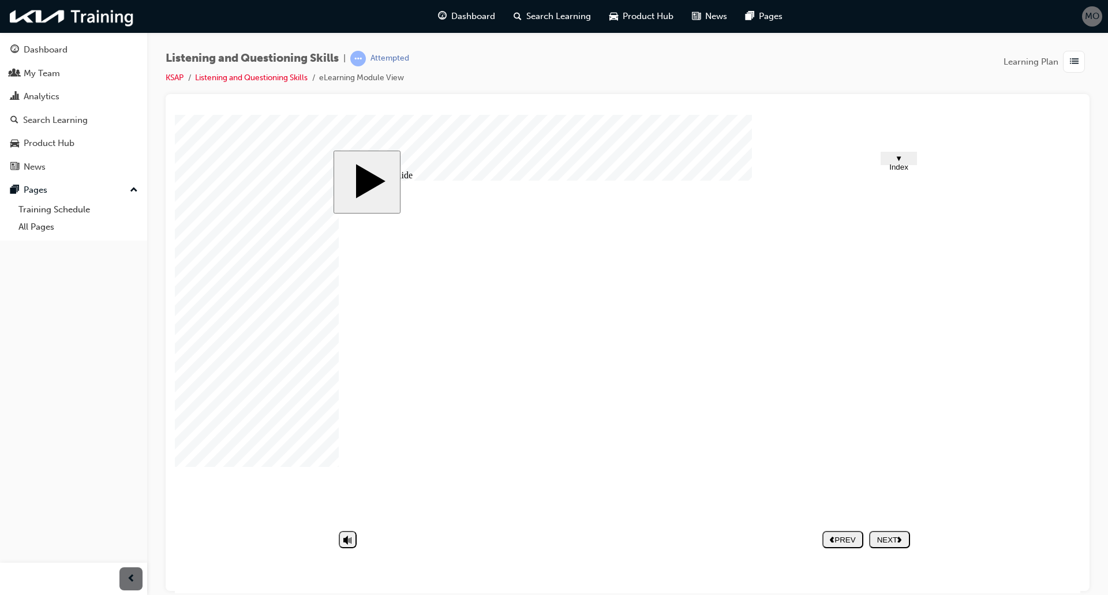
click at [894, 541] on div "NEXT" at bounding box center [890, 539] width 32 height 9
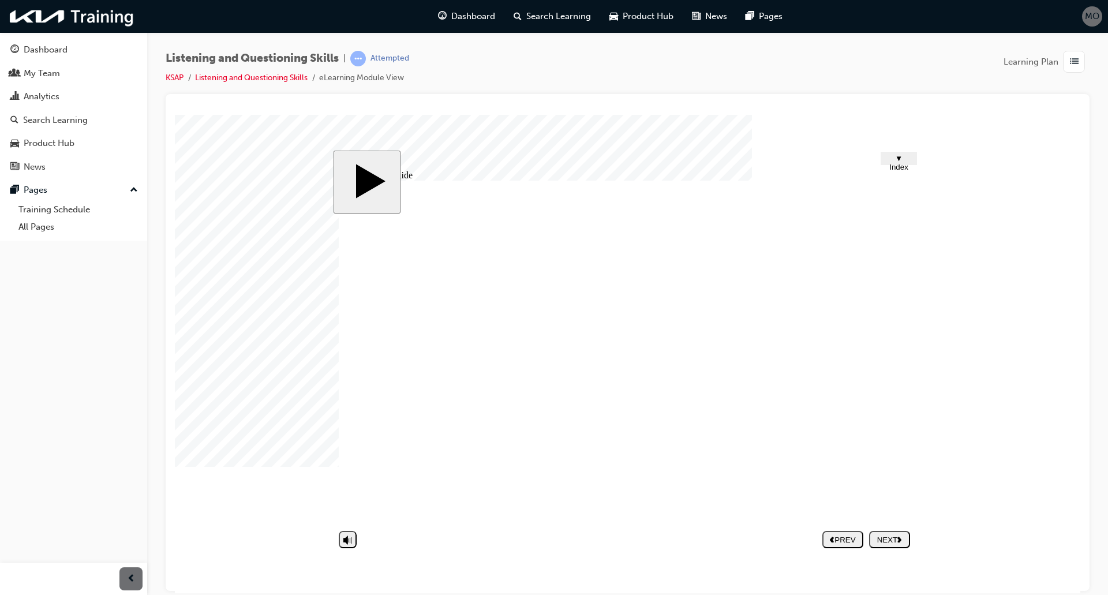
click at [905, 543] on div "NEXT" at bounding box center [890, 539] width 32 height 9
click at [901, 540] on polygon "next" at bounding box center [899, 539] width 4 height 6
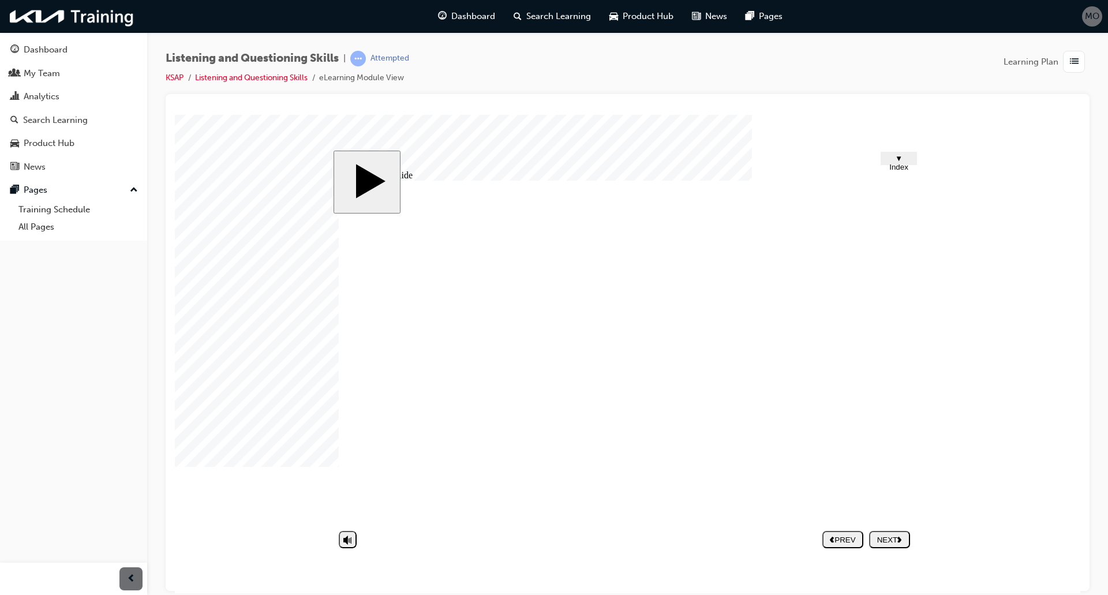
click at [903, 541] on div "NEXT" at bounding box center [890, 539] width 32 height 9
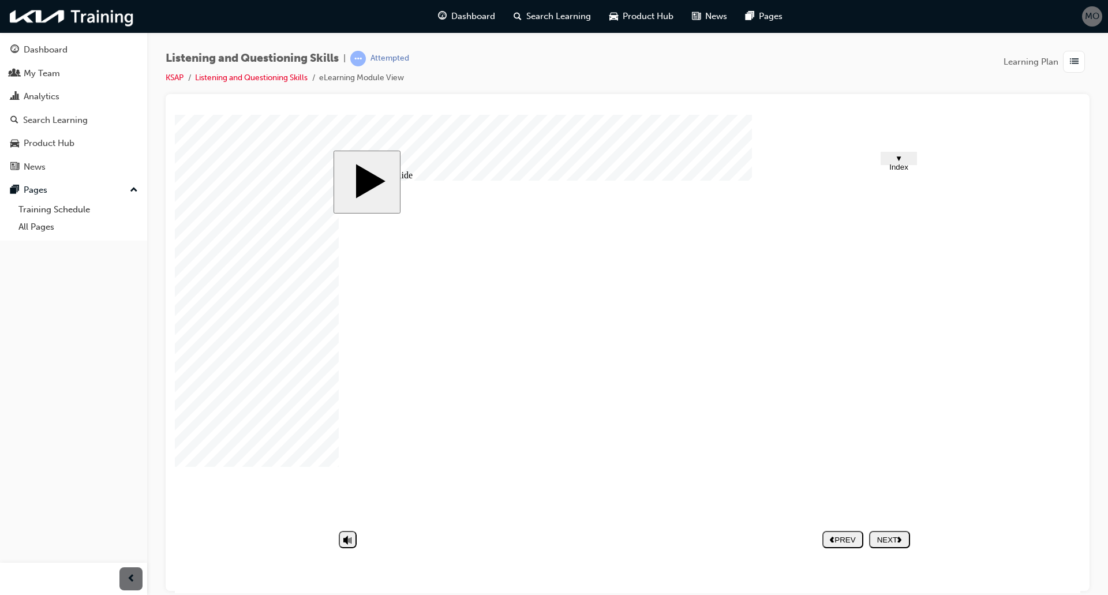
click at [889, 552] on nav "PREV NEXT SUBMIT" at bounding box center [866, 539] width 88 height 27
click at [899, 540] on icon "next" at bounding box center [899, 539] width 5 height 6
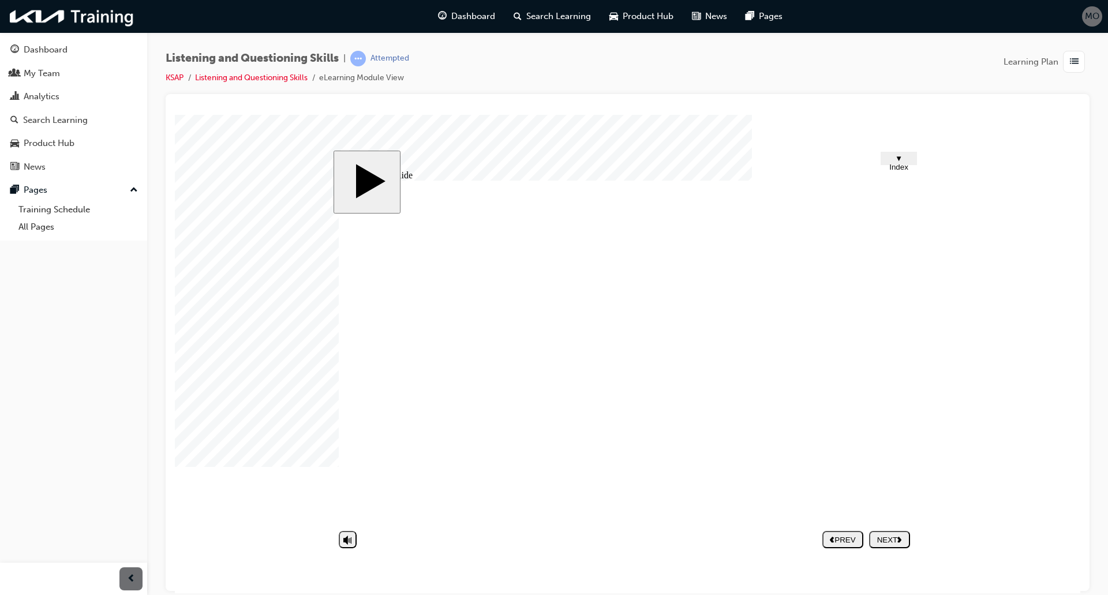
click at [886, 542] on div "NEXT" at bounding box center [890, 539] width 32 height 9
click at [895, 532] on button "NEXT" at bounding box center [889, 538] width 41 height 17
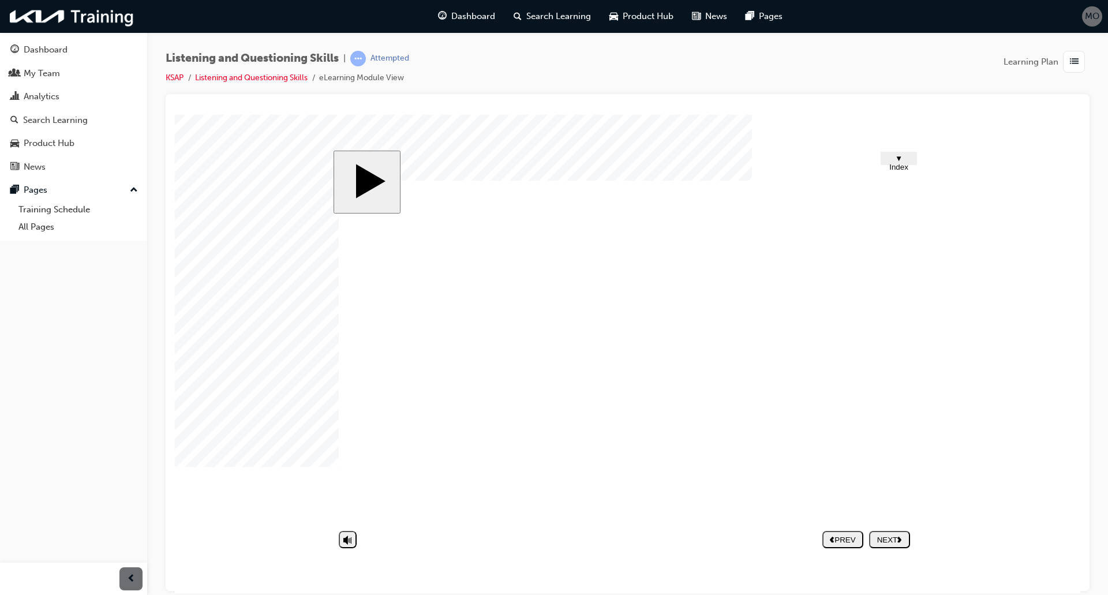
click at [896, 543] on div "NEXT" at bounding box center [890, 539] width 32 height 9
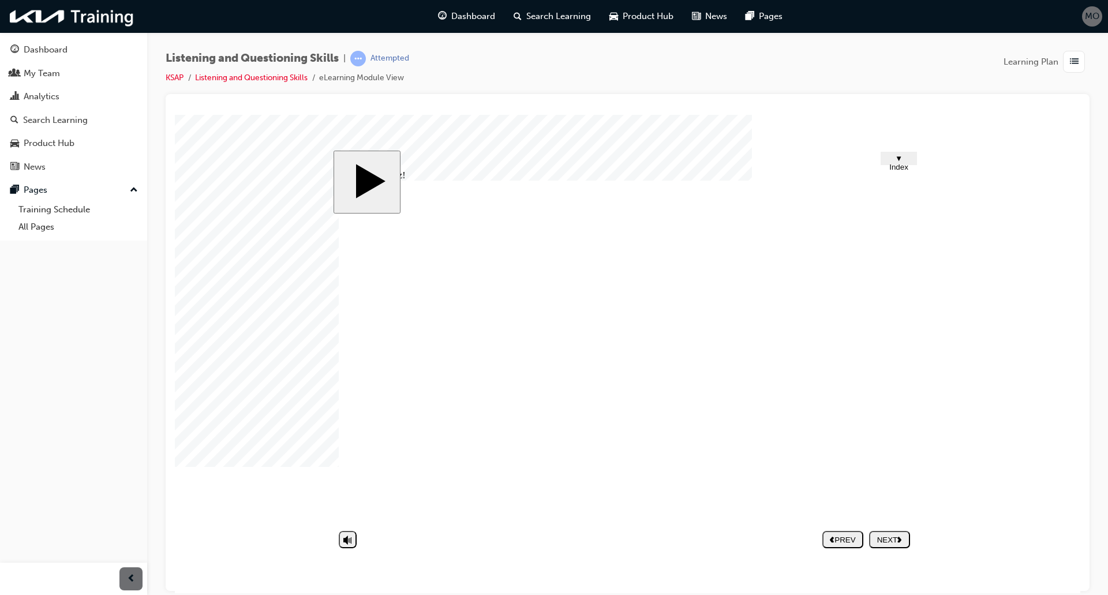
drag, startPoint x: 454, startPoint y: 393, endPoint x: 454, endPoint y: 387, distance: 6.4
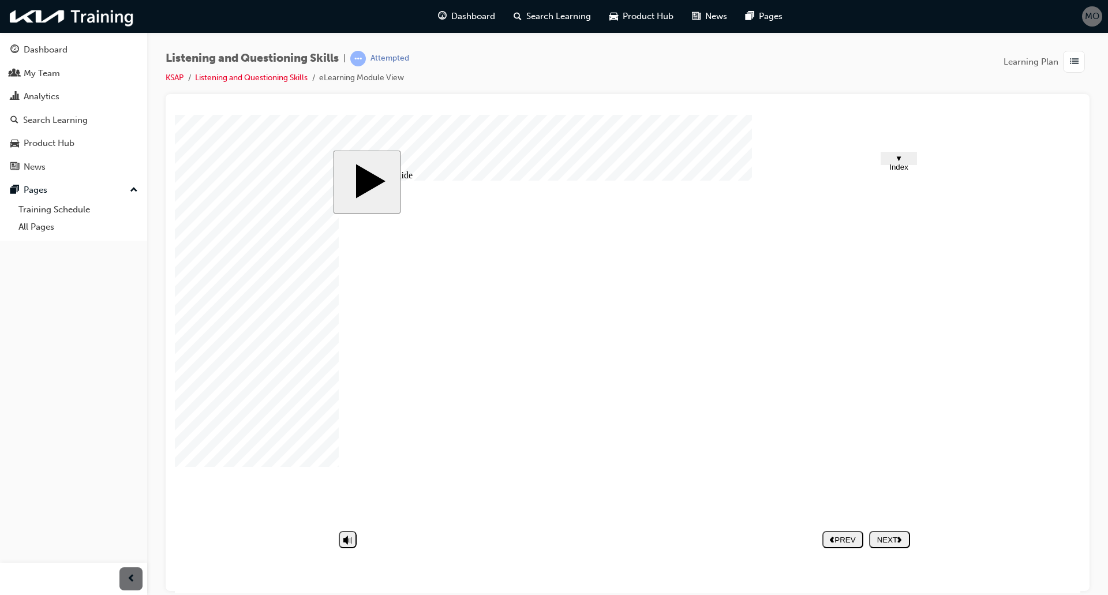
click at [882, 538] on div "NEXT" at bounding box center [890, 539] width 32 height 9
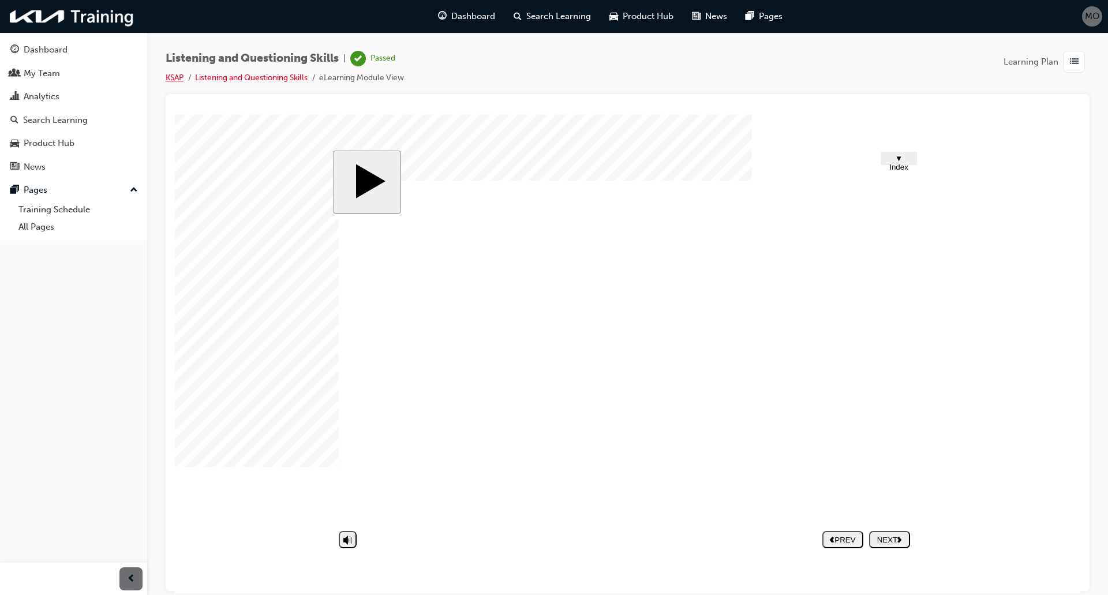
click at [169, 79] on link "KSAP" at bounding box center [175, 78] width 18 height 10
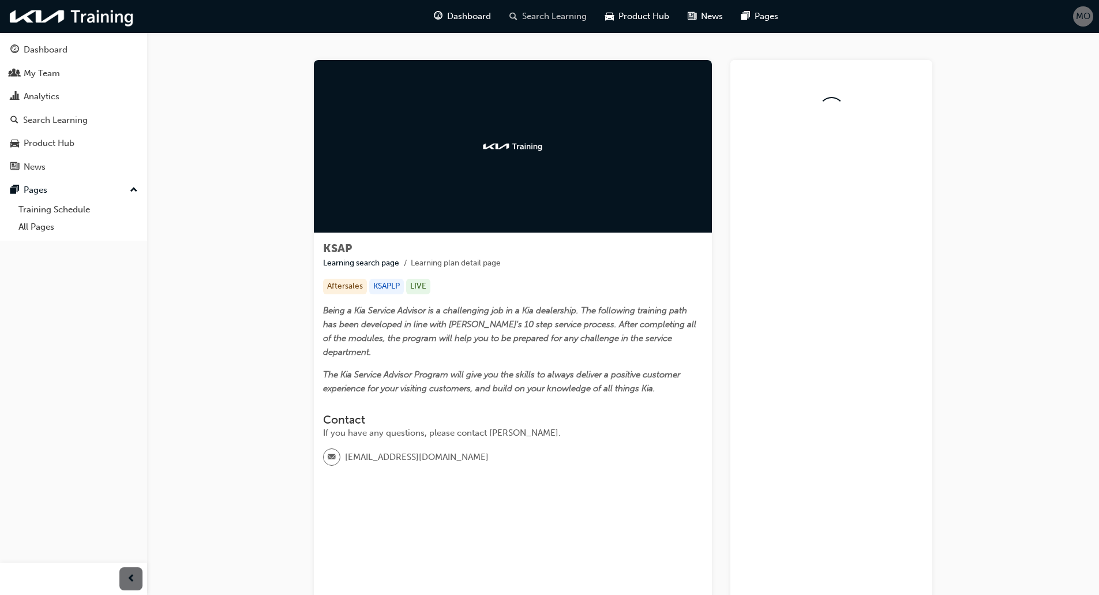
click at [559, 9] on div "Search Learning" at bounding box center [548, 17] width 96 height 24
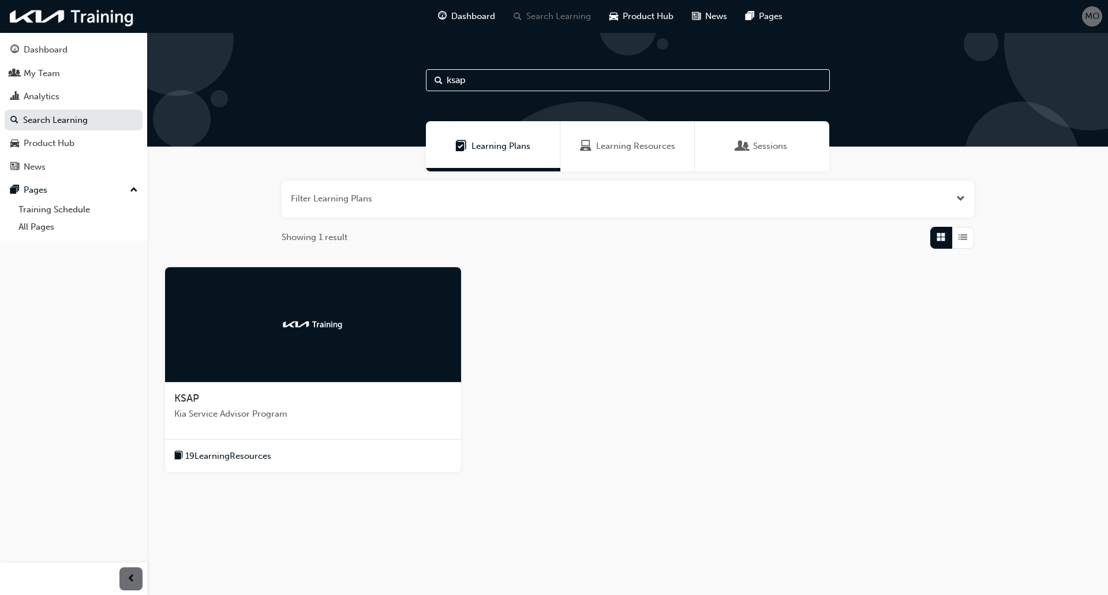
click at [358, 307] on div at bounding box center [313, 324] width 296 height 115
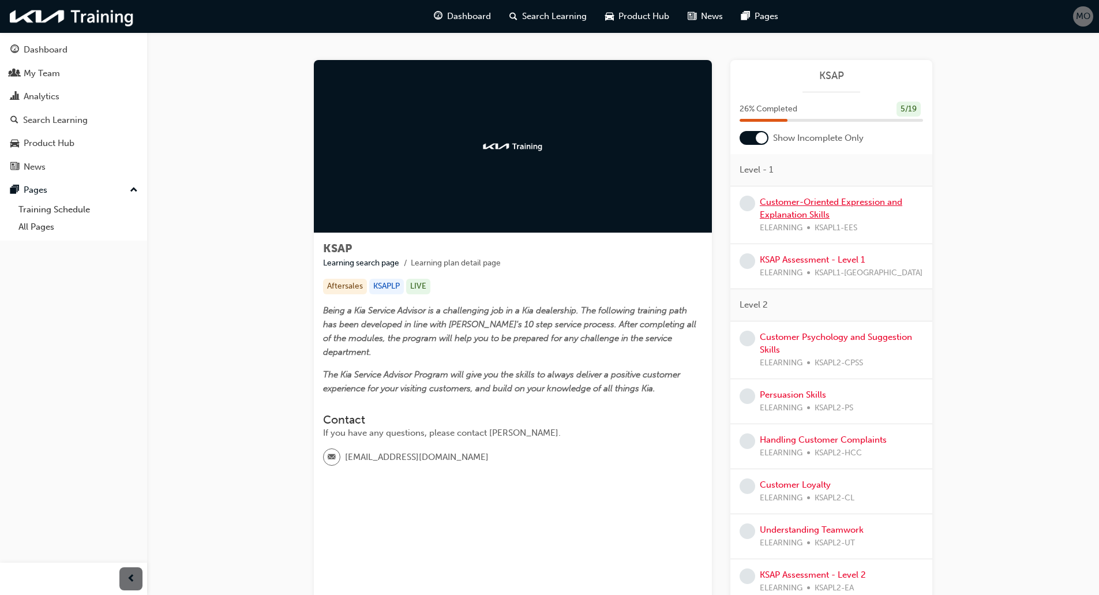
click at [798, 201] on link "Customer-Oriented Expression and Explanation Skills" at bounding box center [831, 209] width 143 height 24
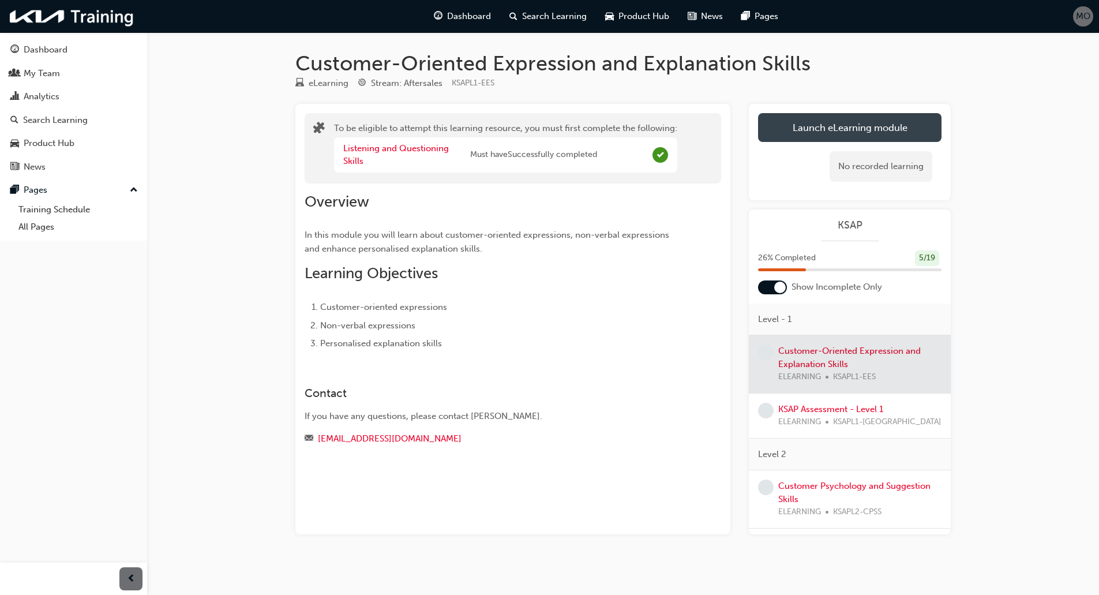
click at [855, 126] on button "Launch eLearning module" at bounding box center [850, 127] width 184 height 29
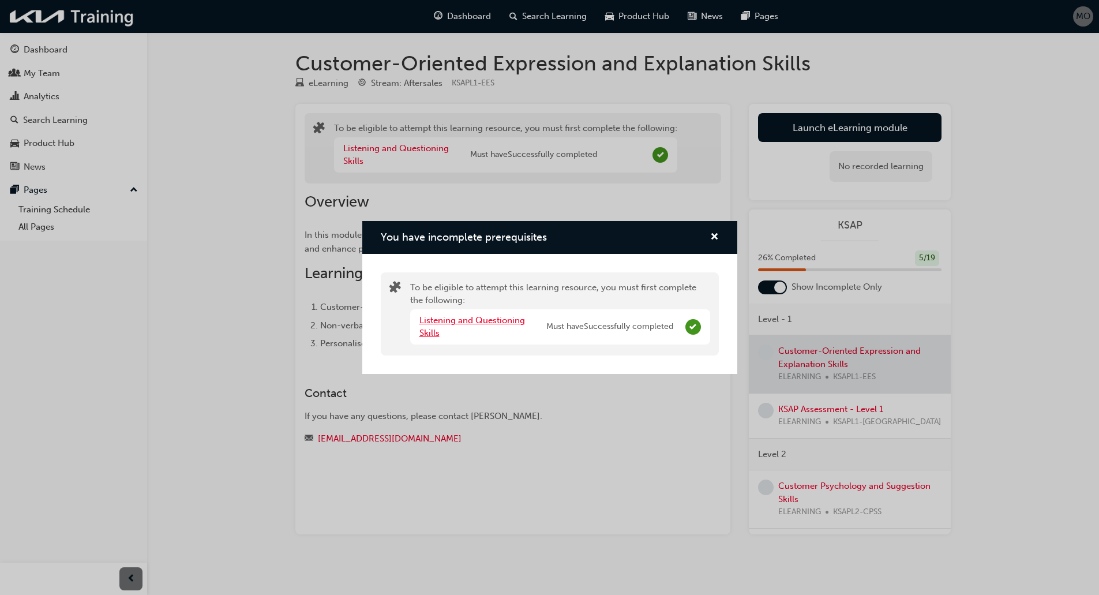
click at [490, 320] on link "Listening and Questioning Skills" at bounding box center [473, 327] width 106 height 24
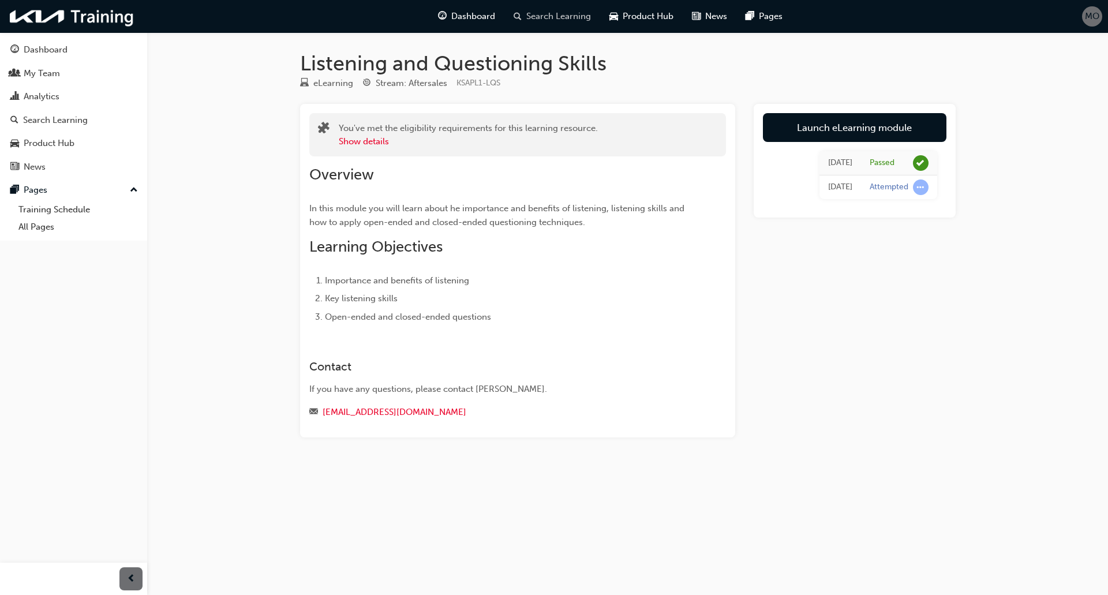
click at [538, 11] on span "Search Learning" at bounding box center [558, 16] width 65 height 13
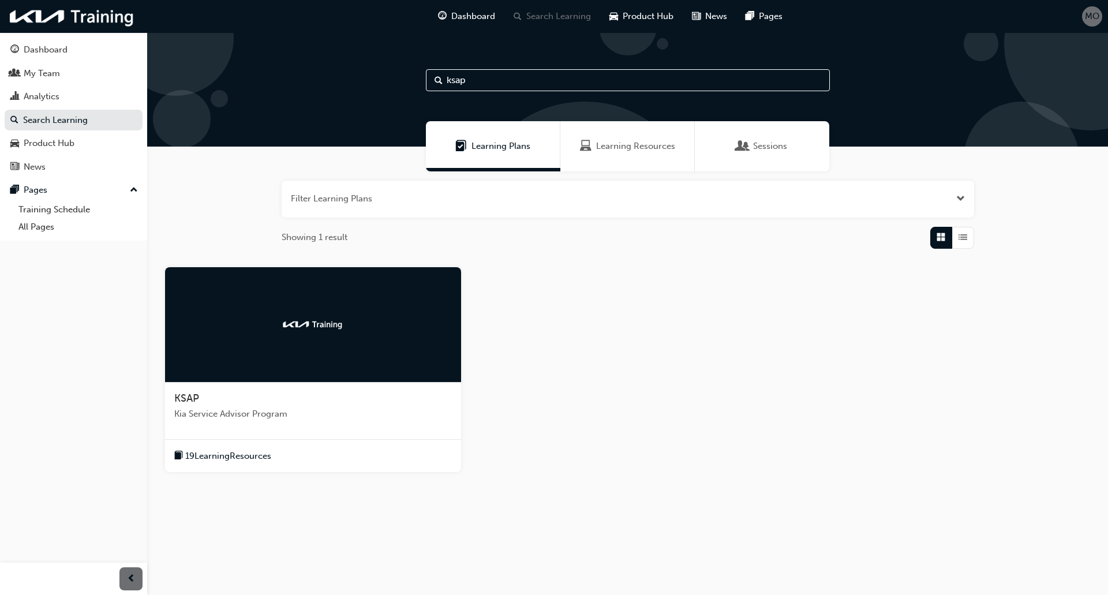
click at [332, 317] on div at bounding box center [313, 324] width 296 height 115
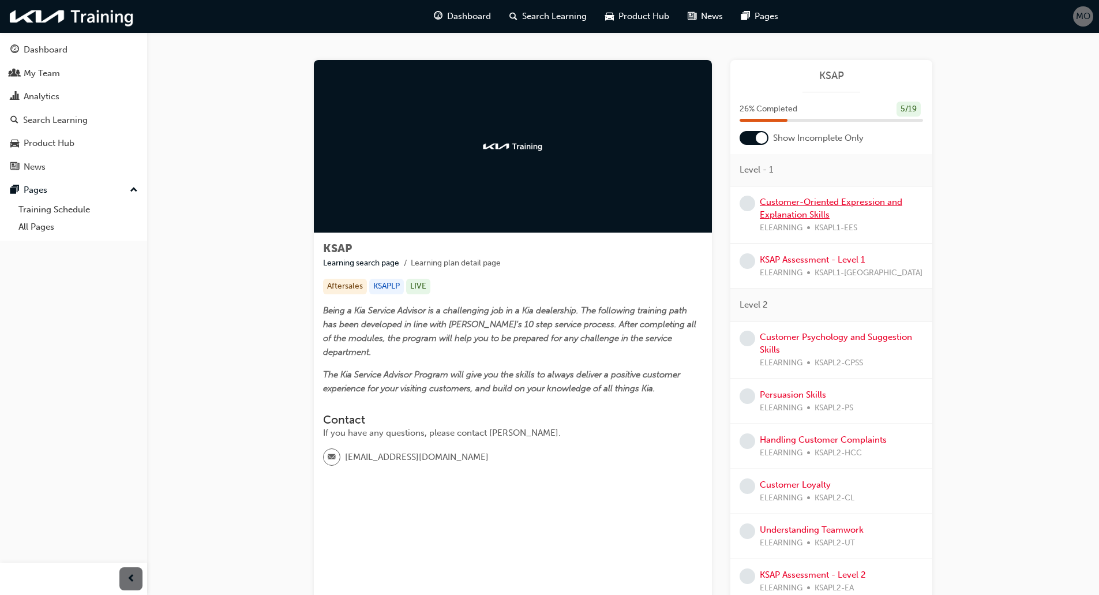
click at [777, 204] on link "Customer-Oriented Expression and Explanation Skills" at bounding box center [831, 209] width 143 height 24
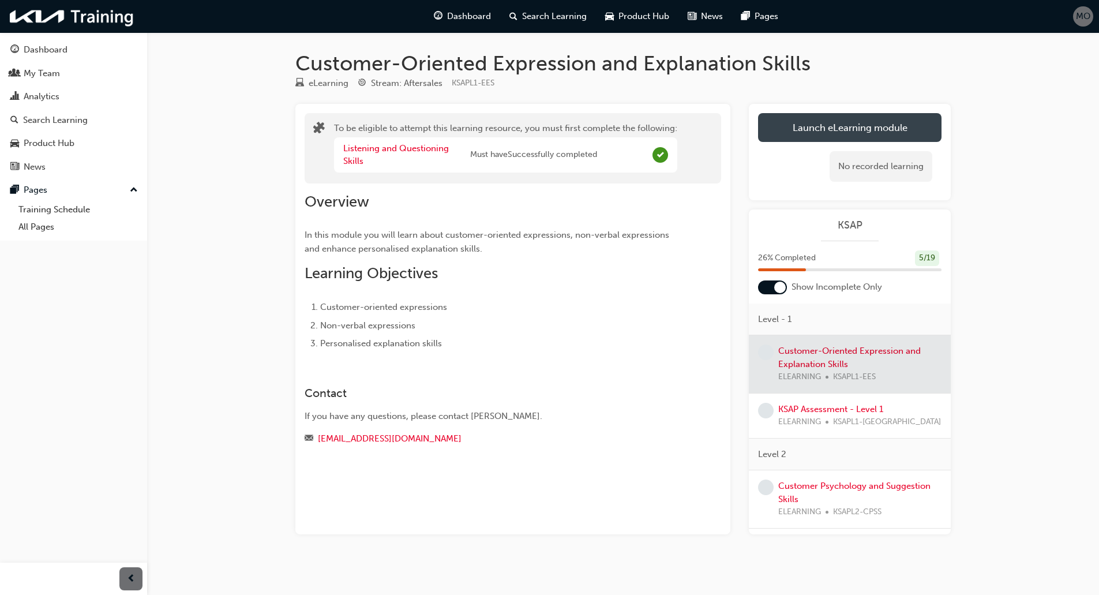
click at [837, 129] on button "Launch eLearning module" at bounding box center [850, 127] width 184 height 29
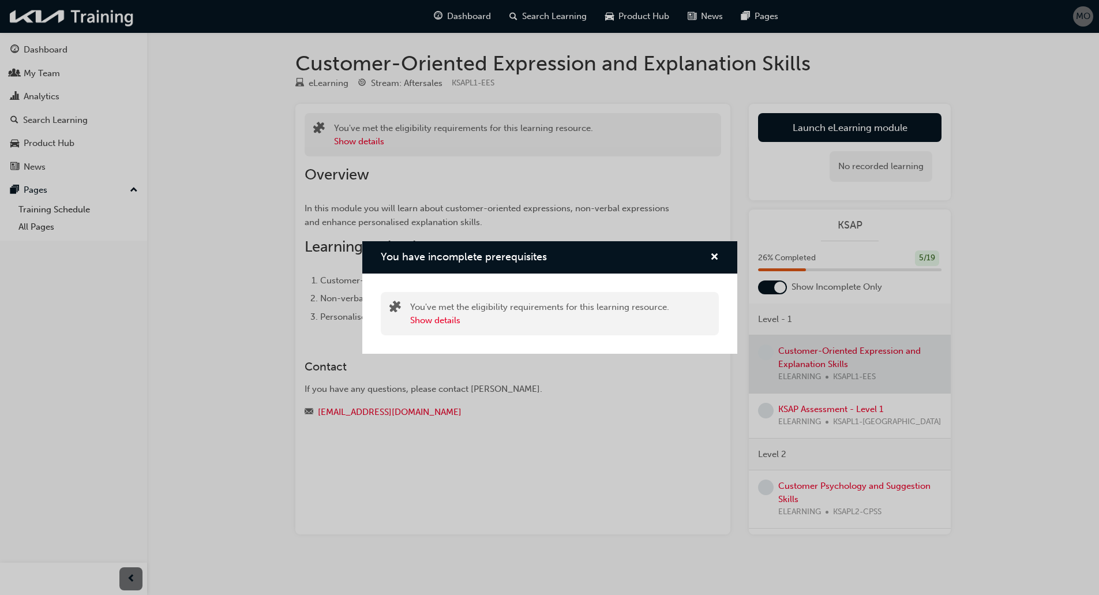
click at [409, 323] on div "You have incomplete prerequisites" at bounding box center [400, 314] width 21 height 26
click at [425, 320] on button "Show details" at bounding box center [435, 320] width 50 height 13
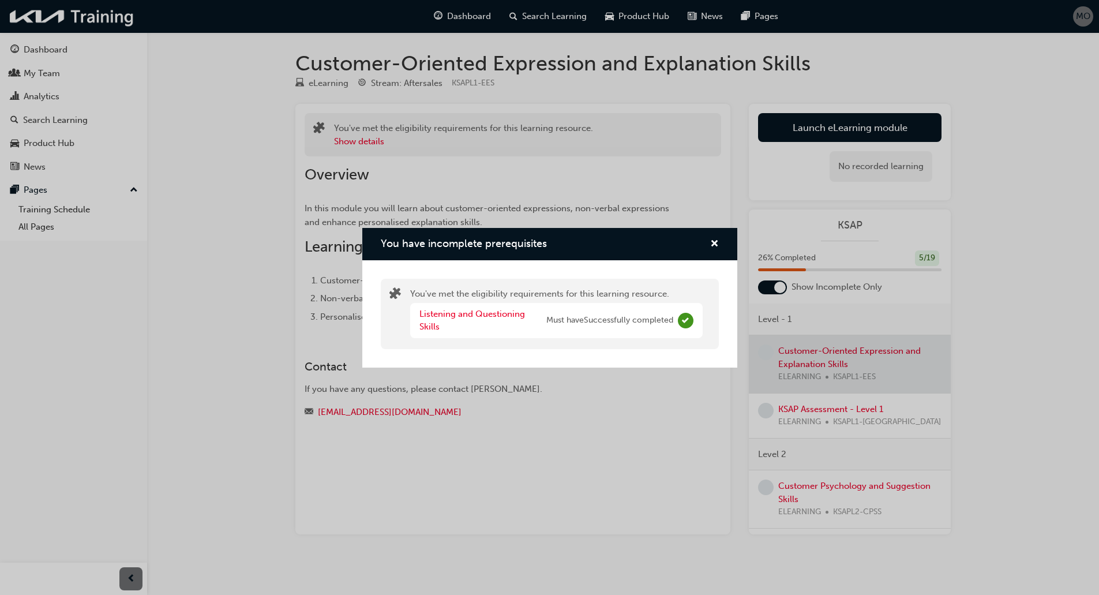
click at [435, 302] on div "You've met the eligibility requirements for this learning resource. Listening a…" at bounding box center [556, 313] width 293 height 53
click at [430, 318] on link "Listening and Questioning Skills" at bounding box center [473, 321] width 106 height 24
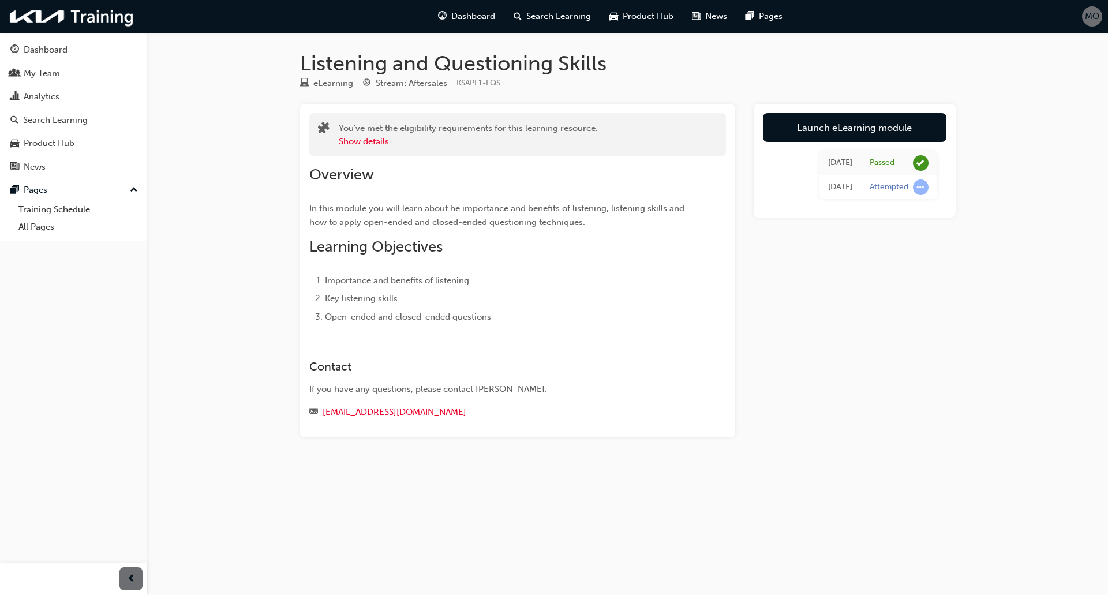
click at [810, 110] on div "Launch eLearning module Today Passed Today Attempted" at bounding box center [855, 161] width 202 height 114
click at [803, 130] on link "Launch eLearning module" at bounding box center [855, 127] width 184 height 29
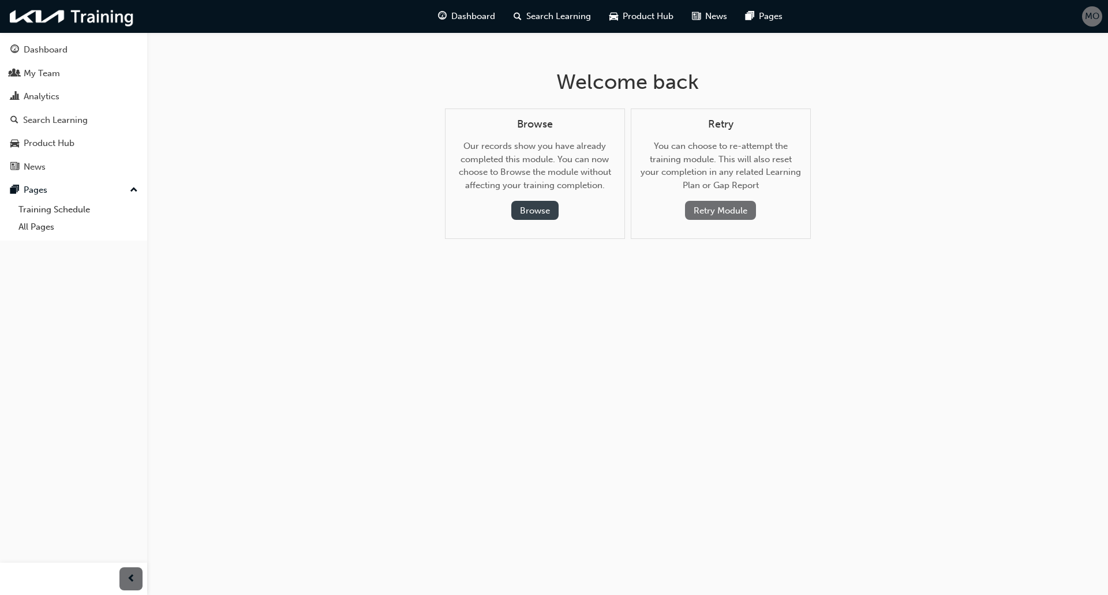
click at [536, 214] on button "Browse" at bounding box center [534, 210] width 47 height 19
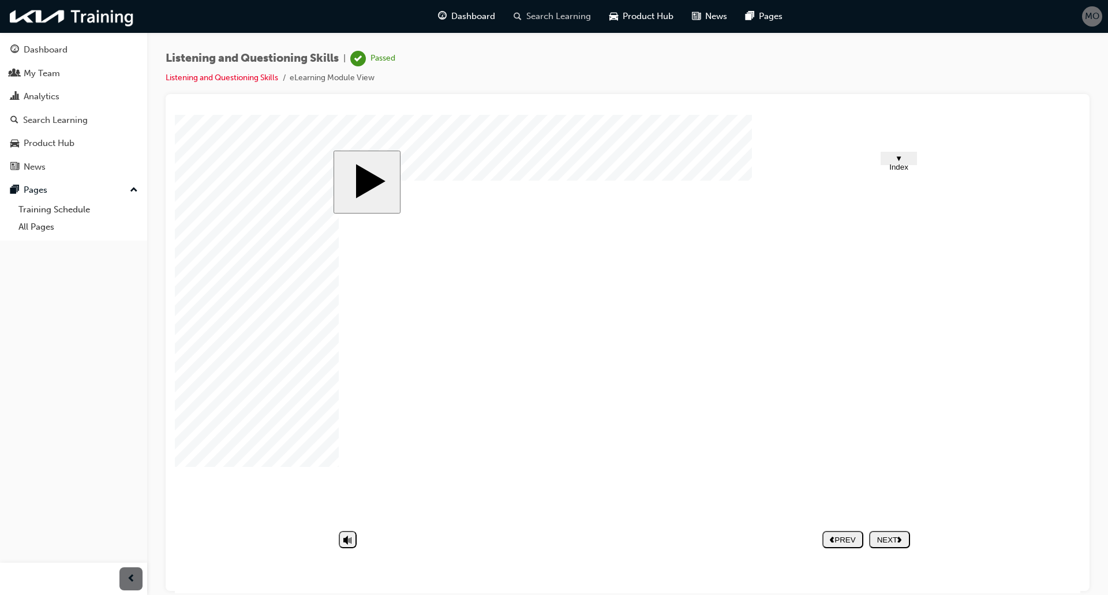
click at [564, 13] on span "Search Learning" at bounding box center [558, 16] width 65 height 13
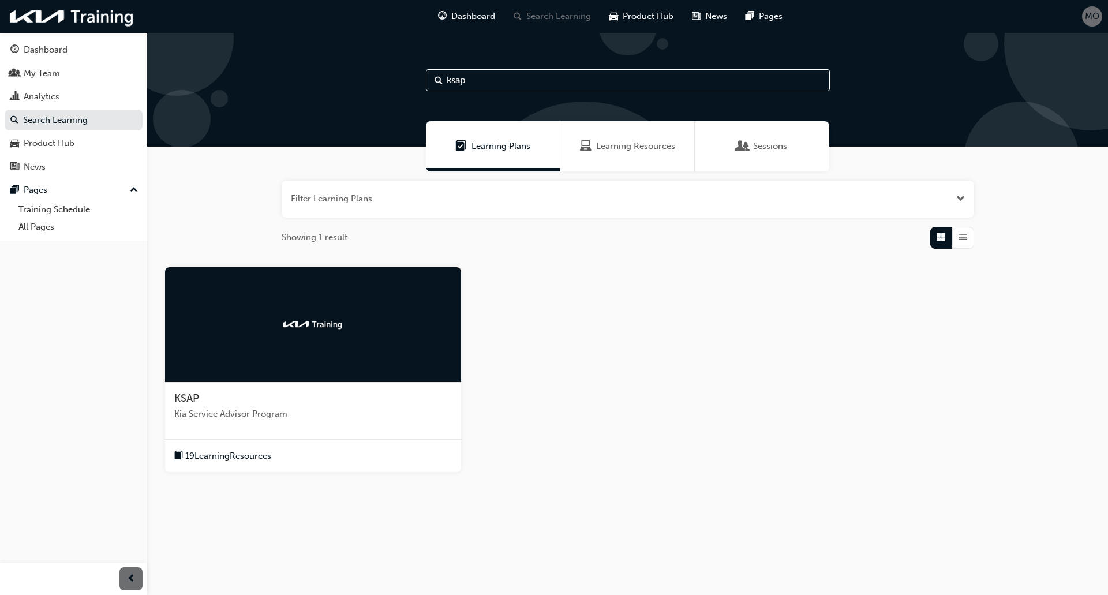
click at [381, 296] on div at bounding box center [313, 324] width 296 height 115
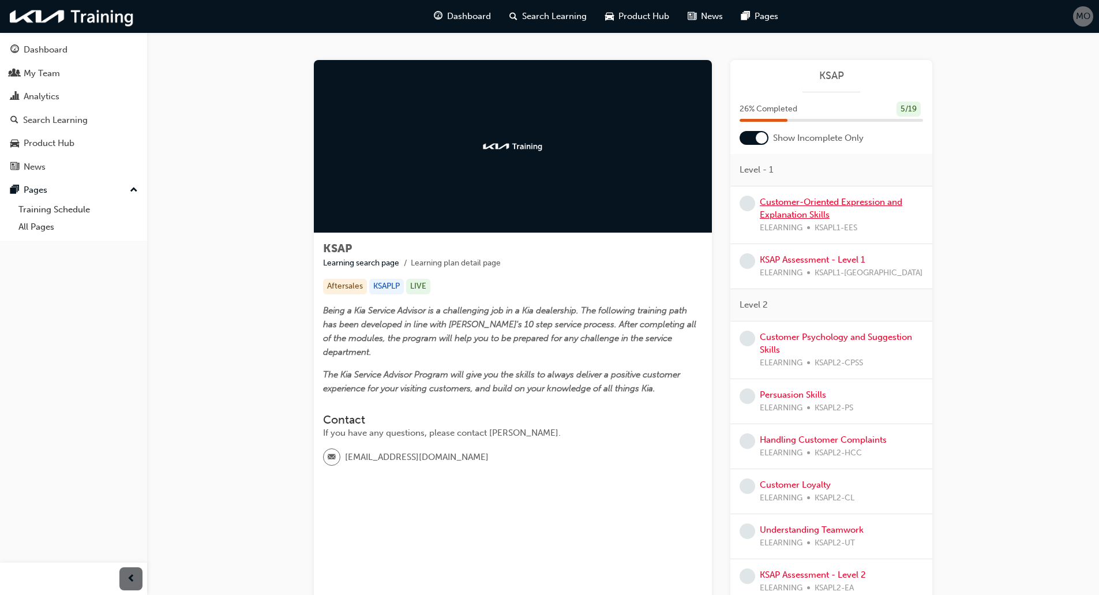
click at [791, 206] on link "Customer-Oriented Expression and Explanation Skills" at bounding box center [831, 209] width 143 height 24
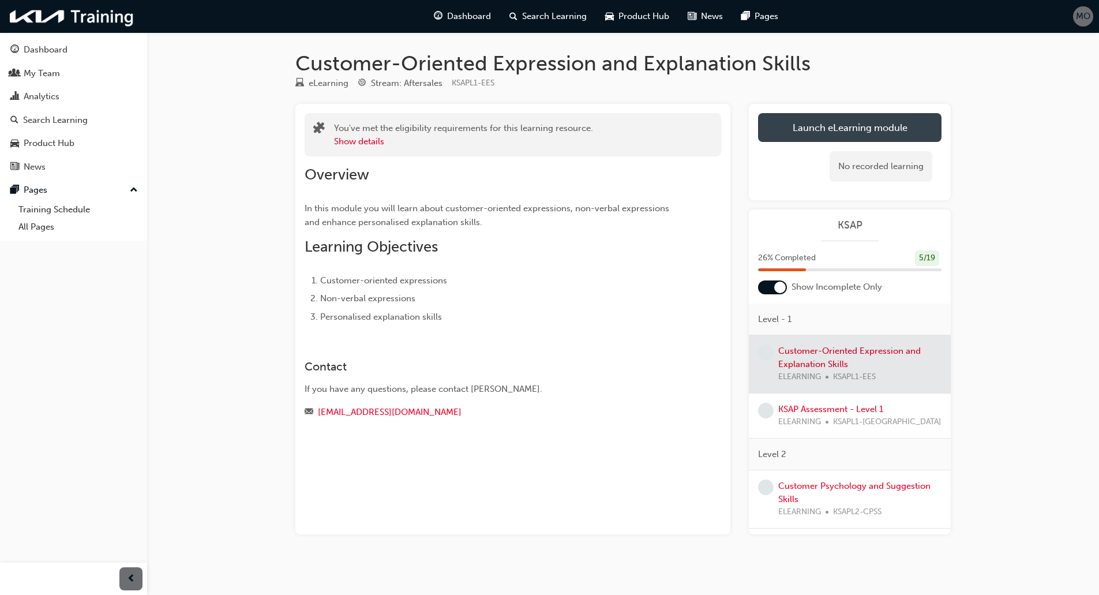
click at [833, 132] on button "Launch eLearning module" at bounding box center [850, 127] width 184 height 29
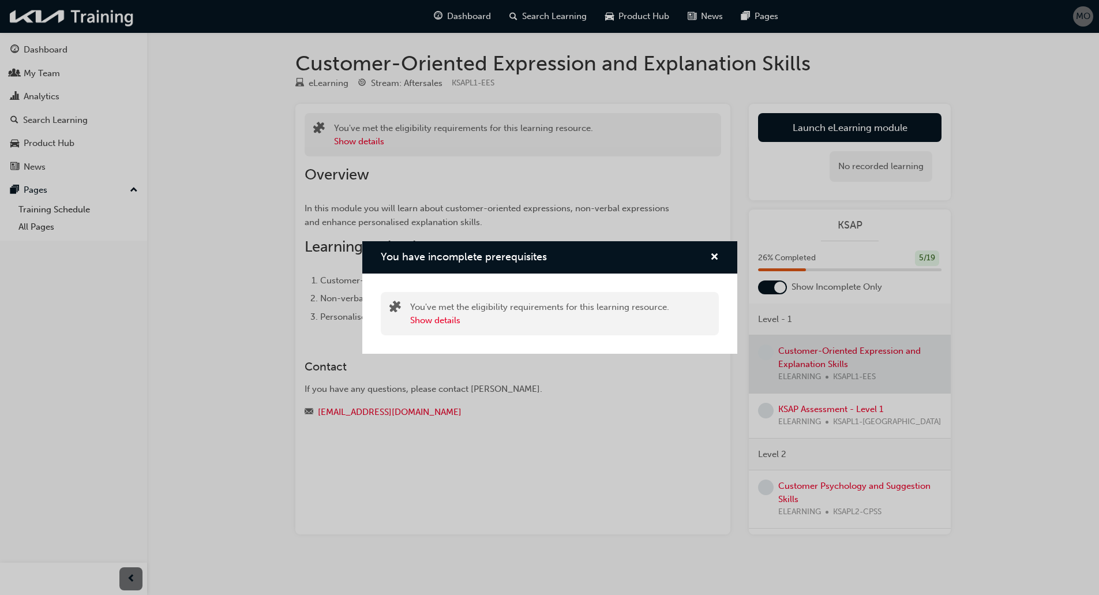
click at [721, 256] on div "You have incomplete prerequisites" at bounding box center [549, 257] width 375 height 33
click at [707, 252] on div "You have incomplete prerequisites" at bounding box center [710, 257] width 18 height 14
click at [718, 258] on span "cross-icon" at bounding box center [714, 258] width 9 height 10
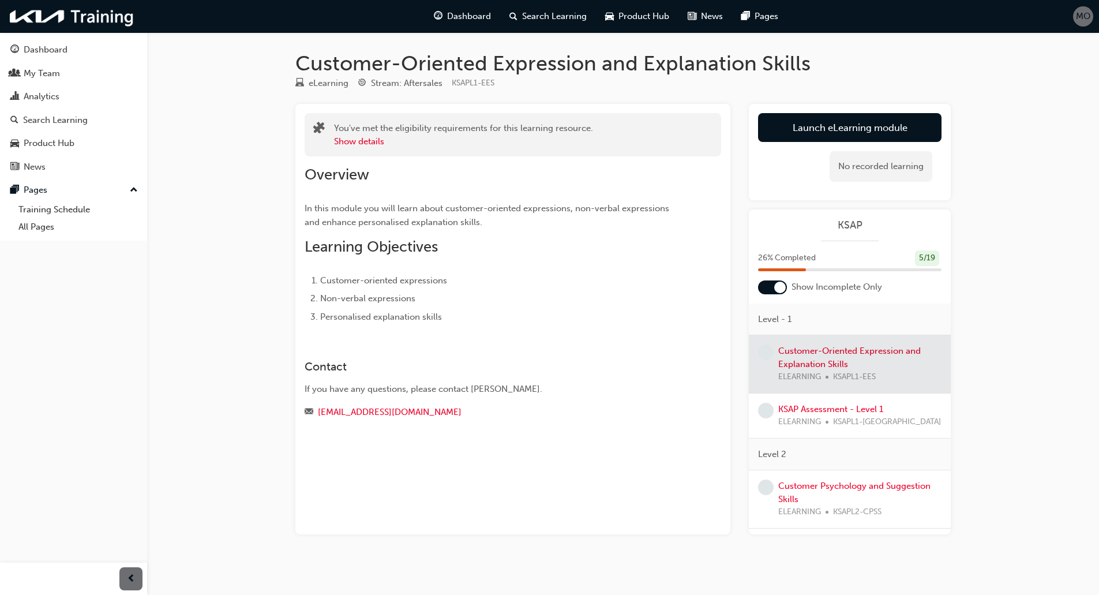
click at [776, 286] on div at bounding box center [780, 288] width 12 height 12
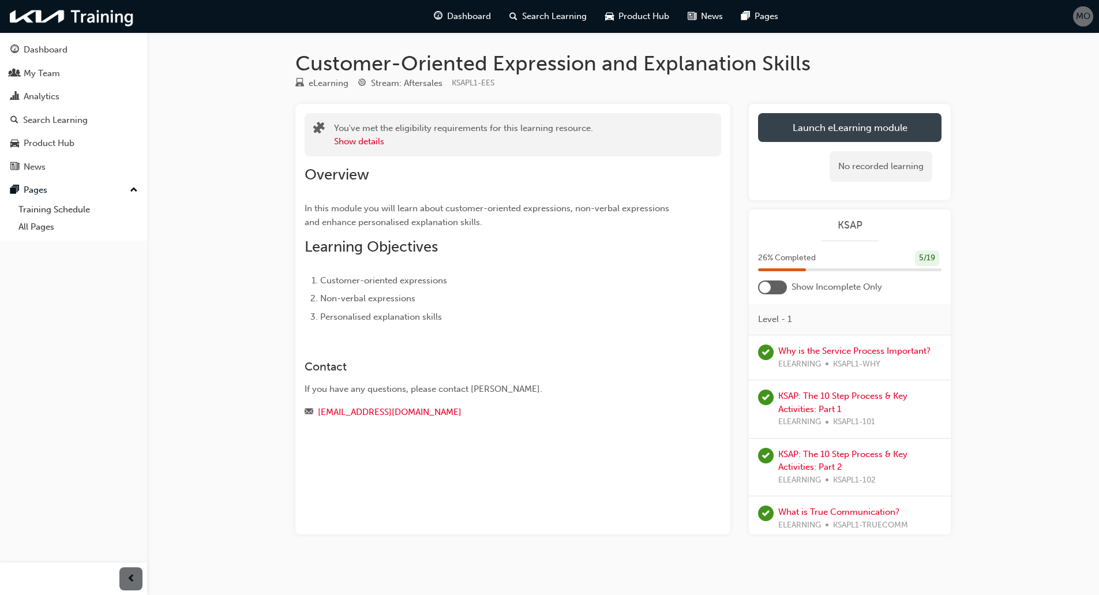
click at [804, 135] on button "Launch eLearning module" at bounding box center [850, 127] width 184 height 29
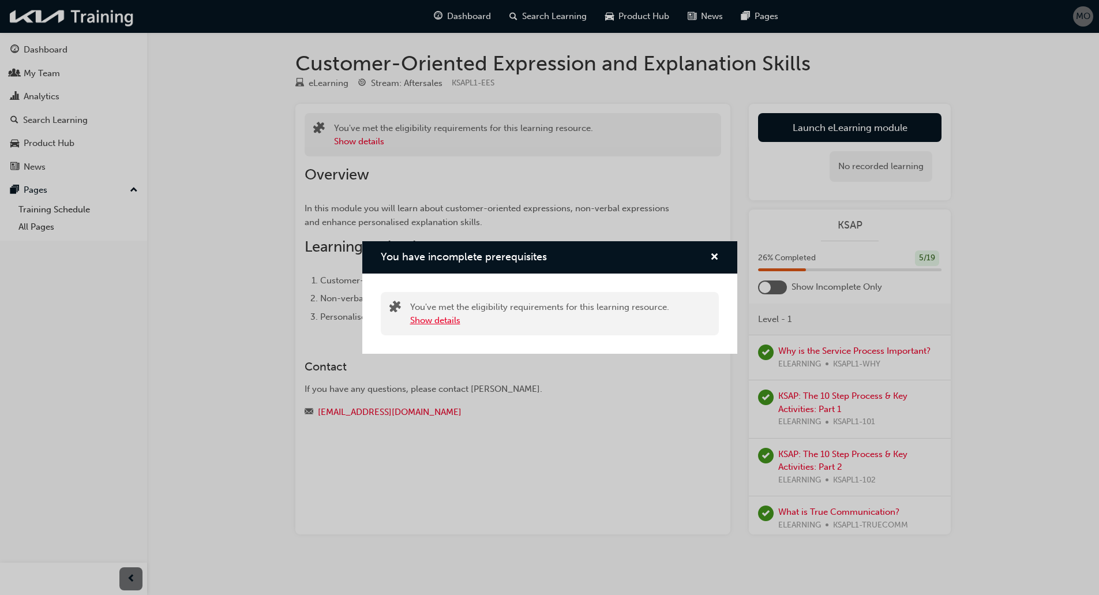
click at [445, 314] on button "Show details" at bounding box center [435, 320] width 50 height 13
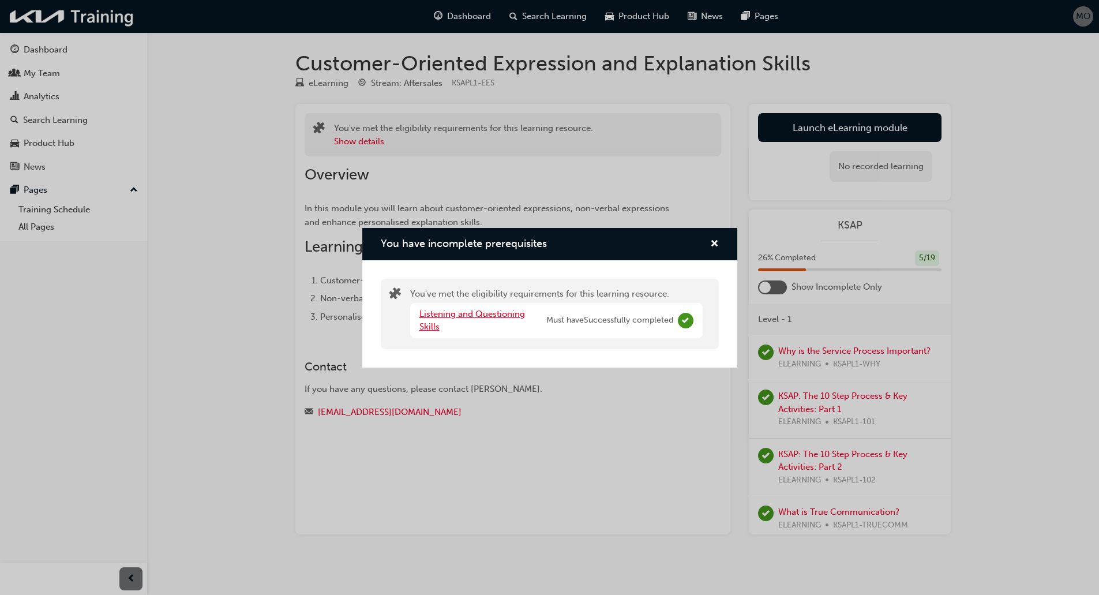
click at [445, 313] on link "Listening and Questioning Skills" at bounding box center [473, 321] width 106 height 24
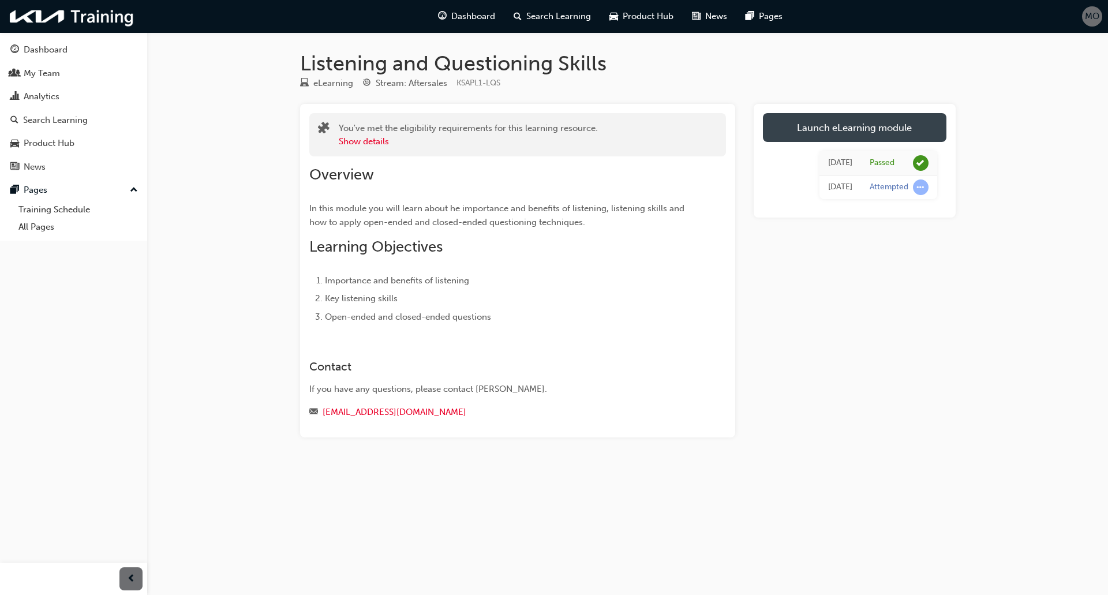
click at [871, 133] on link "Launch eLearning module" at bounding box center [855, 127] width 184 height 29
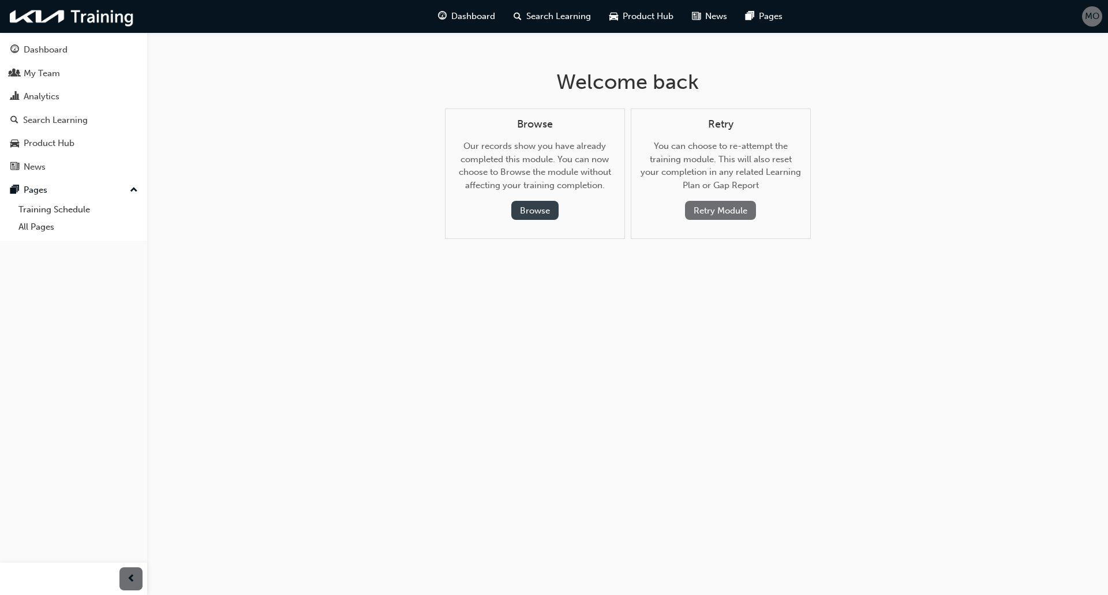
click at [530, 215] on button "Browse" at bounding box center [534, 210] width 47 height 19
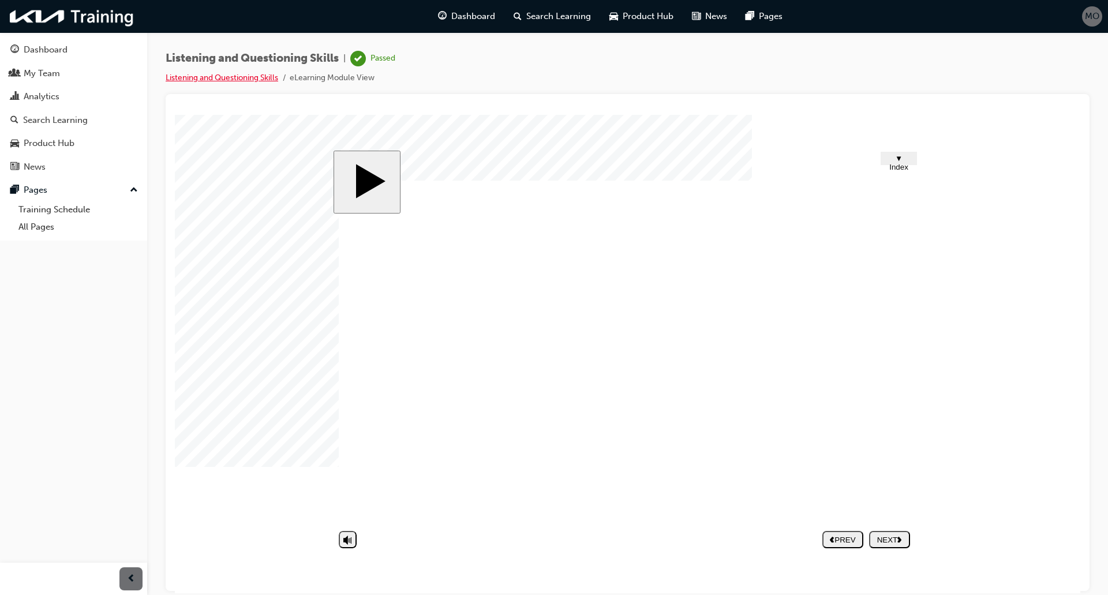
click at [227, 78] on link "Listening and Questioning Skills" at bounding box center [222, 78] width 113 height 10
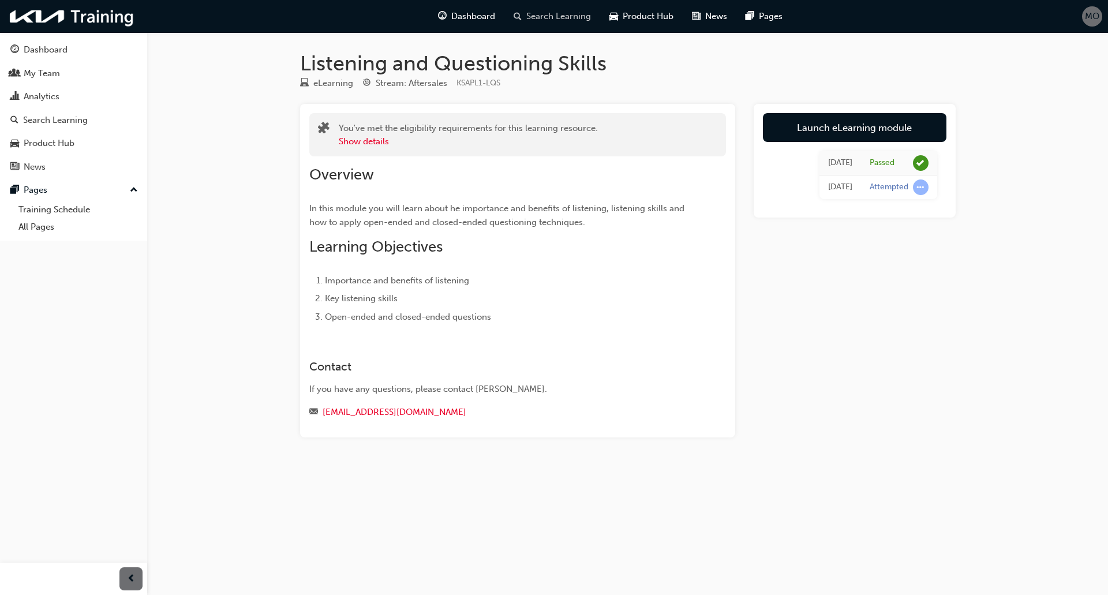
click at [541, 19] on span "Search Learning" at bounding box center [558, 16] width 65 height 13
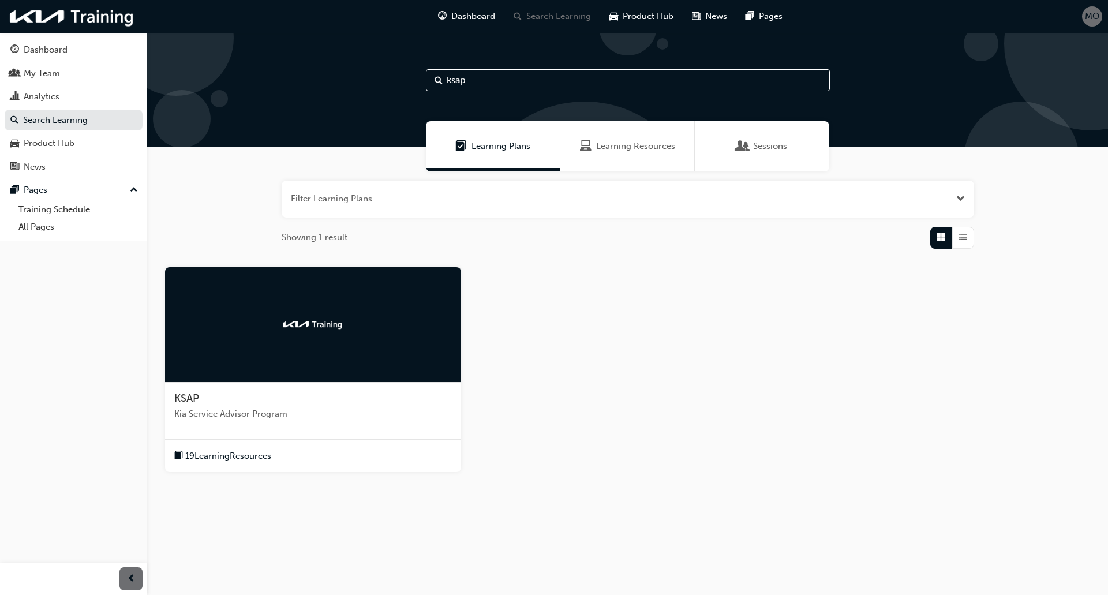
click at [367, 347] on div at bounding box center [313, 324] width 296 height 115
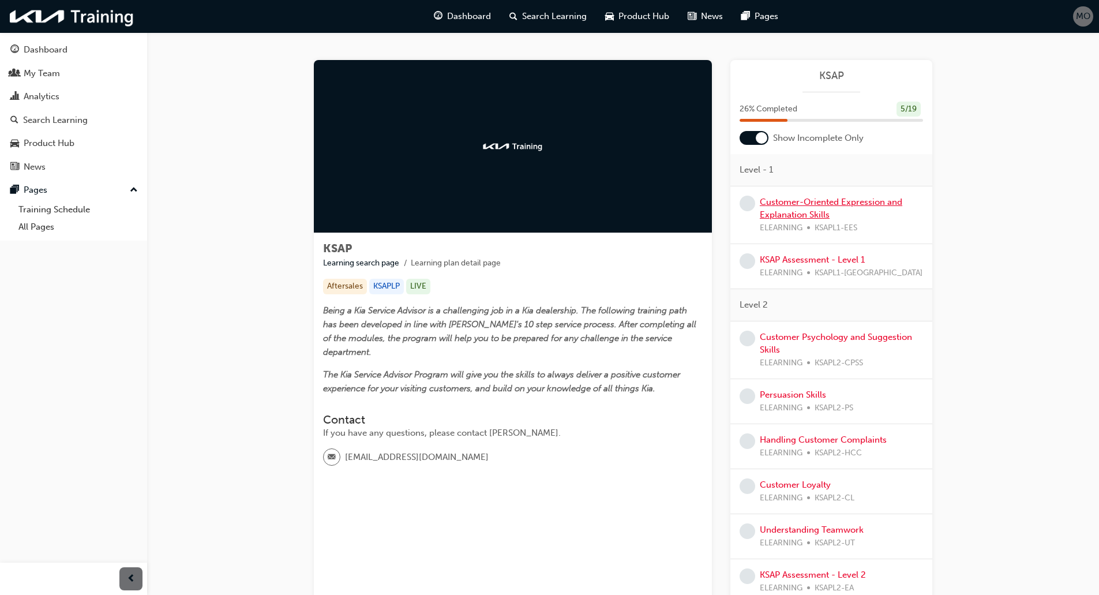
click at [784, 214] on link "Customer-Oriented Expression and Explanation Skills" at bounding box center [831, 209] width 143 height 24
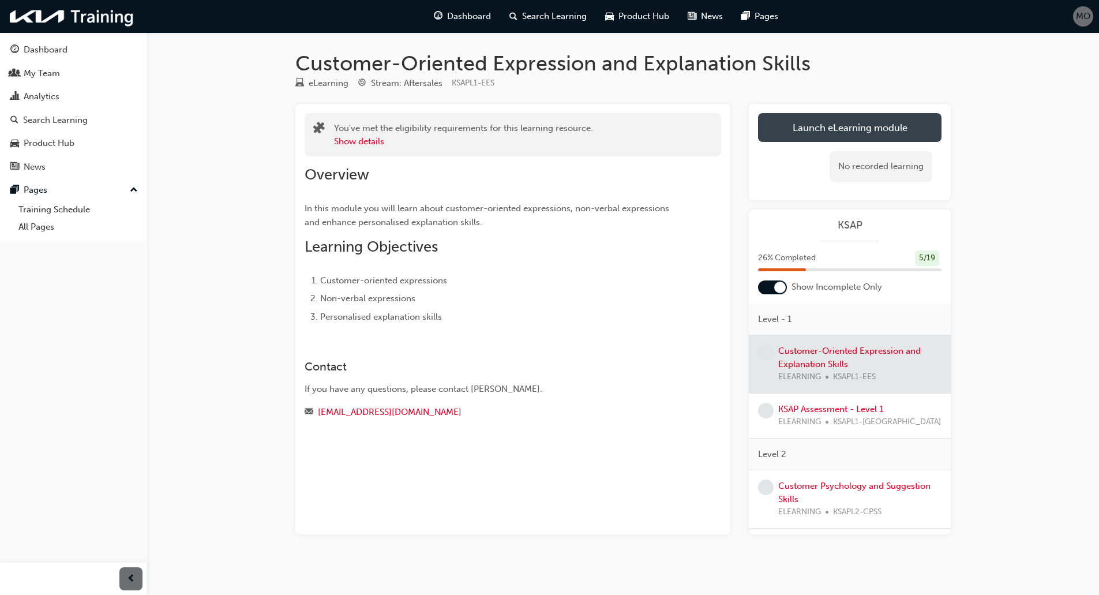
click at [825, 138] on link "Launch eLearning module" at bounding box center [850, 127] width 184 height 29
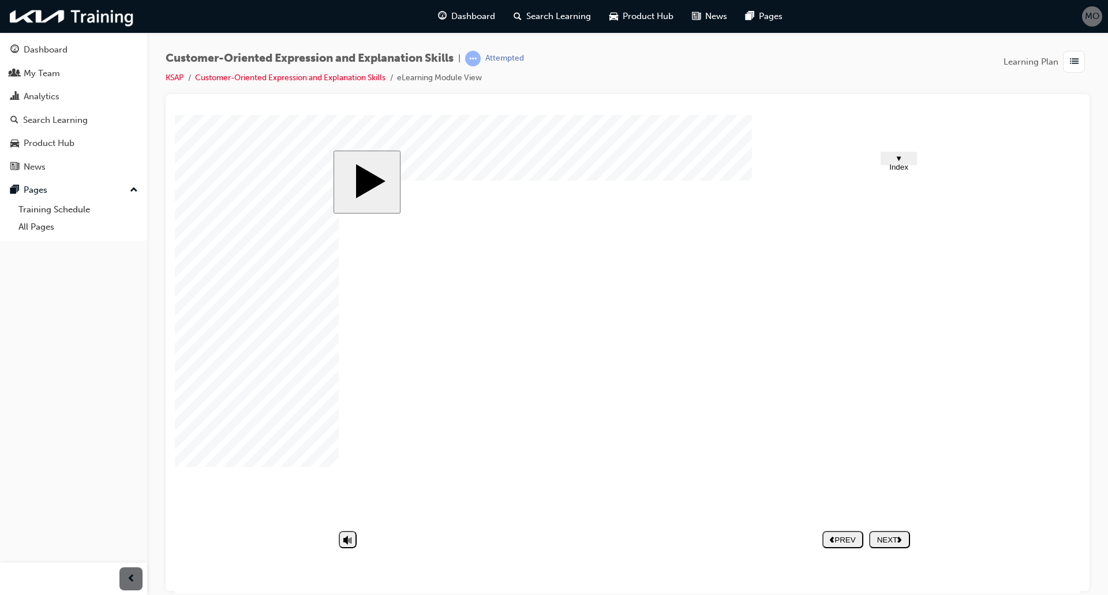
click at [887, 540] on div "NEXT" at bounding box center [890, 539] width 32 height 9
click at [901, 533] on button "NEXT" at bounding box center [889, 538] width 41 height 17
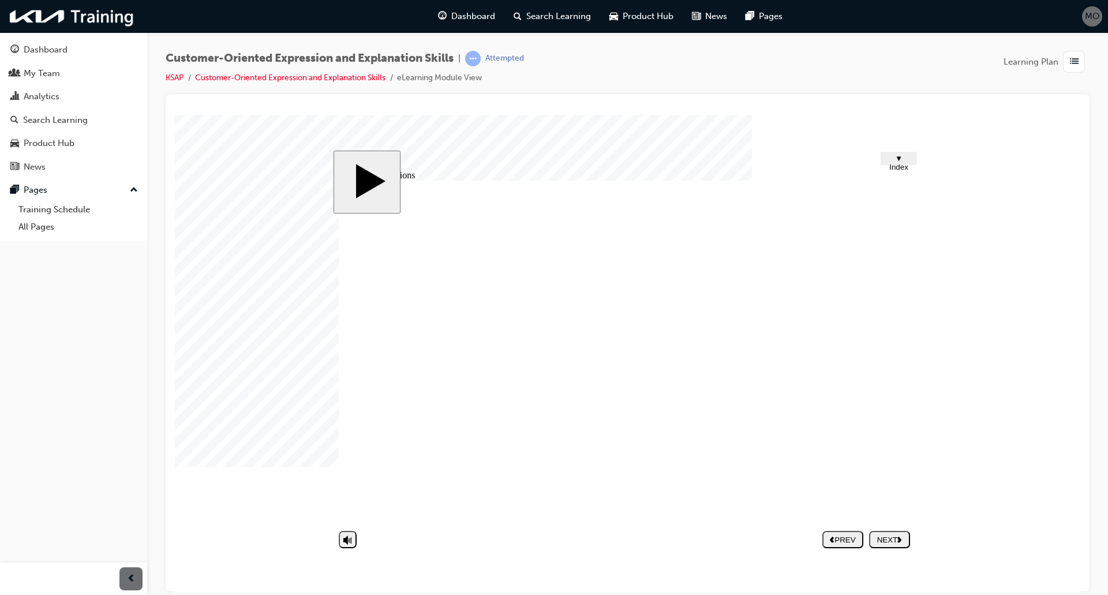
click at [898, 536] on icon "next" at bounding box center [899, 539] width 5 height 6
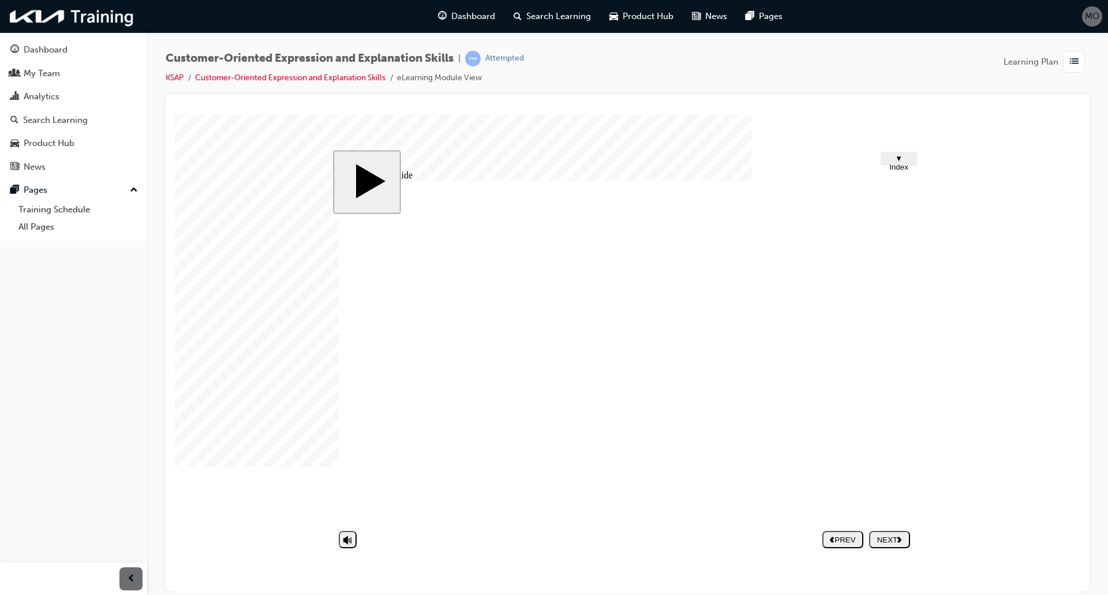
click at [866, 365] on div "Warning sign in a restaurant The sign was changed to a more friendly tone. Grou…" at bounding box center [627, 356] width 577 height 352
click at [928, 389] on body "slide: Untitled Slide Importance of customer-oriented expressions Rounded Recta…" at bounding box center [627, 353] width 905 height 478
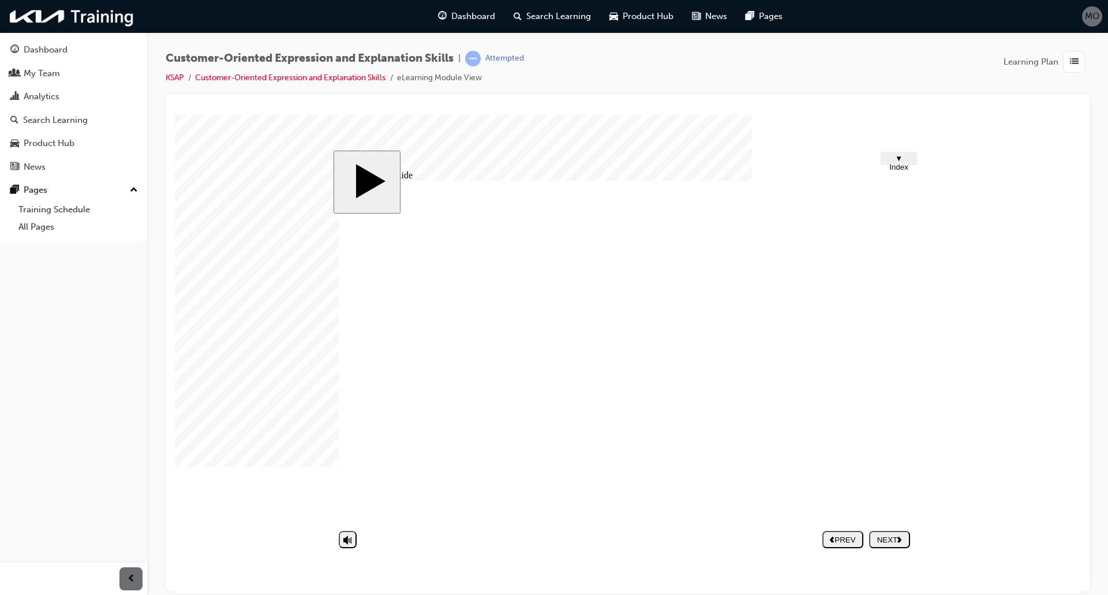
click at [894, 536] on div "NEXT" at bounding box center [890, 539] width 32 height 9
drag, startPoint x: 898, startPoint y: 535, endPoint x: 980, endPoint y: 200, distance: 344.6
click at [980, 200] on body "slide: Untitled Slide Group 4 2 Customer-oriented Expression & Explanation Skil…" at bounding box center [627, 353] width 905 height 478
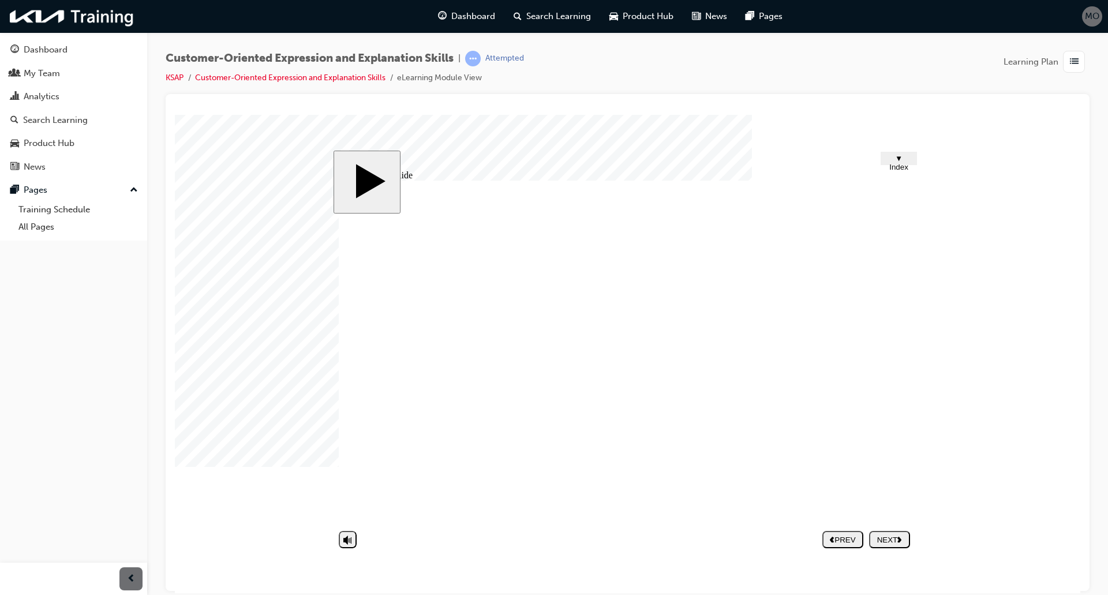
click at [889, 533] on button "NEXT" at bounding box center [889, 538] width 41 height 17
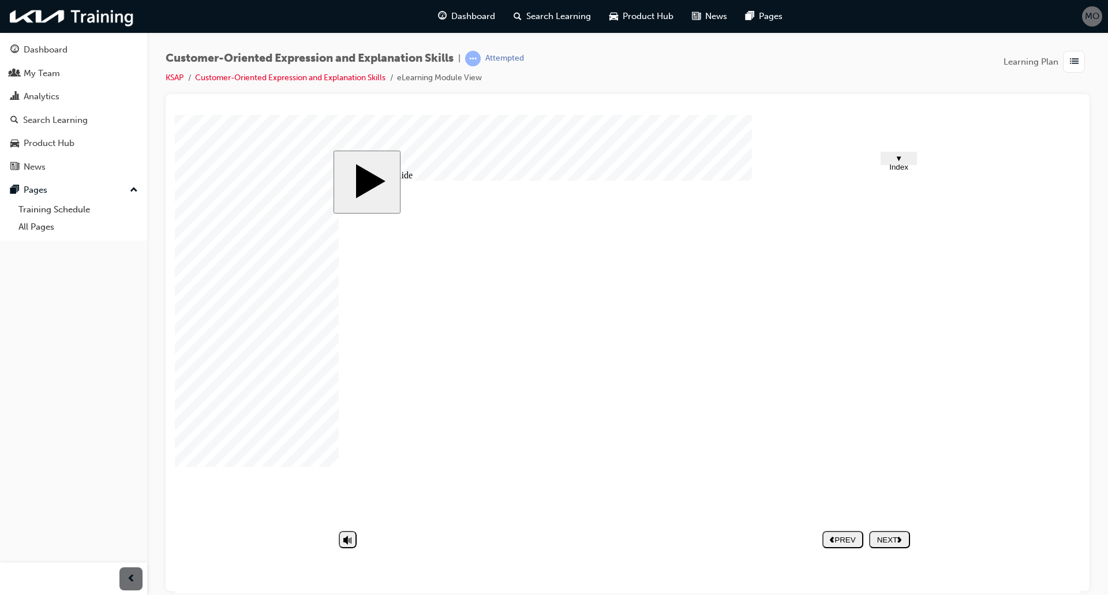
click at [889, 533] on button "NEXT" at bounding box center [889, 538] width 41 height 17
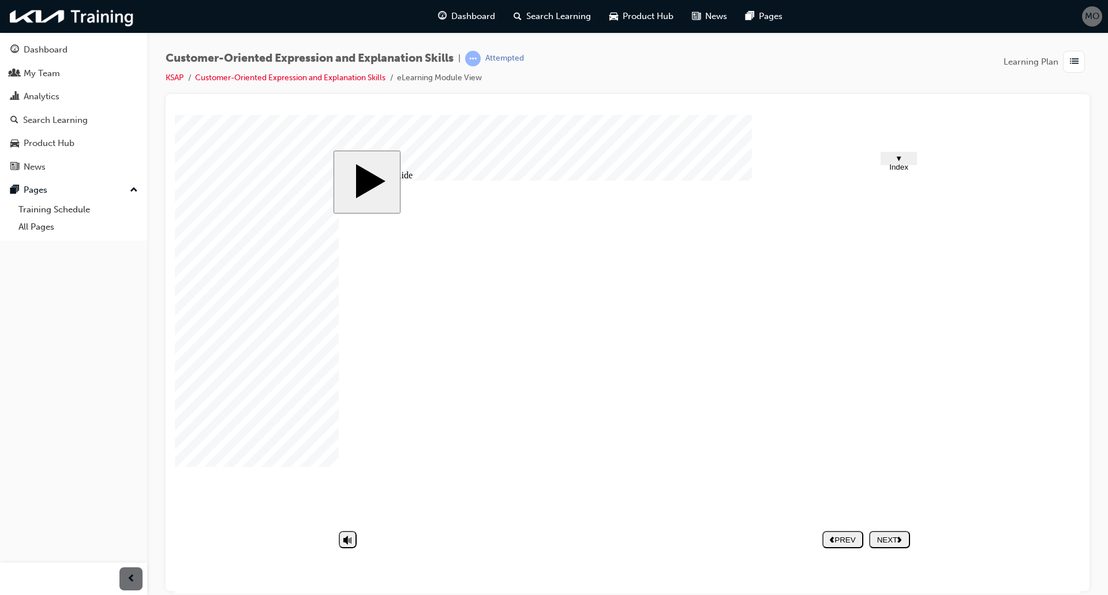
click at [905, 544] on div "NEXT" at bounding box center [890, 539] width 32 height 9
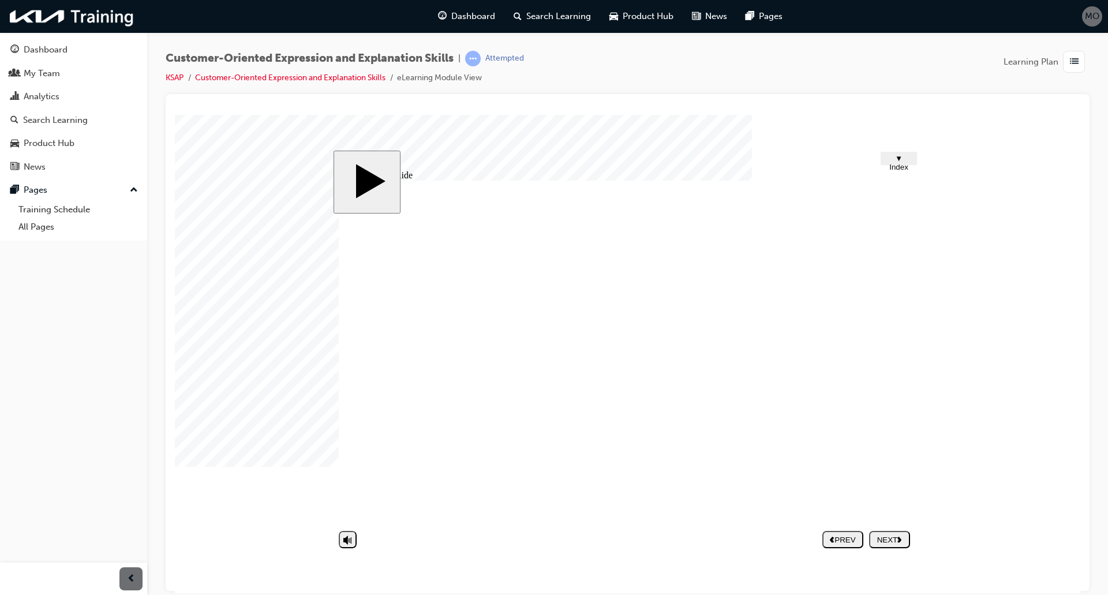
drag, startPoint x: 653, startPoint y: 379, endPoint x: 647, endPoint y: 370, distance: 10.9
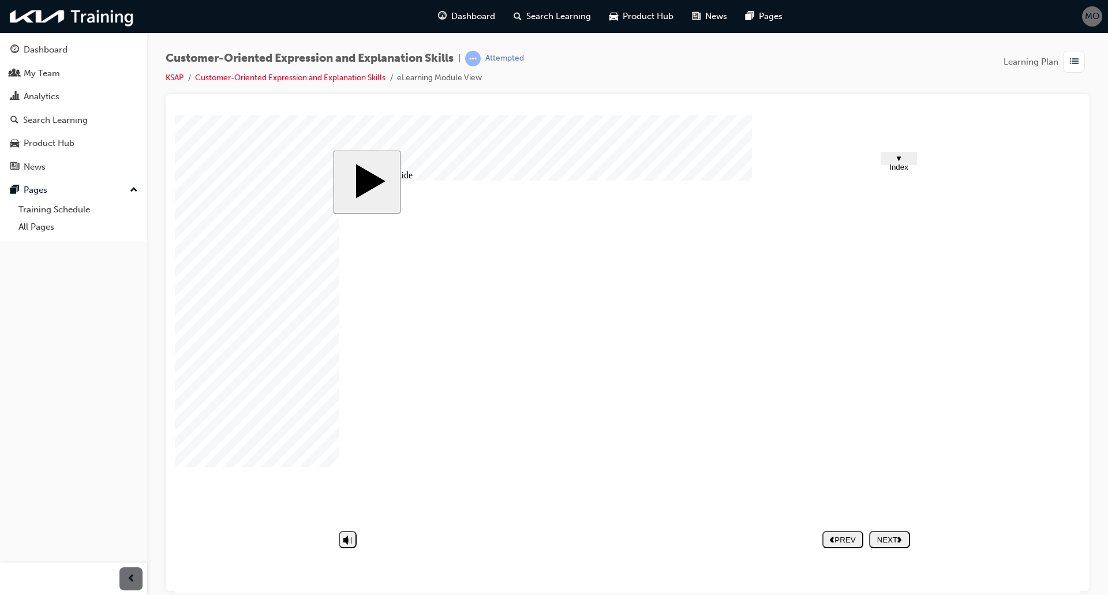
type input "j"
type input "l"
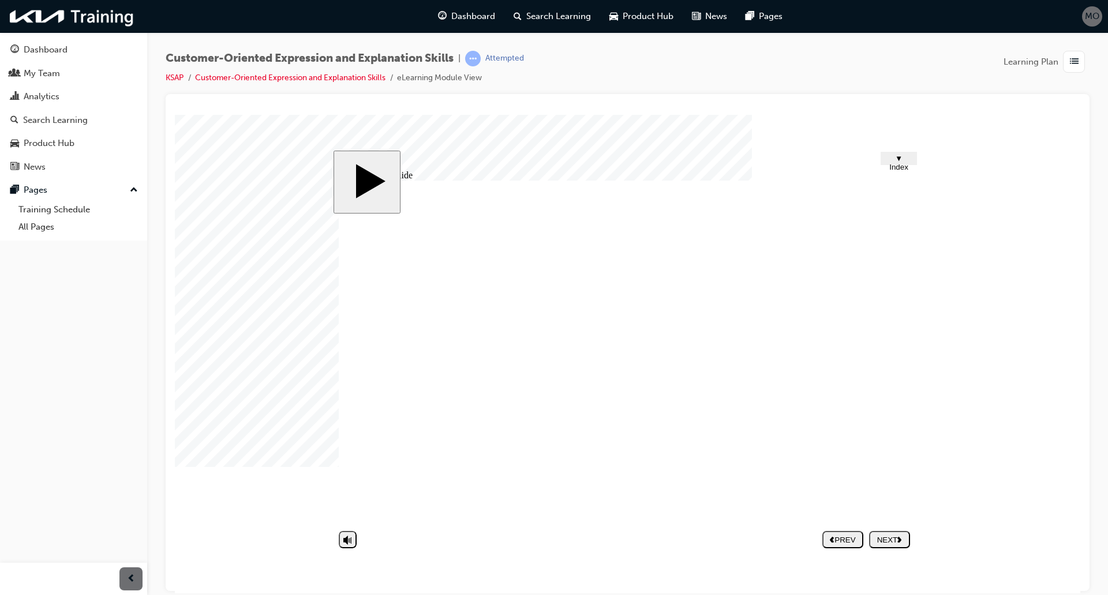
type input "l"
type input "h"
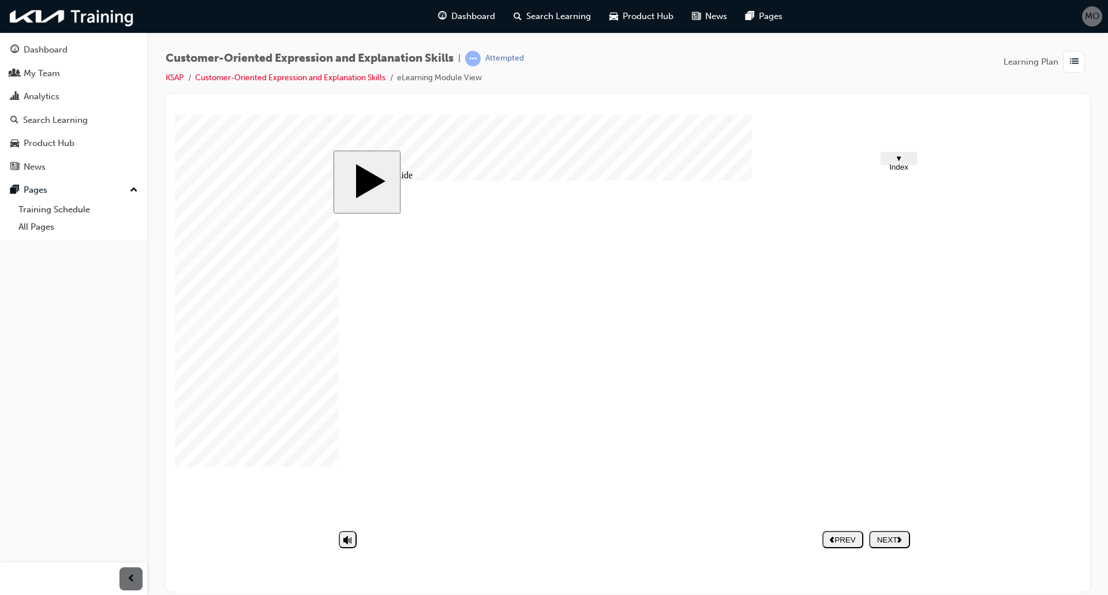
type input "h"
type input "k"
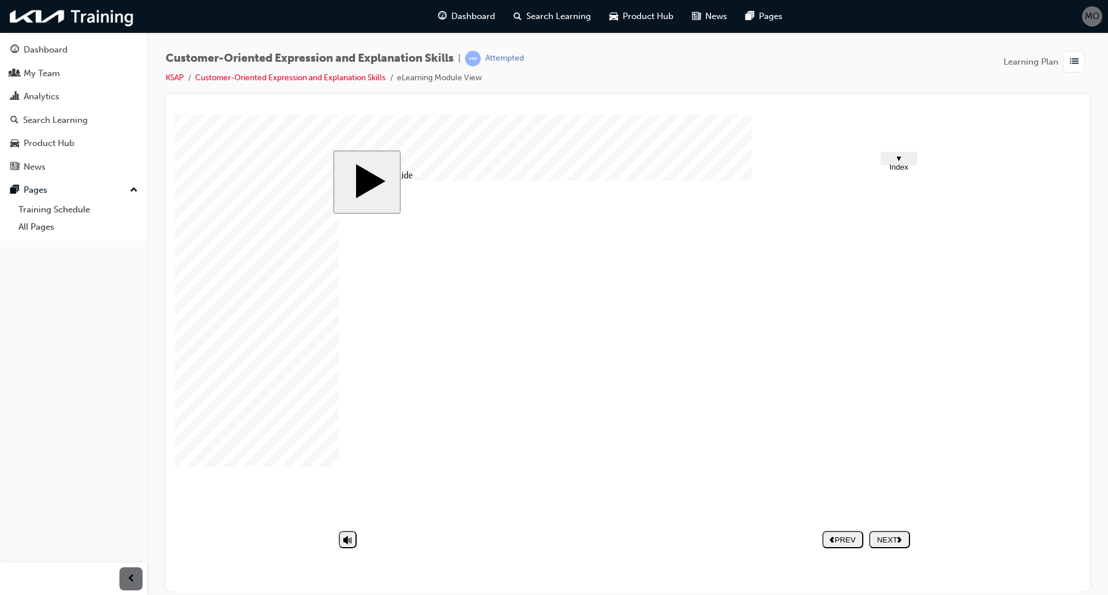
type input "k"
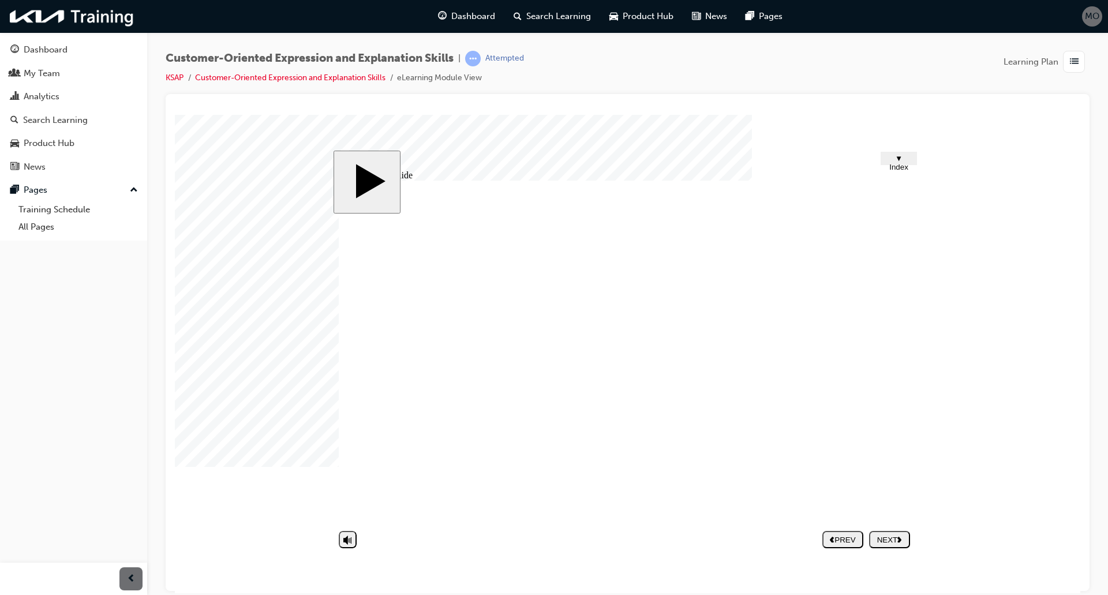
type input "k"
type input "j"
type input "l"
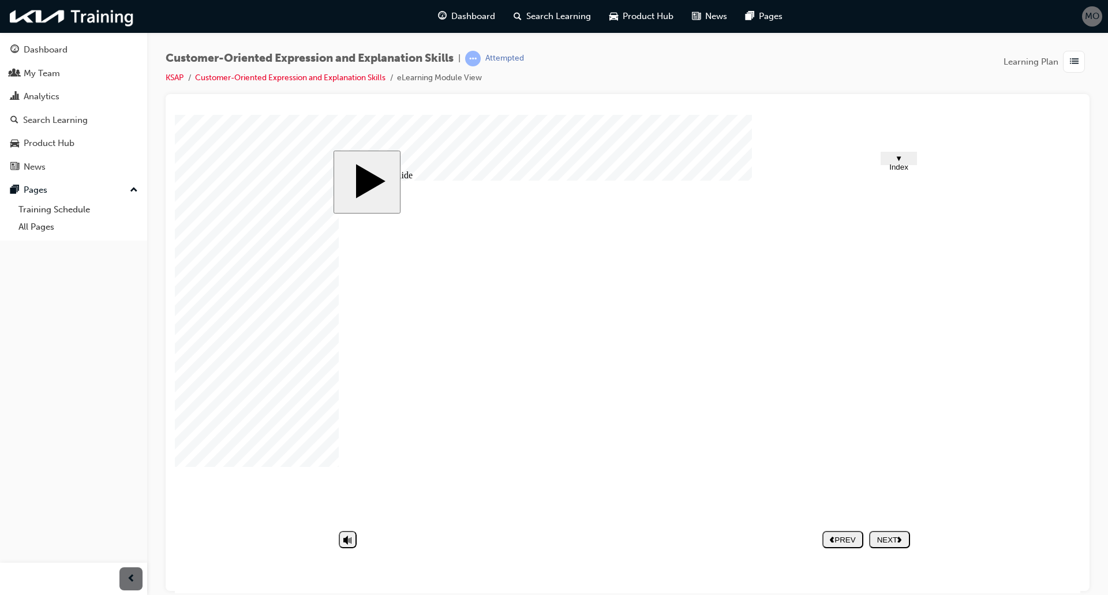
type input "h"
type input "k"
click at [889, 537] on div "NEXT" at bounding box center [890, 539] width 32 height 9
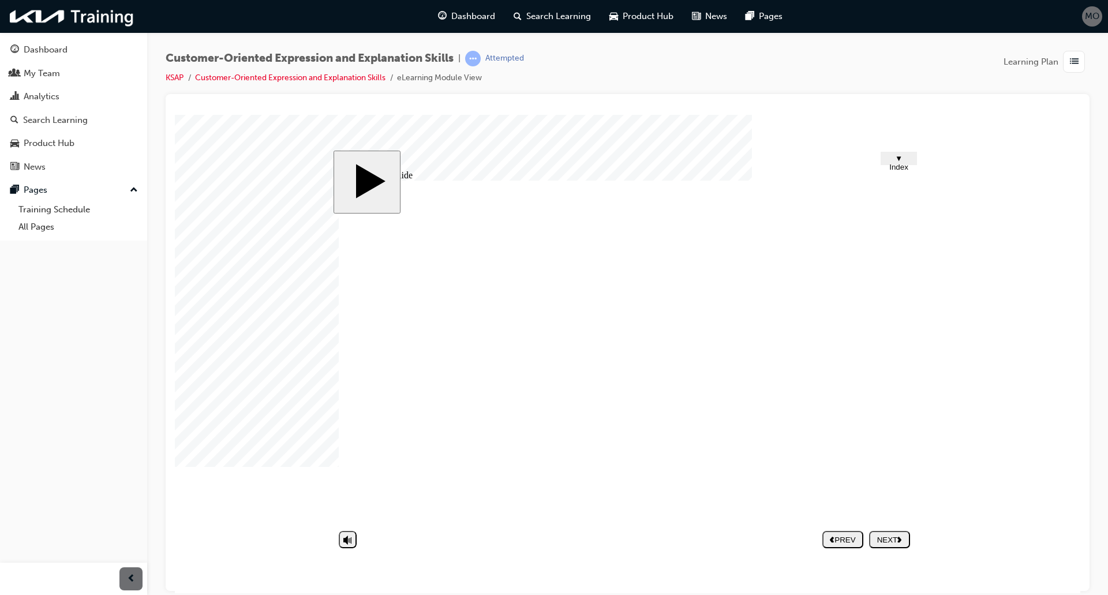
click at [882, 532] on button "NEXT" at bounding box center [889, 538] width 41 height 17
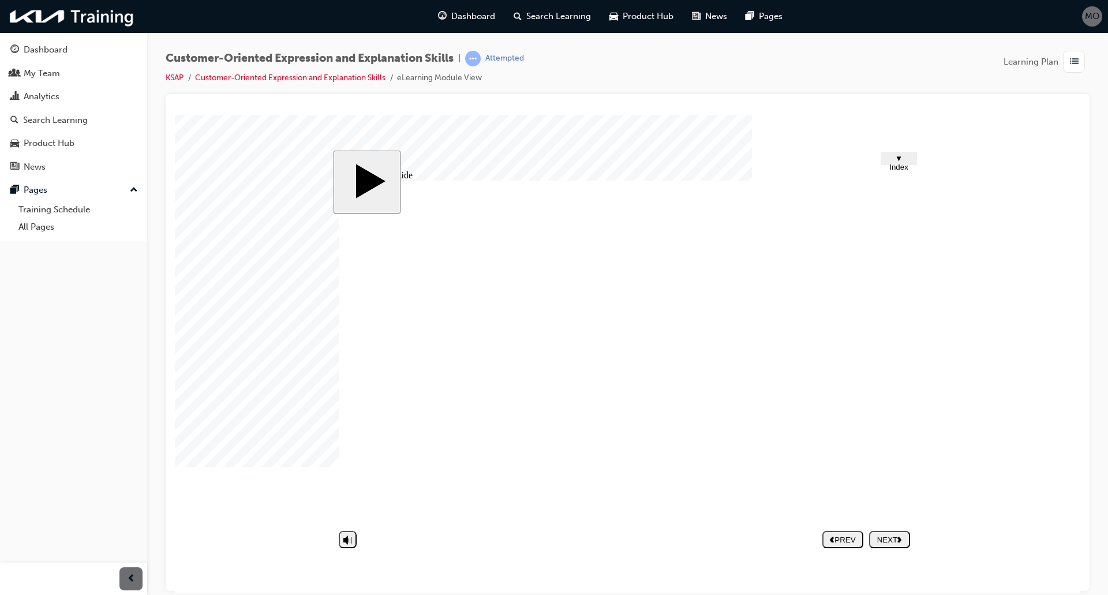
type textarea "h"
type textarea "hg"
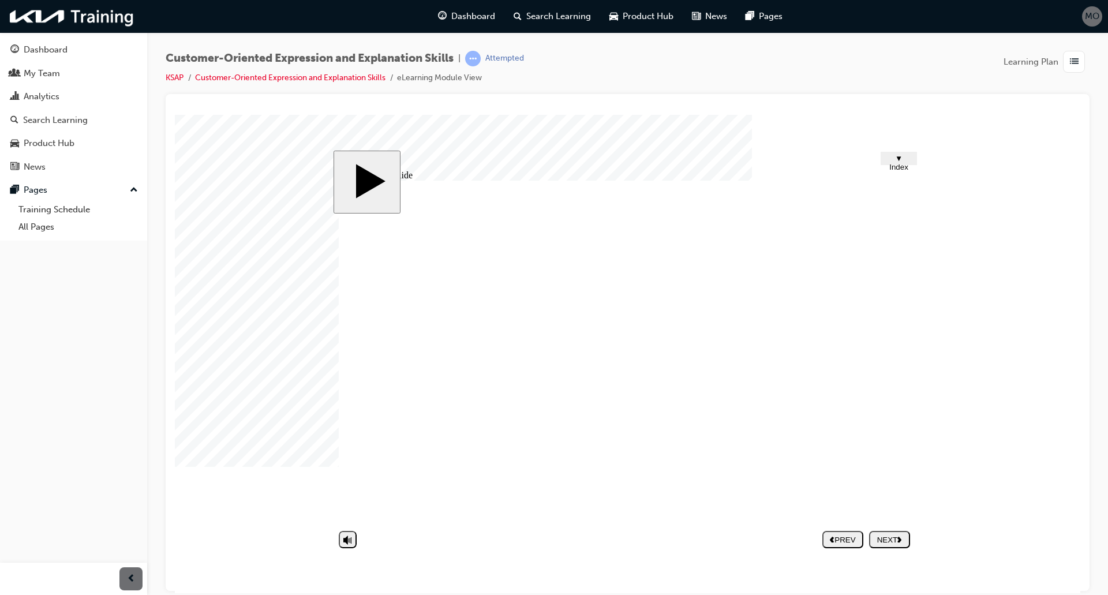
type textarea "hg"
type textarea "hgy"
type textarea "hgygf"
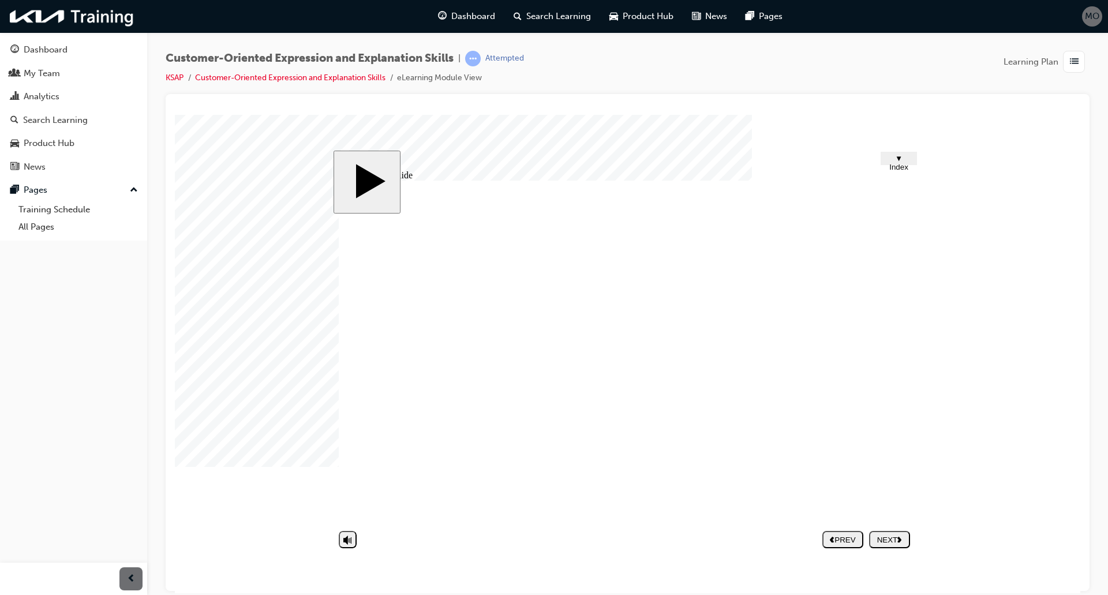
type textarea "hgygf"
click at [905, 538] on div "NEXT" at bounding box center [890, 539] width 32 height 9
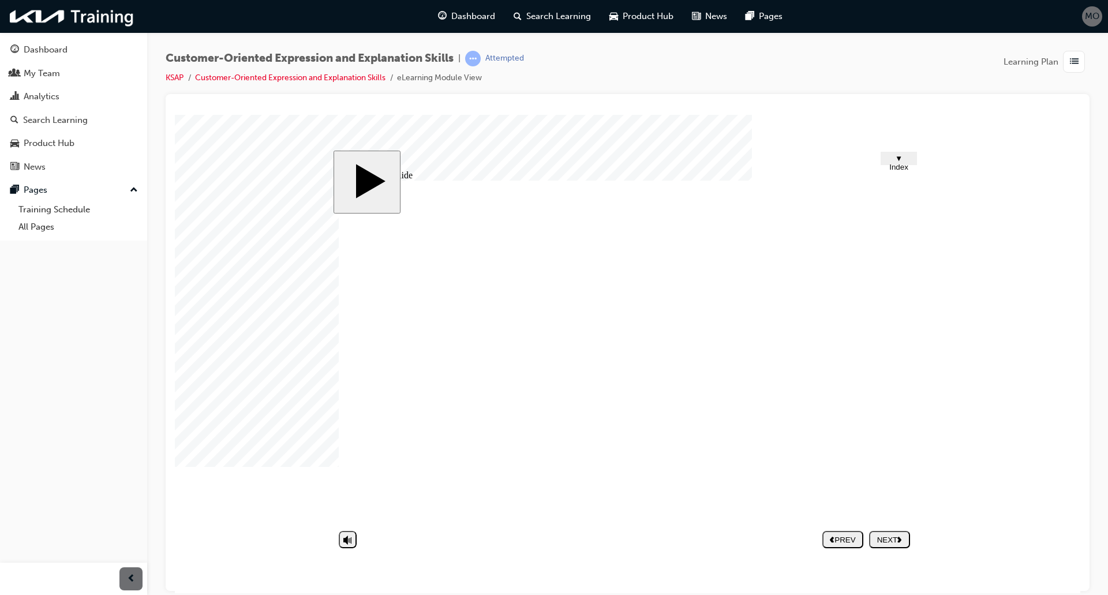
click at [915, 540] on section "PREV NEXT SUBMIT" at bounding box center [624, 539] width 583 height 27
click at [887, 538] on div "NEXT" at bounding box center [890, 539] width 32 height 9
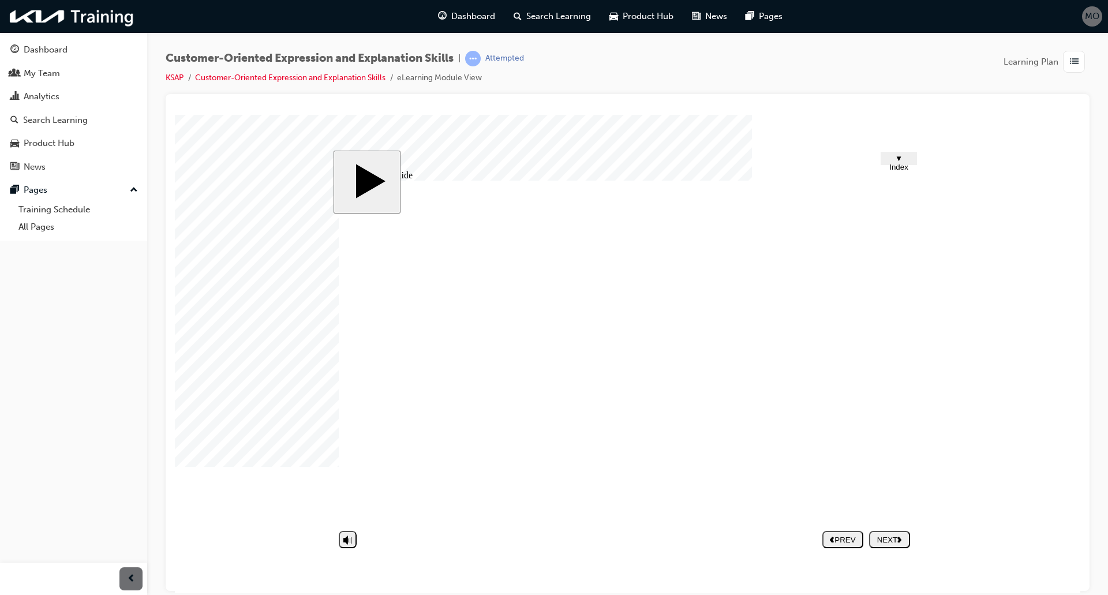
click at [901, 377] on div "Half Frame 33 2 Rectangle 1 Rectangle 1 Rectangle 1 Group 6 Round Same Side Cor…" at bounding box center [627, 356] width 577 height 352
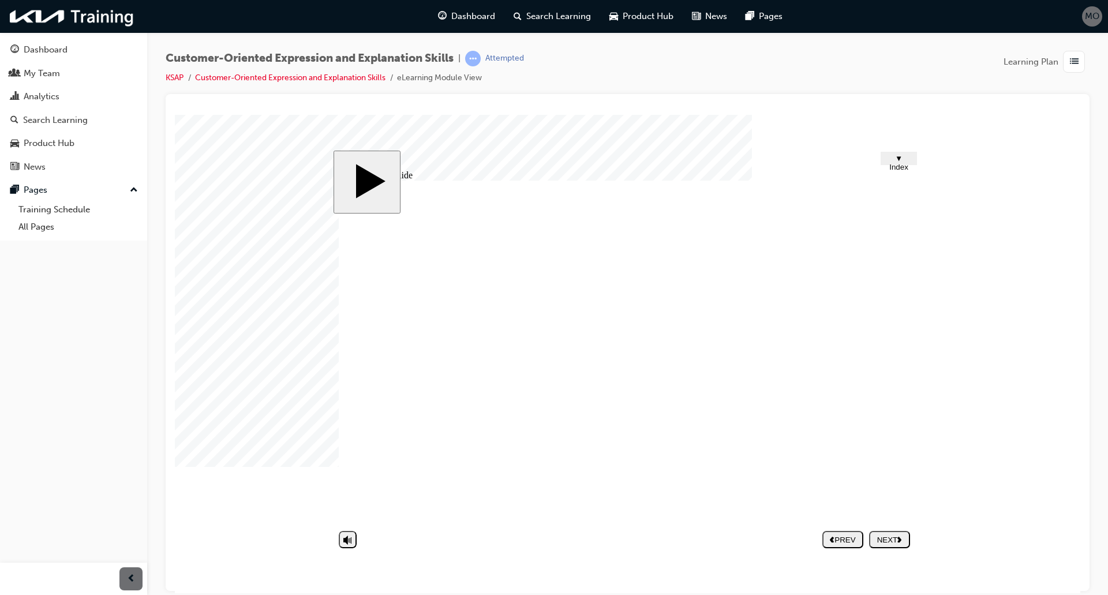
click at [867, 385] on div "Group 1 Round Same Side Corner 2 Round Same Side Corner 1 3 Put importance info…" at bounding box center [627, 356] width 577 height 352
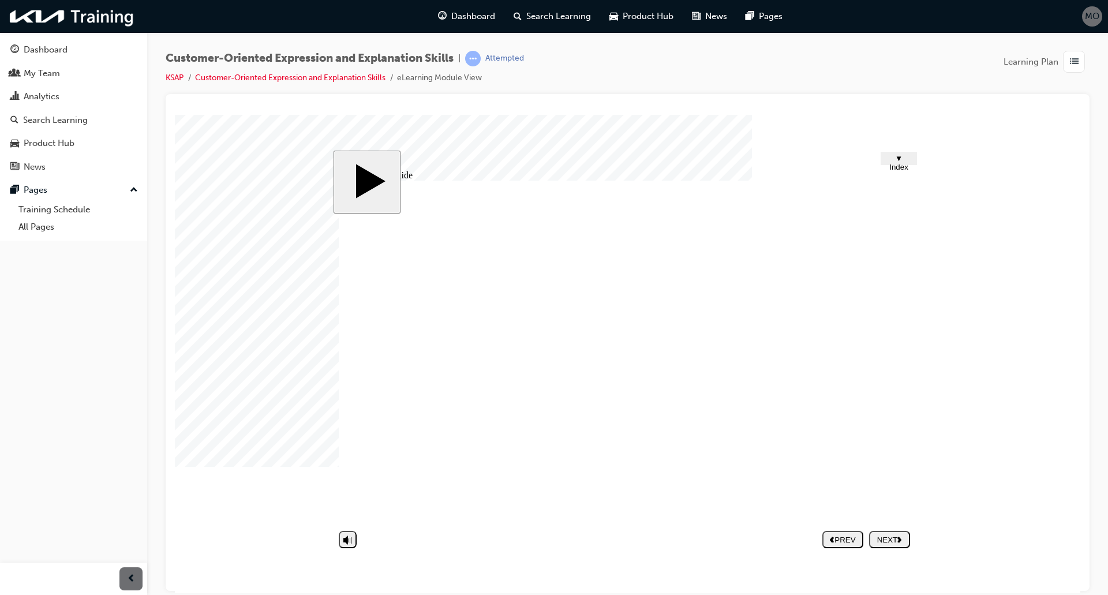
click at [875, 540] on div "NEXT" at bounding box center [890, 539] width 32 height 9
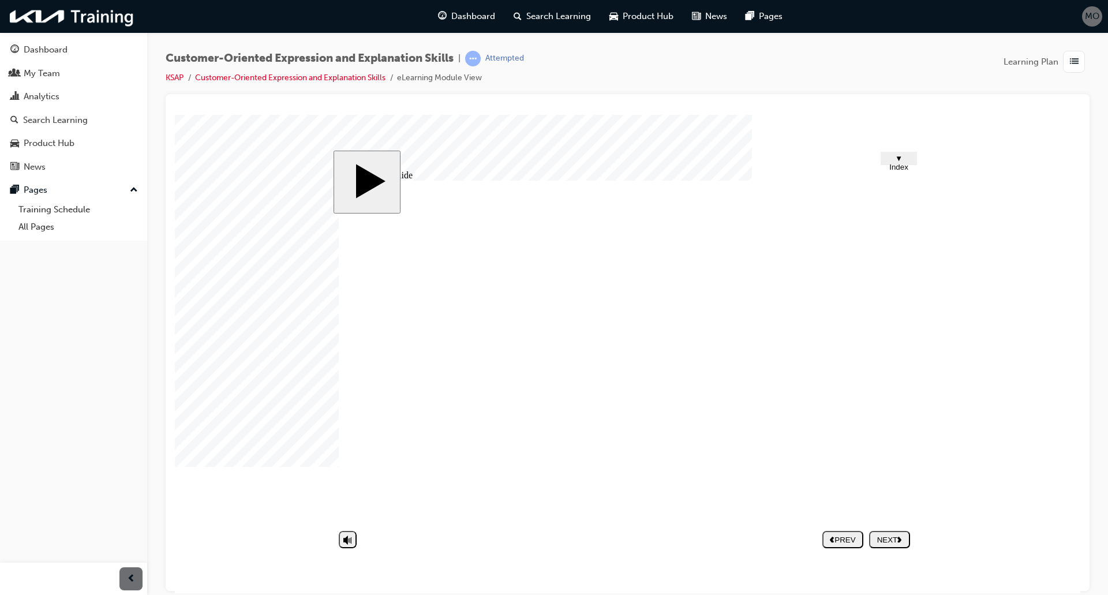
click at [933, 371] on body "slide: Untitled Slide Half Frame 33 2 Rectangle 1 Rectangle 1 Rectangle 1 What …" at bounding box center [627, 353] width 905 height 478
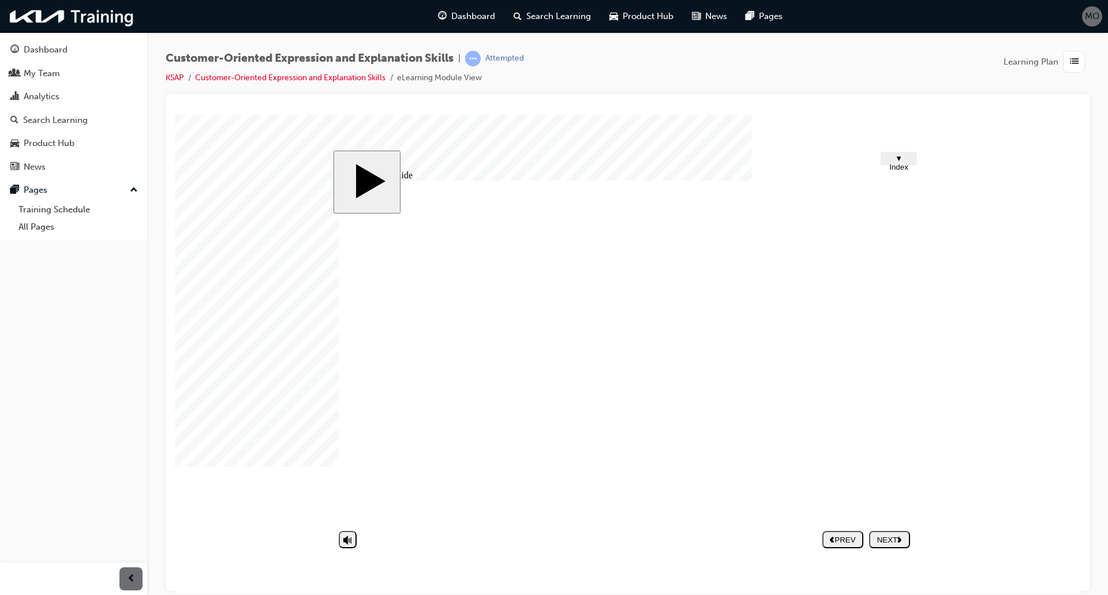
click at [905, 535] on div "NEXT" at bounding box center [890, 539] width 32 height 9
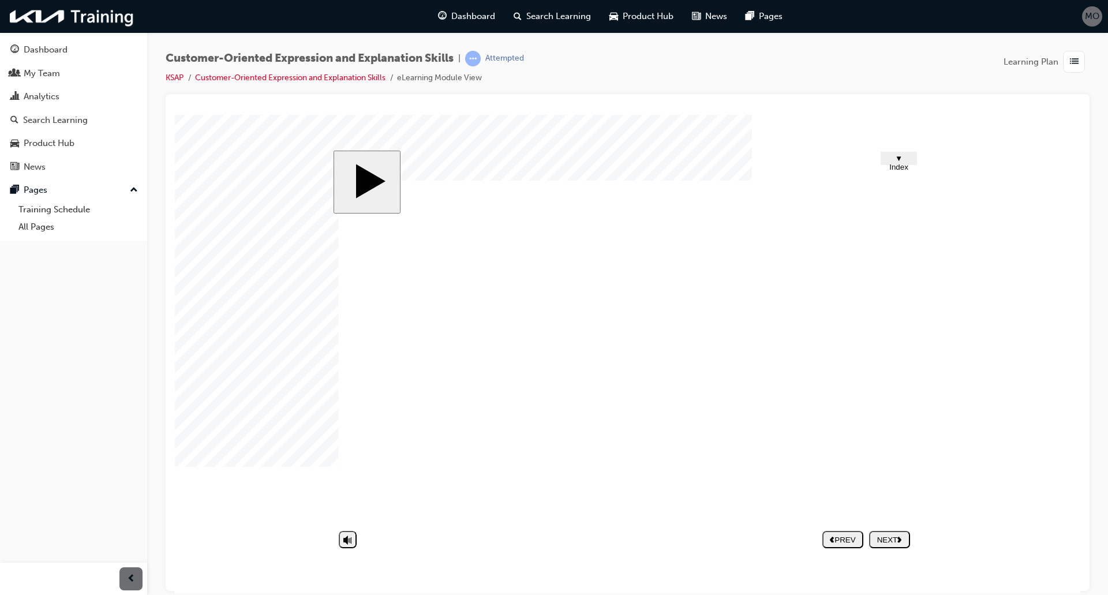
click at [896, 542] on div "NEXT" at bounding box center [890, 539] width 32 height 9
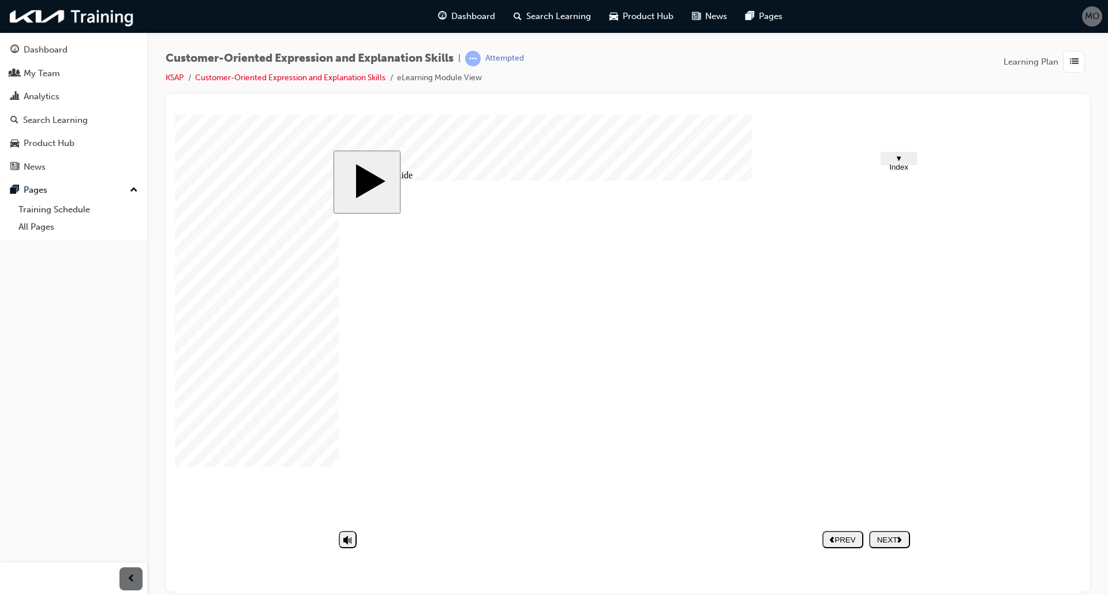
click at [879, 529] on nav "PREV NEXT SUBMIT" at bounding box center [866, 539] width 88 height 27
click at [883, 540] on div "NEXT" at bounding box center [890, 539] width 32 height 9
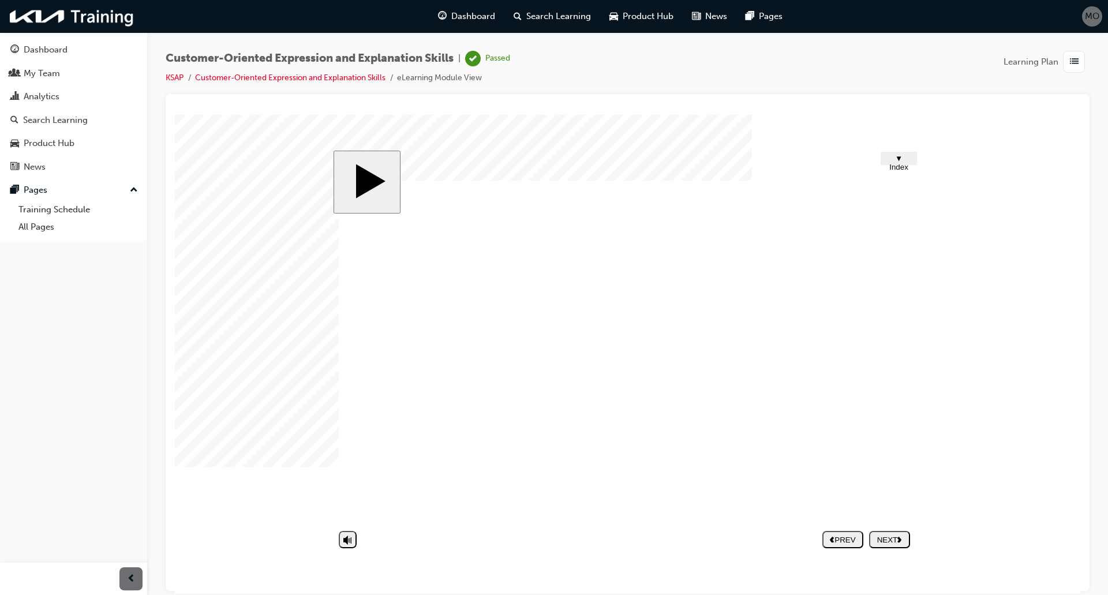
click at [889, 534] on nav "PREV NEXT SUBMIT" at bounding box center [866, 539] width 88 height 27
click at [168, 83] on li "KSAP" at bounding box center [180, 78] width 29 height 13
click at [169, 76] on link "KSAP" at bounding box center [175, 78] width 18 height 10
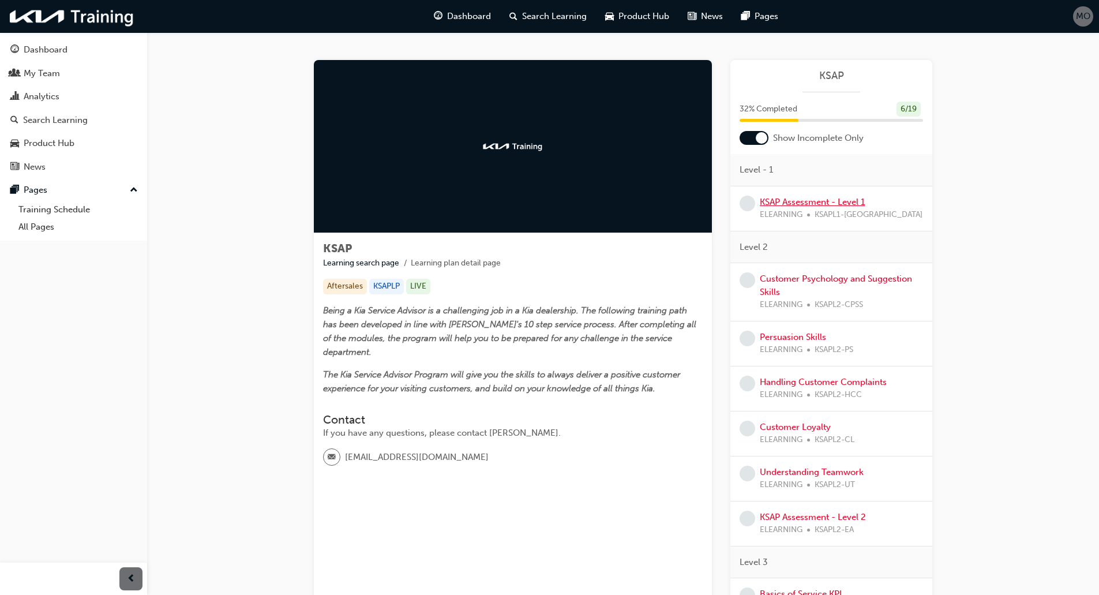
click at [806, 200] on link "KSAP Assessment - Level 1" at bounding box center [812, 202] width 105 height 10
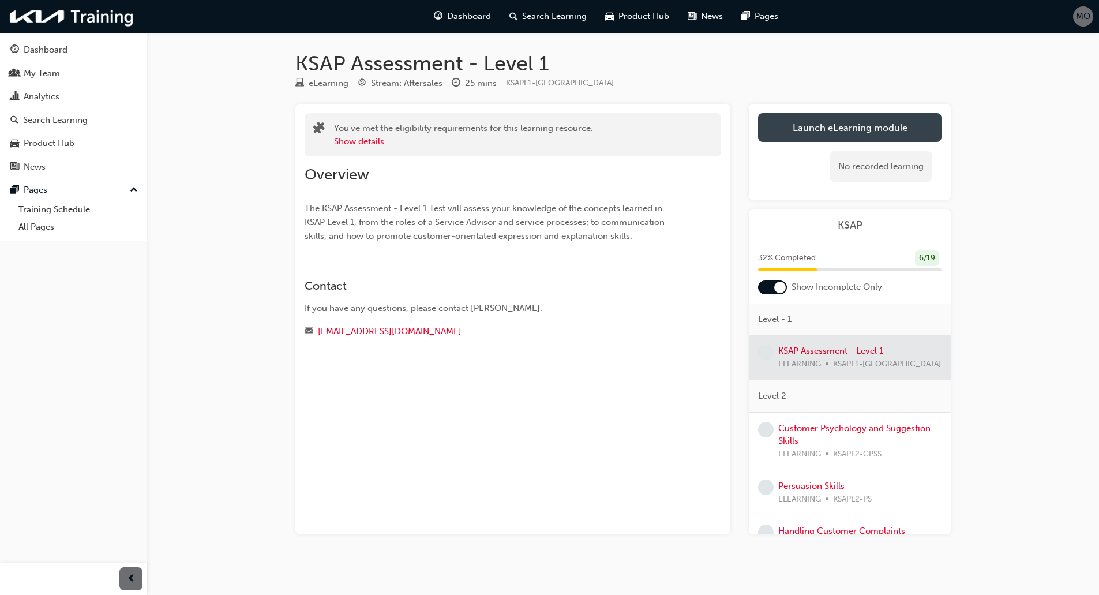
click at [798, 118] on link "Launch eLearning module" at bounding box center [850, 127] width 184 height 29
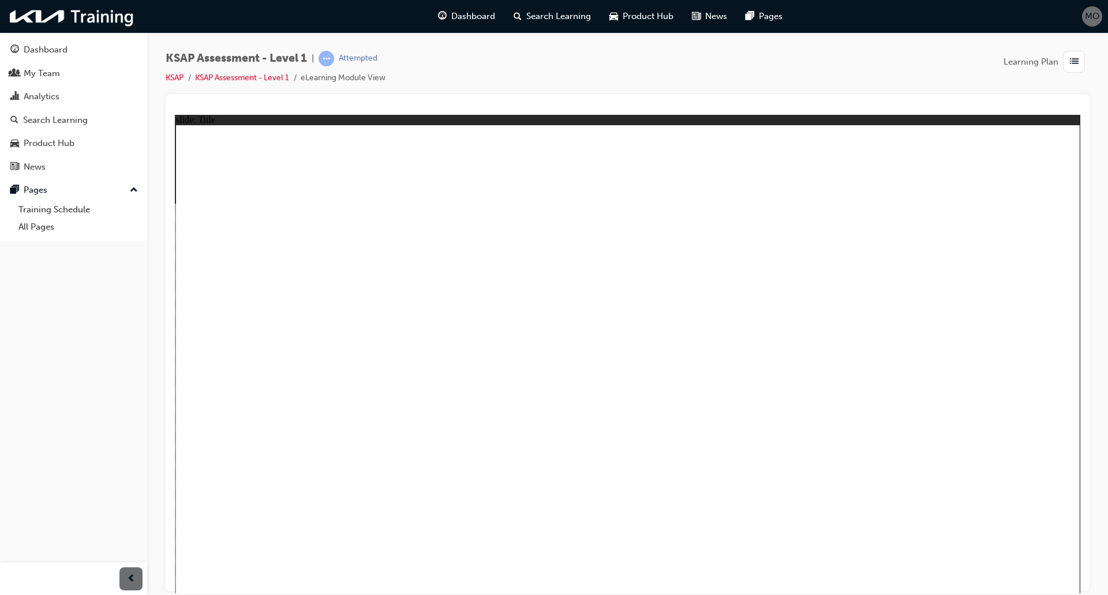
click at [175, 114] on image at bounding box center [175, 114] width 0 height 0
radio input "true"
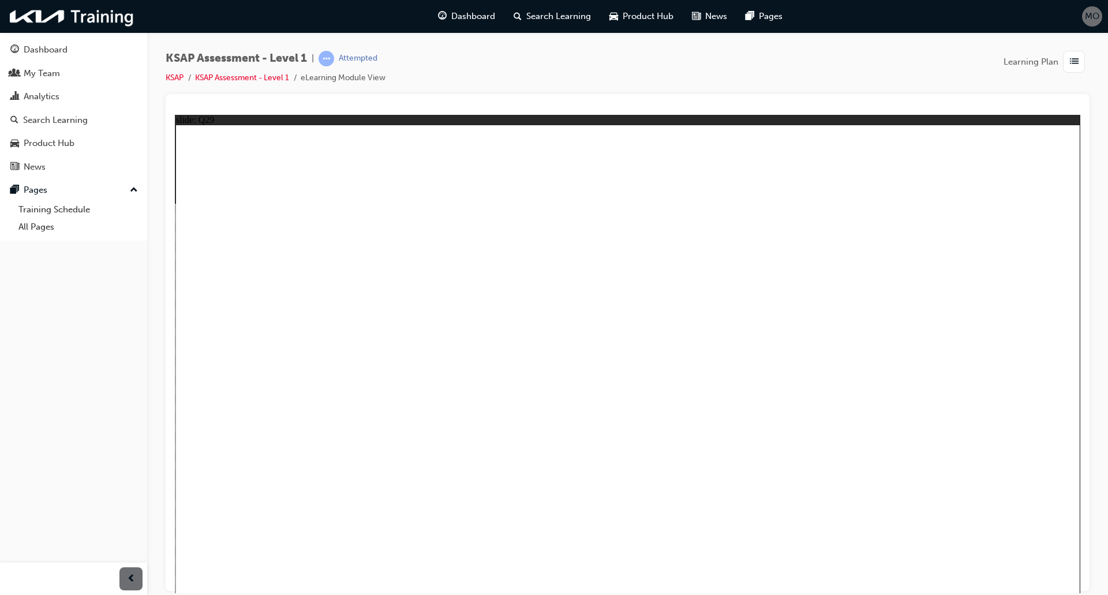
radio input "true"
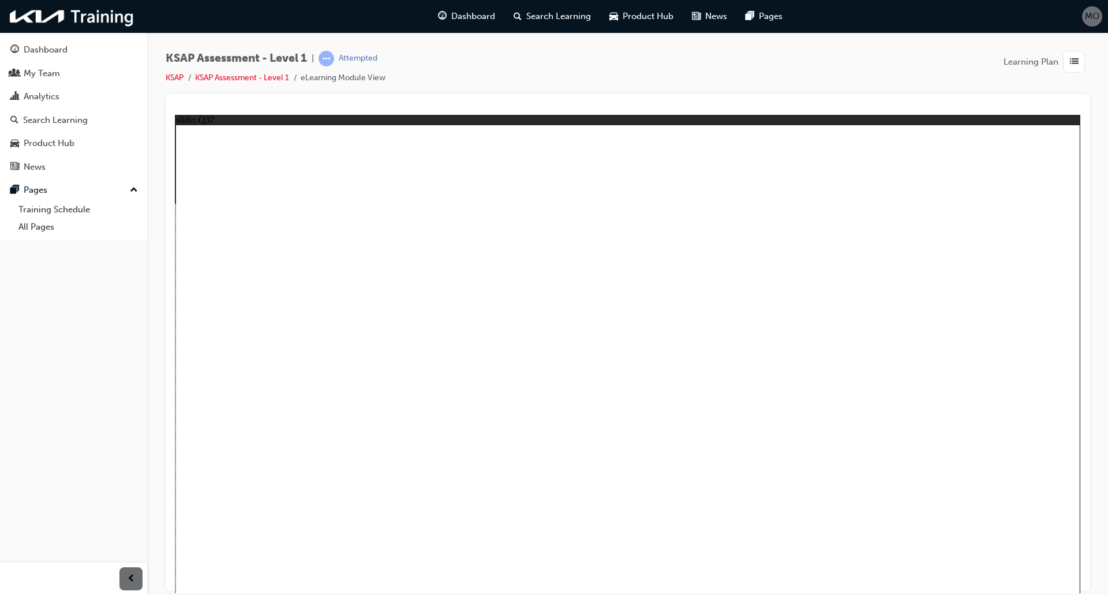
radio input "true"
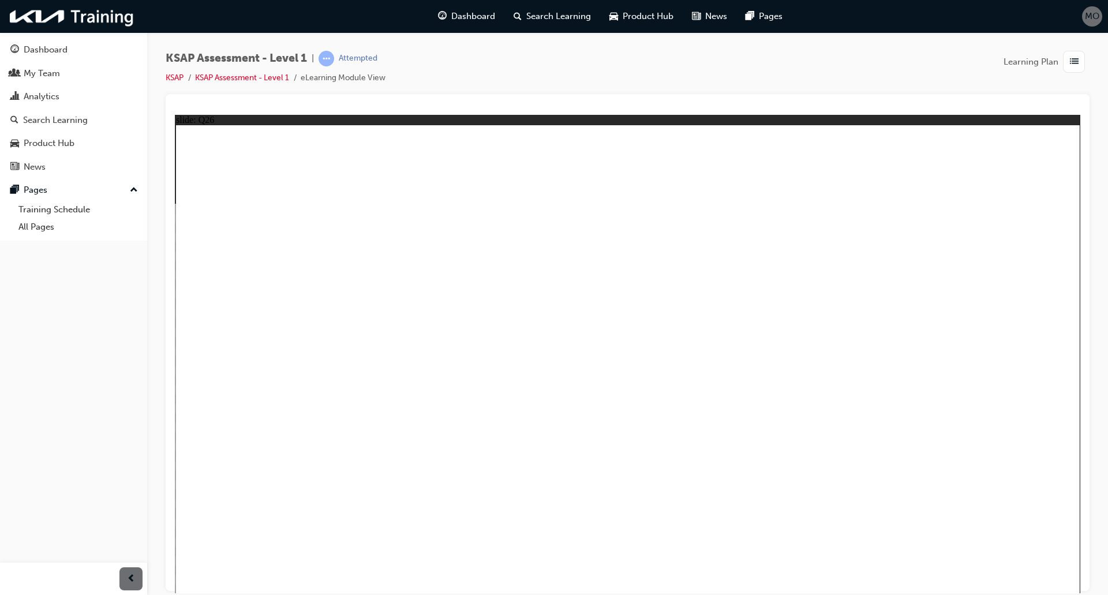
radio input "true"
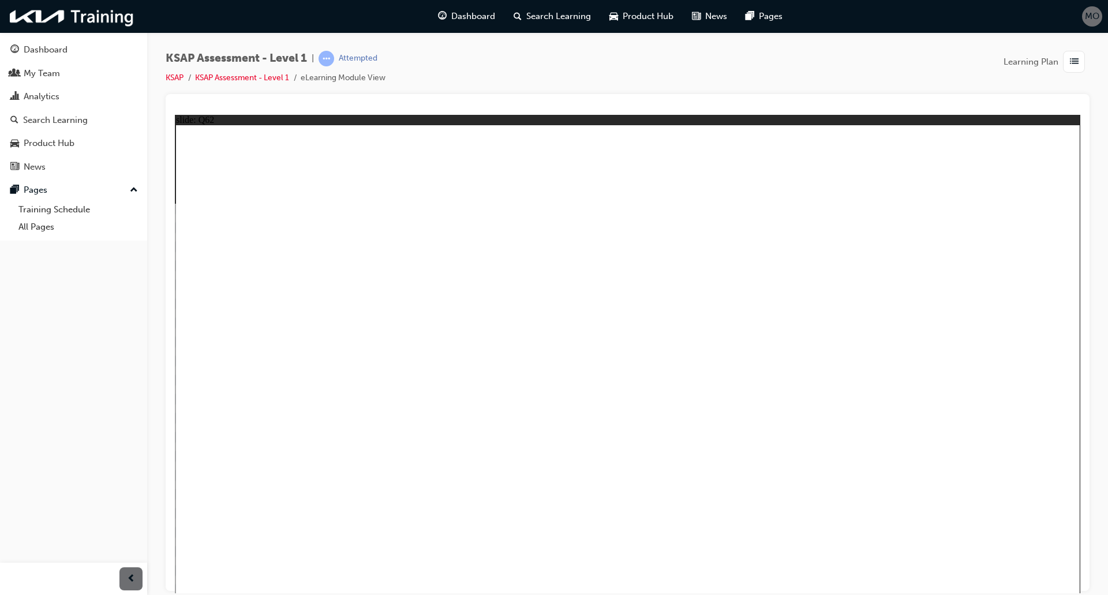
radio input "true"
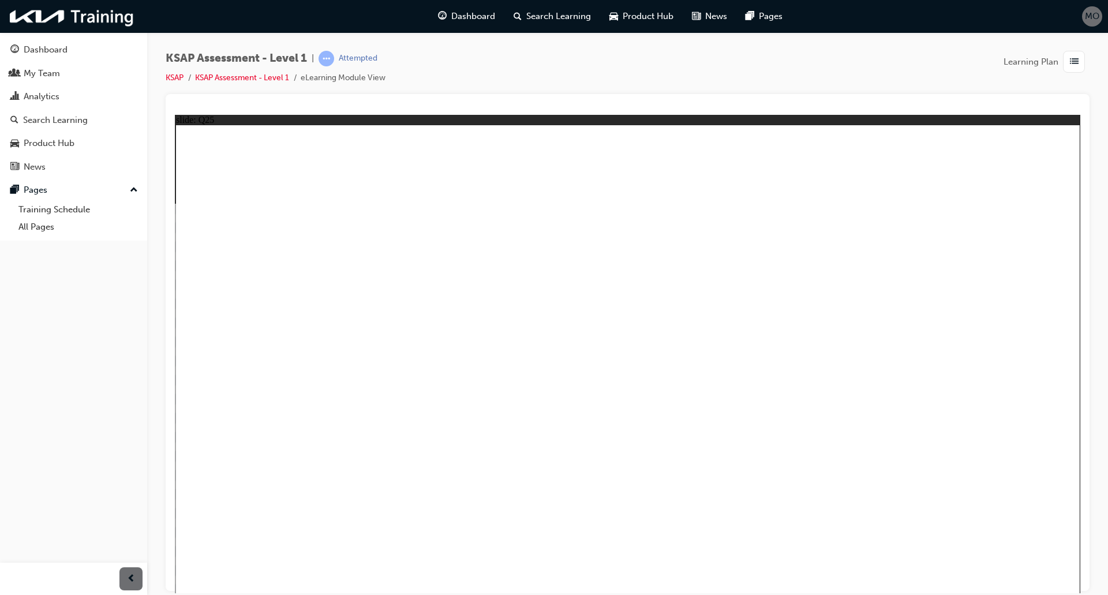
radio input "true"
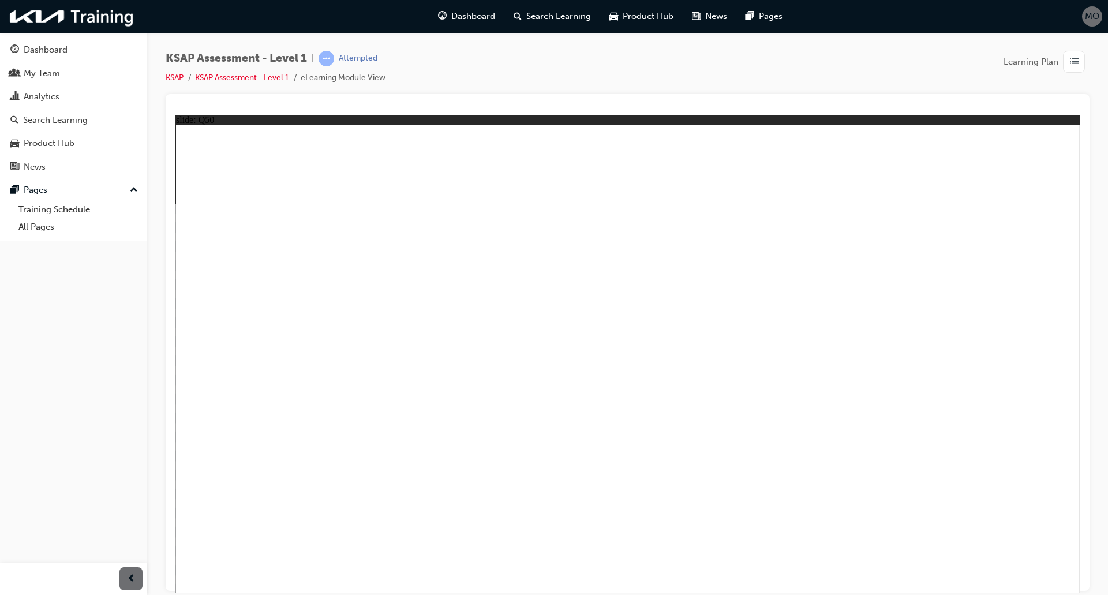
radio input "true"
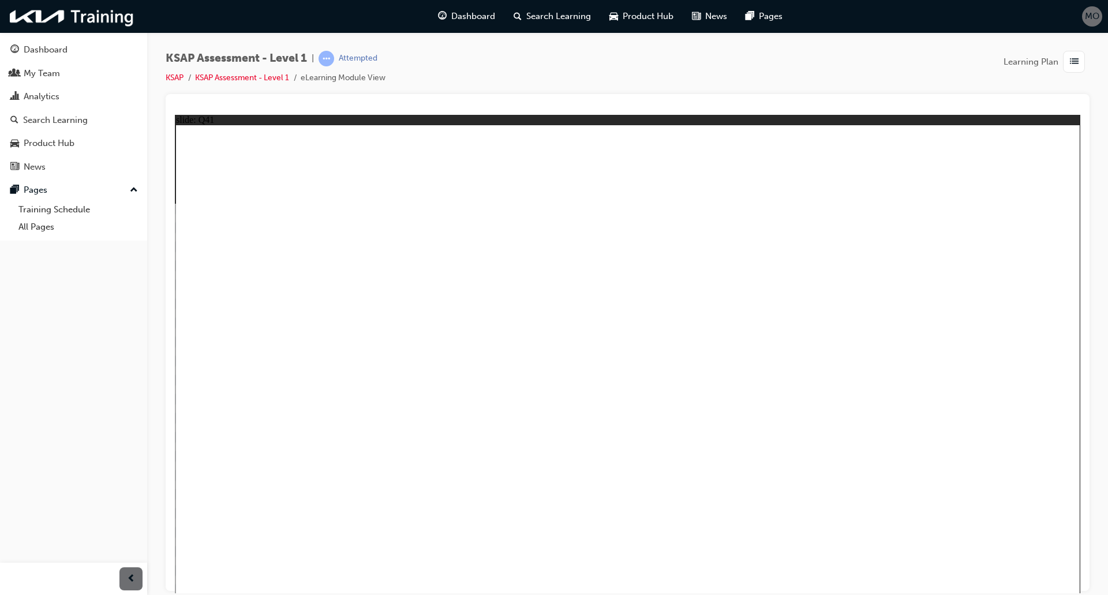
radio input "true"
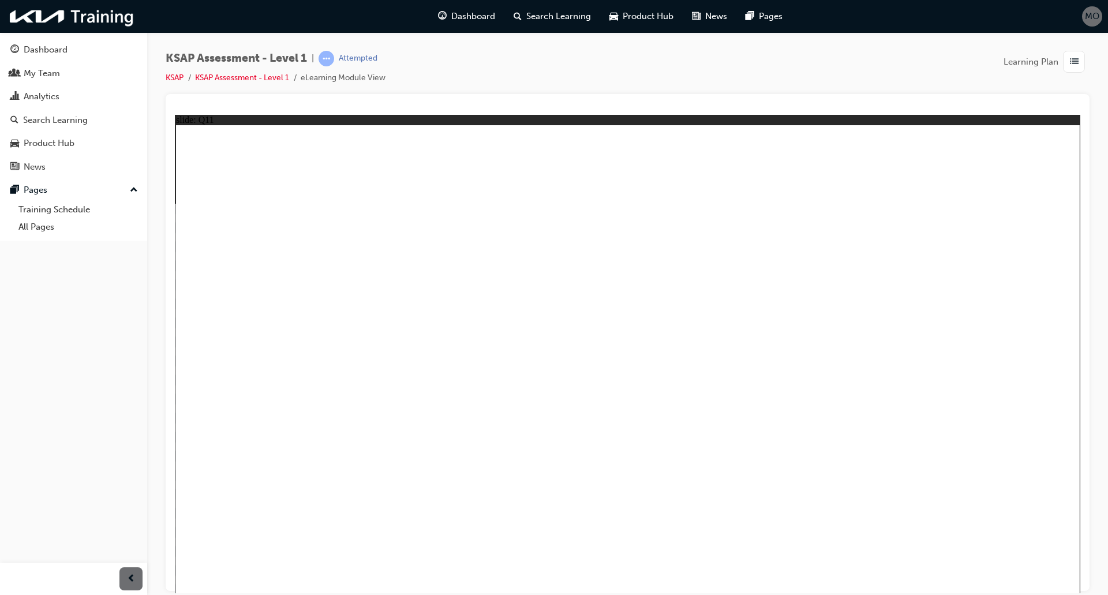
radio input "true"
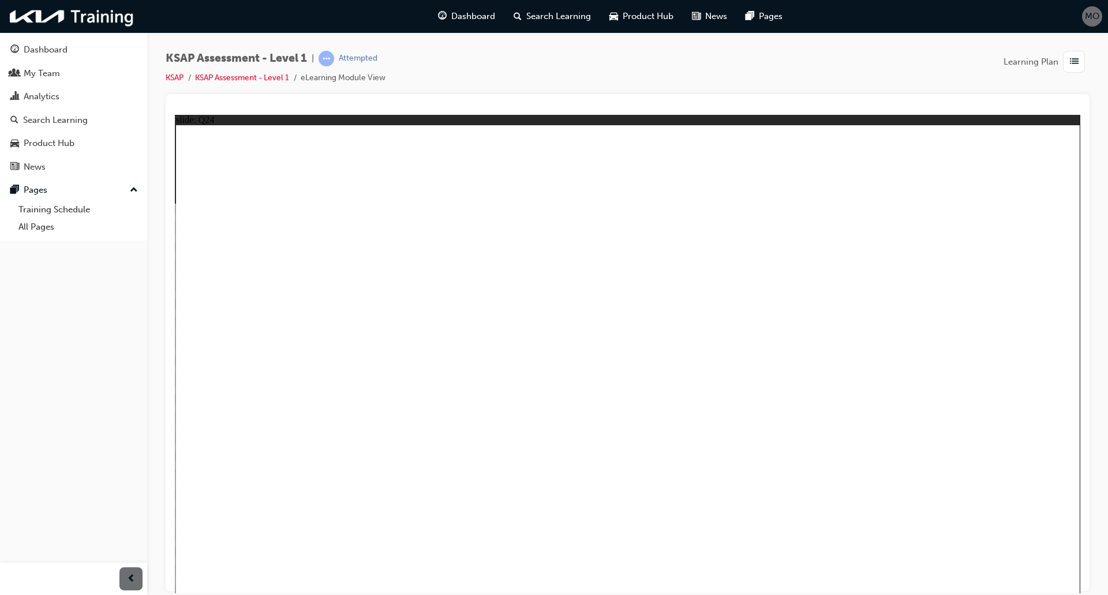
radio input "true"
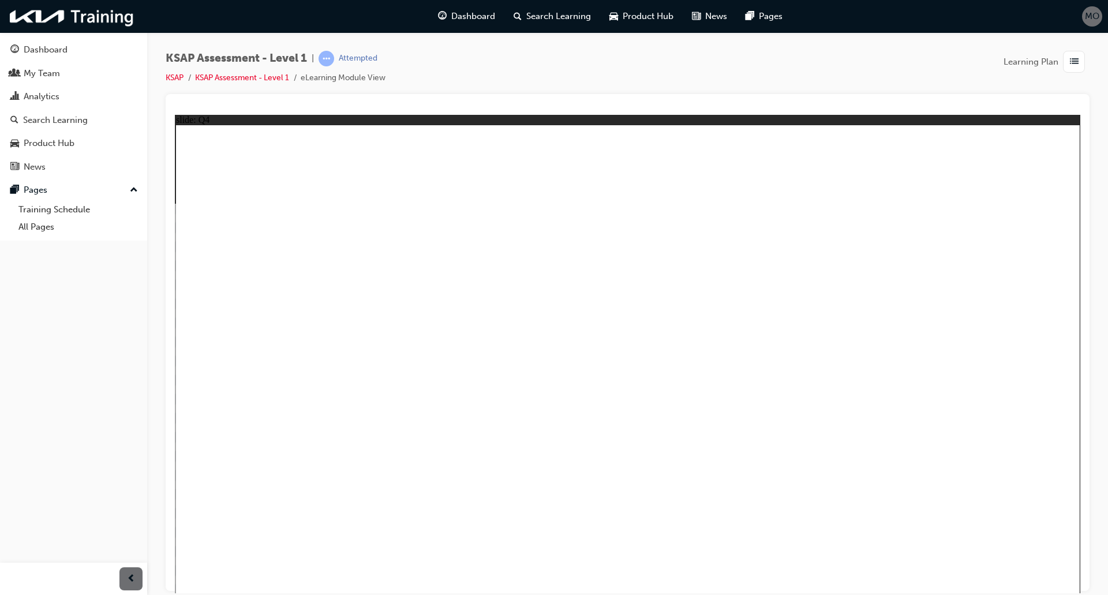
click at [234, 80] on link "KSAP Assessment - Level 1" at bounding box center [242, 78] width 94 height 10
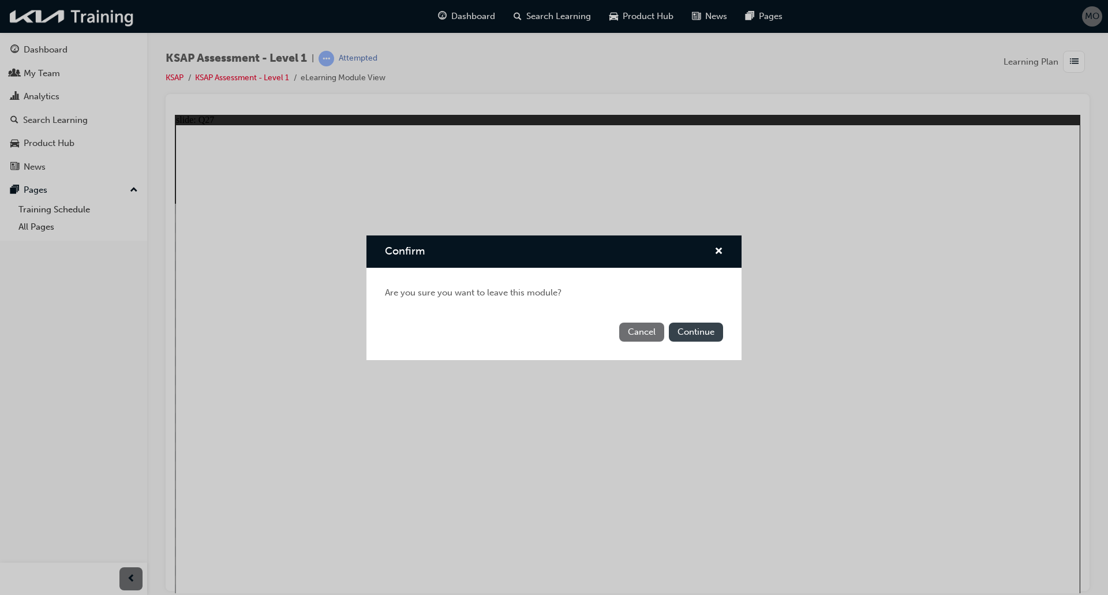
click at [700, 332] on button "Continue" at bounding box center [696, 332] width 54 height 19
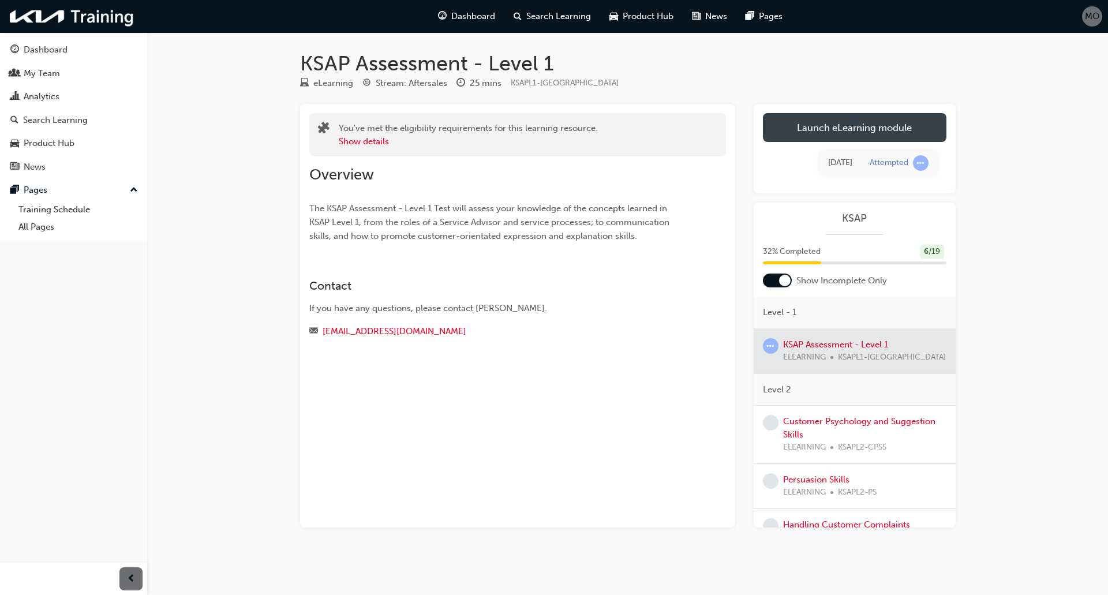
click at [827, 140] on link "Launch eLearning module" at bounding box center [855, 127] width 184 height 29
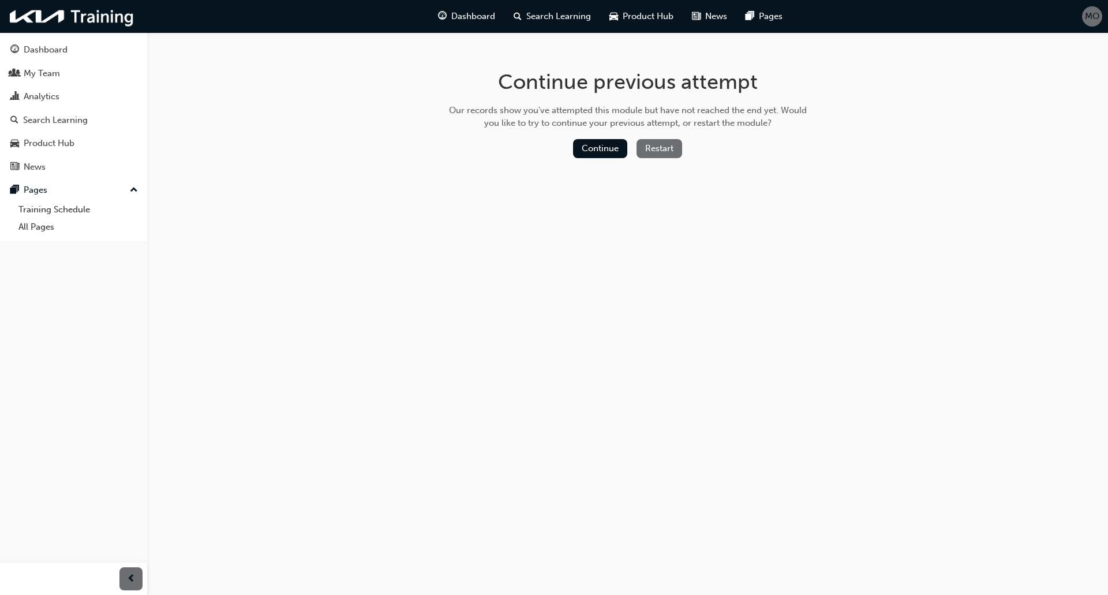
click at [658, 155] on button "Restart" at bounding box center [659, 148] width 46 height 19
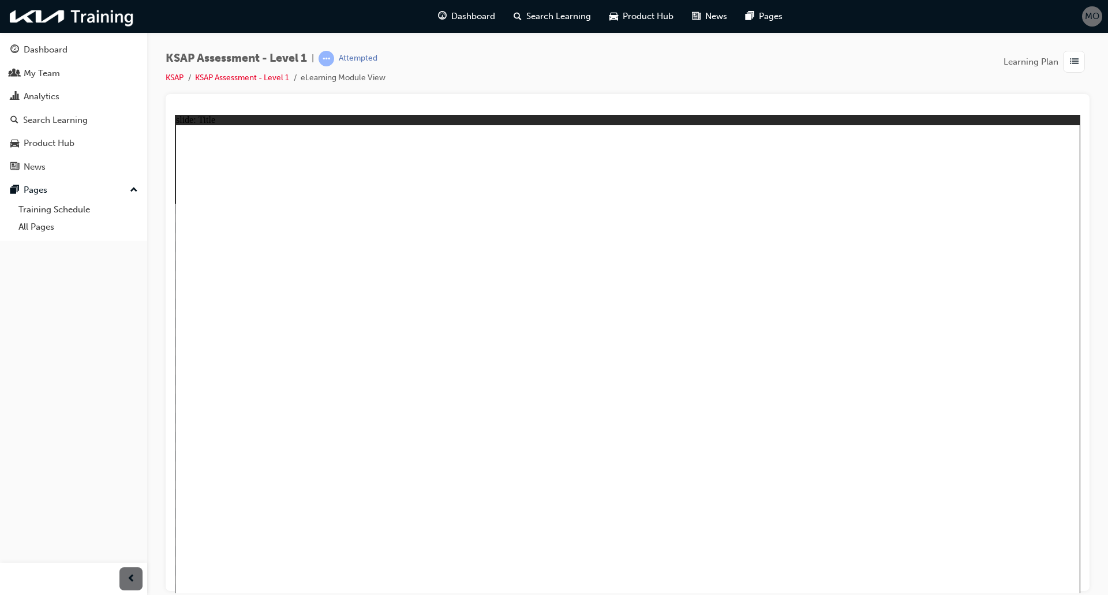
radio input "true"
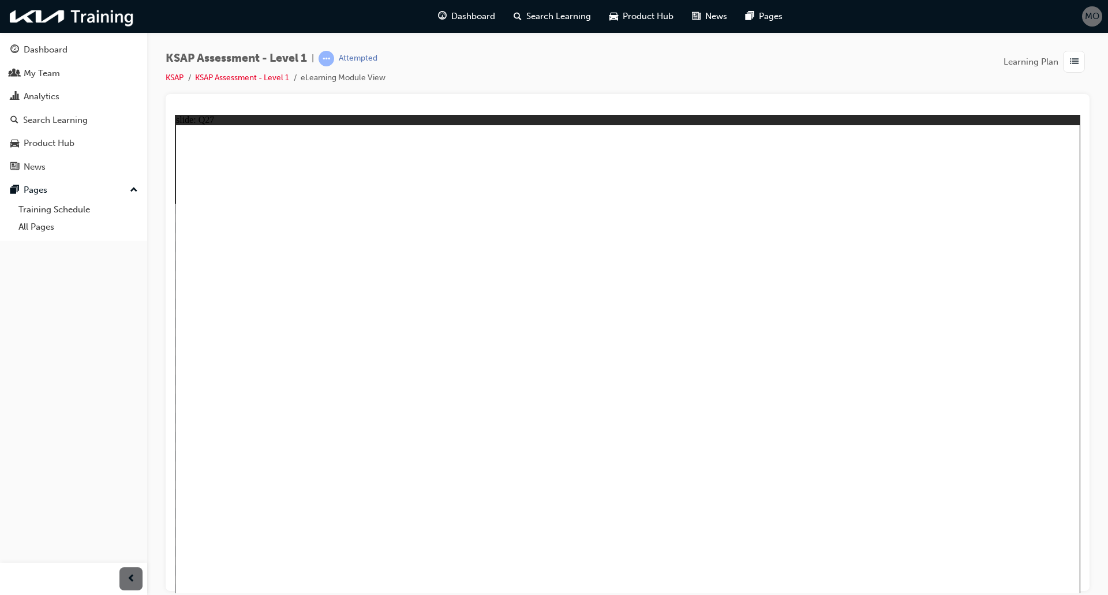
radio input "true"
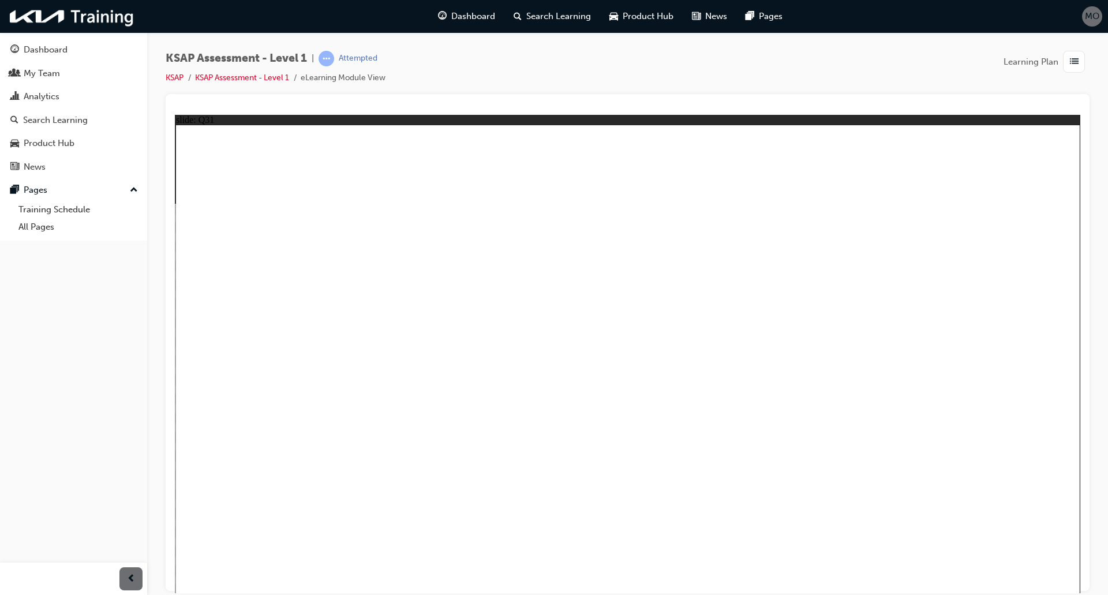
radio input "true"
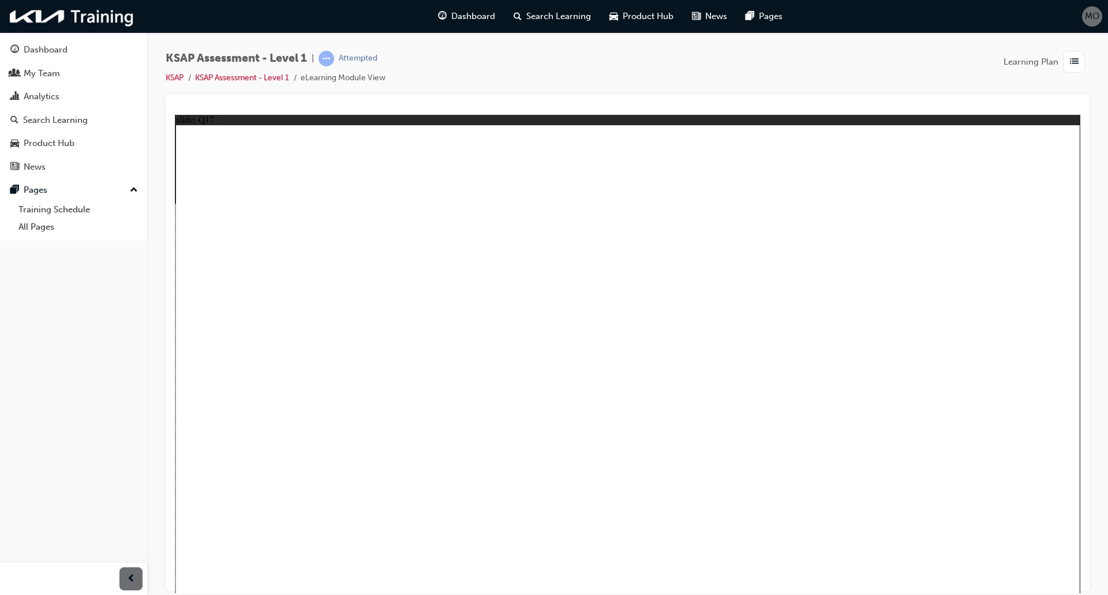
radio input "true"
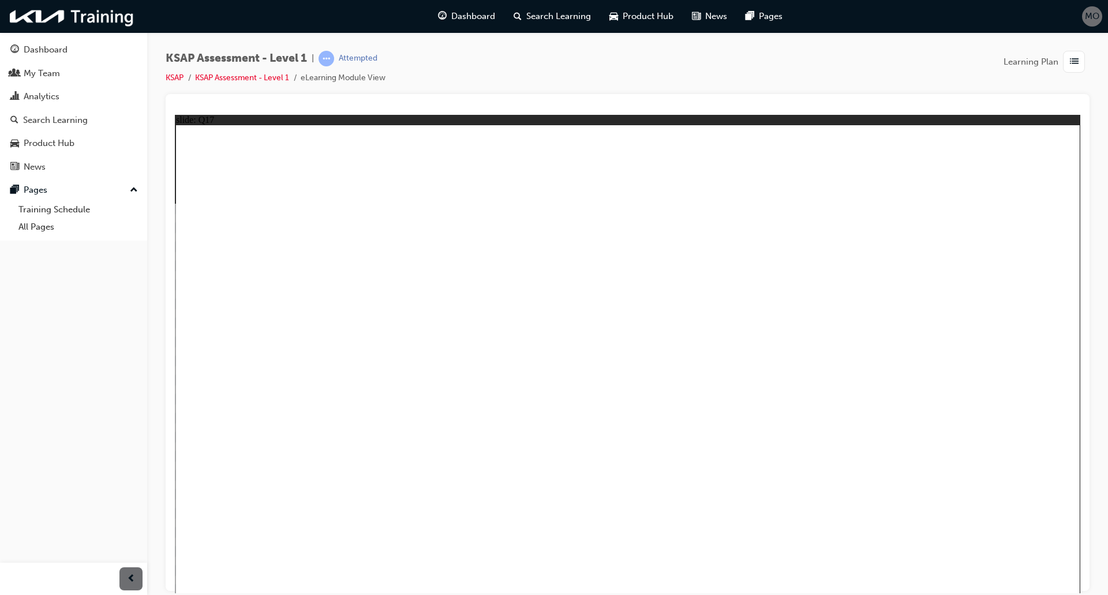
radio input "true"
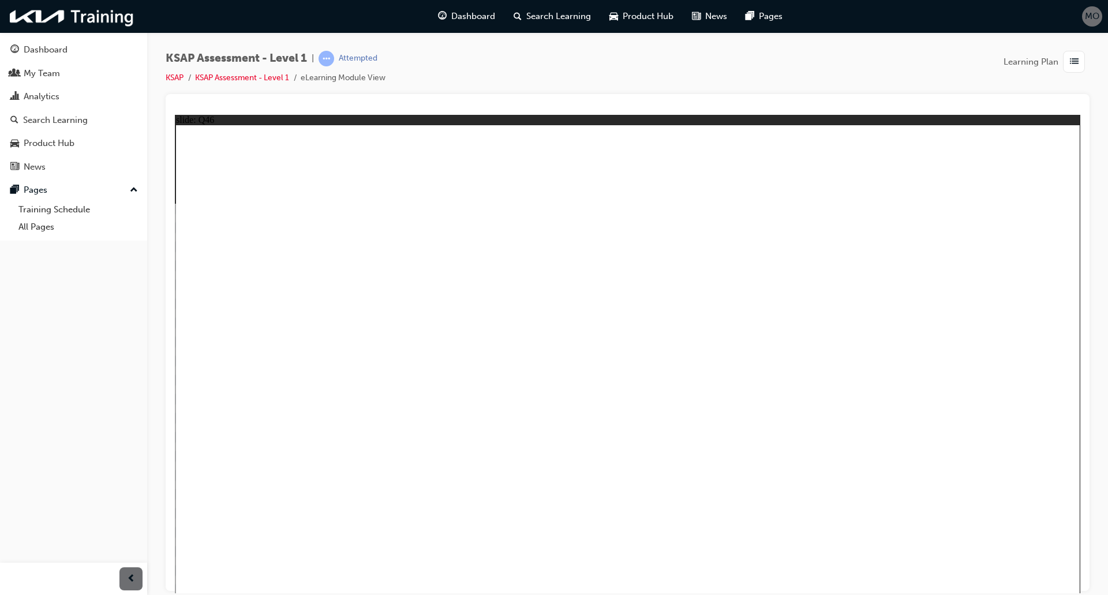
radio input "false"
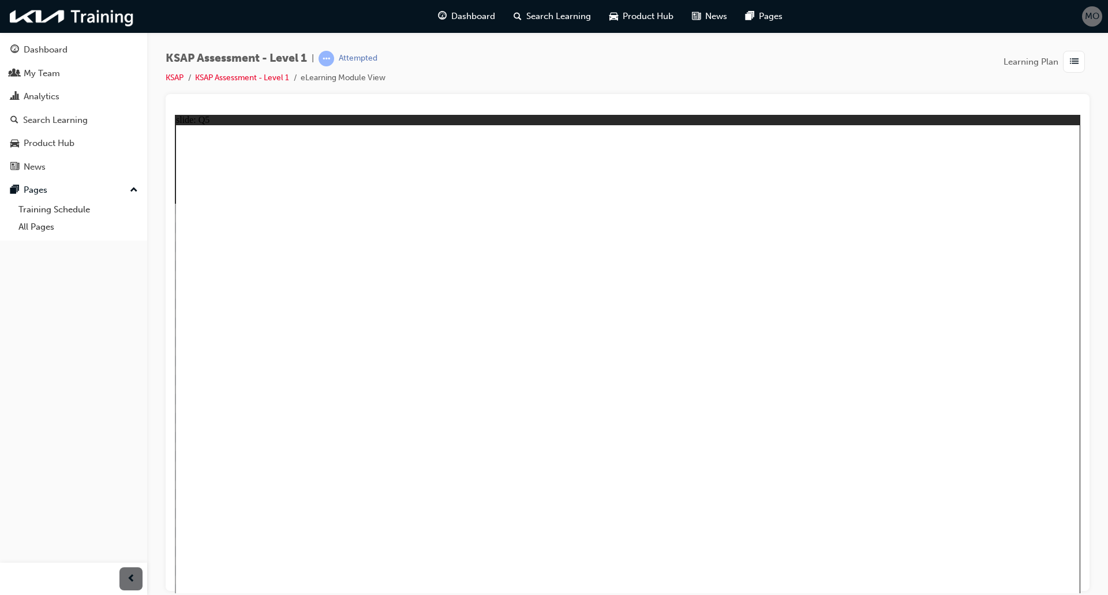
radio input "true"
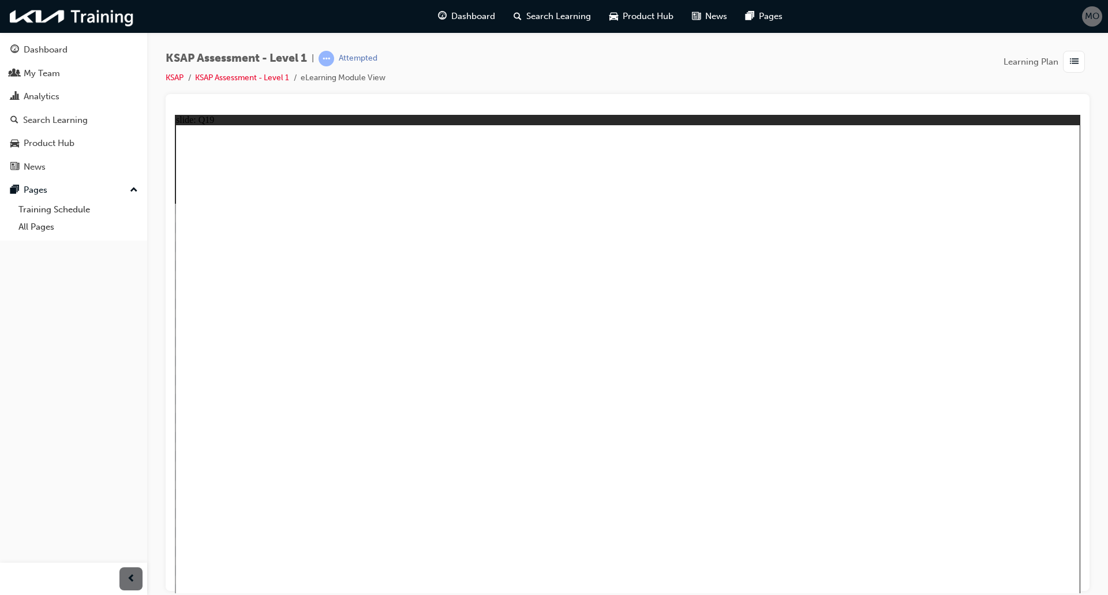
click at [184, 76] on link "KSAP" at bounding box center [175, 78] width 18 height 10
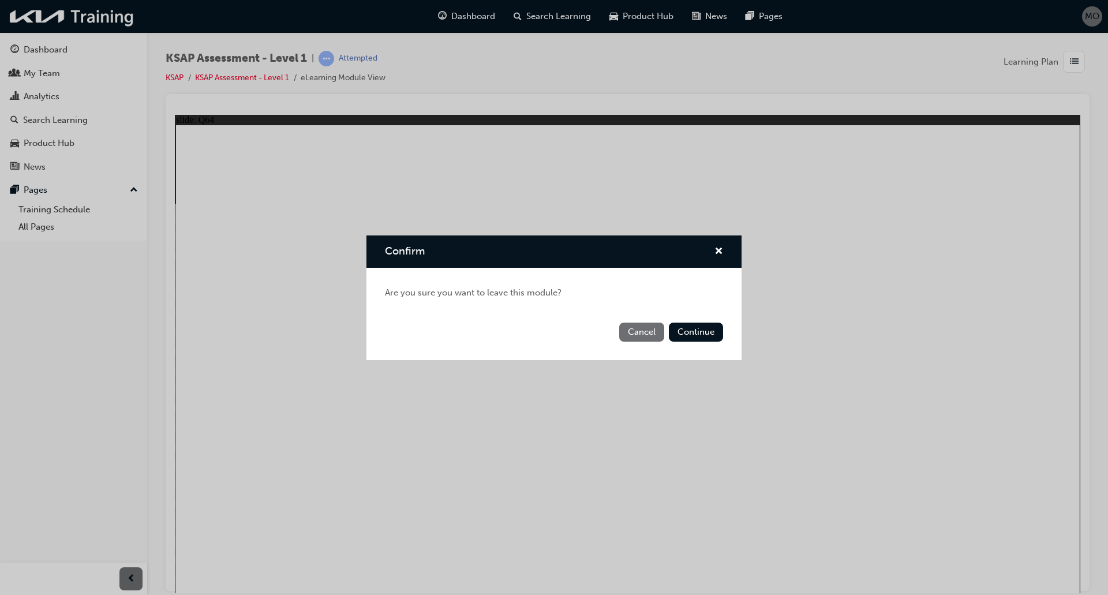
click at [647, 331] on button "Cancel" at bounding box center [641, 332] width 45 height 19
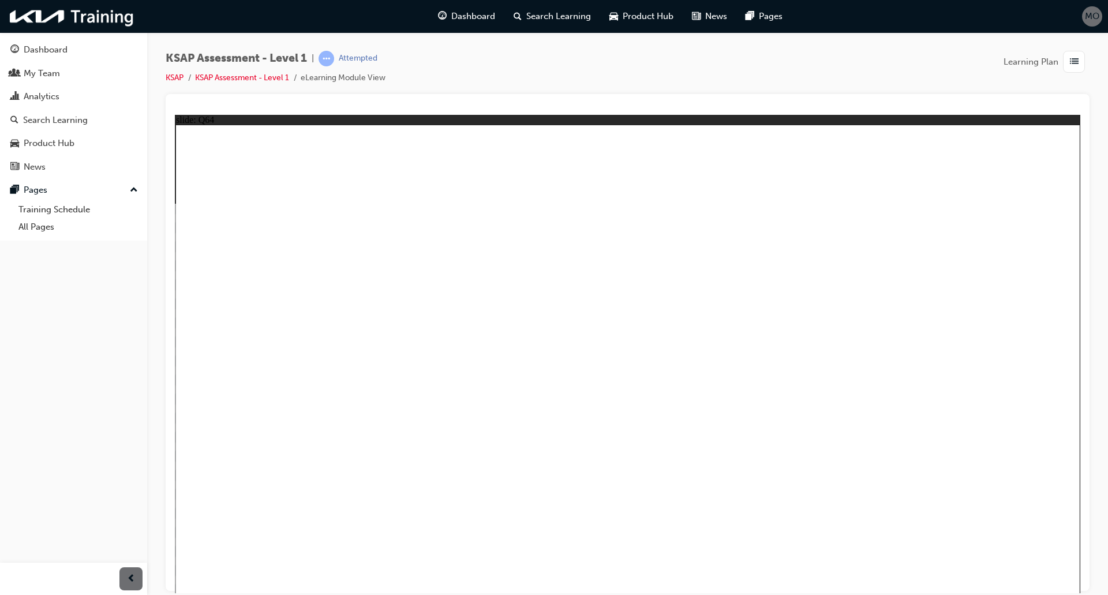
click at [244, 85] on div "KSAP Assessment - Level 1 | Attempted KSAP KSAP Assessment - Level 1 eLearning …" at bounding box center [628, 72] width 924 height 43
click at [247, 78] on link "KSAP Assessment - Level 1" at bounding box center [242, 78] width 94 height 10
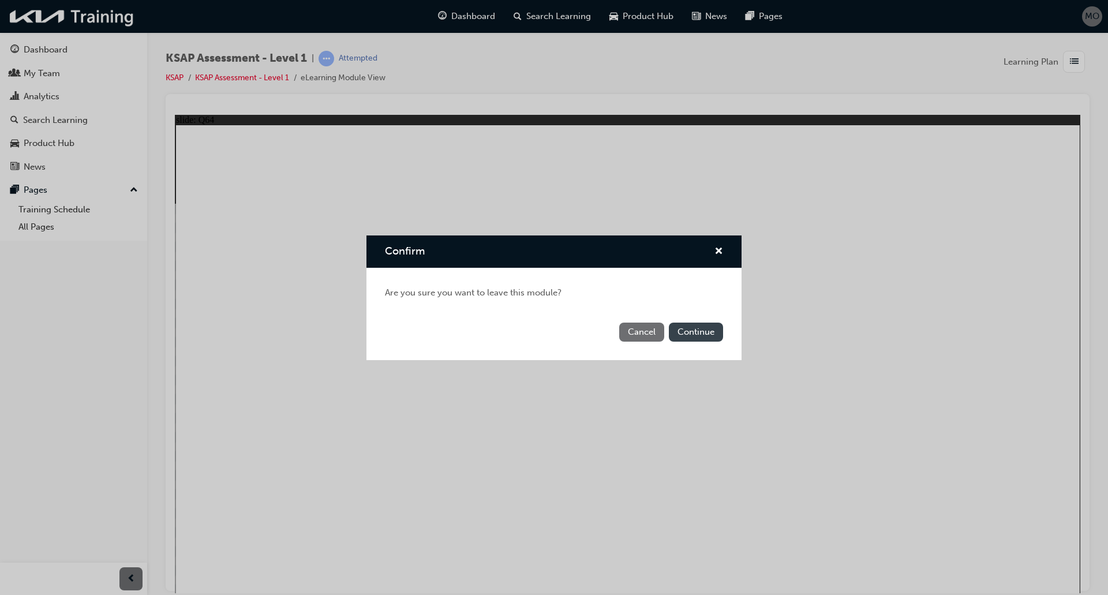
click at [698, 327] on button "Continue" at bounding box center [696, 332] width 54 height 19
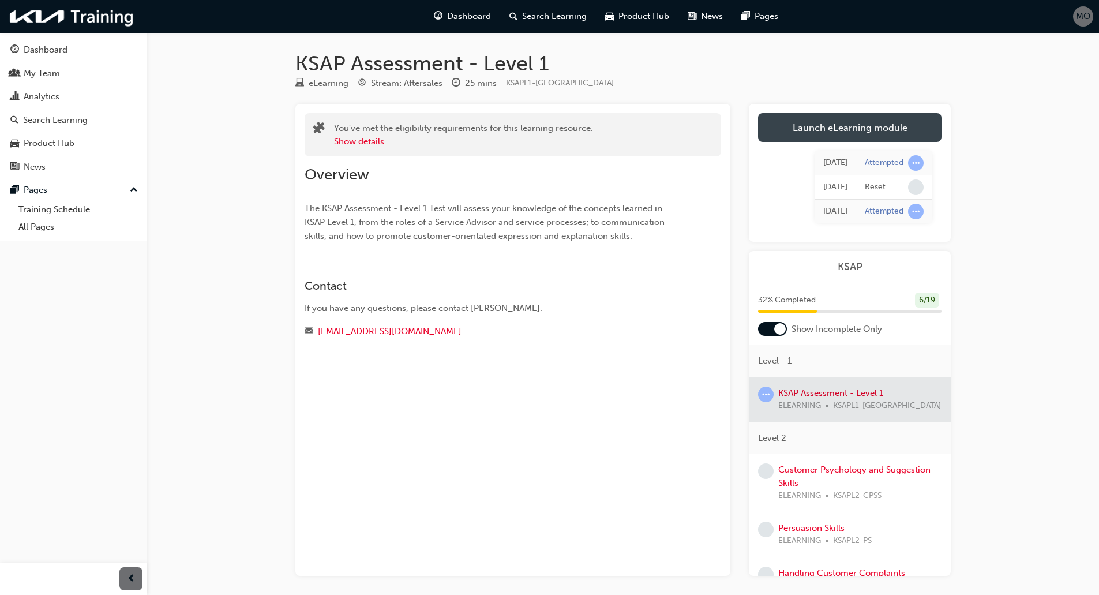
click at [810, 124] on link "Launch eLearning module" at bounding box center [850, 127] width 184 height 29
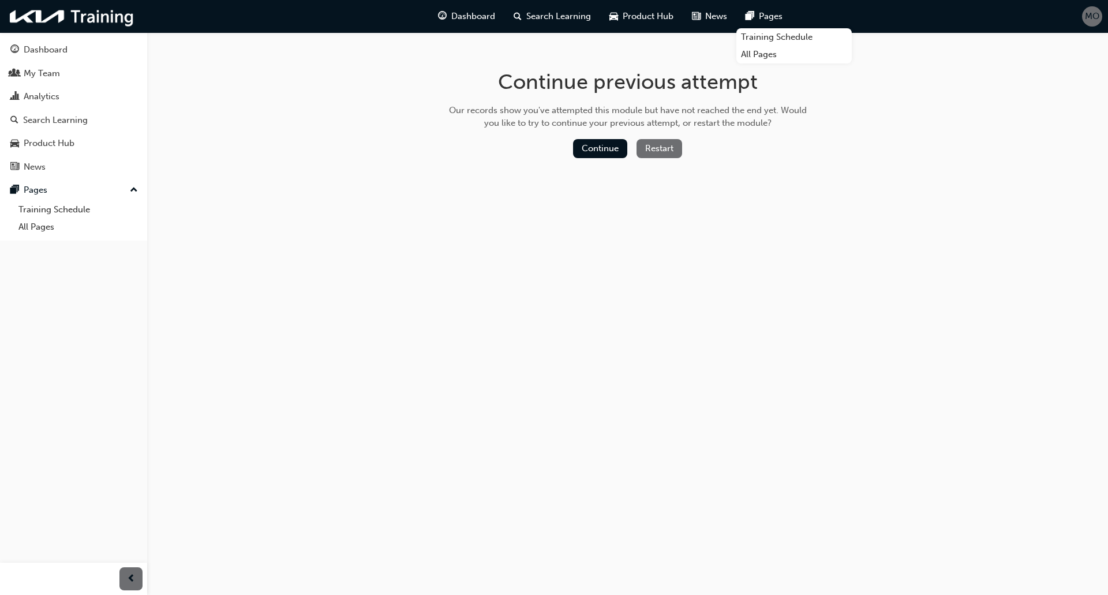
click at [671, 156] on button "Restart" at bounding box center [659, 148] width 46 height 19
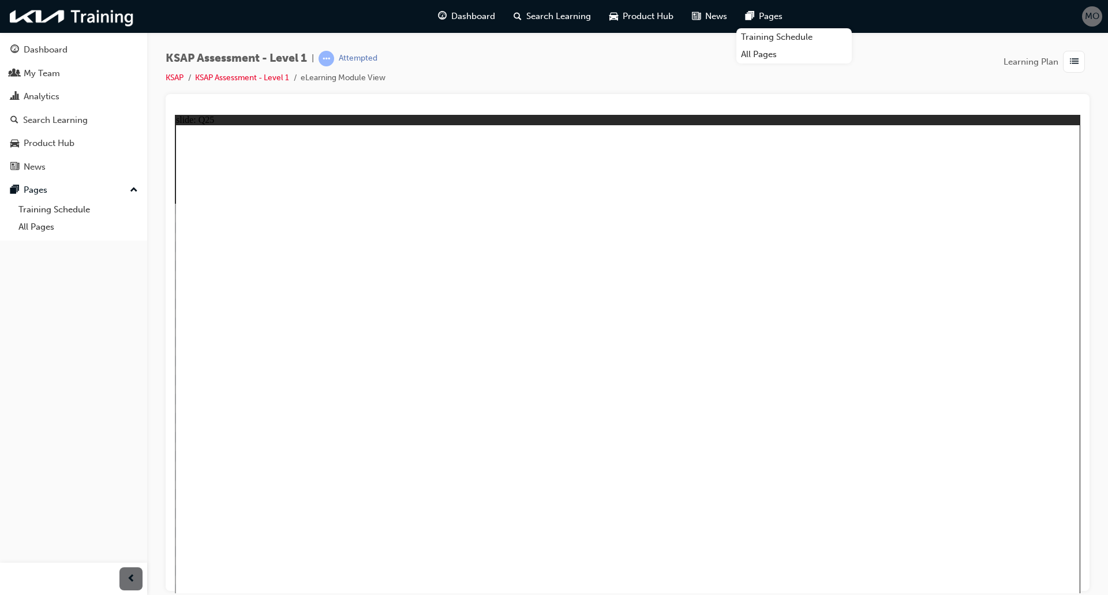
radio input "true"
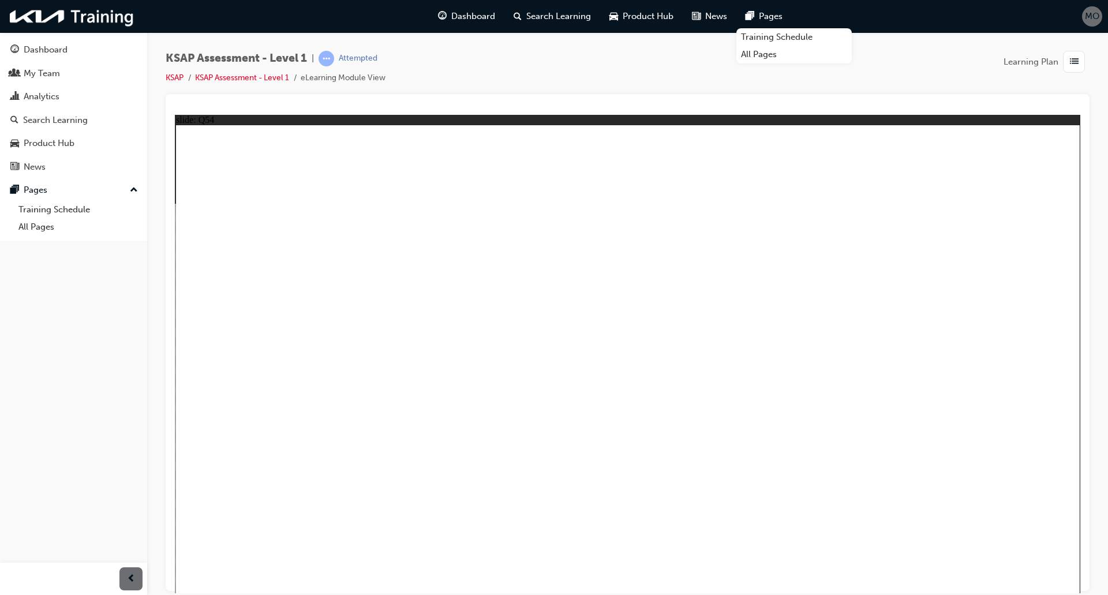
radio input "true"
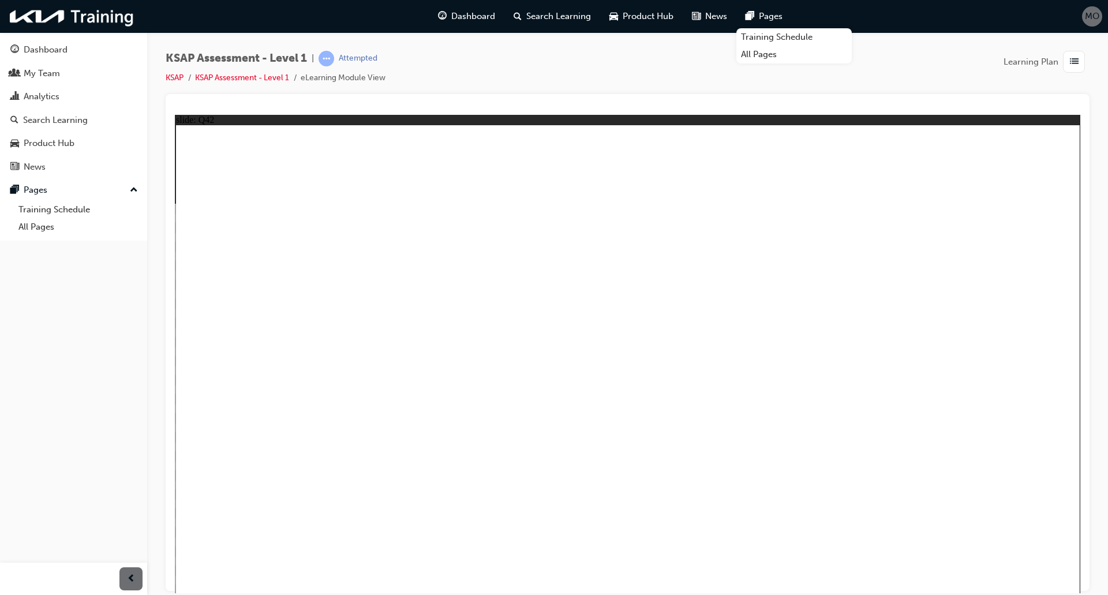
radio input "true"
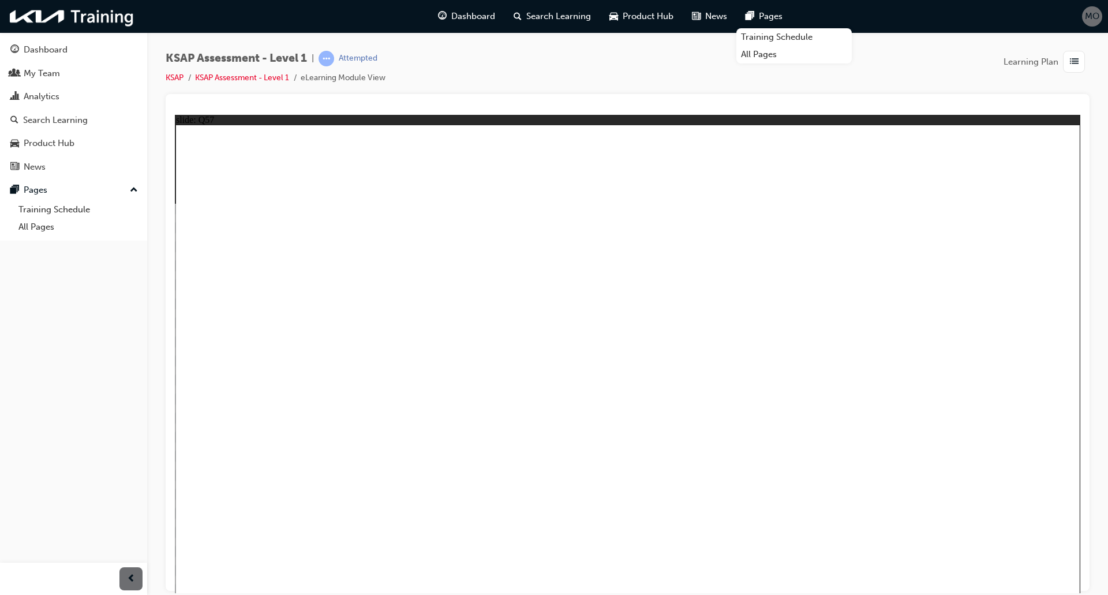
radio input "true"
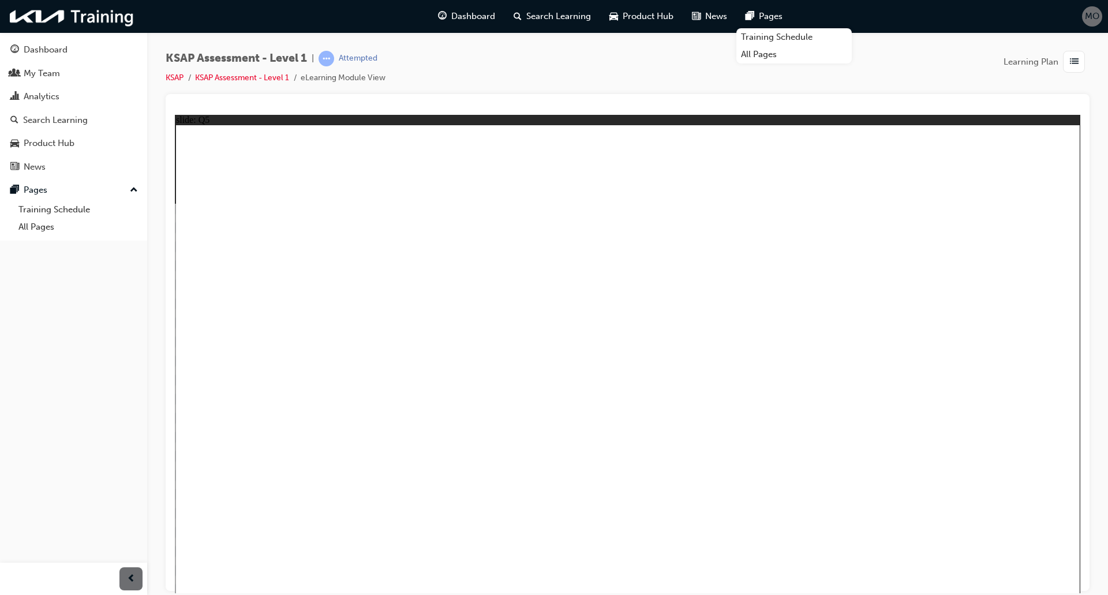
radio input "true"
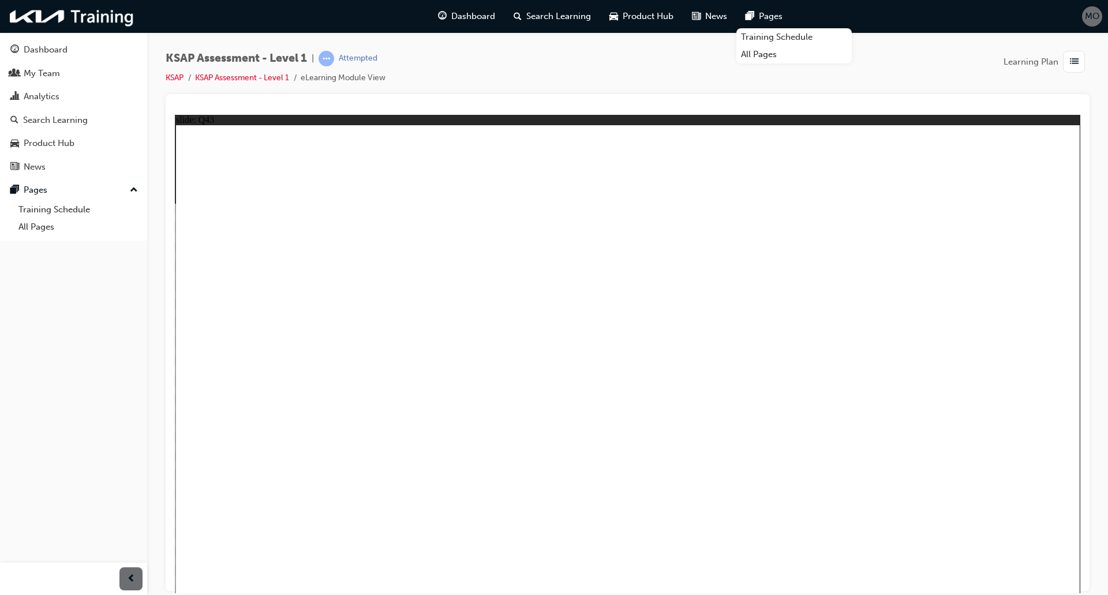
radio input "true"
drag, startPoint x: 404, startPoint y: 306, endPoint x: 290, endPoint y: 293, distance: 115.0
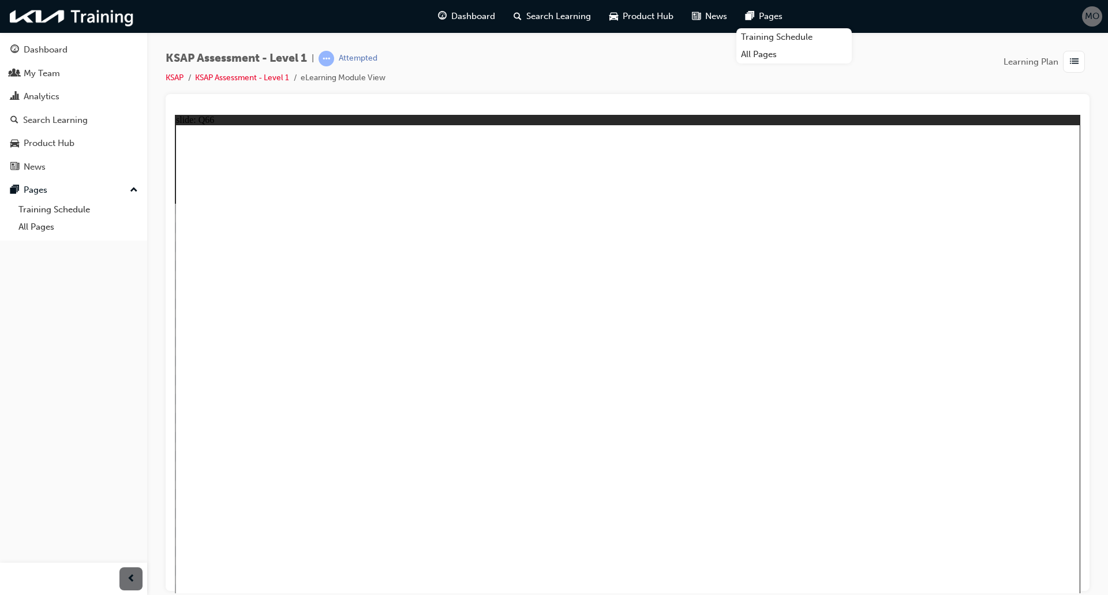
radio input "true"
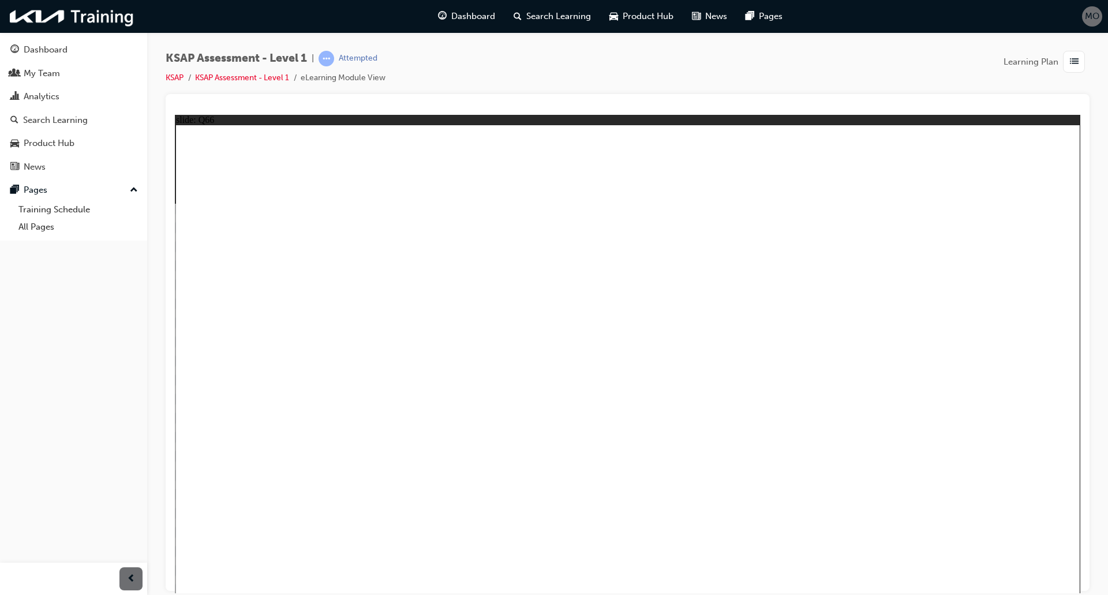
drag, startPoint x: 709, startPoint y: 295, endPoint x: 714, endPoint y: 302, distance: 8.7
radio input "true"
